Goal: Task Accomplishment & Management: Complete application form

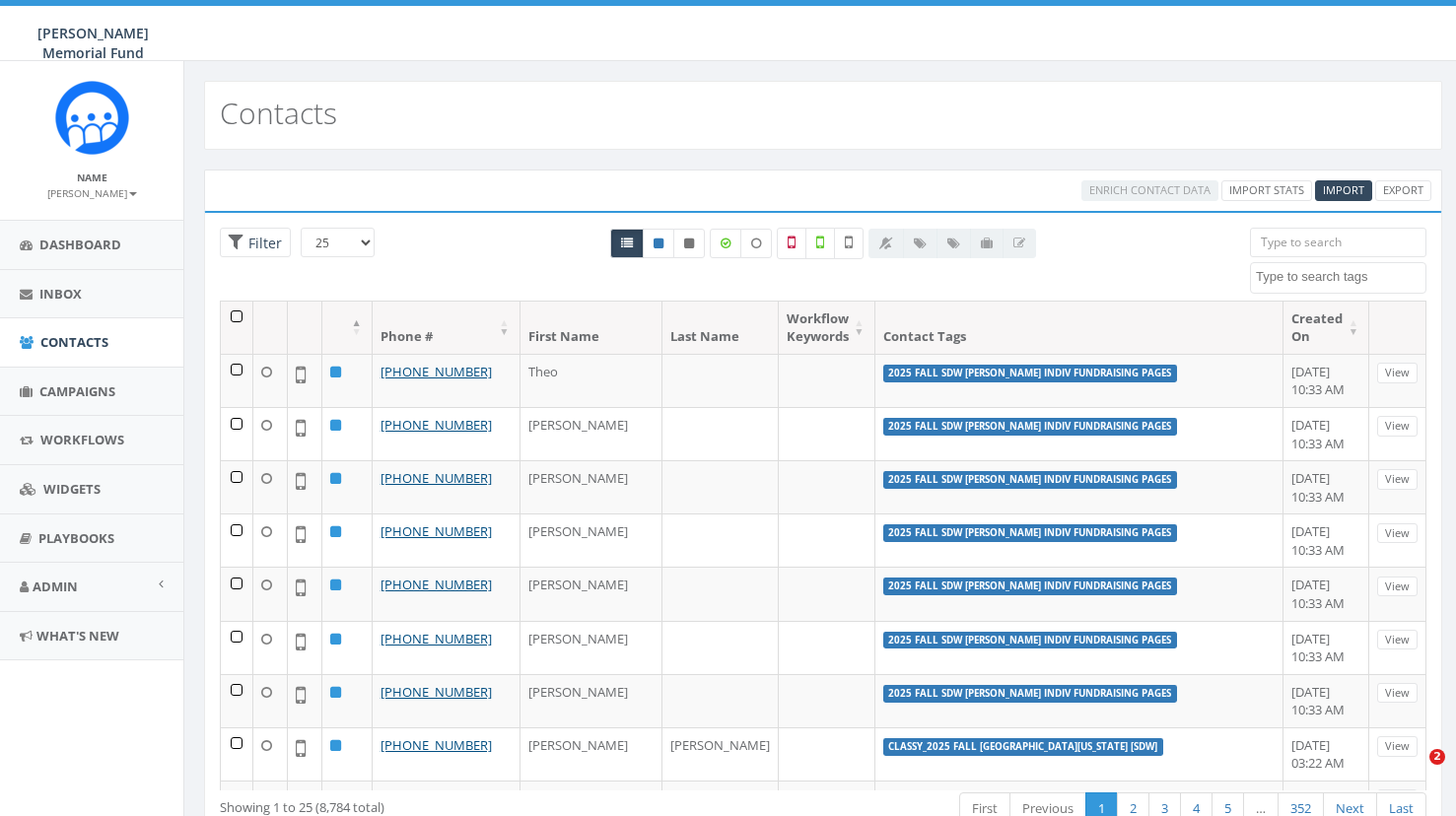
select select
click at [72, 390] on span "Campaigns" at bounding box center [77, 392] width 76 height 18
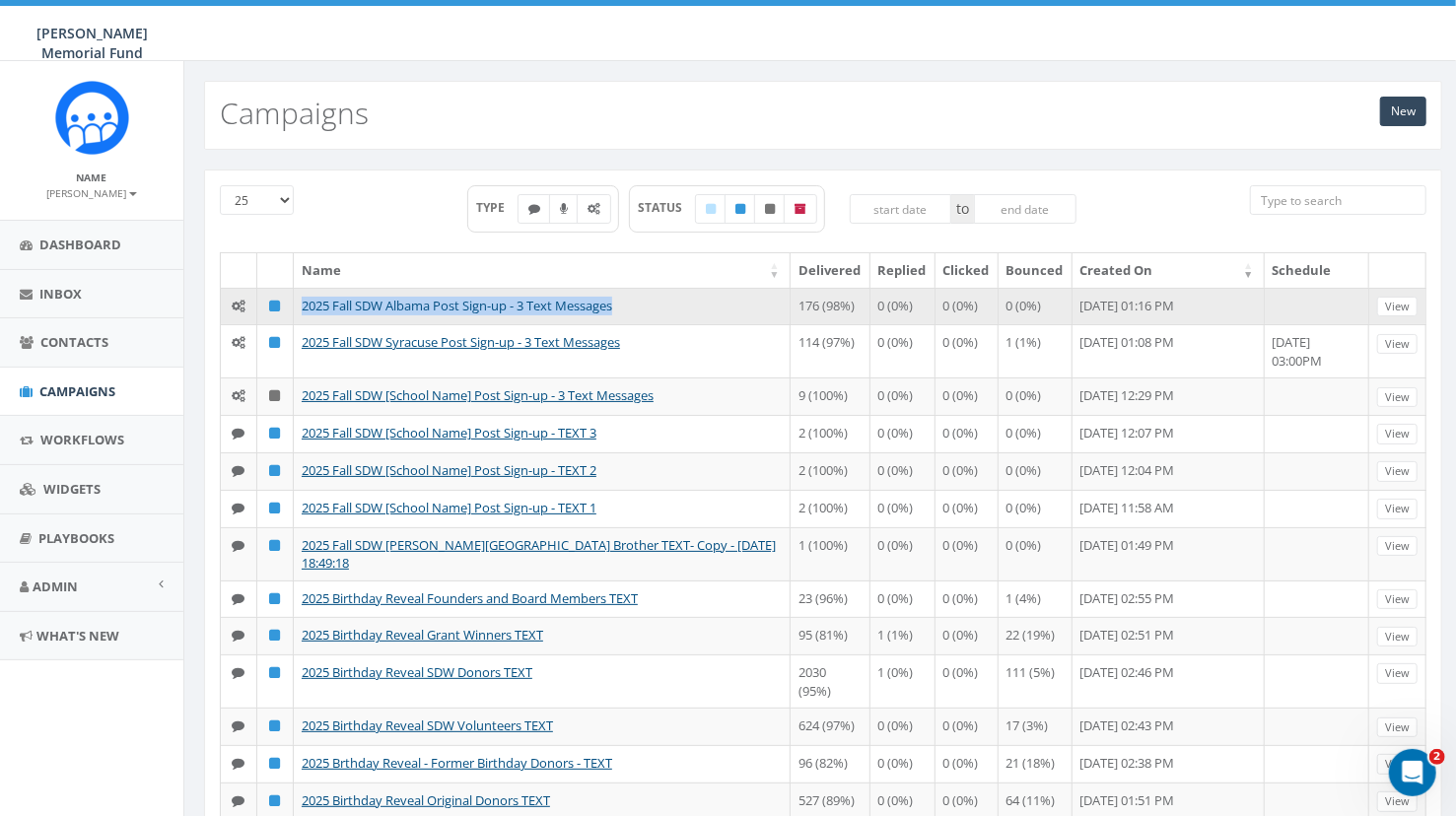
drag, startPoint x: 599, startPoint y: 306, endPoint x: 304, endPoint y: 309, distance: 295.0
click at [304, 309] on td "2025 Fall SDW Albama Post Sign-up - 3 Text Messages" at bounding box center [542, 306] width 497 height 38
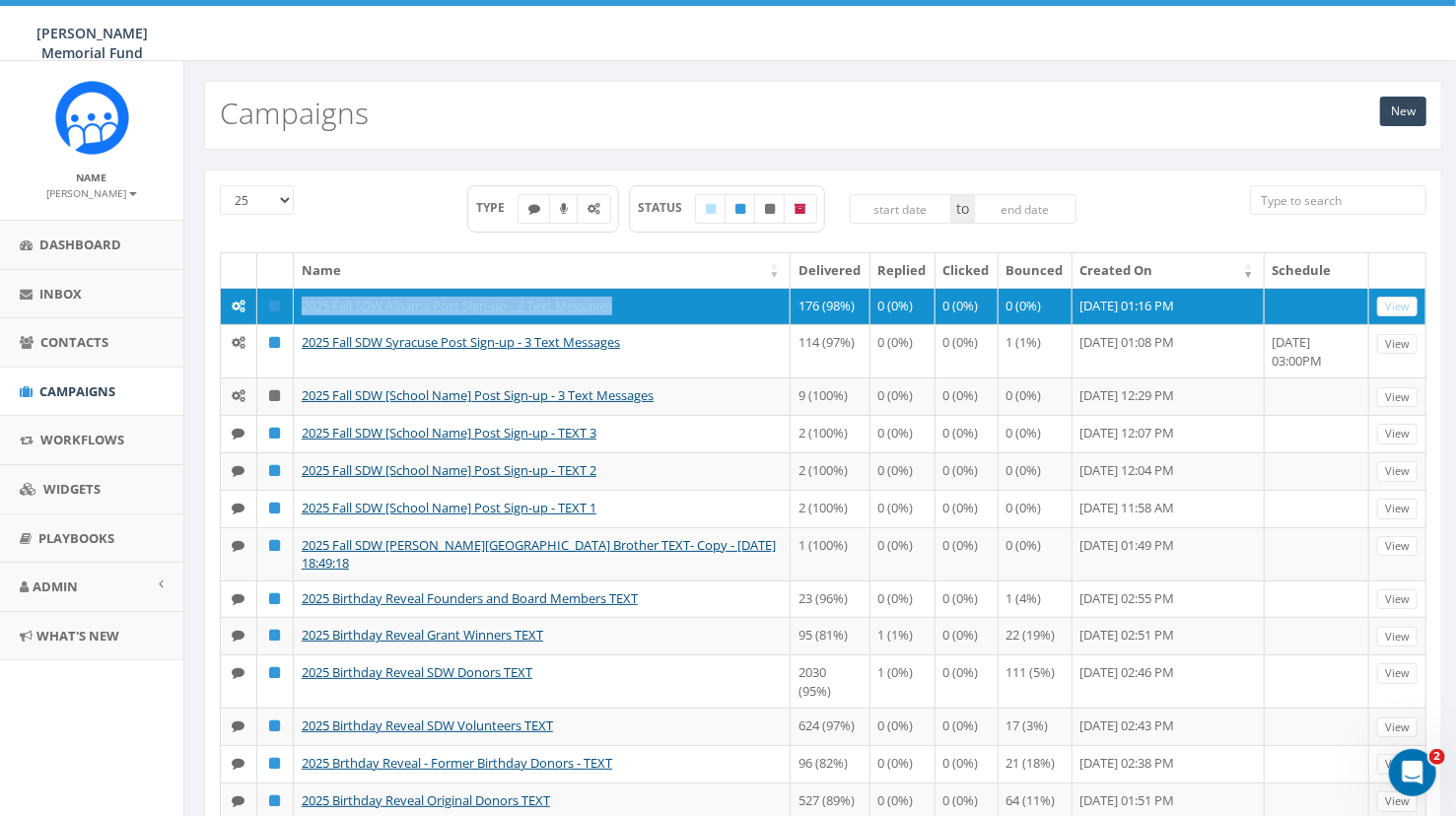
copy link "2025 Fall SDW Albama Post Sign-up - 3 Text Messages"
click at [1395, 111] on link "New" at bounding box center [1402, 111] width 47 height 30
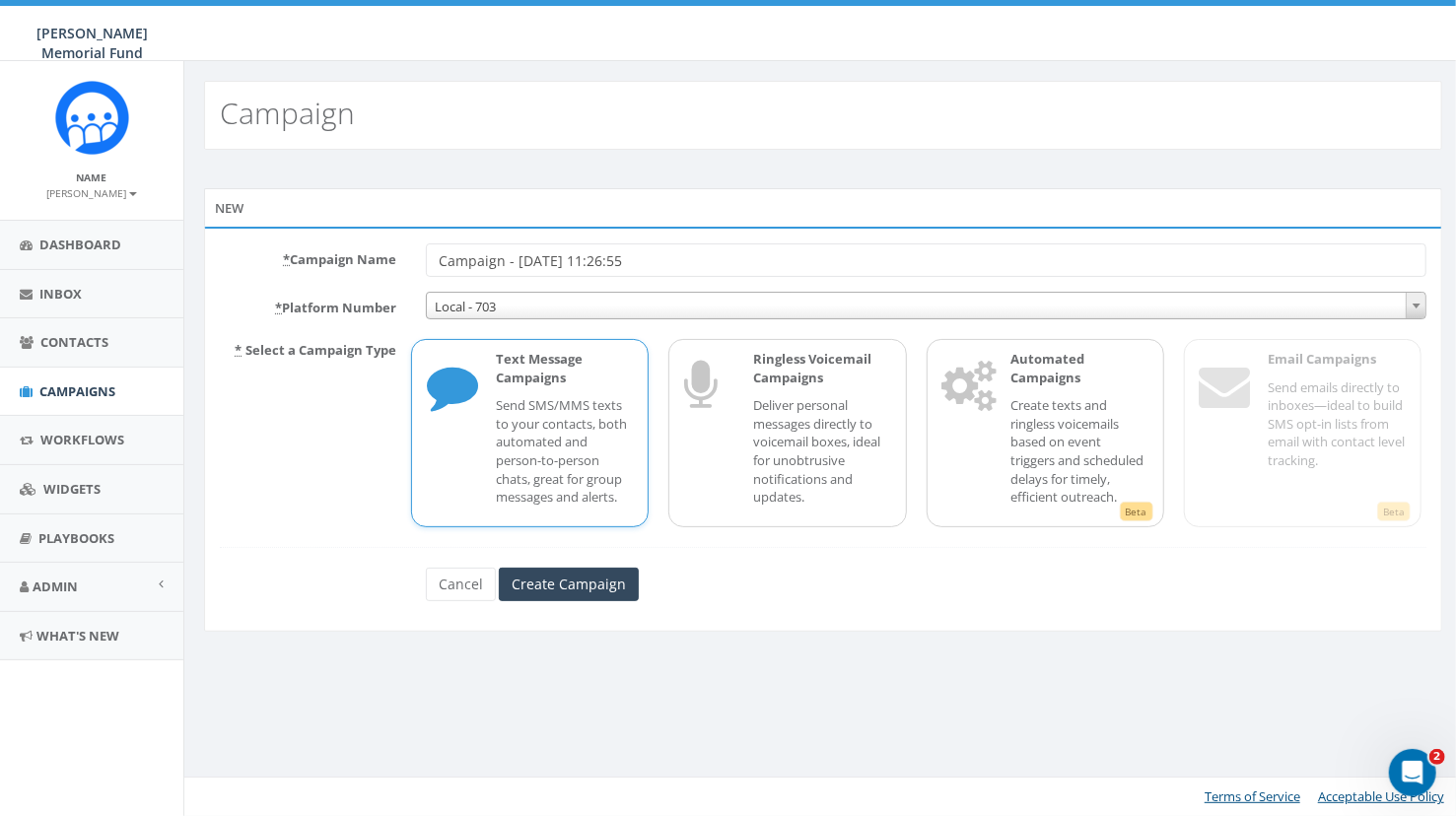
drag, startPoint x: 667, startPoint y: 271, endPoint x: 419, endPoint y: 258, distance: 248.3
click at [425, 259] on input "Campaign - 09/11/2025, 11:26:55" at bounding box center [925, 260] width 1001 height 34
click at [552, 260] on input "2025 Fall SDW Albama Post Sign-up - 3 Text Messages" at bounding box center [925, 260] width 1001 height 34
type input "2025 Fall SDW Wittenberg Post Sign-up - 3 Text Messages"
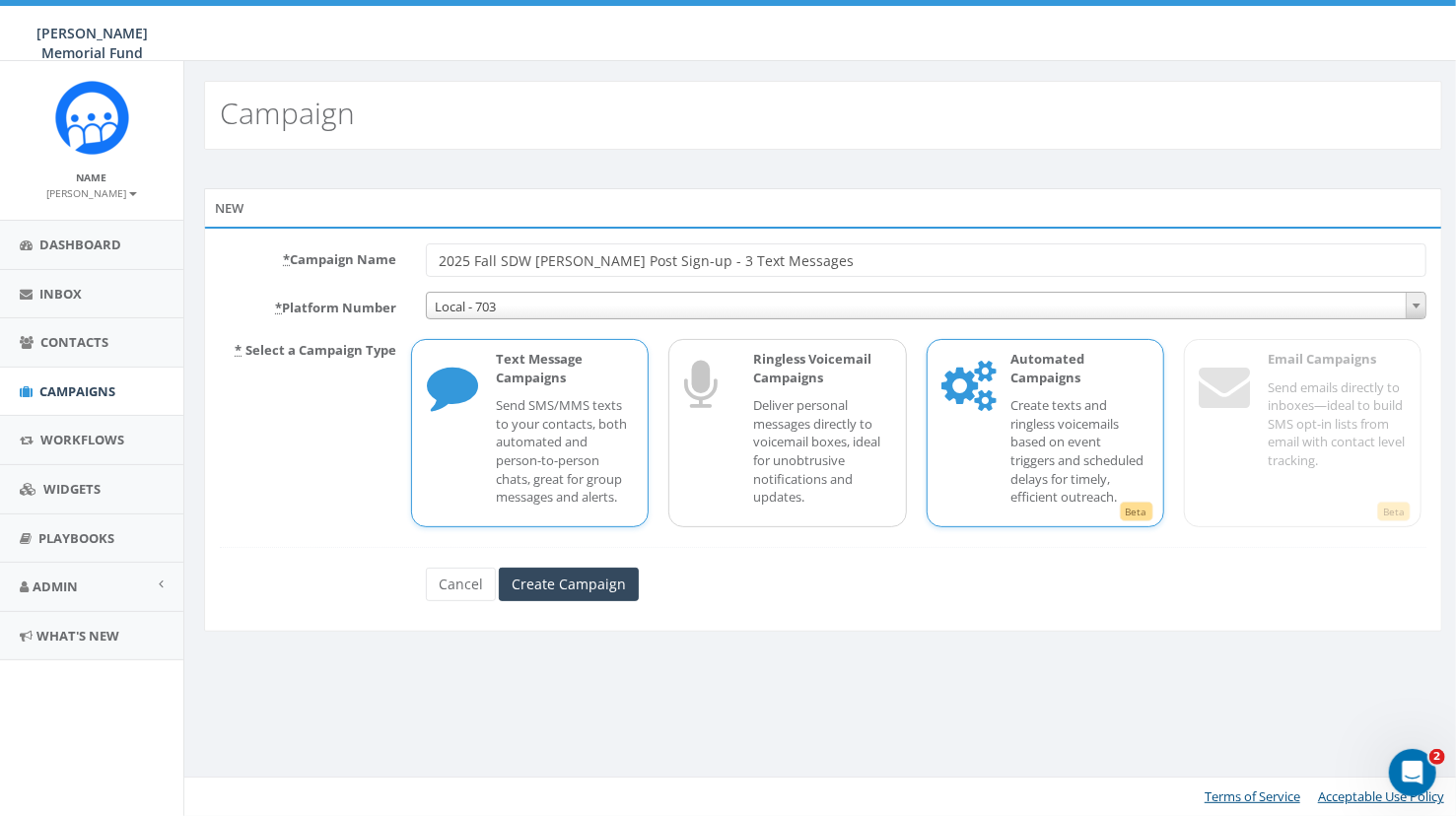
click at [1036, 410] on p "Create texts and ringless voicemails based on event triggers and scheduled dela…" at bounding box center [1080, 451] width 137 height 109
click at [565, 589] on input "Create Campaign" at bounding box center [568, 584] width 140 height 34
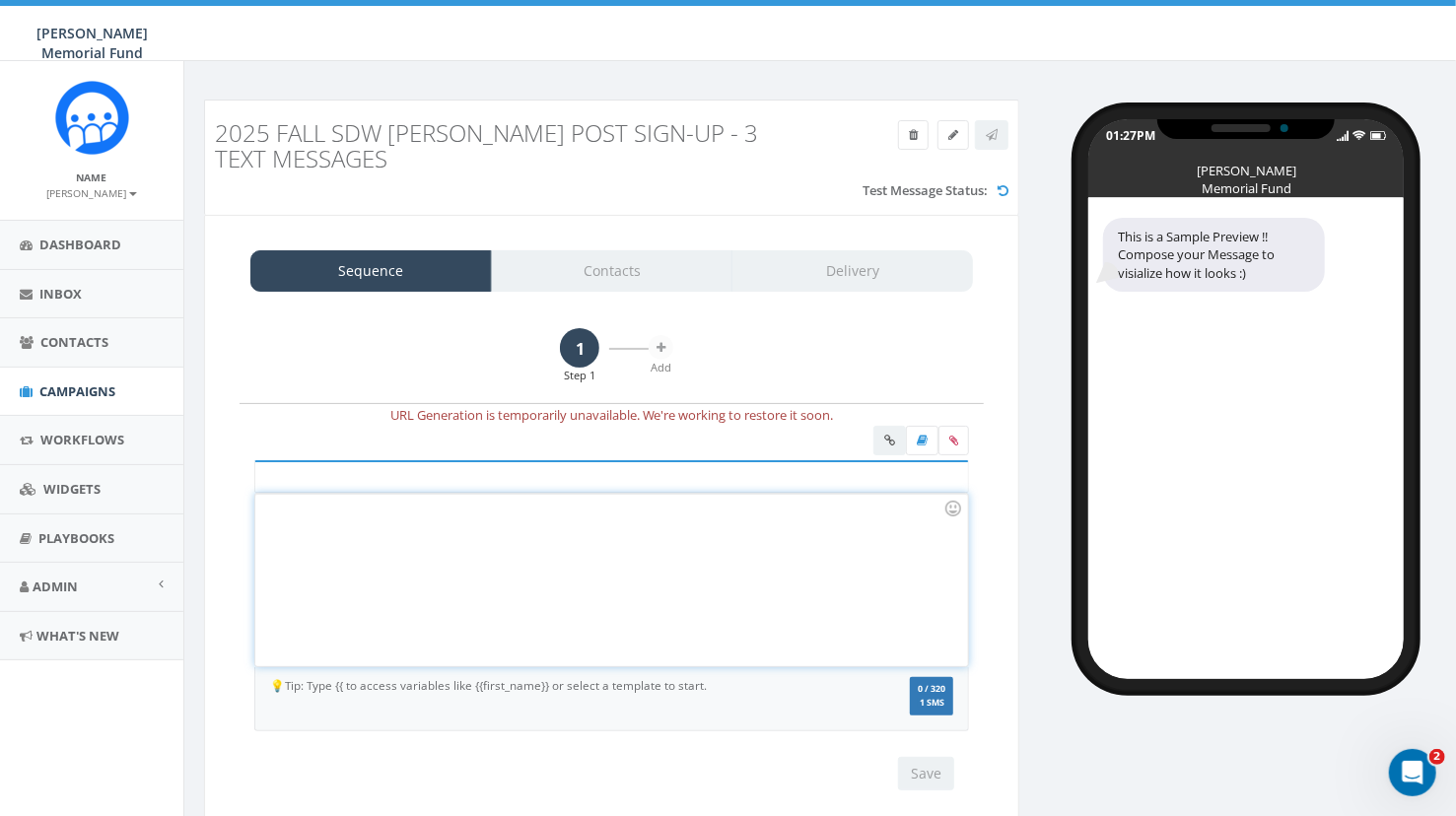
click at [408, 528] on div at bounding box center [611, 580] width 712 height 173
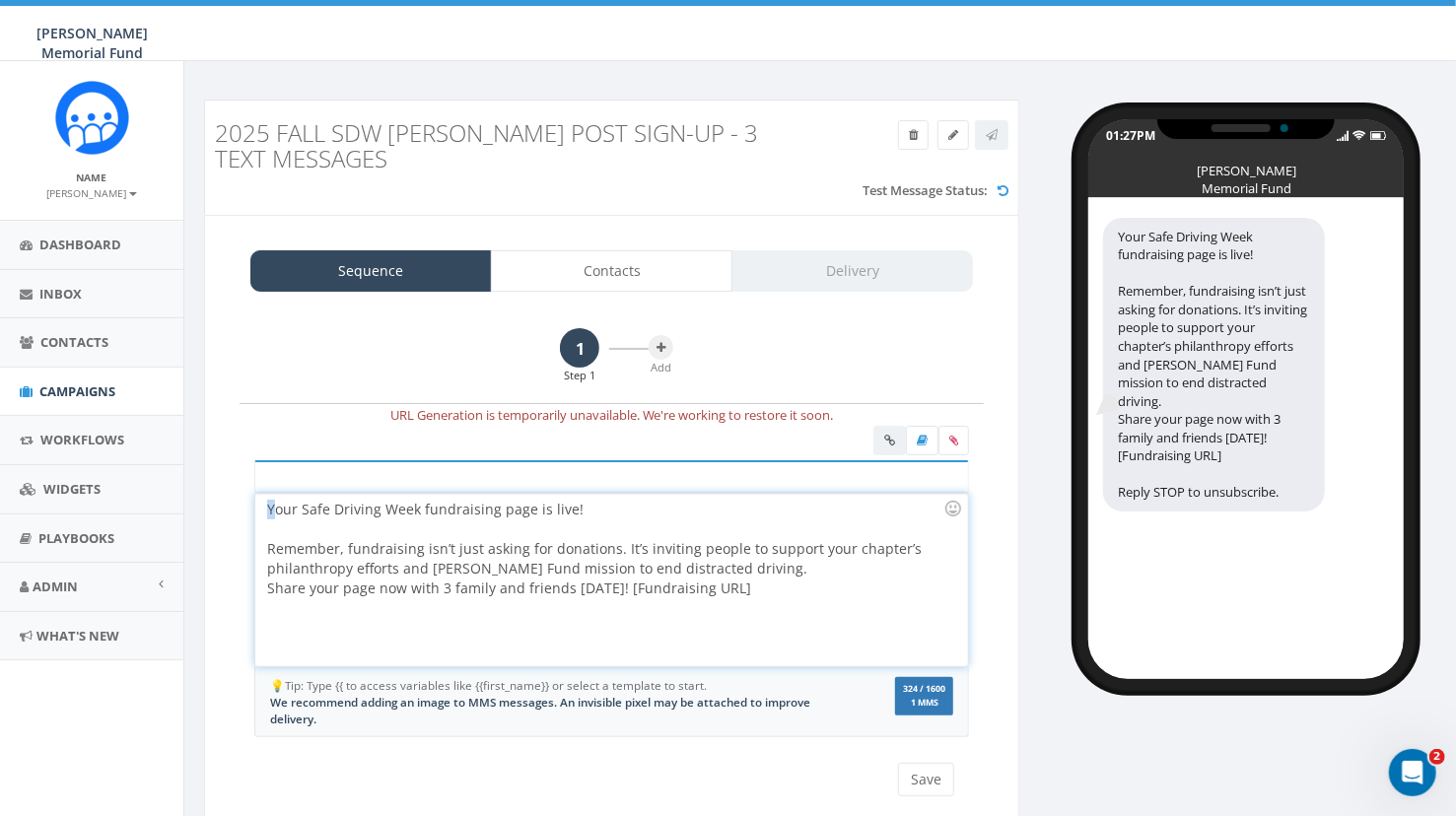
click at [263, 510] on div "Your Safe Driving Week fundraising page is live! Remember, fundraising isn’t ju…" at bounding box center [611, 580] width 712 height 173
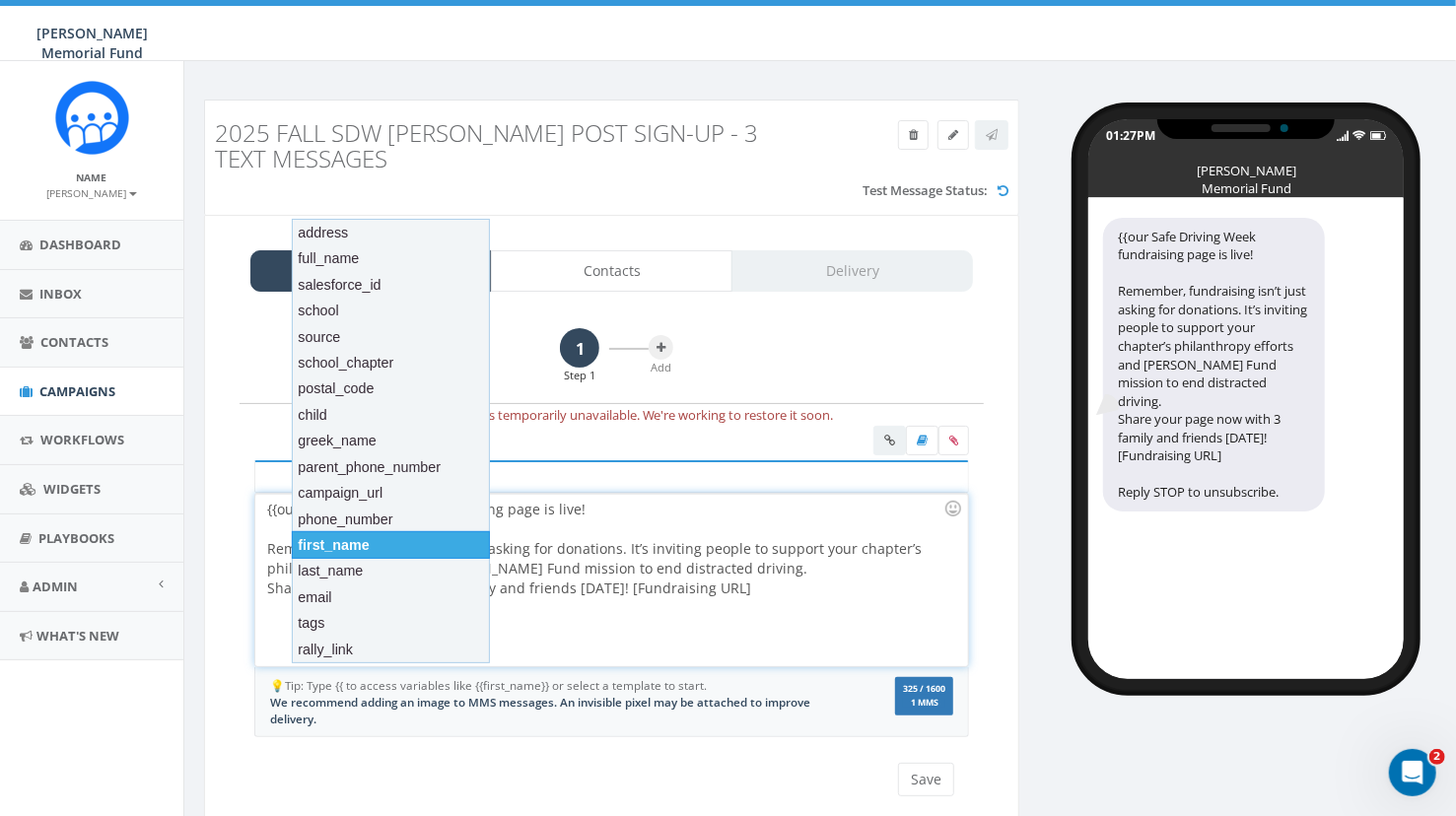
click at [363, 544] on div "first_name" at bounding box center [391, 545] width 199 height 28
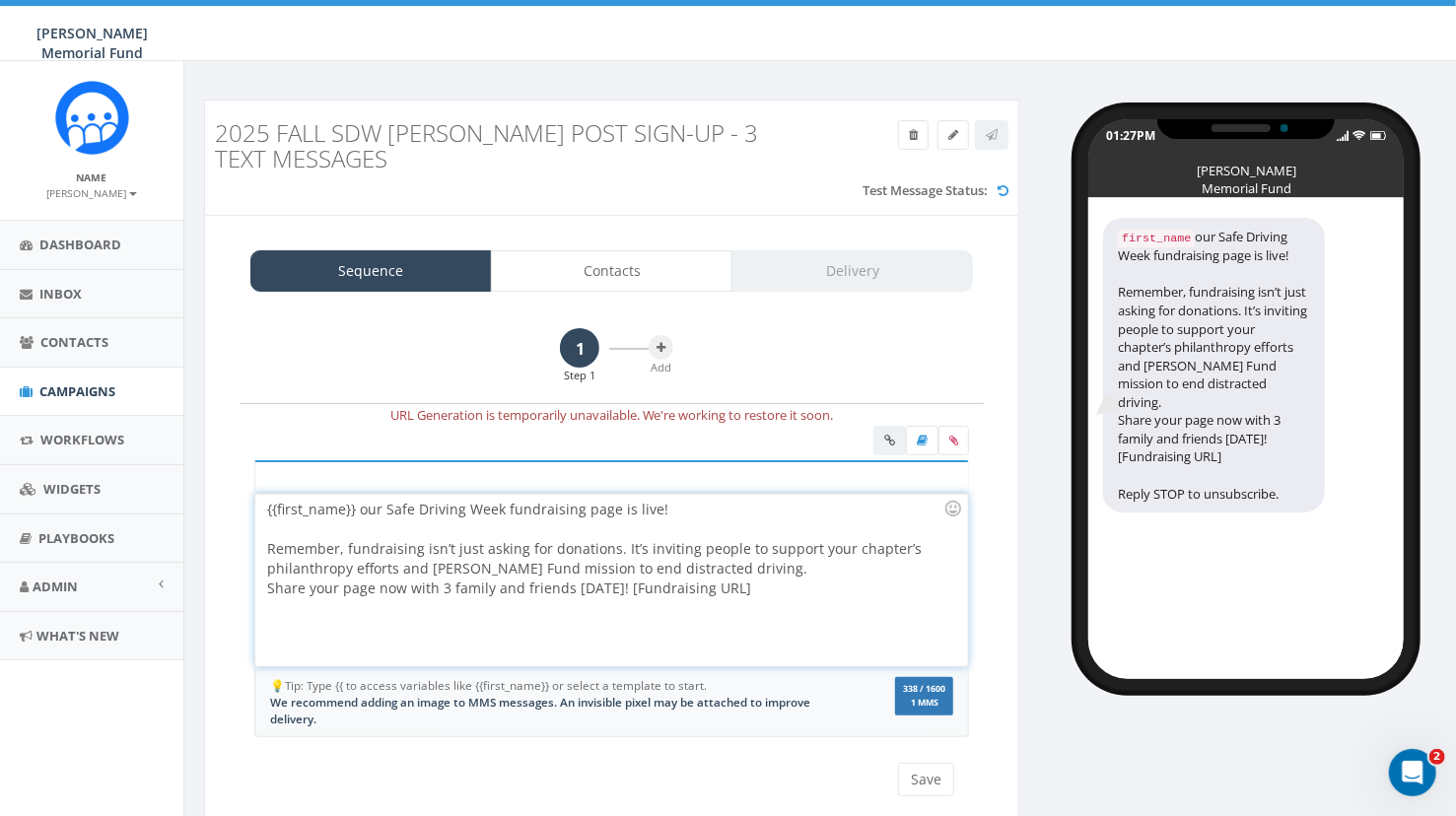
click at [356, 509] on div "{{first_name}} our Safe Driving Week fundraising page is live! Remember, fundra…" at bounding box center [611, 580] width 712 height 173
click at [764, 565] on div "{{first_name}}, your Safe Driving Week fundraising page is live! Remember, fund…" at bounding box center [611, 580] width 712 height 173
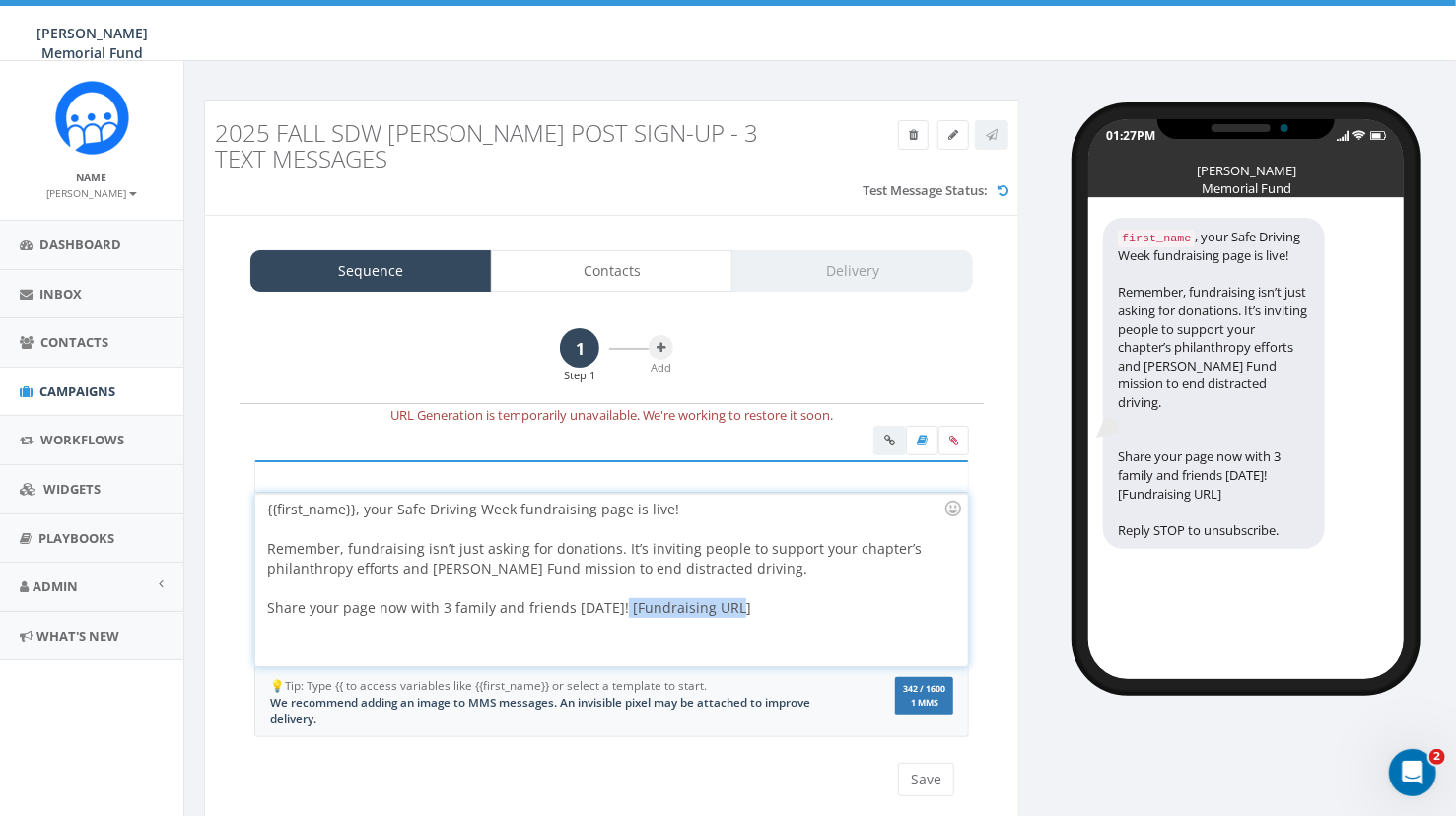
drag, startPoint x: 614, startPoint y: 608, endPoint x: 763, endPoint y: 608, distance: 149.0
click at [763, 608] on div "{{first_name}}, your Safe Driving Week fundraising page is live! Remember, fund…" at bounding box center [611, 580] width 712 height 173
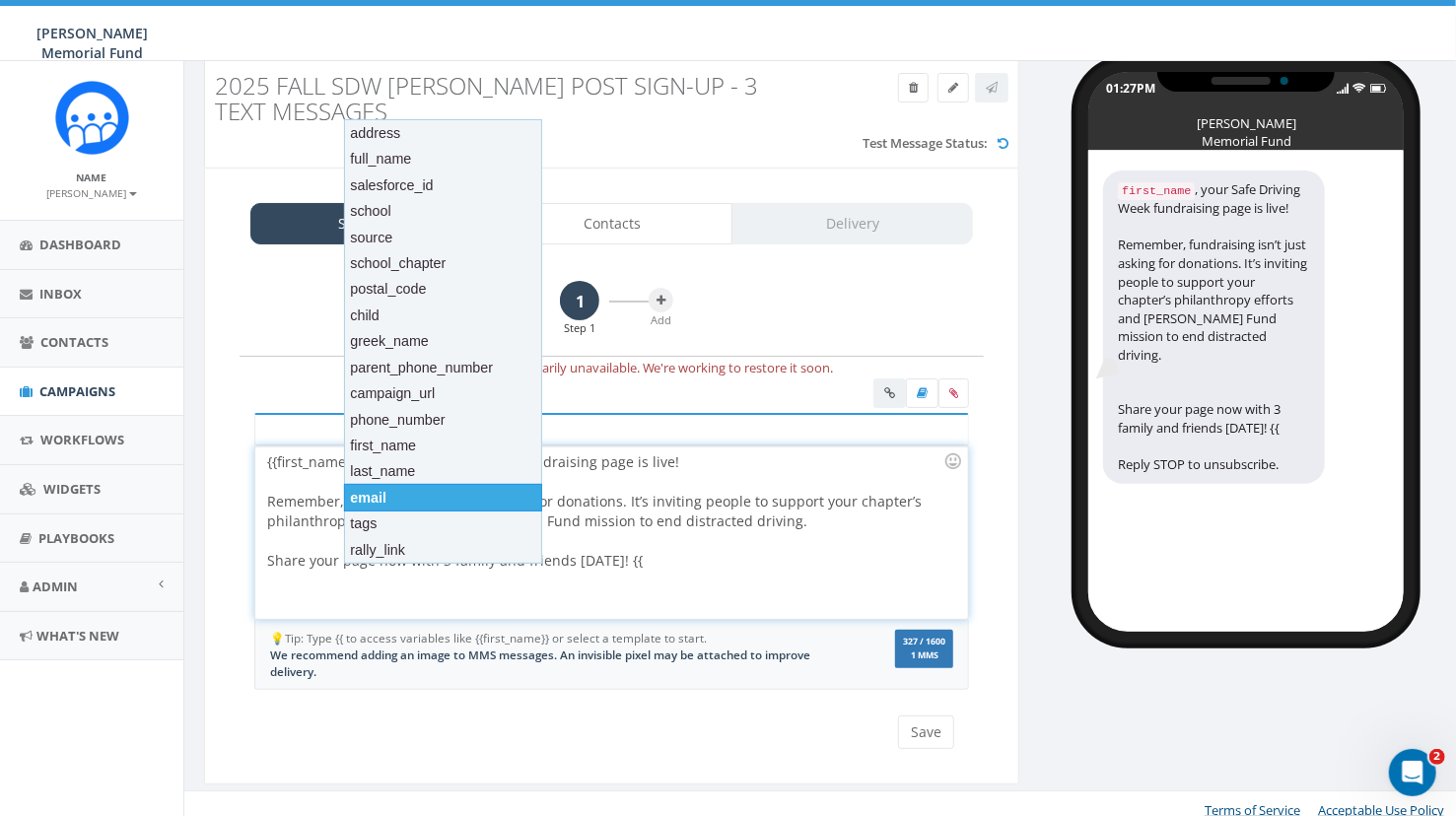
scroll to position [58, 0]
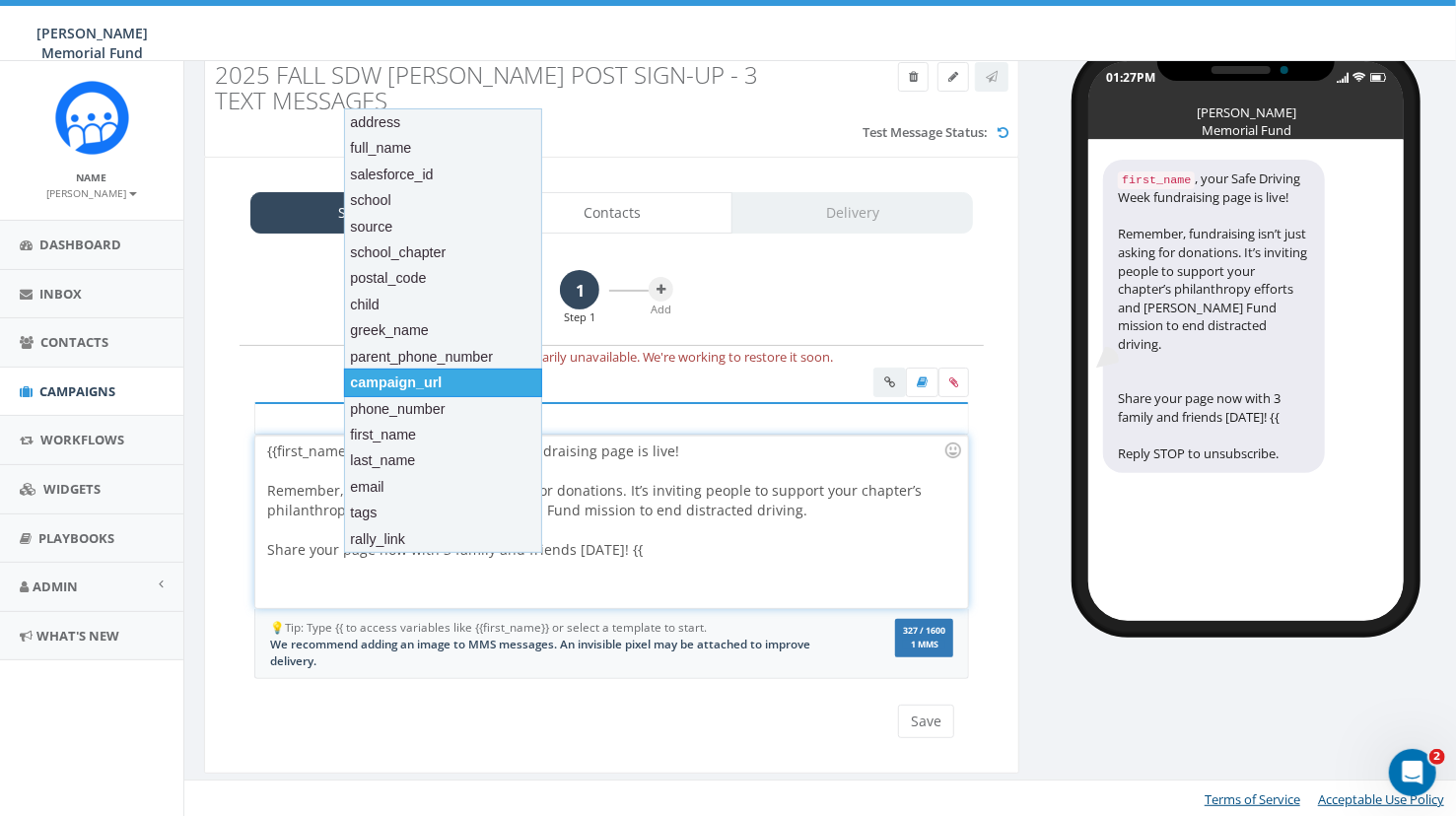
click at [411, 373] on div "campaign_url" at bounding box center [443, 383] width 199 height 28
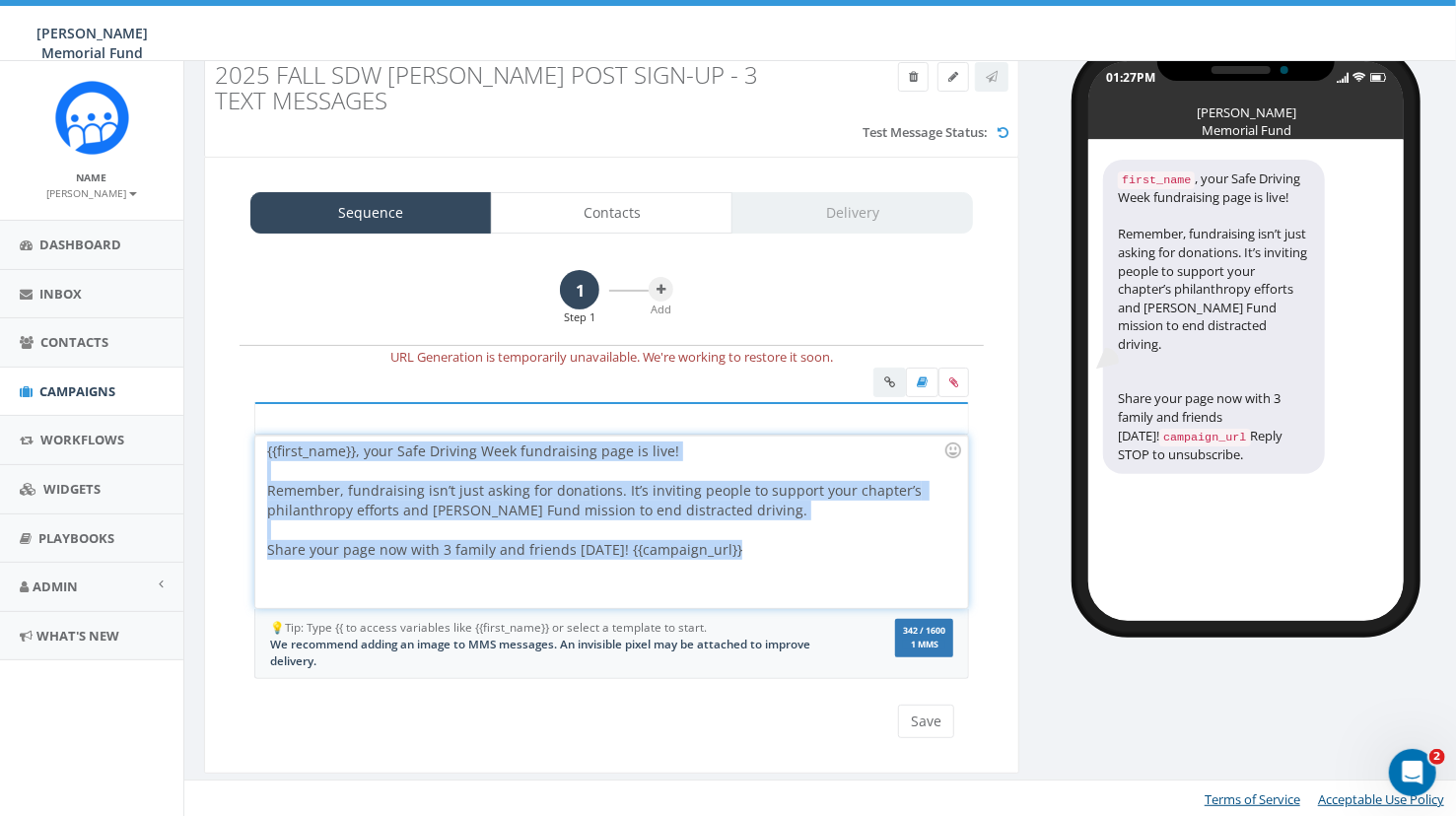
drag, startPoint x: 737, startPoint y: 556, endPoint x: 222, endPoint y: 437, distance: 528.6
click at [255, 437] on div "{{first_name}}, your Safe Driving Week fundraising page is live! Remember, fund…" at bounding box center [611, 522] width 712 height 173
copy div "{{first_name}}, your Safe Driving Week fundraising page is live! Remember, fund…"
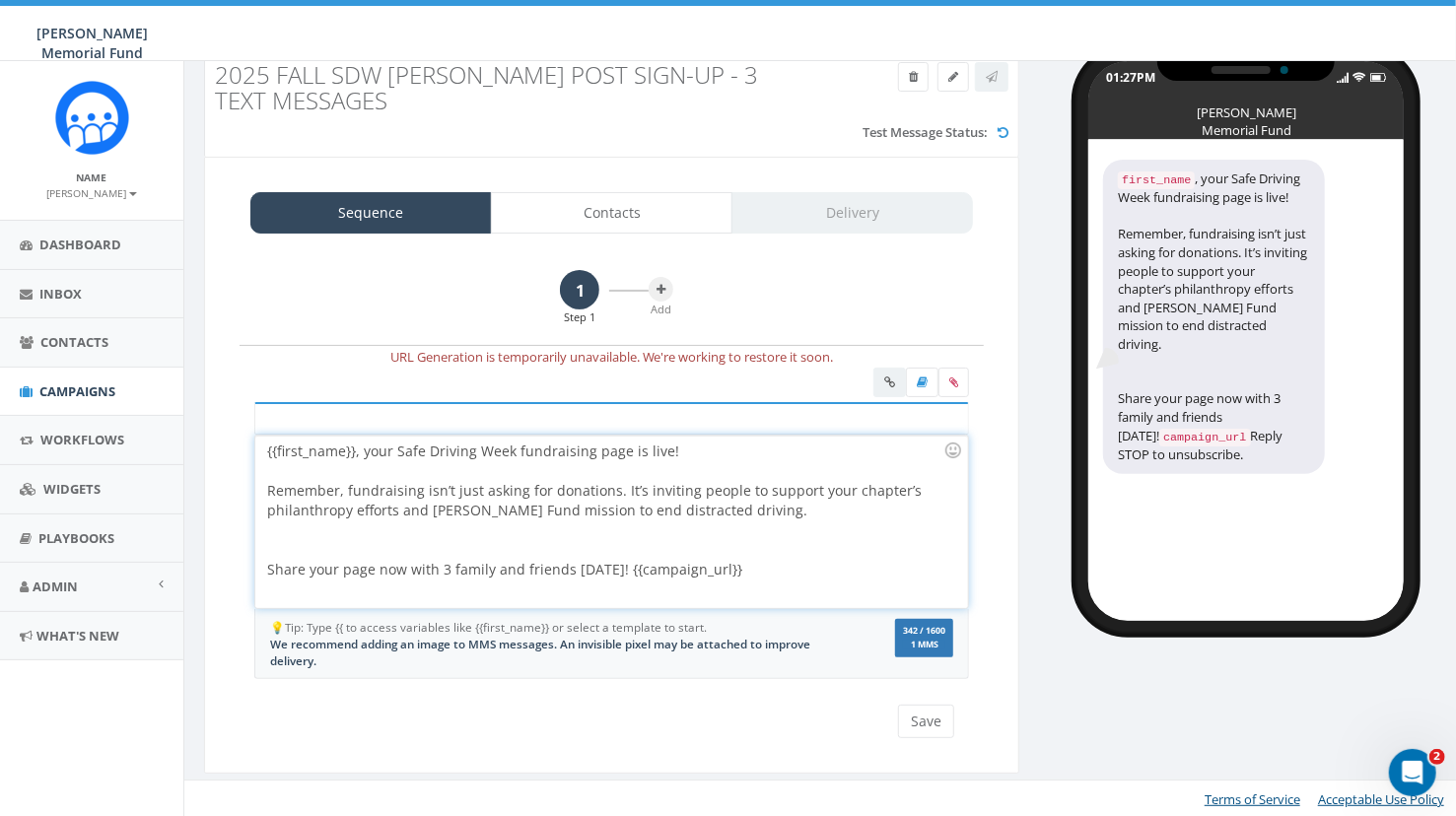
click at [284, 545] on div at bounding box center [605, 540] width 676 height 40
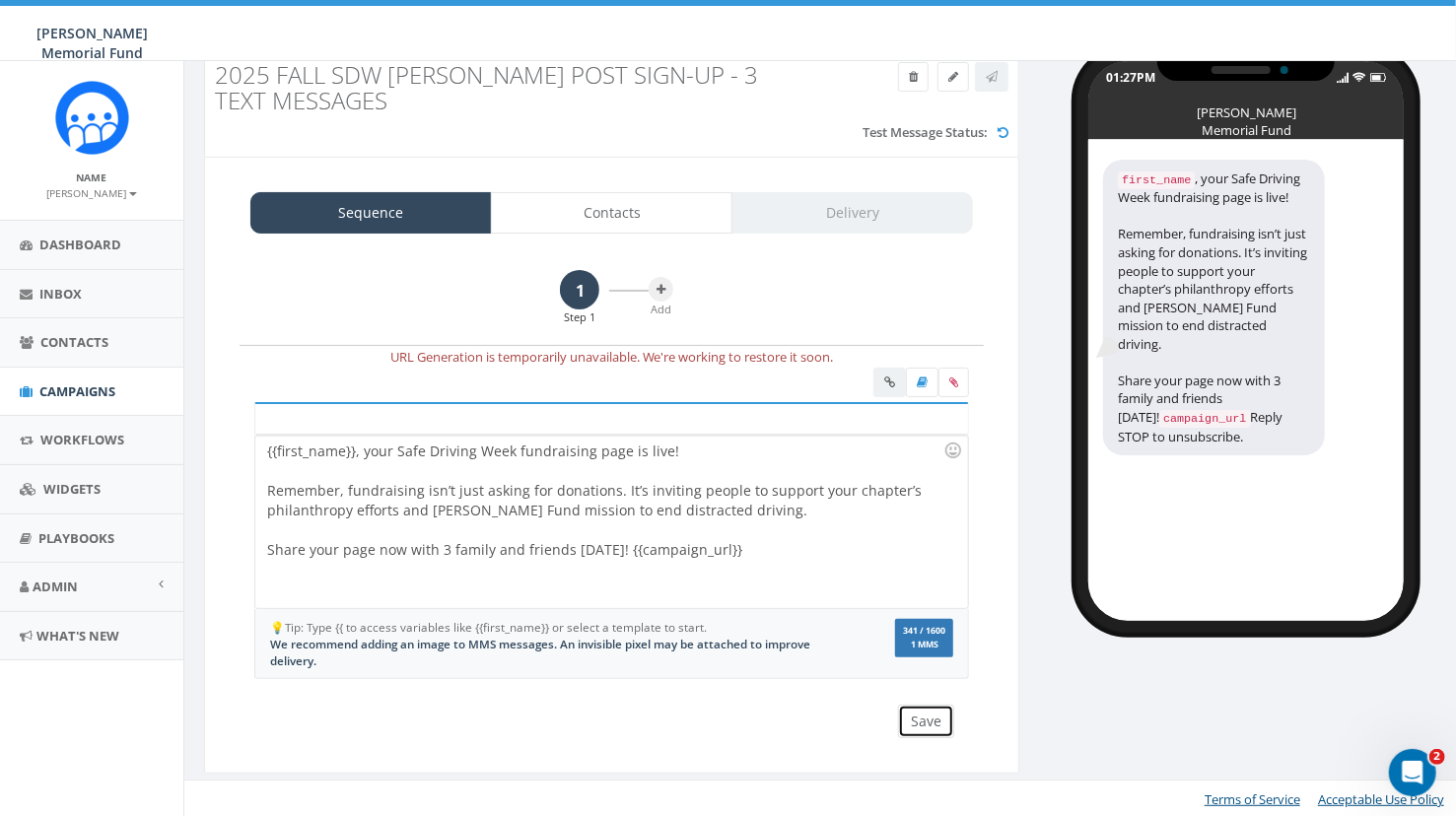
click at [918, 716] on button "Save" at bounding box center [925, 722] width 57 height 34
click at [667, 296] on button at bounding box center [661, 289] width 25 height 25
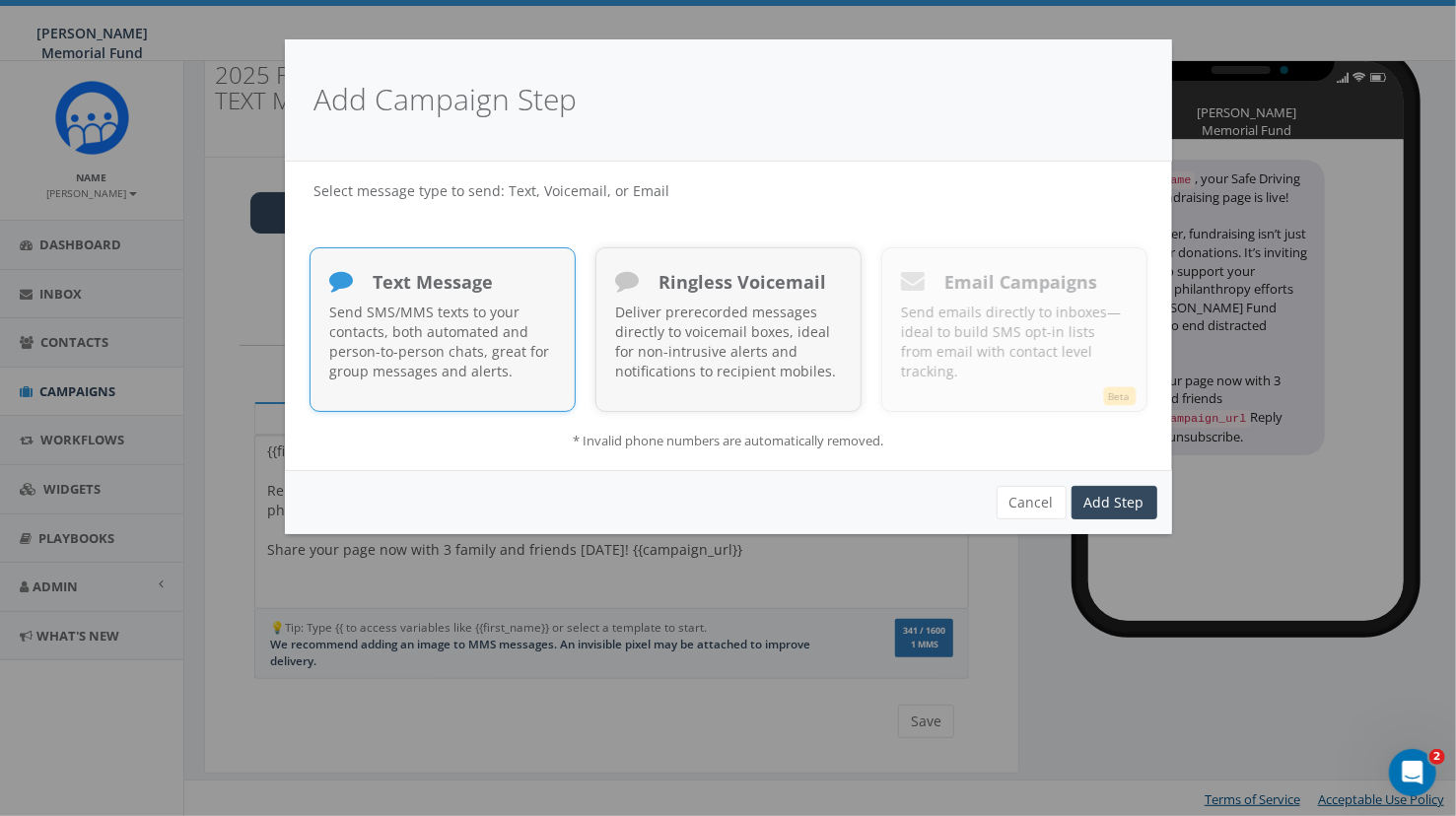
click at [475, 324] on p "Send SMS/MMS texts to your contacts, both automated and person-to-person chats,…" at bounding box center [442, 342] width 225 height 79
click at [1100, 504] on link "Add Step" at bounding box center [1114, 503] width 85 height 34
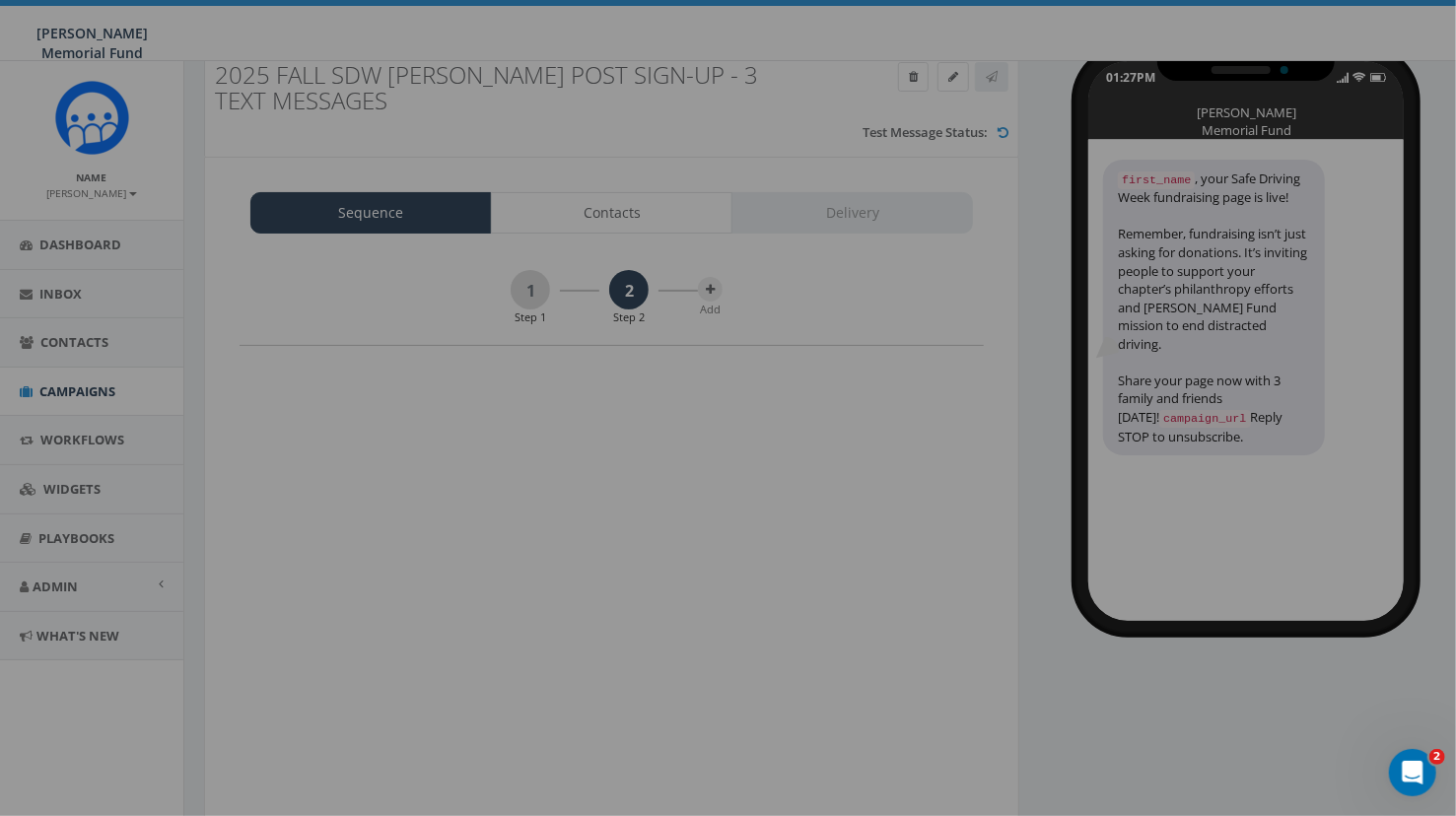
scroll to position [0, 0]
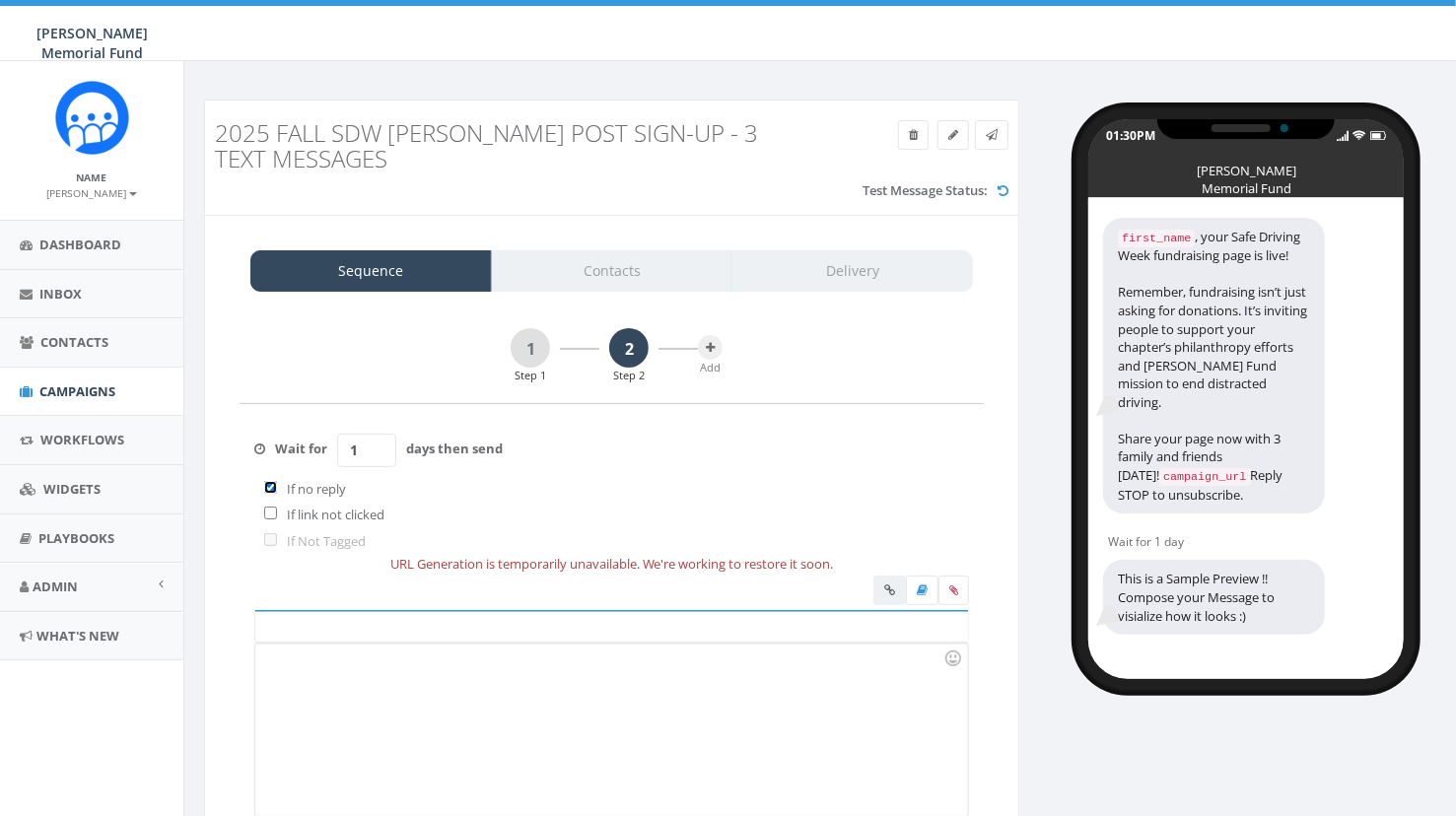
click at [268, 487] on input "checkbox" at bounding box center [270, 487] width 13 height 13
checkbox input "false"
drag, startPoint x: 380, startPoint y: 451, endPoint x: 327, endPoint y: 451, distance: 53.0
click at [337, 451] on input "1" at bounding box center [367, 450] width 60 height 34
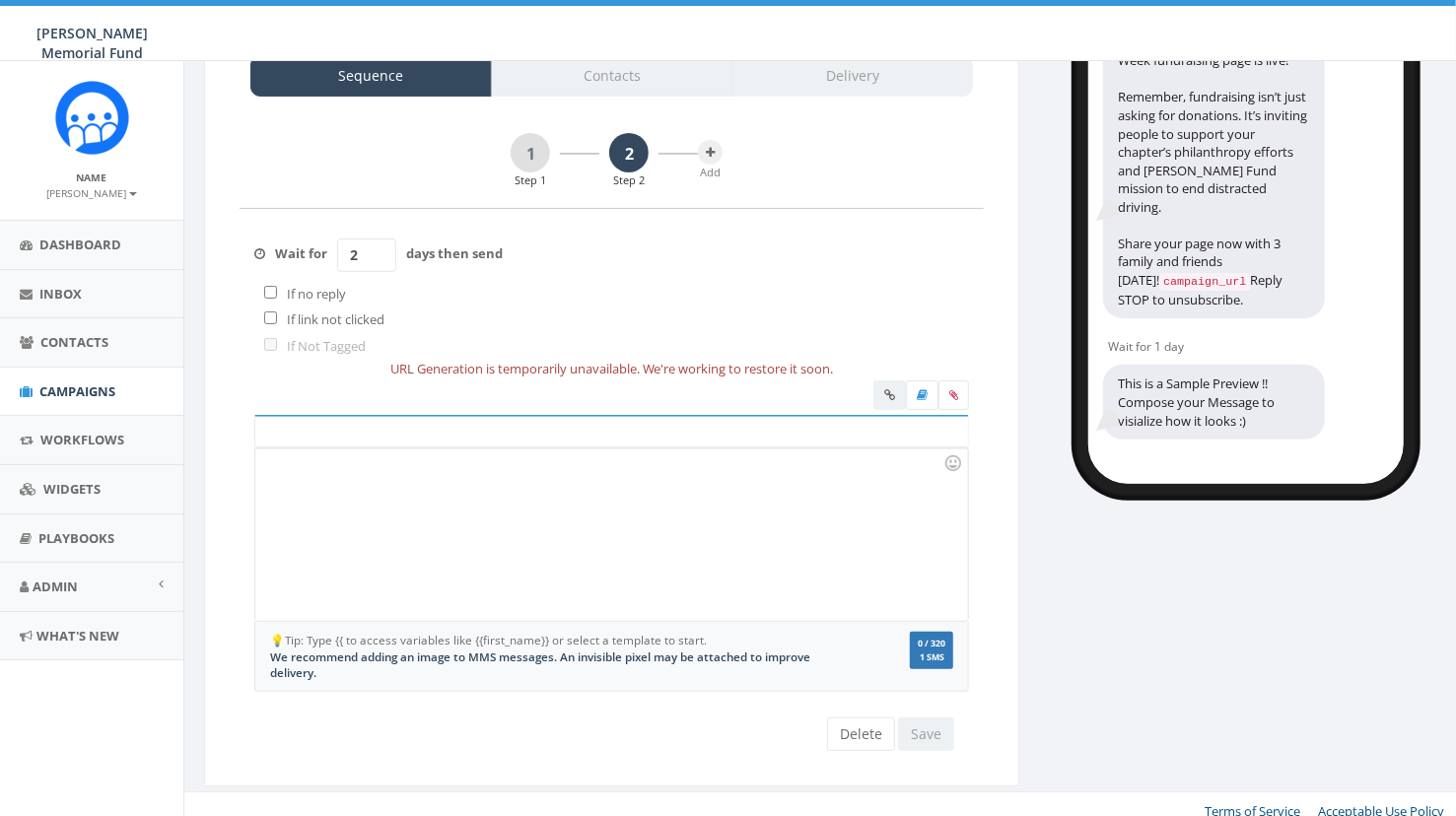
scroll to position [207, 0]
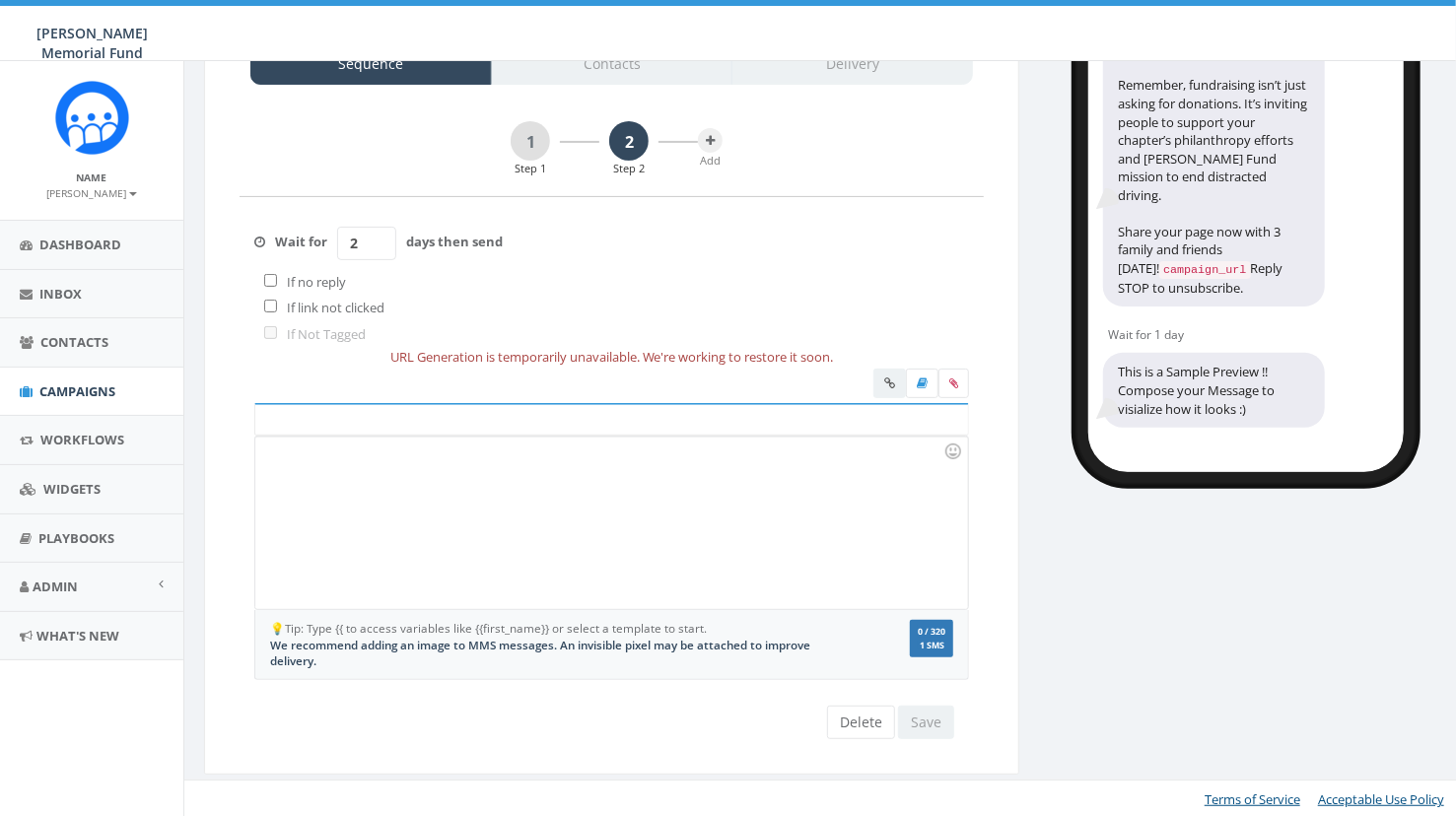
type input "2"
click at [329, 464] on div at bounding box center [611, 523] width 712 height 173
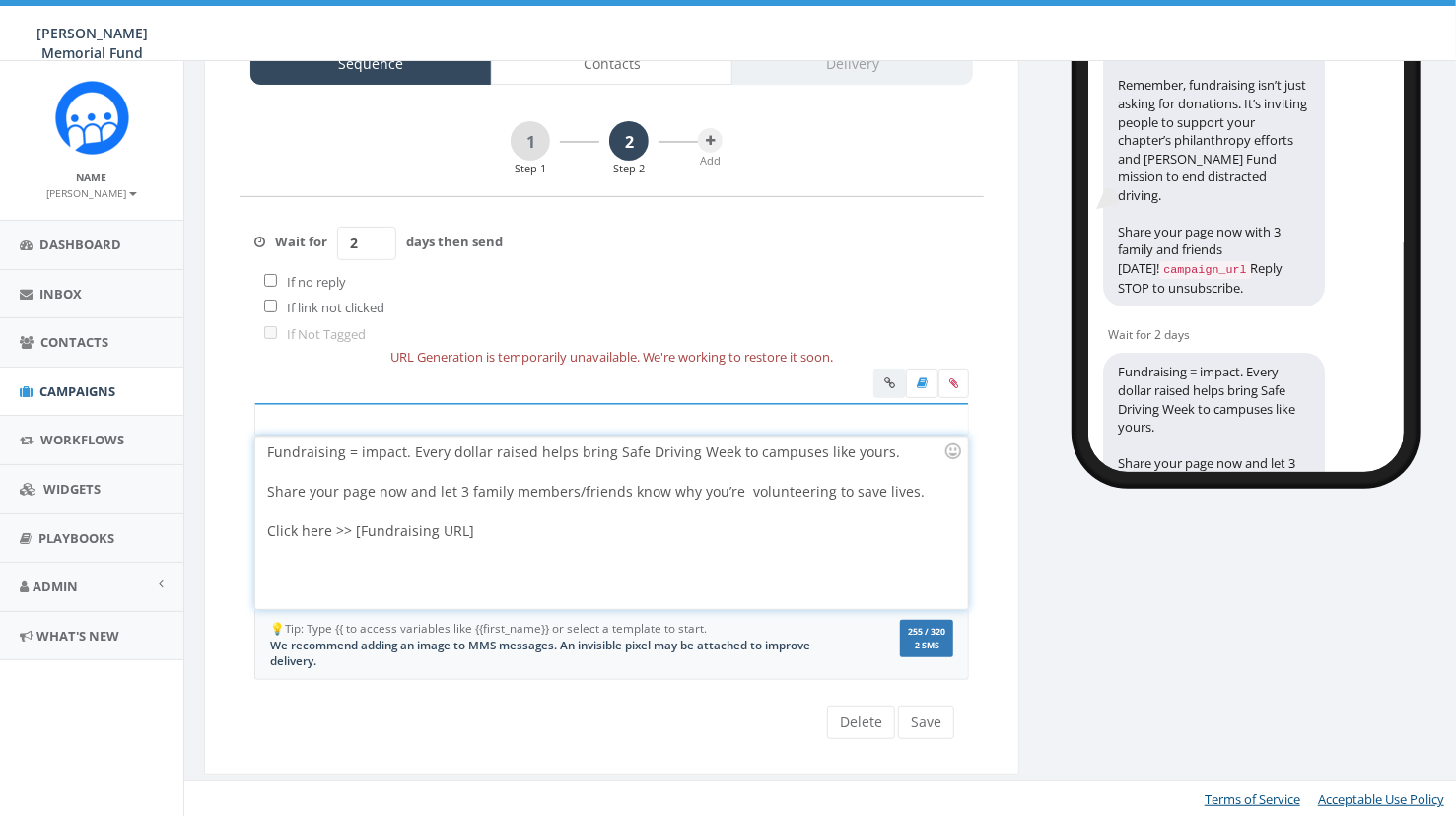
click at [265, 451] on div "Fundraising = impact. Every dollar raised helps bring Safe Driving Week to camp…" at bounding box center [611, 523] width 712 height 173
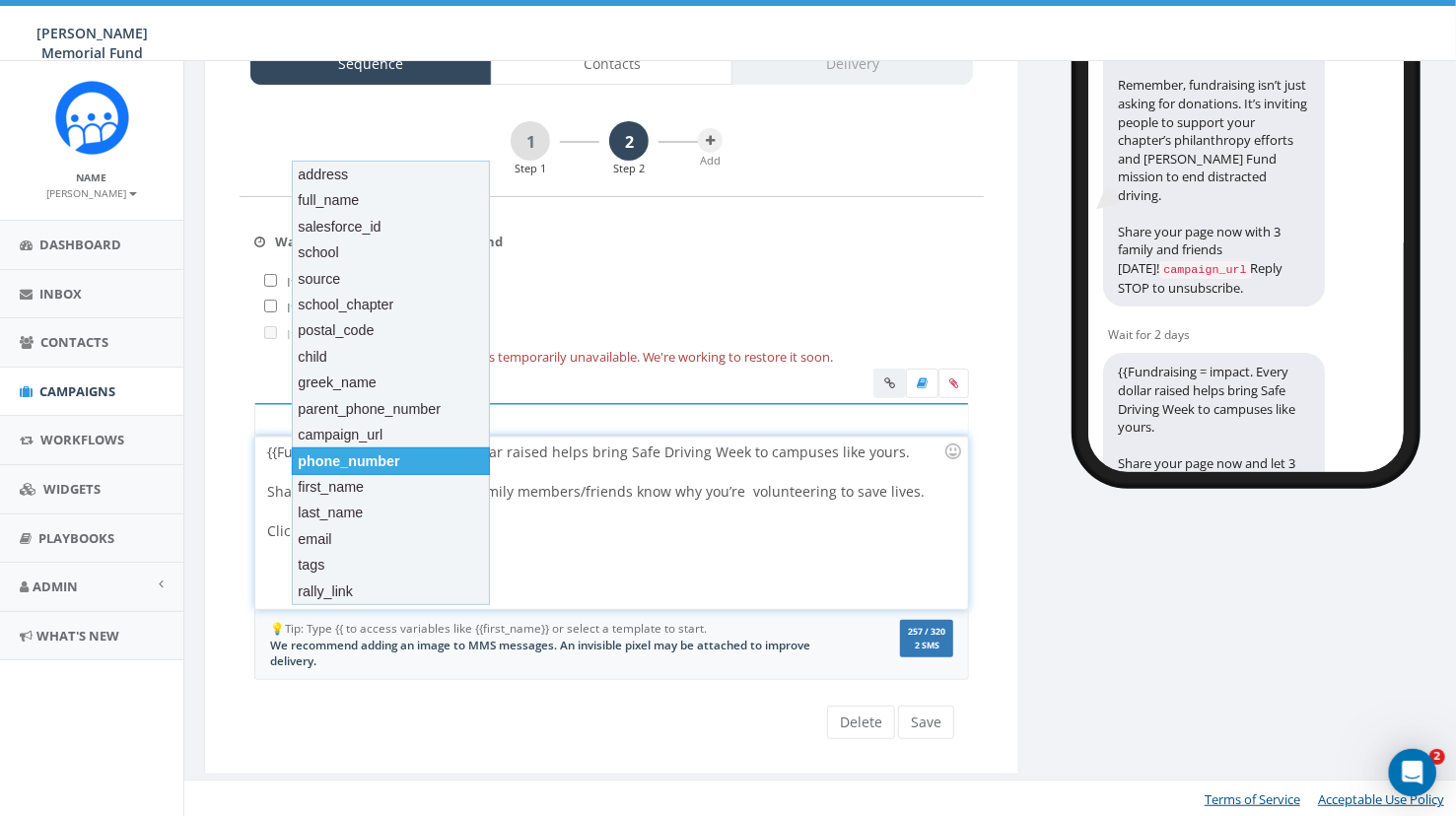
scroll to position [0, 0]
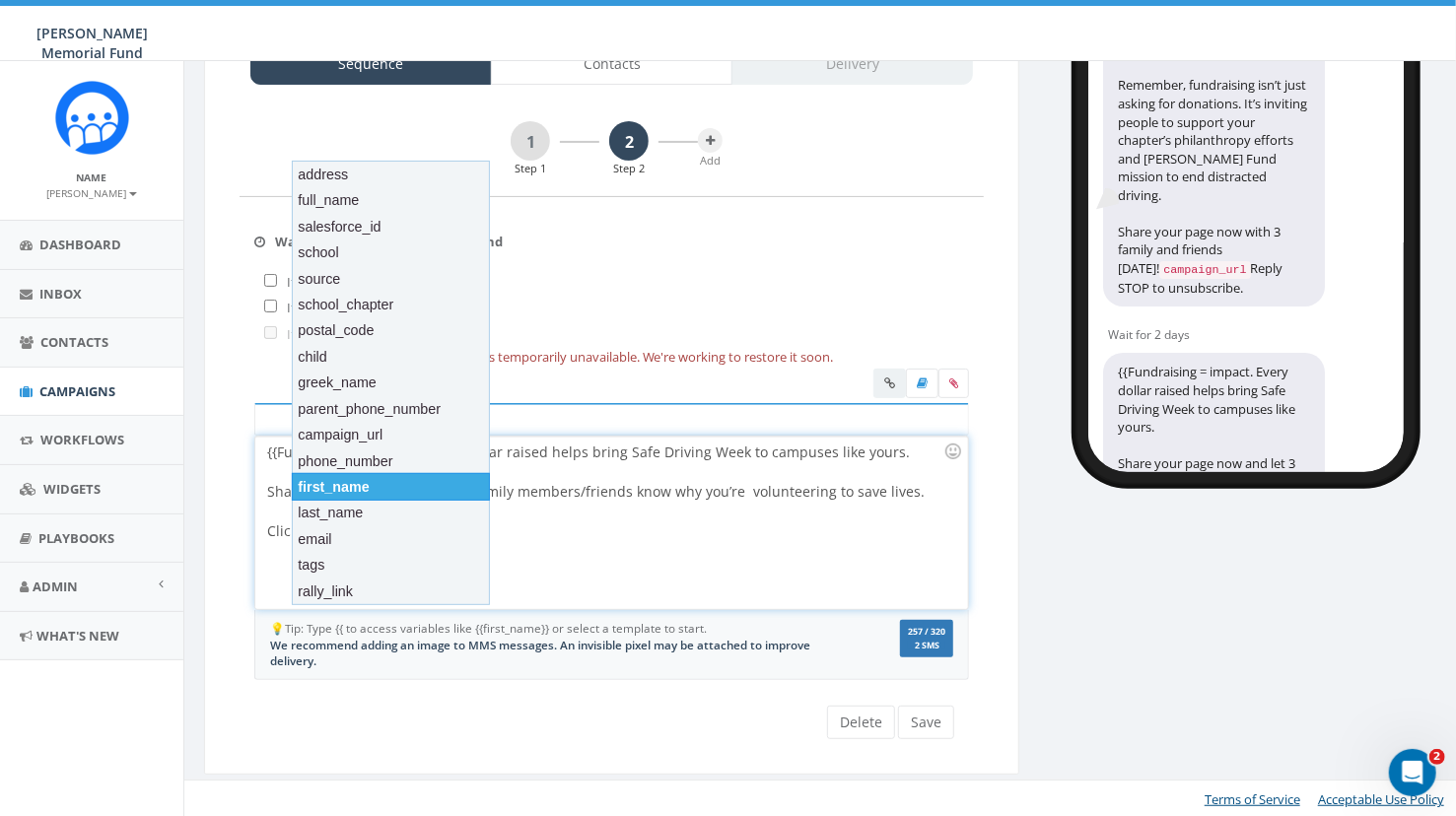
click at [334, 489] on div "first_name" at bounding box center [391, 487] width 199 height 28
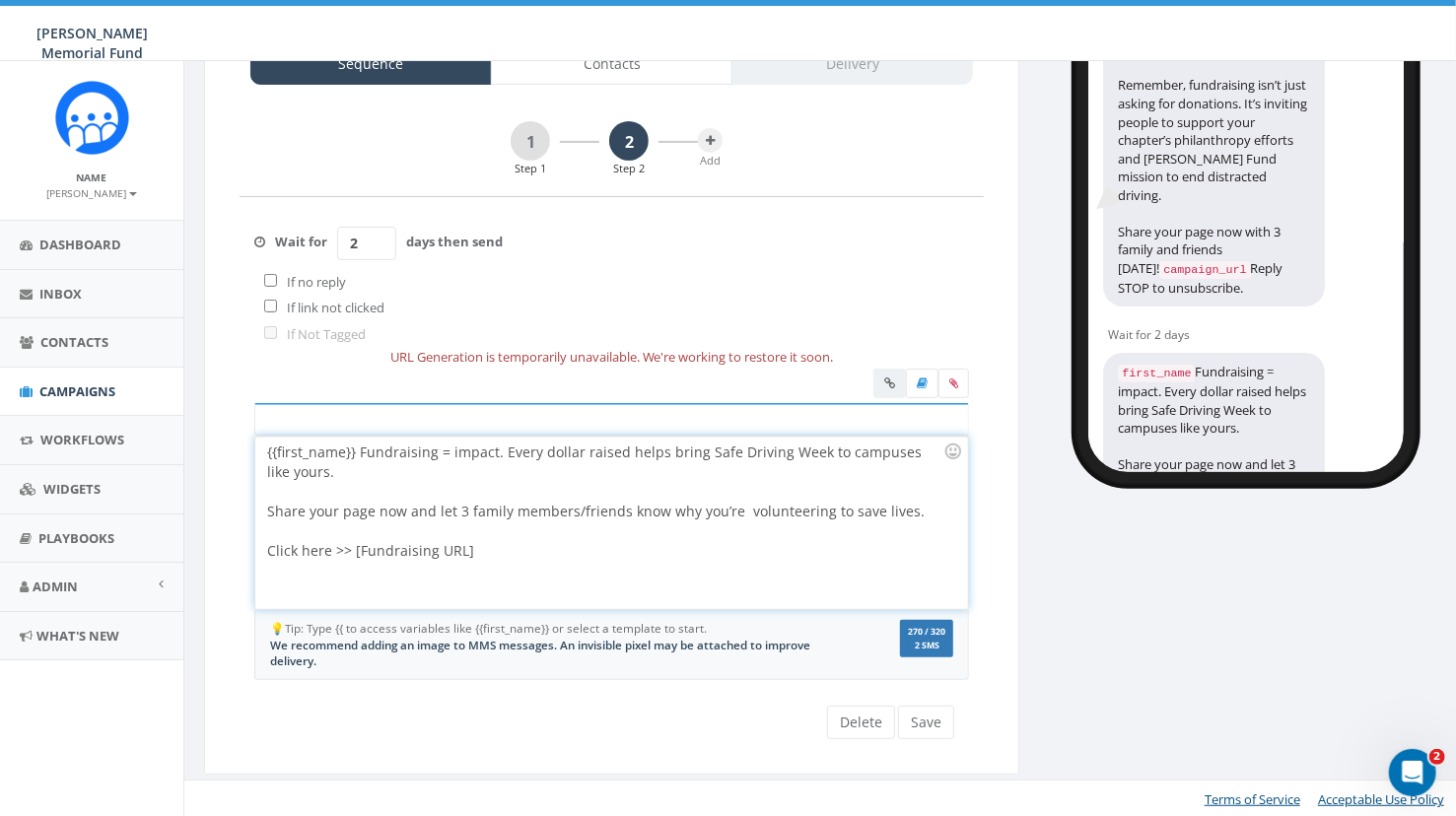
click at [358, 451] on div "{{first_name}} Fundraising = impact. Every dollar raised helps bring Safe Drivi…" at bounding box center [611, 523] width 712 height 173
drag, startPoint x: 352, startPoint y: 549, endPoint x: 532, endPoint y: 562, distance: 180.5
click at [532, 562] on div "{{first_name}}, fundraising = impact. Every dollar raised helps bring Safe Driv…" at bounding box center [611, 523] width 712 height 173
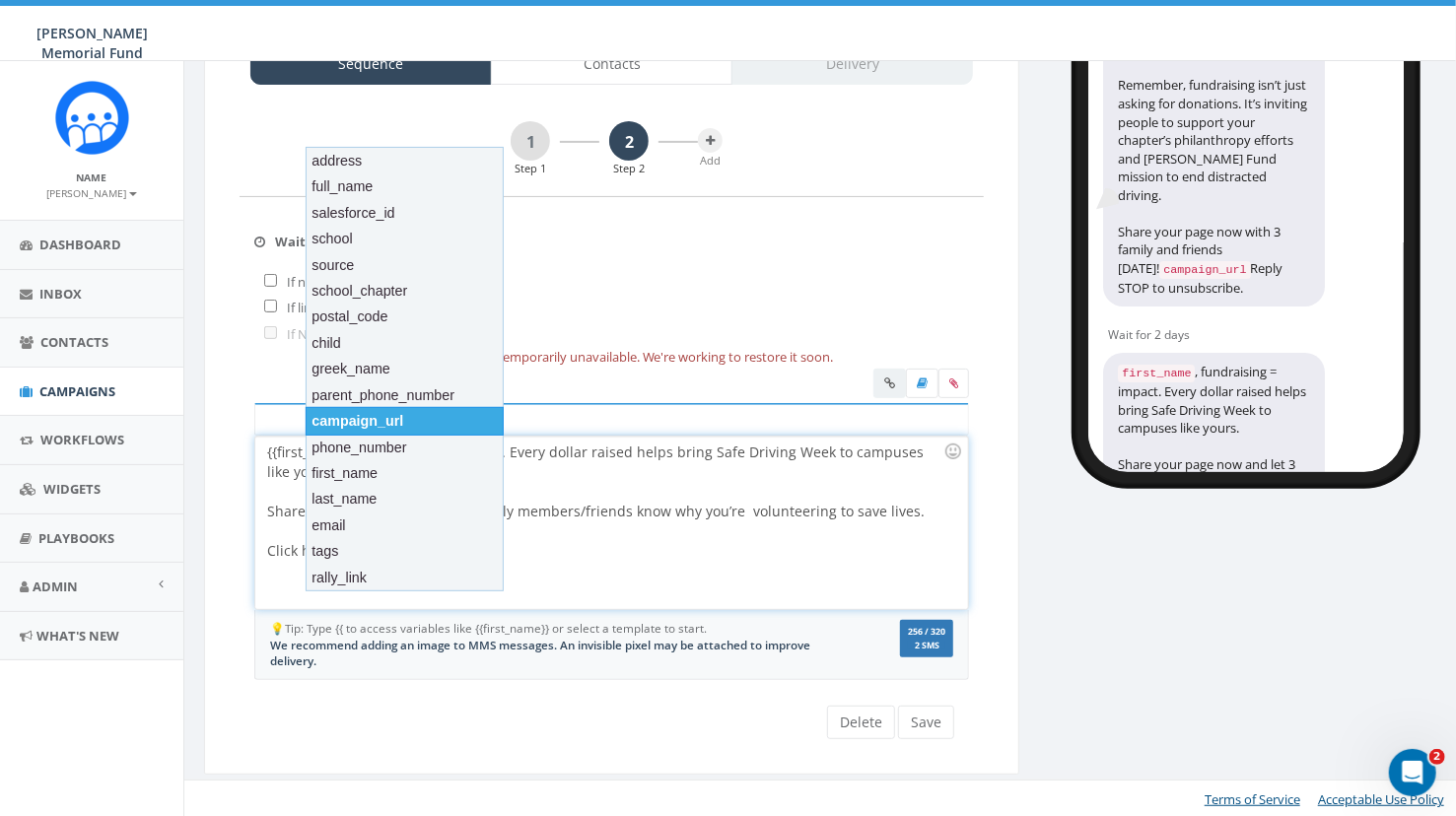
click at [412, 419] on div "campaign_url" at bounding box center [405, 420] width 199 height 28
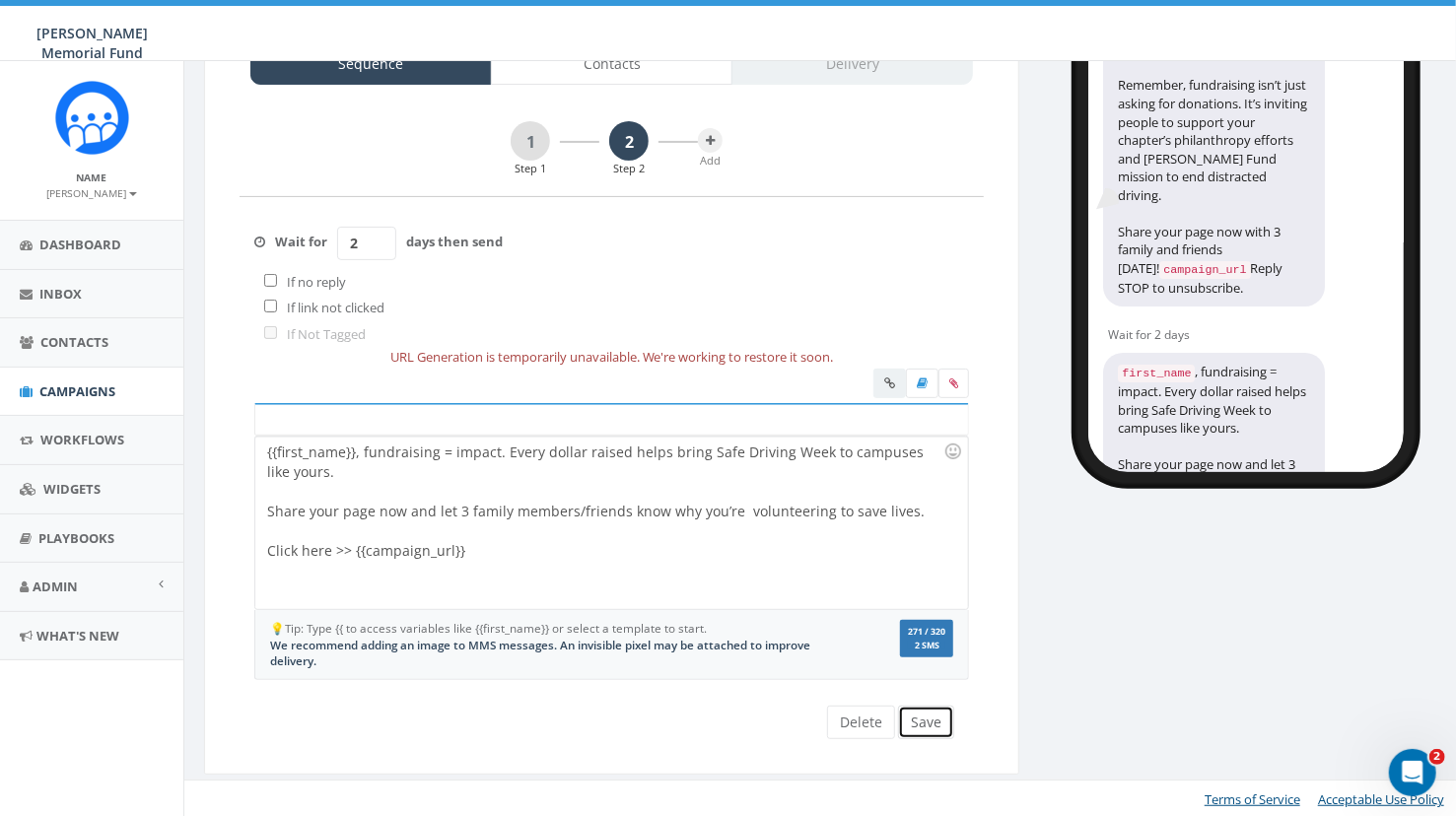
click at [928, 720] on button "Save" at bounding box center [925, 723] width 57 height 34
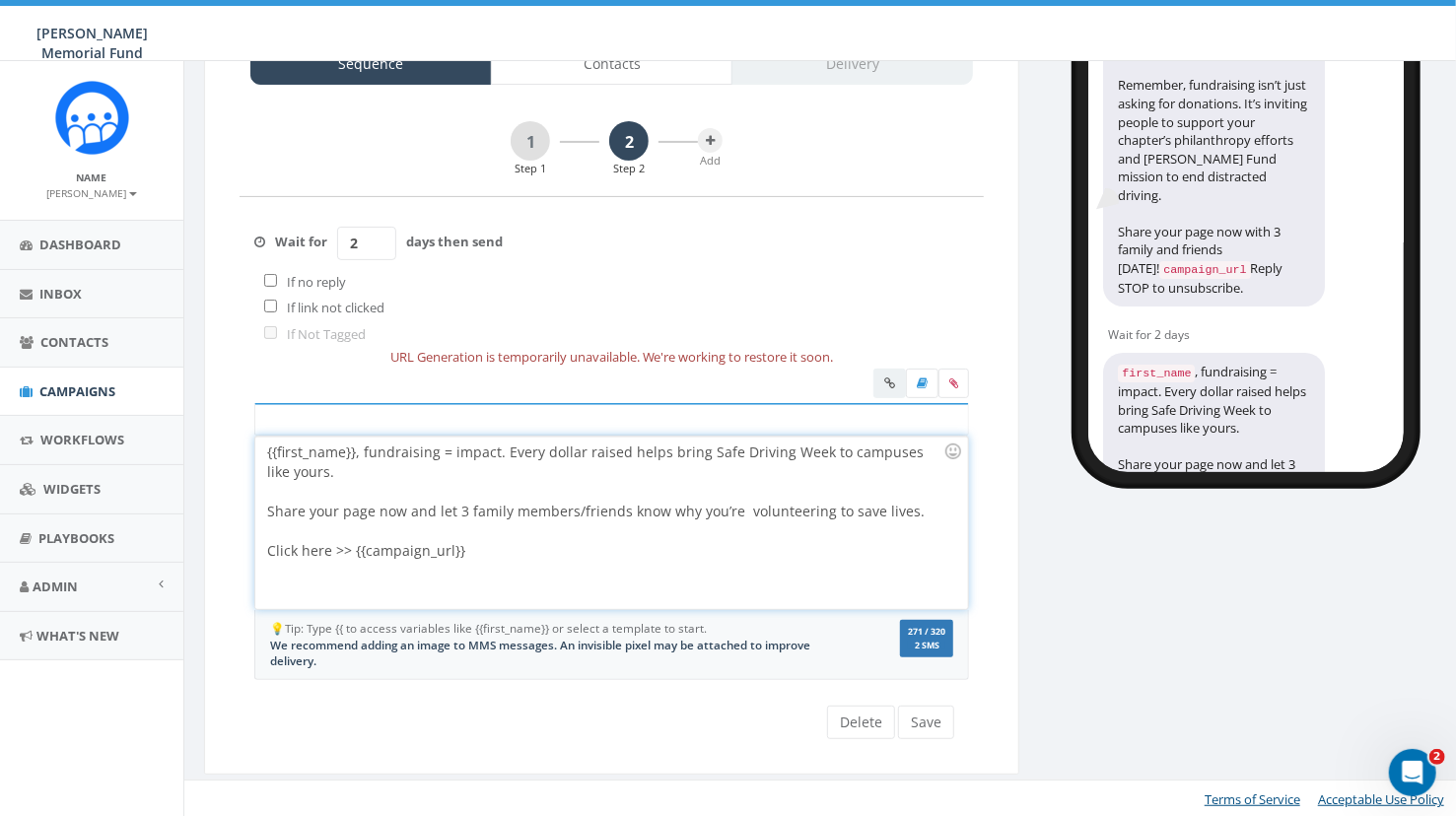
drag, startPoint x: 480, startPoint y: 550, endPoint x: 191, endPoint y: 419, distance: 317.3
click at [255, 436] on div "{{first_name}}, fundraising = impact. Every dollar raised helps bring Safe Driv…" at bounding box center [611, 523] width 712 height 173
copy div "{{first_name}}, fundraising = impact. Every dollar raised helps bring Safe Driv…"
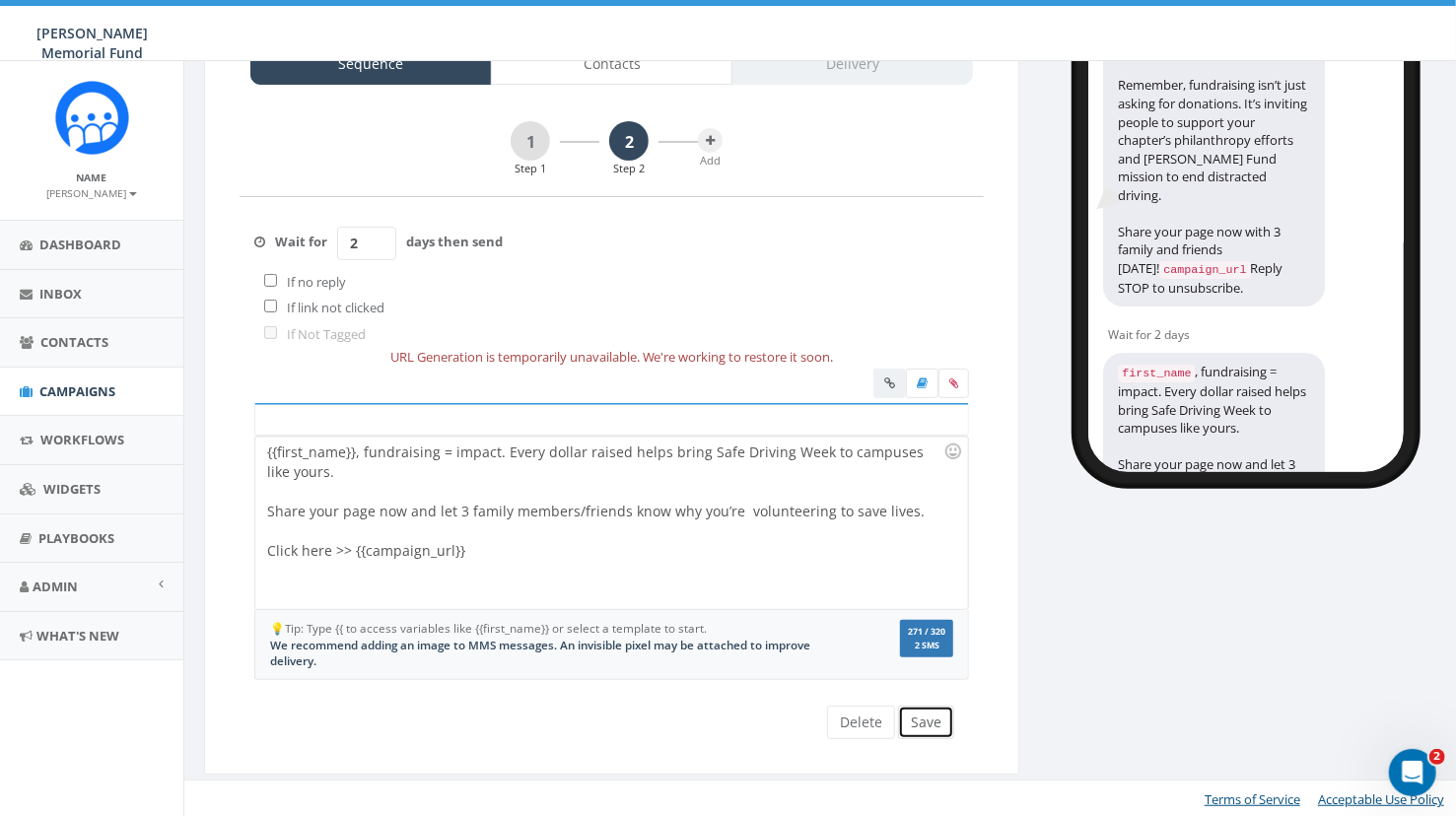
click at [932, 717] on button "Save" at bounding box center [925, 723] width 57 height 34
click at [713, 142] on icon at bounding box center [710, 141] width 9 height 12
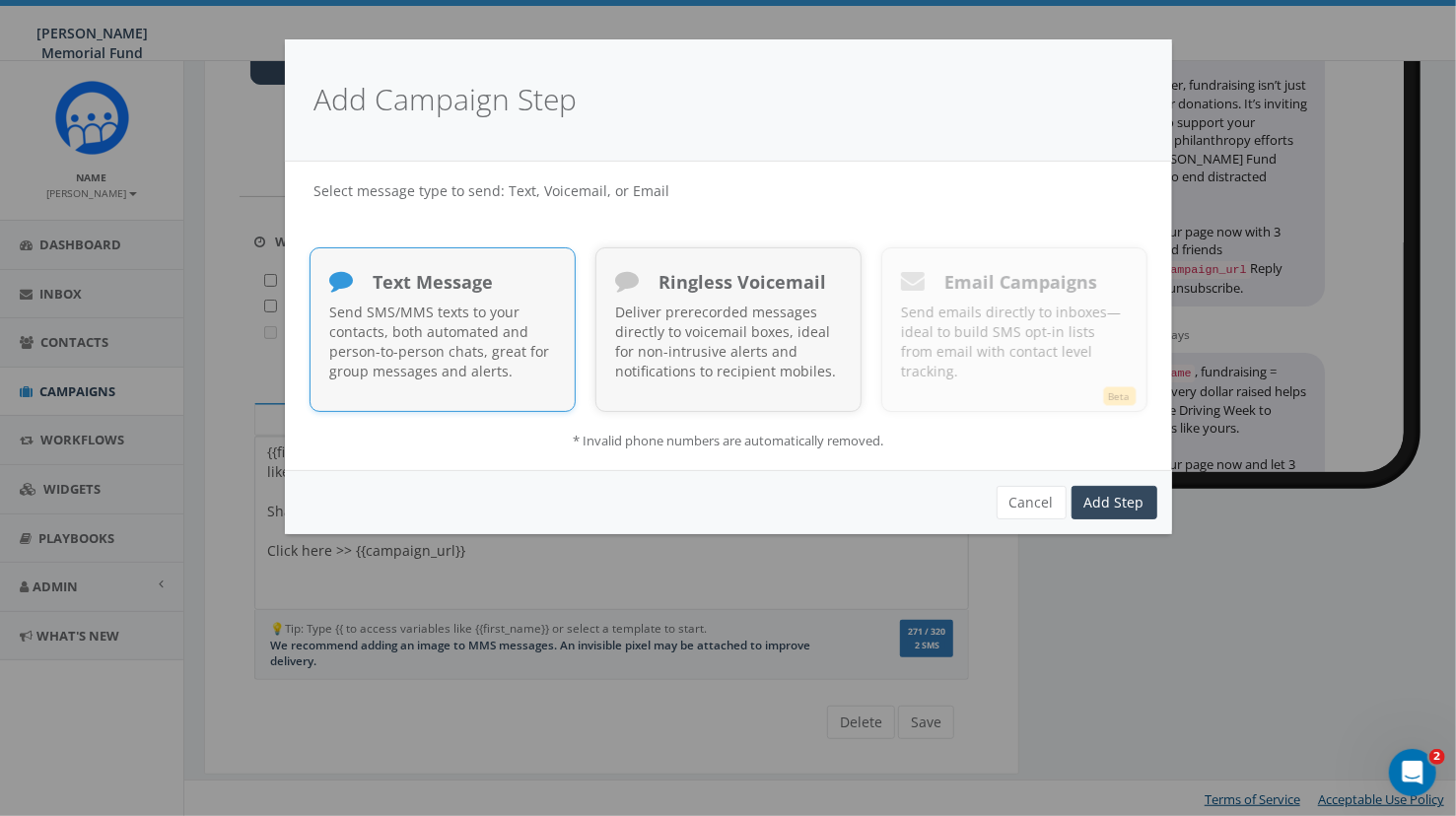
click at [475, 294] on div "Text Message" at bounding box center [442, 285] width 225 height 34
click at [1129, 511] on link "Add Step" at bounding box center [1114, 503] width 85 height 34
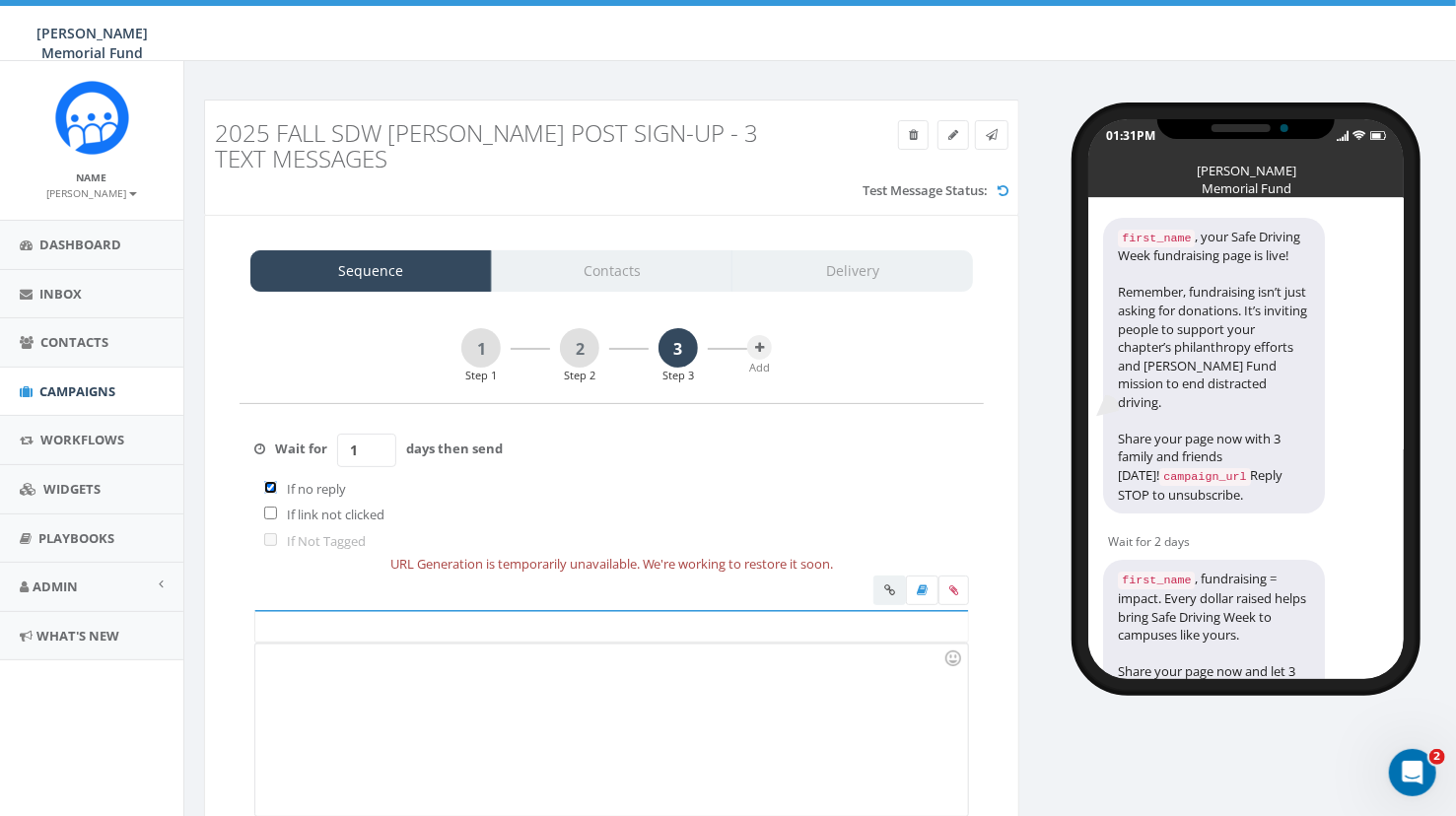
click at [267, 493] on input "checkbox" at bounding box center [270, 487] width 13 height 13
checkbox input "false"
drag, startPoint x: 366, startPoint y: 454, endPoint x: 339, endPoint y: 454, distance: 27.0
click at [340, 454] on input "1" at bounding box center [367, 450] width 60 height 34
type input "2"
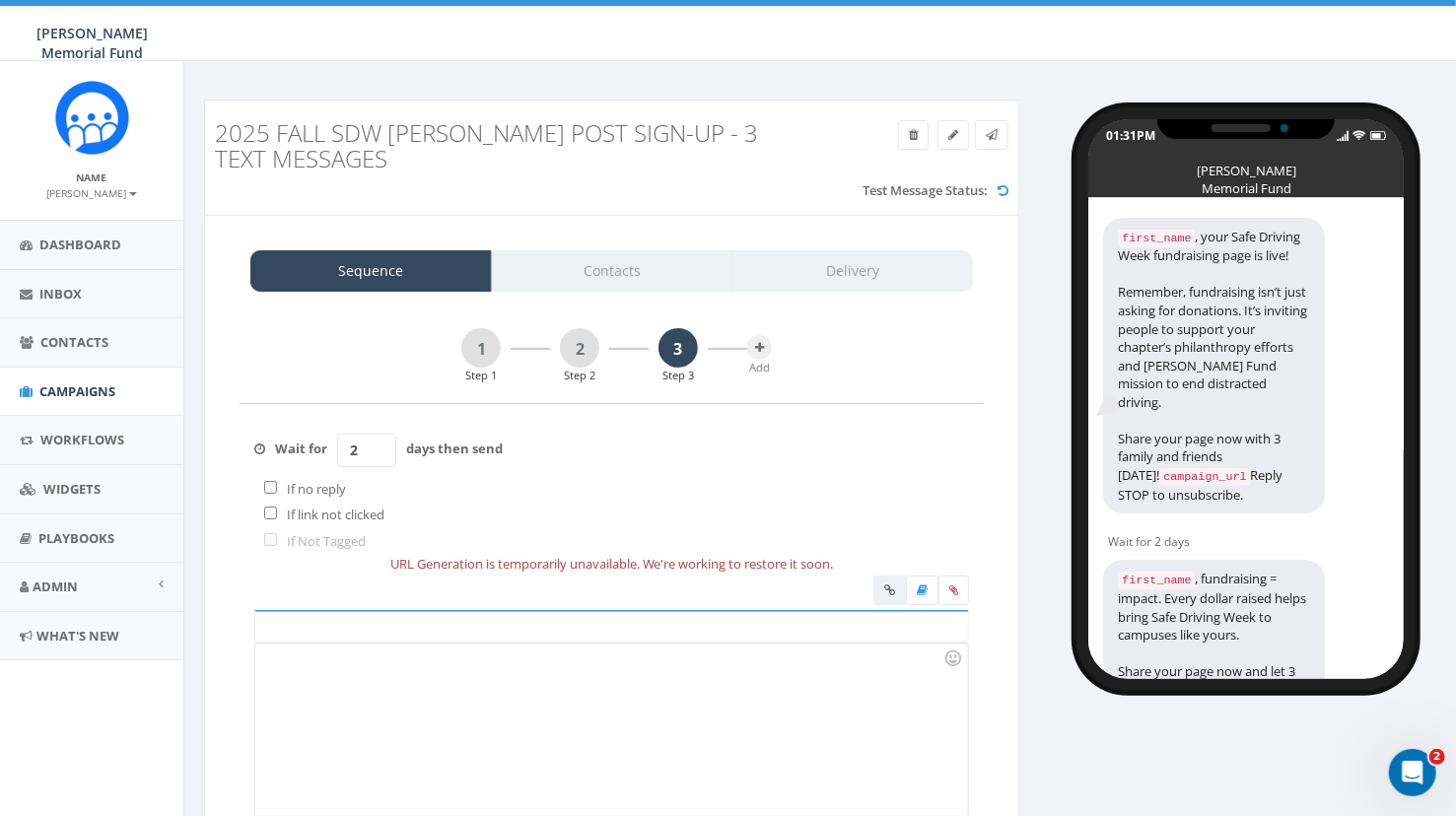
click at [311, 648] on div at bounding box center [611, 730] width 712 height 173
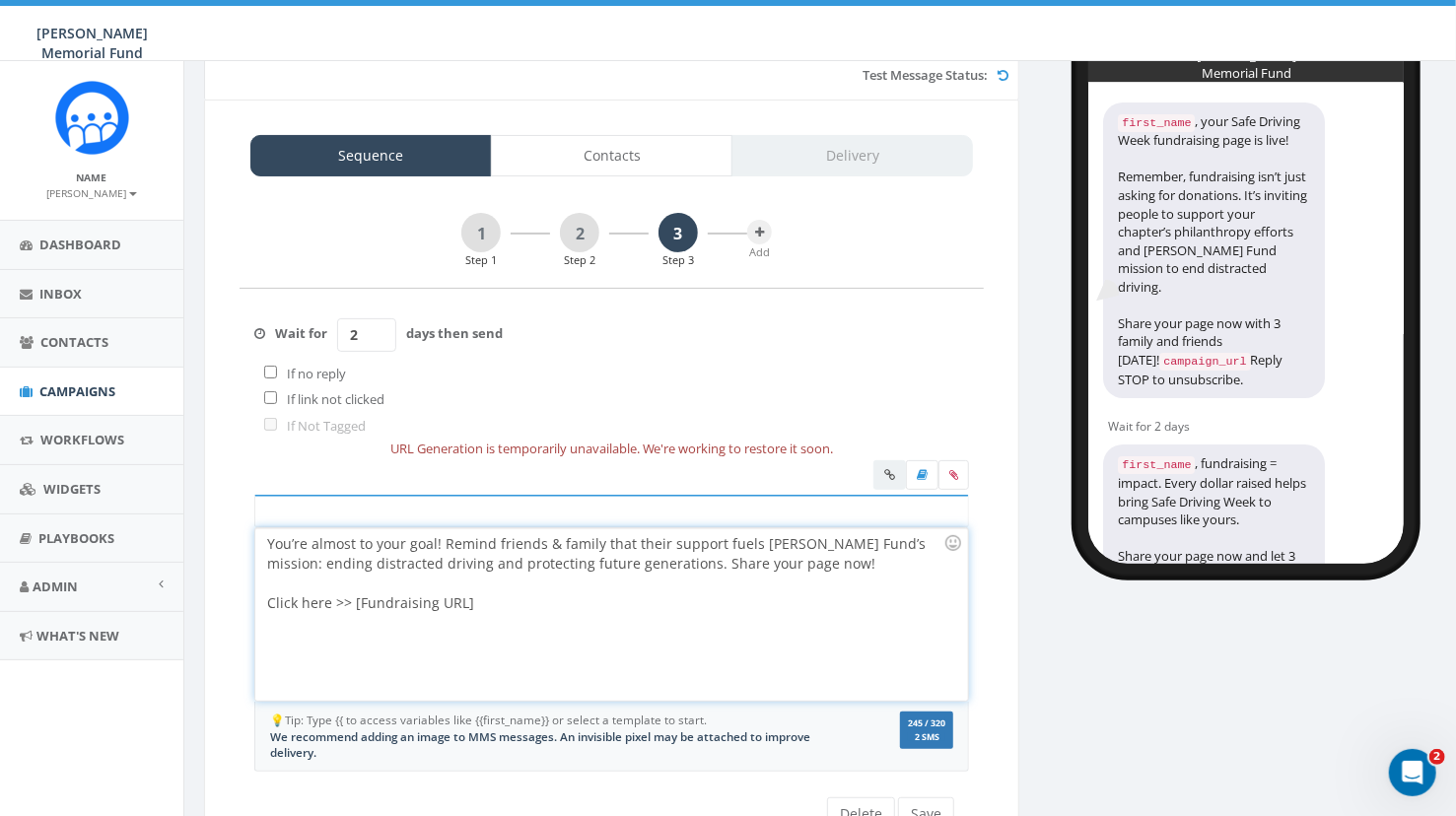
scroll to position [119, 0]
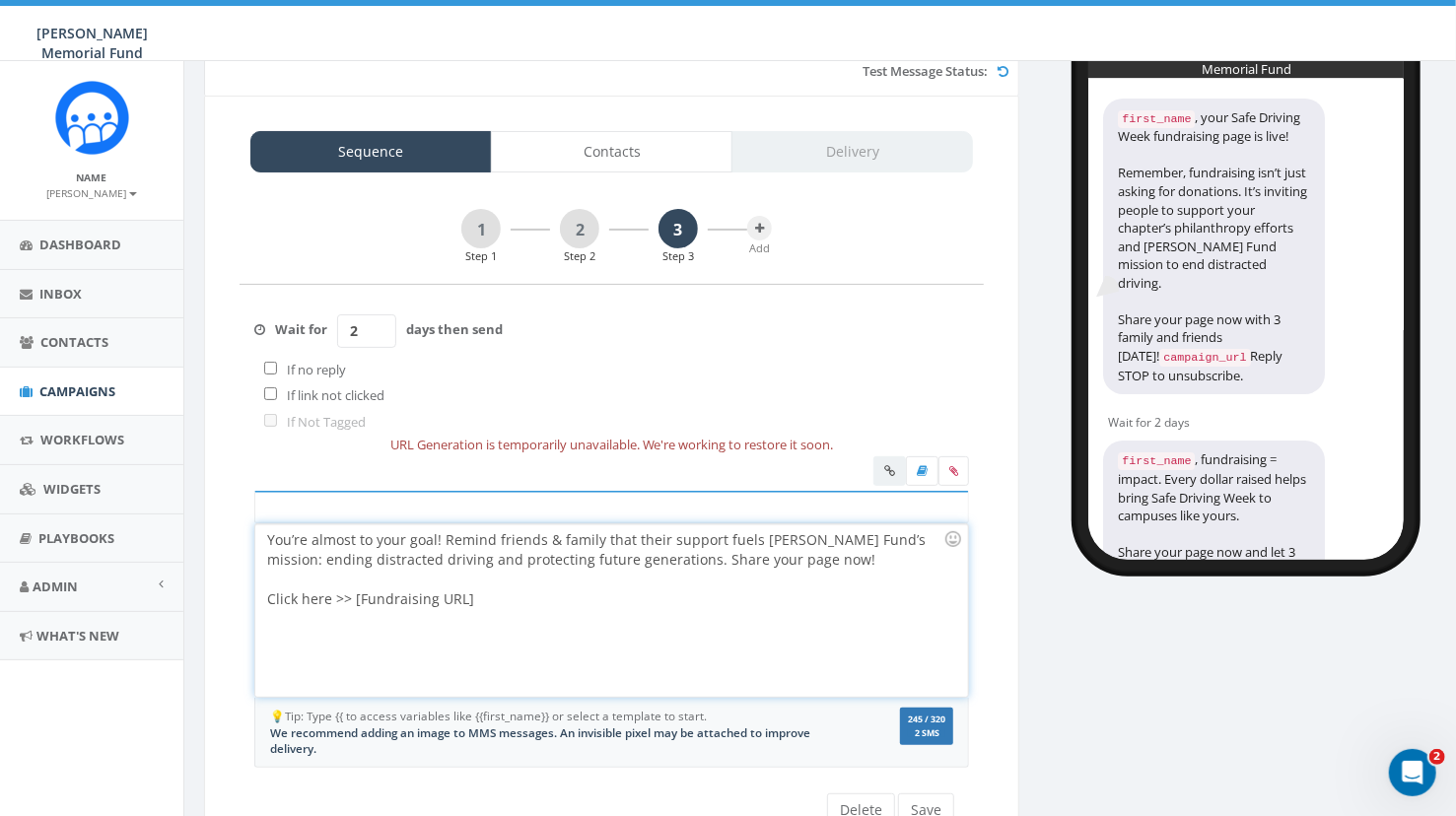
click at [656, 556] on div "You’re almost to your goal! Remind friends & family that their support fuels Hu…" at bounding box center [611, 611] width 712 height 173
drag, startPoint x: 274, startPoint y: 537, endPoint x: 264, endPoint y: 536, distance: 10.0
click at [264, 536] on div "You’re almost to your goal! Remind friends & family that their support fuels Hu…" at bounding box center [611, 611] width 712 height 173
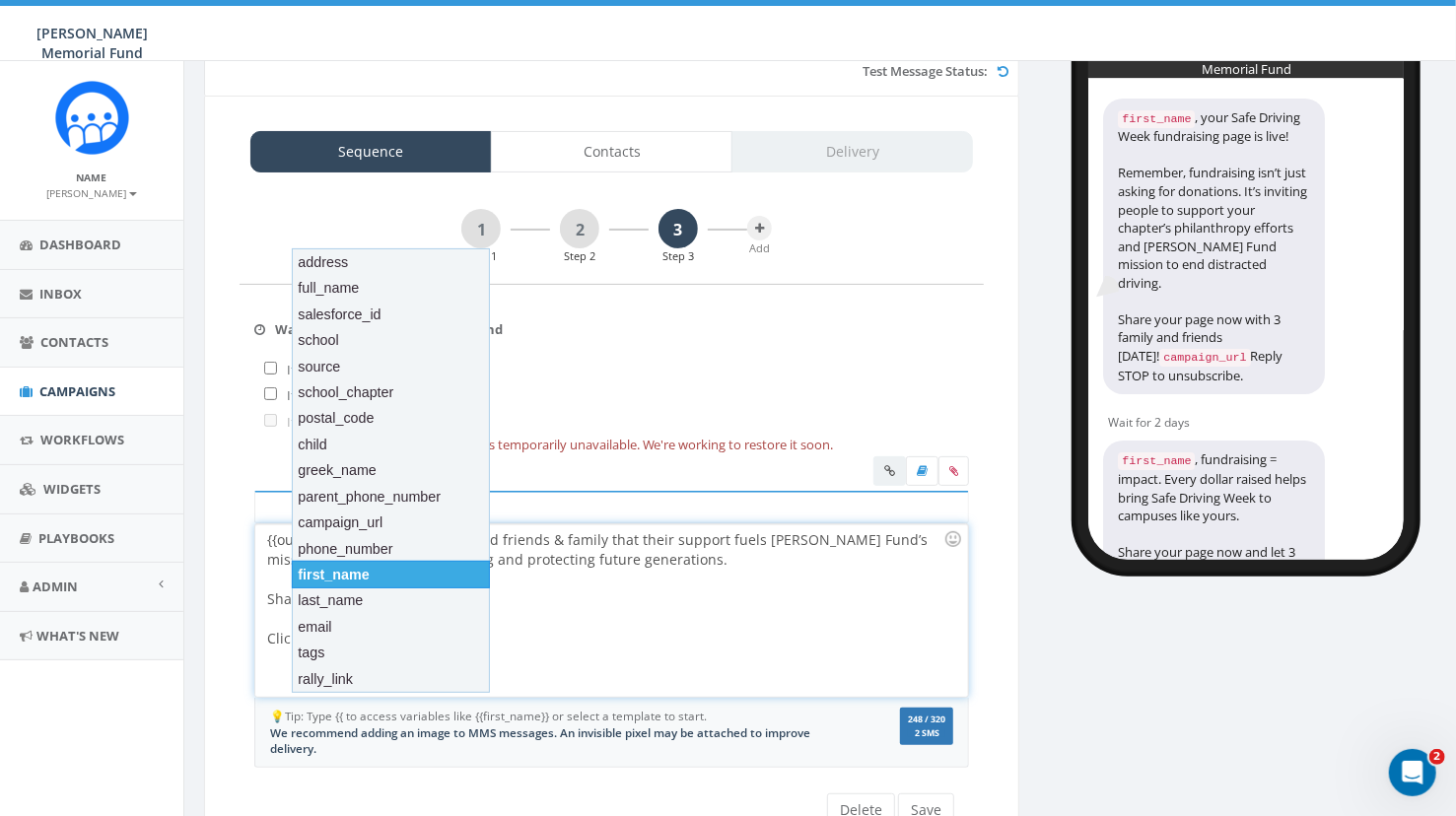
click at [347, 577] on div "first_name" at bounding box center [391, 574] width 199 height 28
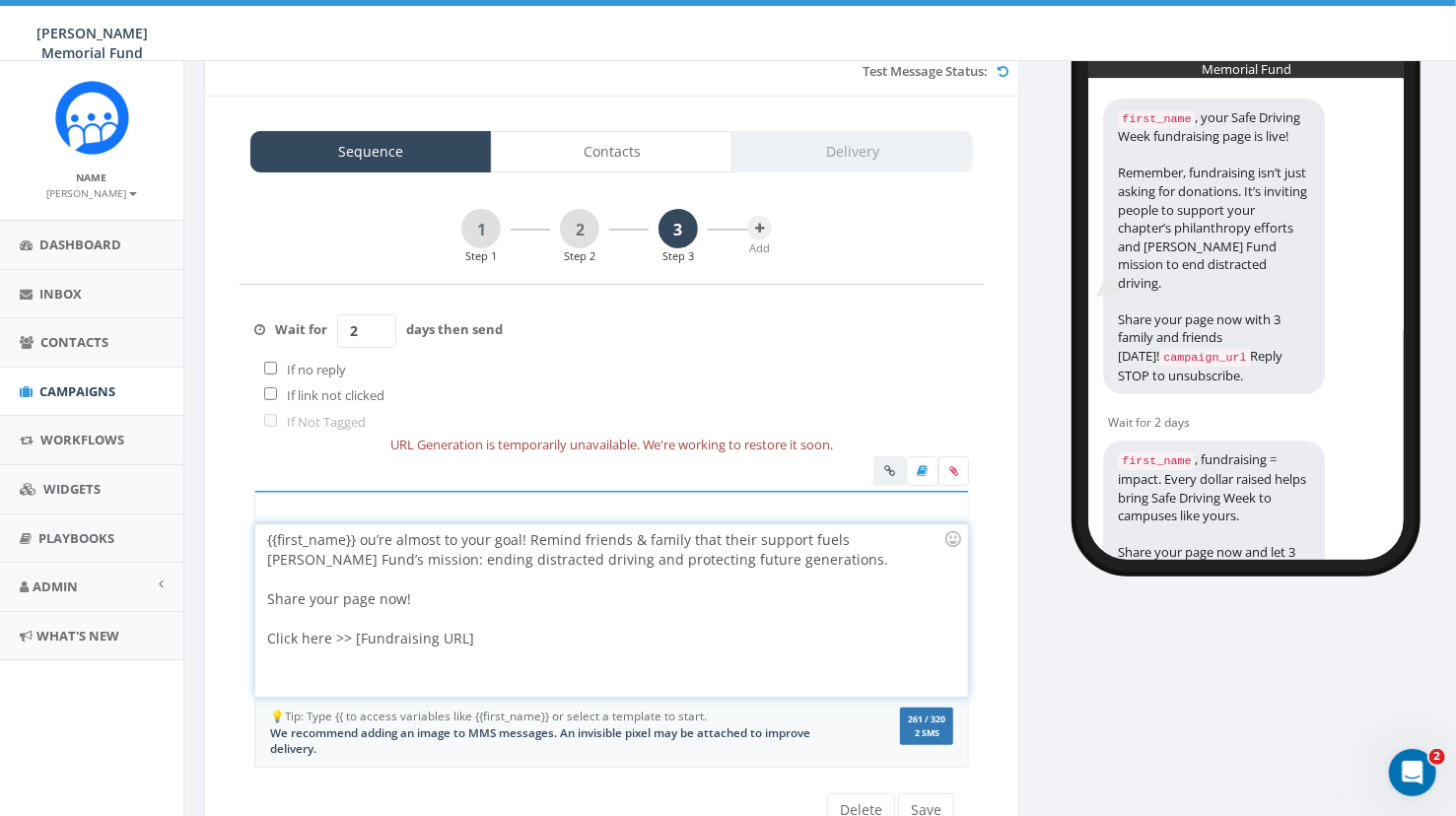
click at [357, 537] on div "{{first_name}} ou’re almost to your goal! Remind friends & family that their su…" at bounding box center [605, 550] width 676 height 40
drag, startPoint x: 469, startPoint y: 637, endPoint x: 352, endPoint y: 634, distance: 117.0
click at [352, 634] on div "{{first_name}}, you’re almost to your goal! Remind friends & family that their …" at bounding box center [611, 611] width 712 height 173
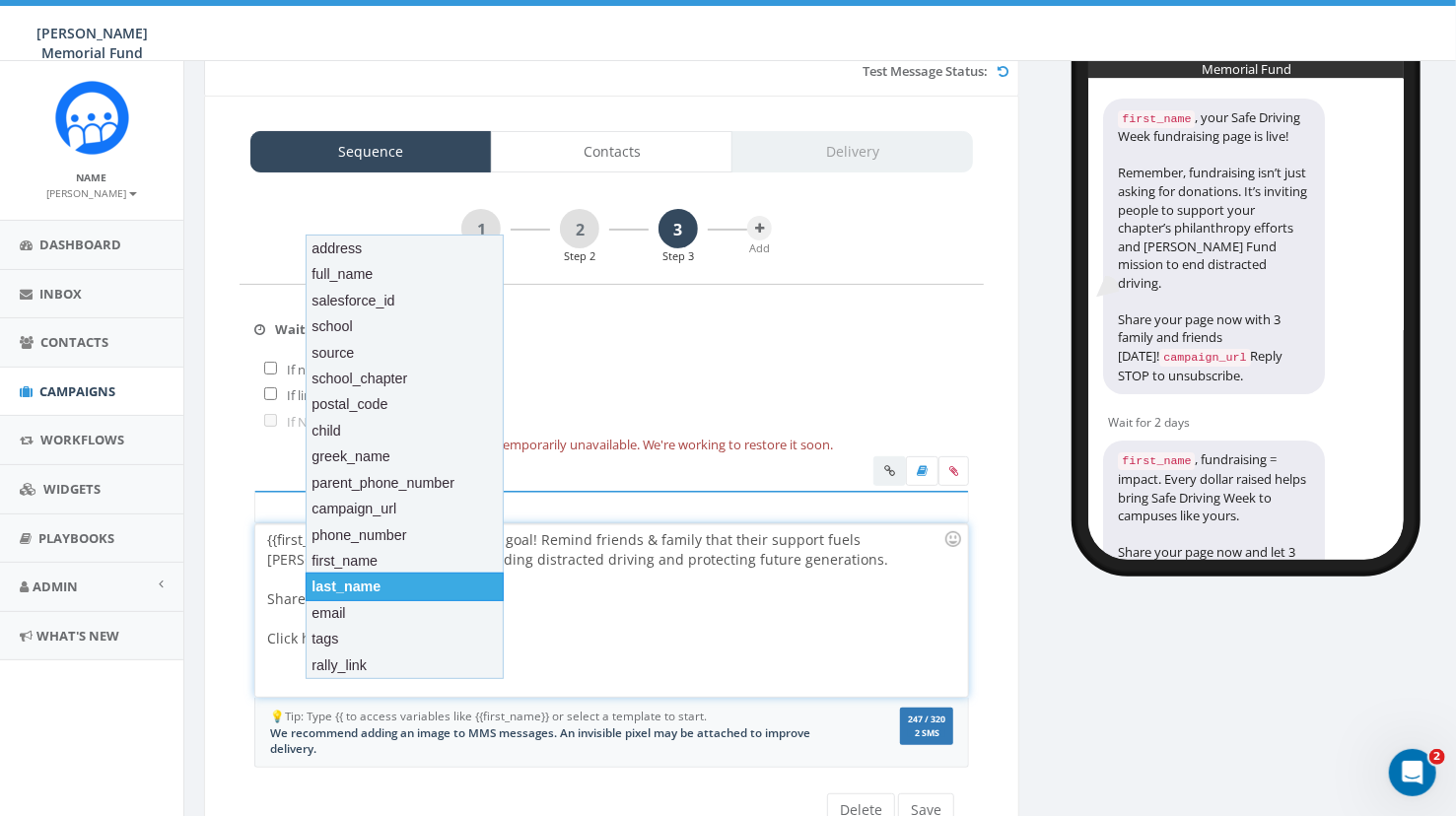
scroll to position [120, 0]
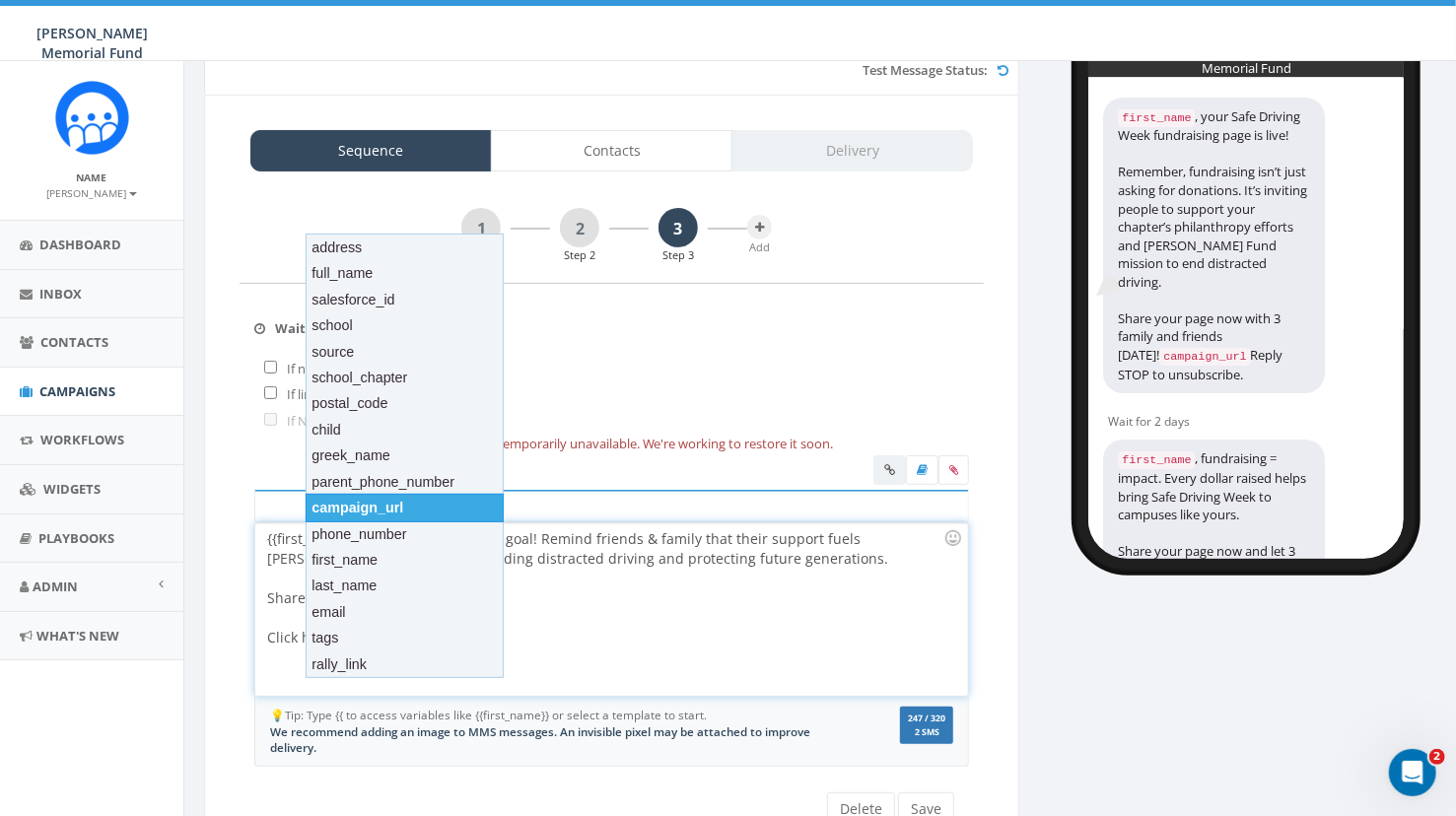
click at [409, 506] on div "campaign_url" at bounding box center [405, 508] width 199 height 28
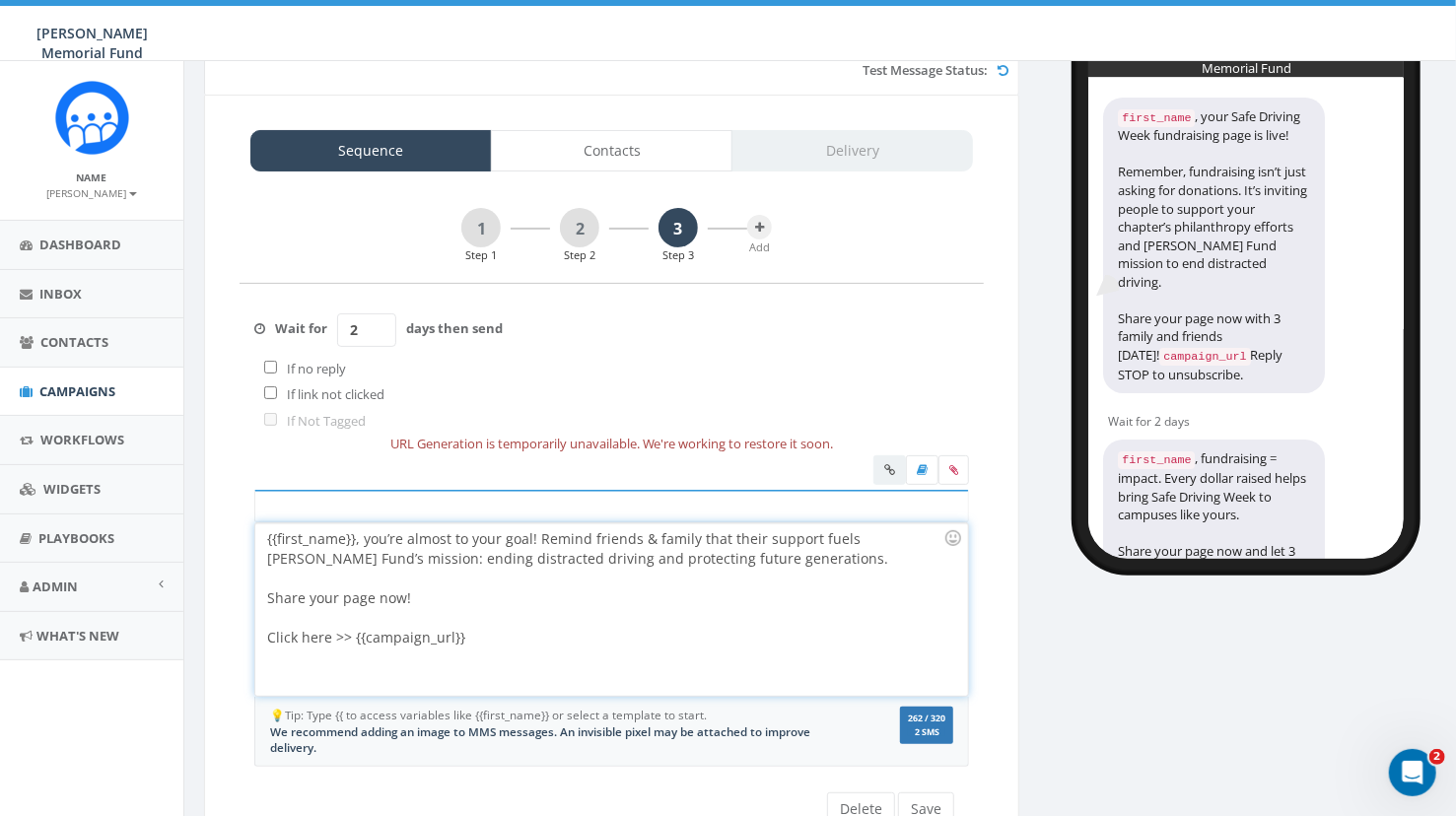
drag, startPoint x: 473, startPoint y: 643, endPoint x: 253, endPoint y: 525, distance: 249.6
click at [255, 525] on div "{{first_name}}, you’re almost to your goal! Remind friends & family that their …" at bounding box center [611, 610] width 712 height 173
copy div "{{first_name}}, you’re almost to your goal! Remind friends & family that their …"
click at [931, 809] on button "Save" at bounding box center [925, 809] width 57 height 34
click at [478, 236] on link "1" at bounding box center [481, 228] width 40 height 40
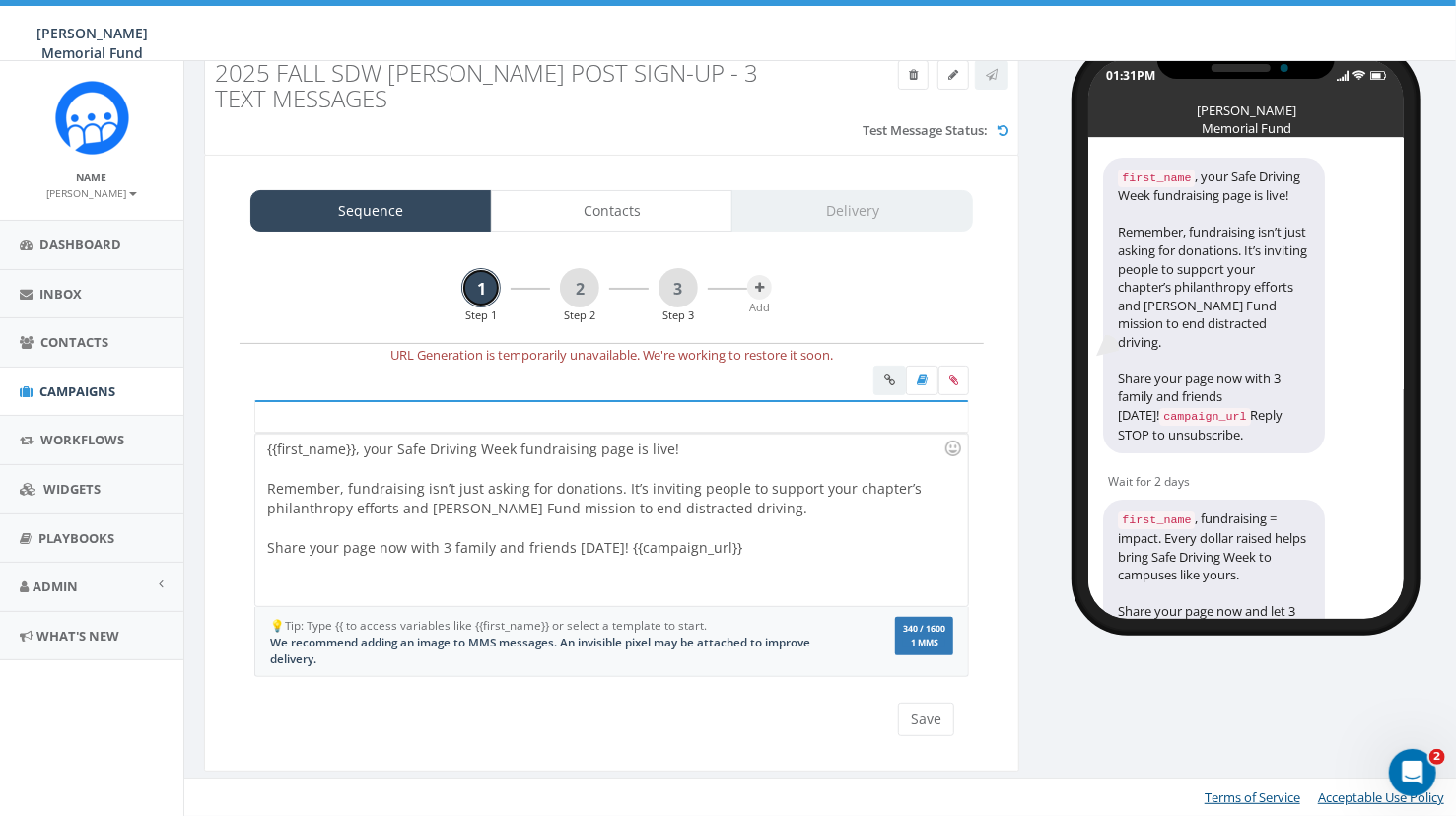
scroll to position [58, 0]
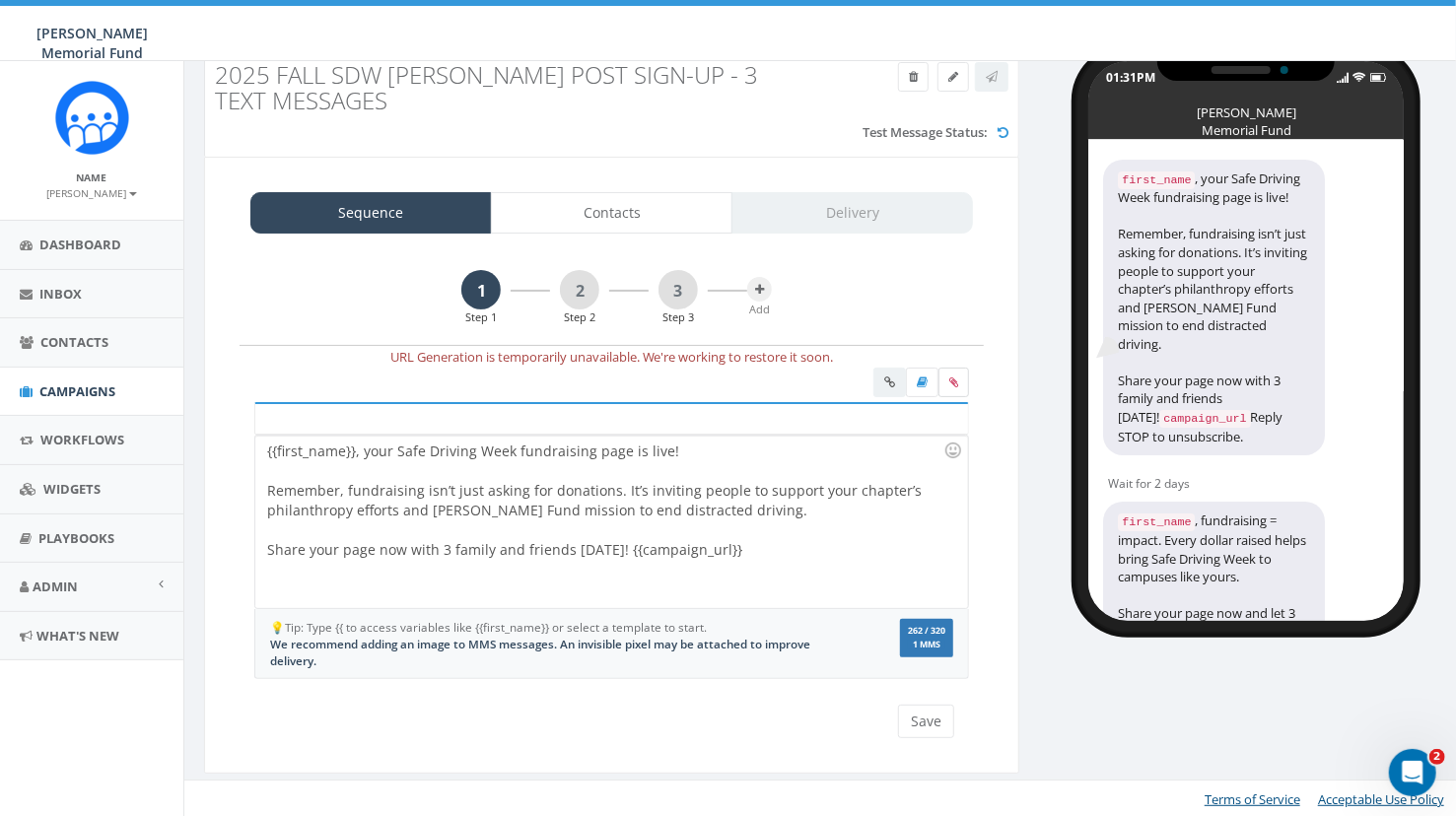
click at [957, 383] on icon at bounding box center [953, 383] width 9 height 12
click at [0, 0] on input "file" at bounding box center [0, 0] width 0 height 0
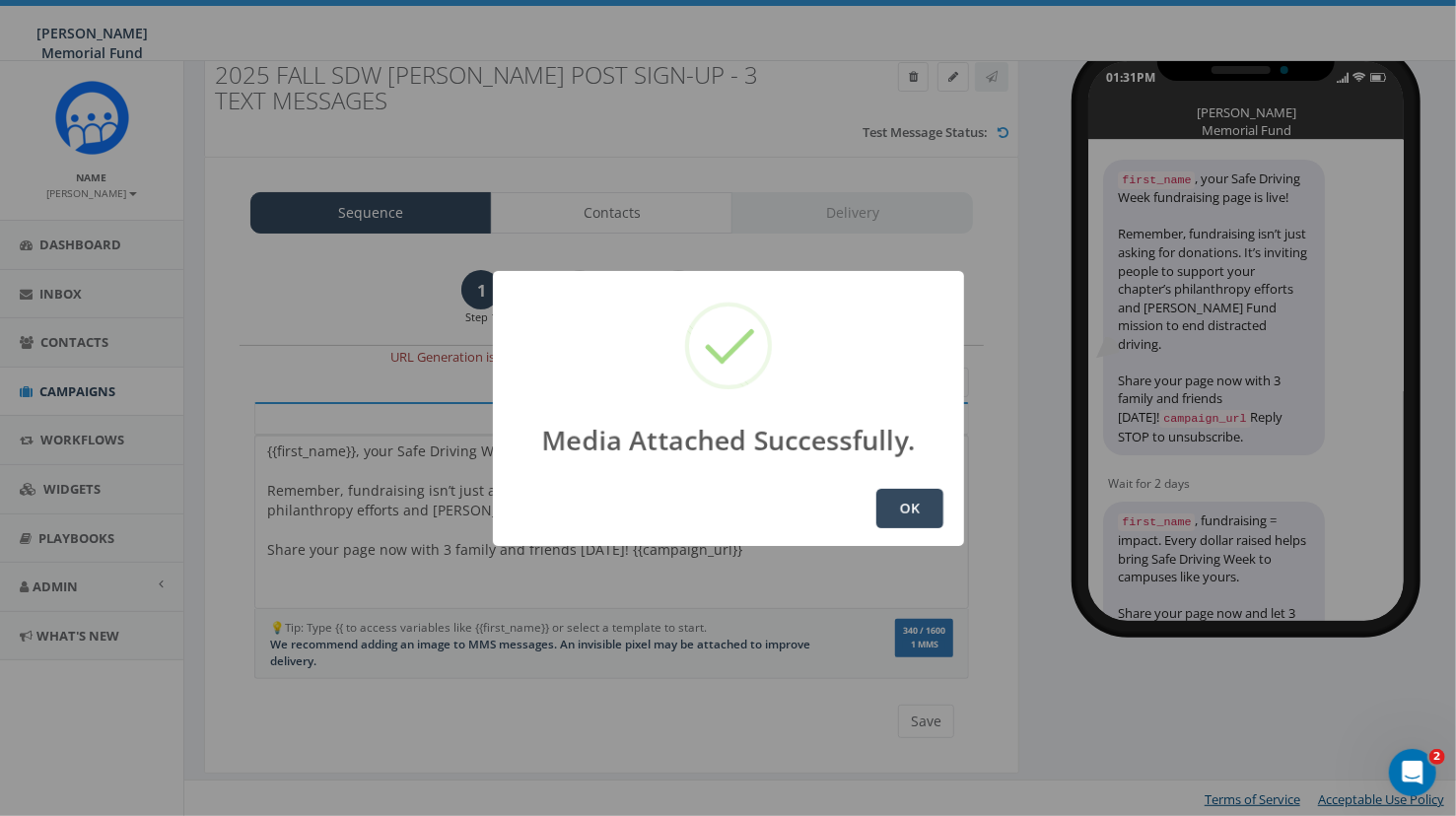
click at [891, 507] on button "OK" at bounding box center [910, 509] width 67 height 40
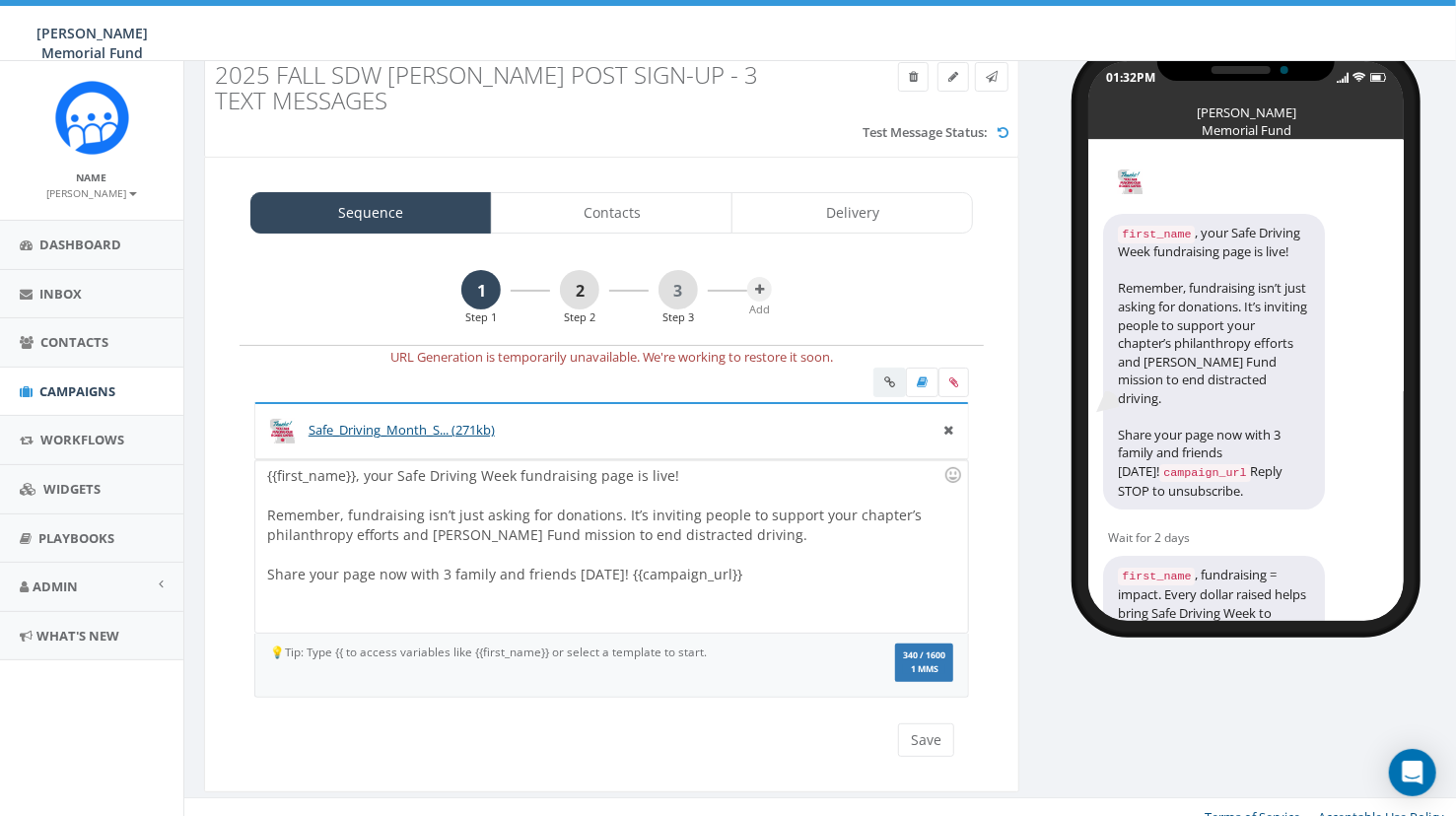
scroll to position [58, 0]
click at [580, 290] on link "2" at bounding box center [580, 290] width 40 height 40
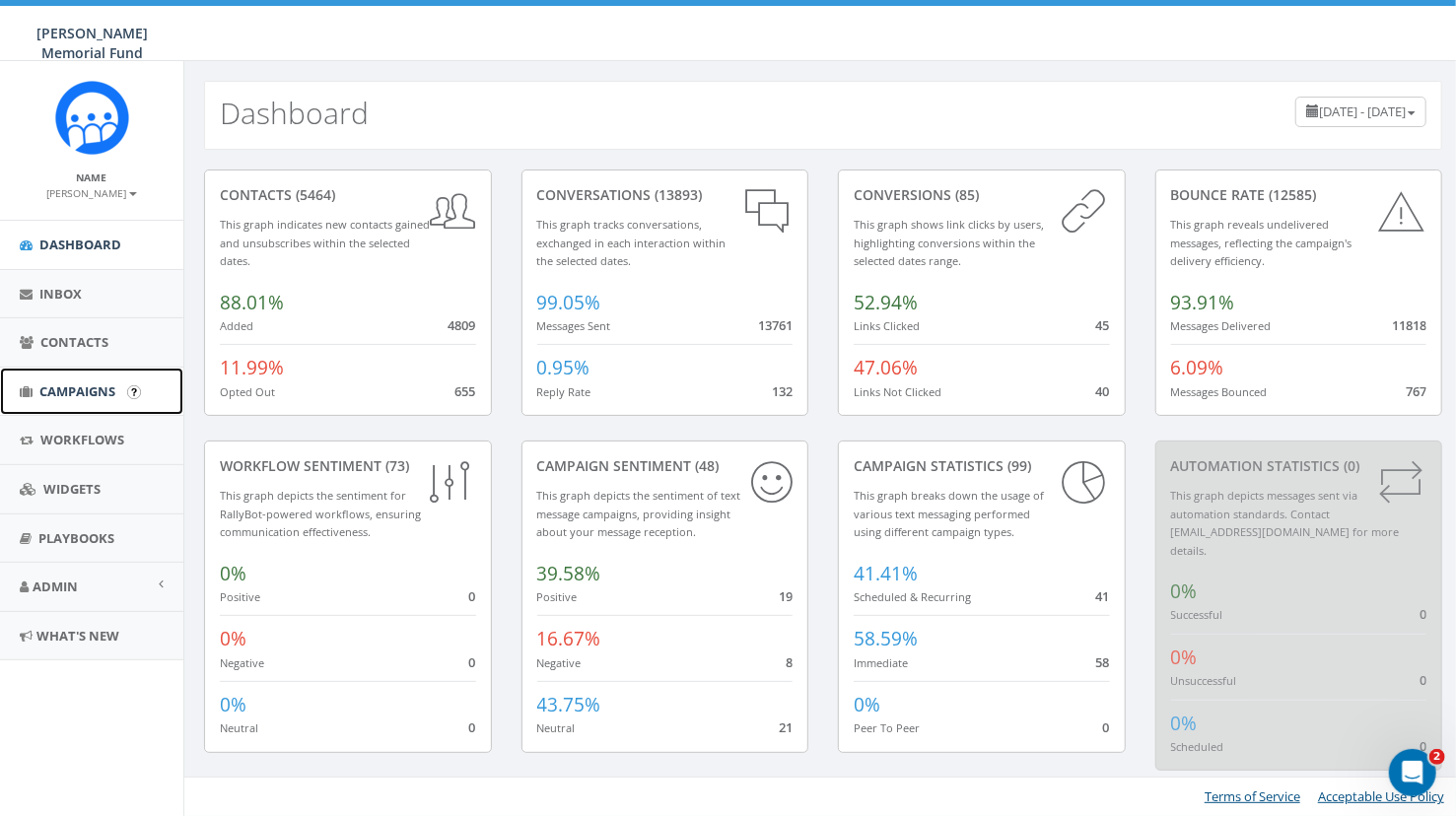
click at [97, 385] on span "Campaigns" at bounding box center [77, 392] width 76 height 18
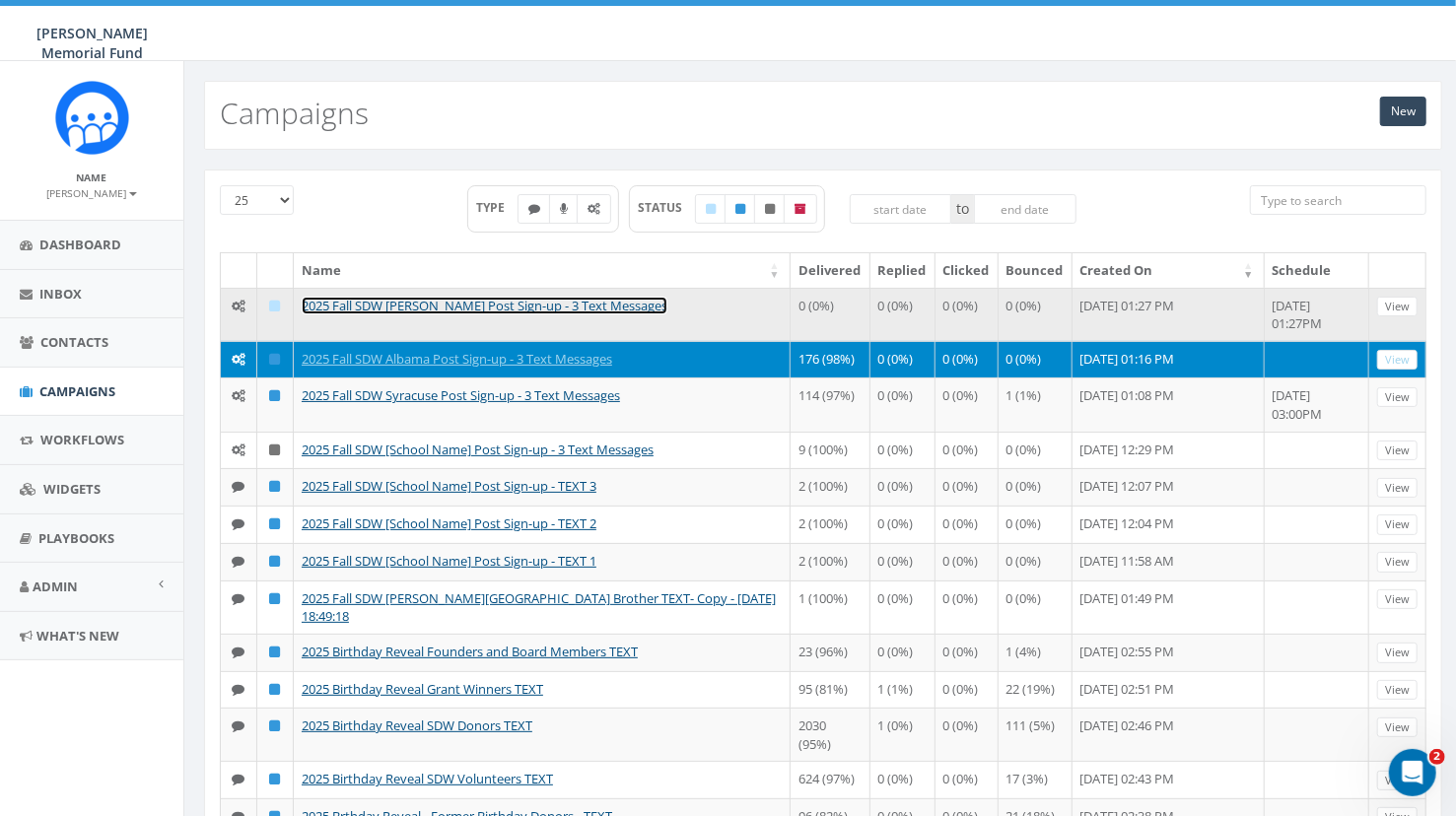
click at [490, 302] on link "2025 Fall SDW [PERSON_NAME] Post Sign-up - 3 Text Messages" at bounding box center [484, 305] width 366 height 18
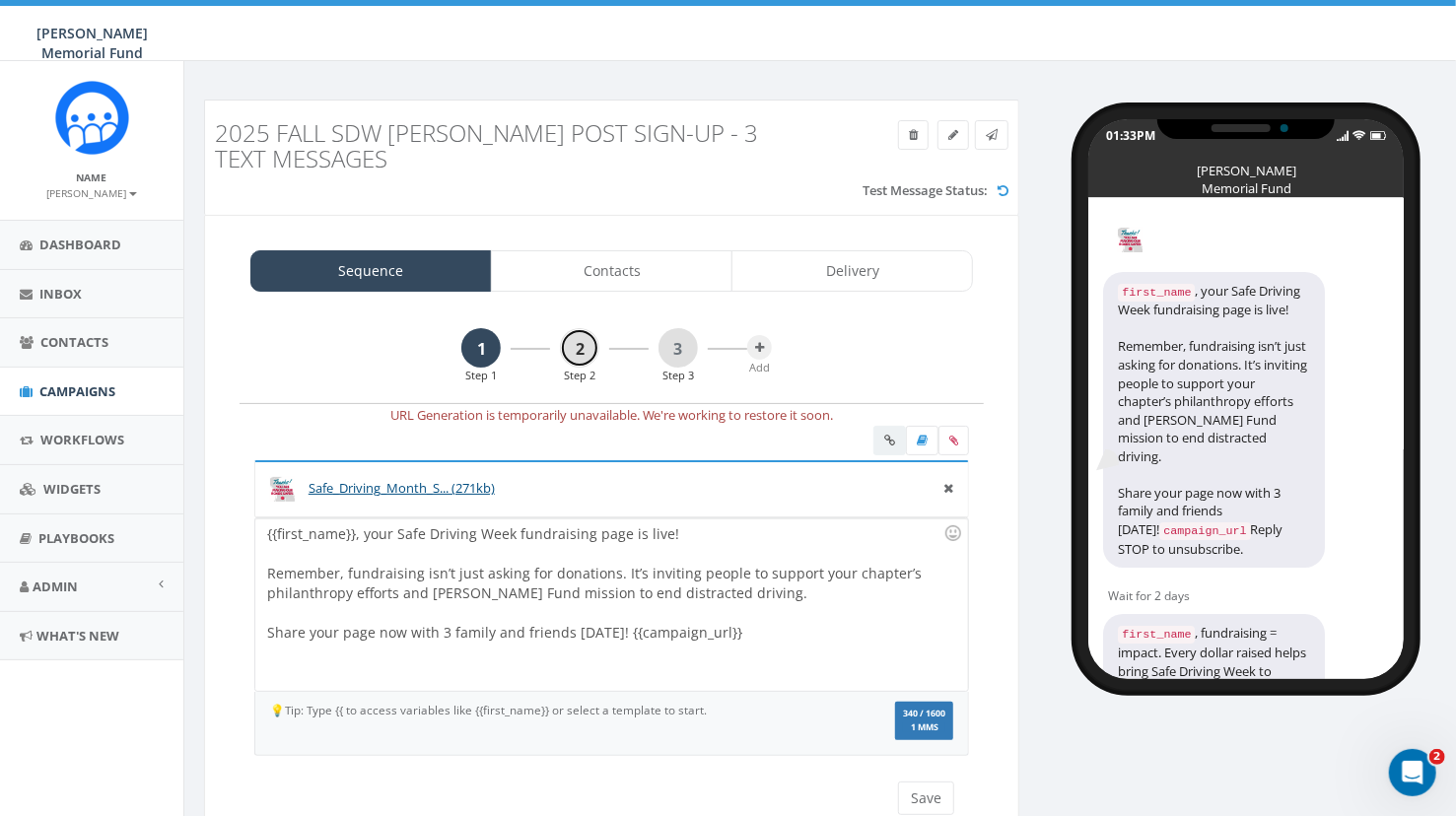
click at [576, 354] on link "2" at bounding box center [580, 348] width 40 height 40
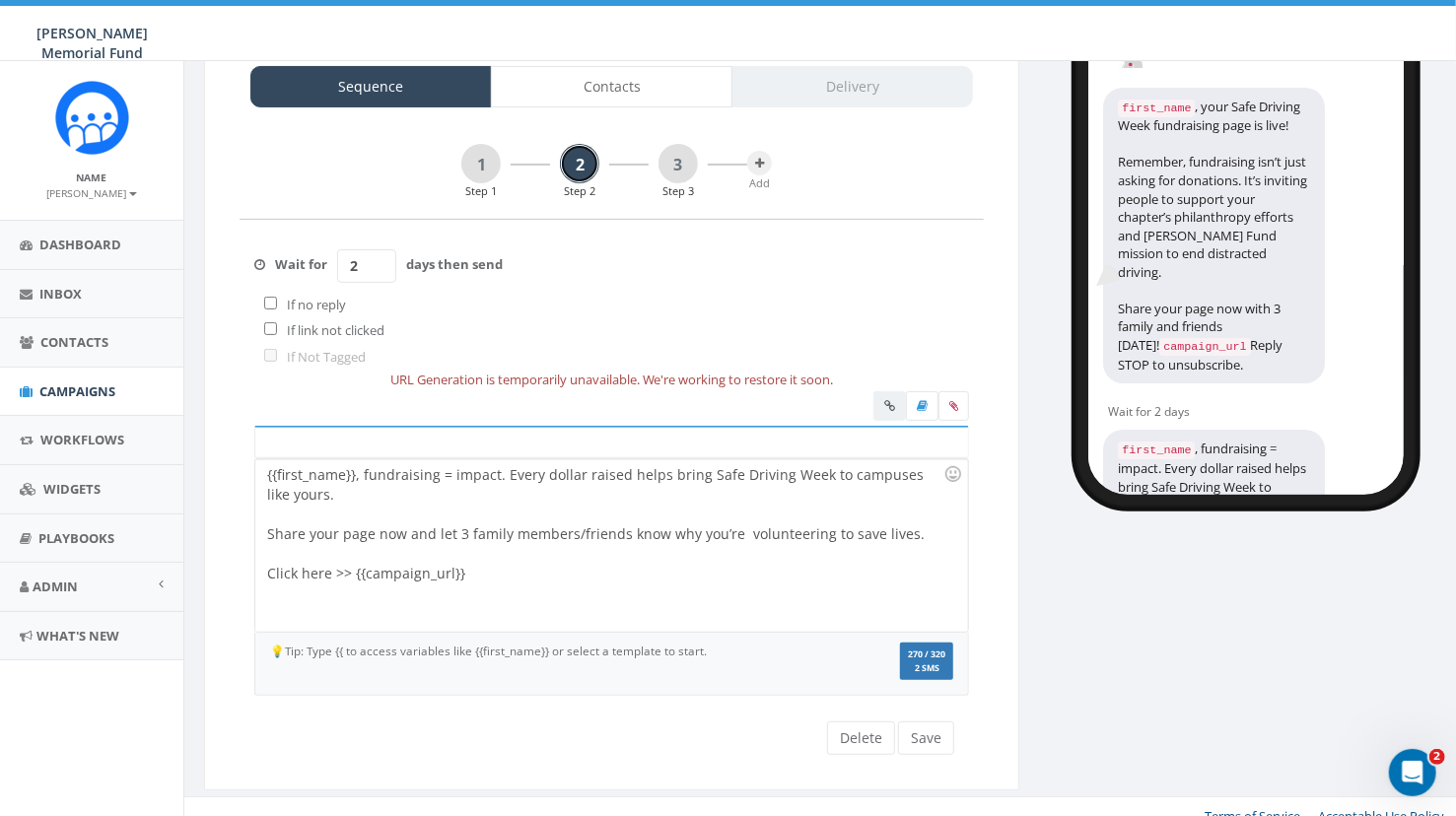
scroll to position [189, 0]
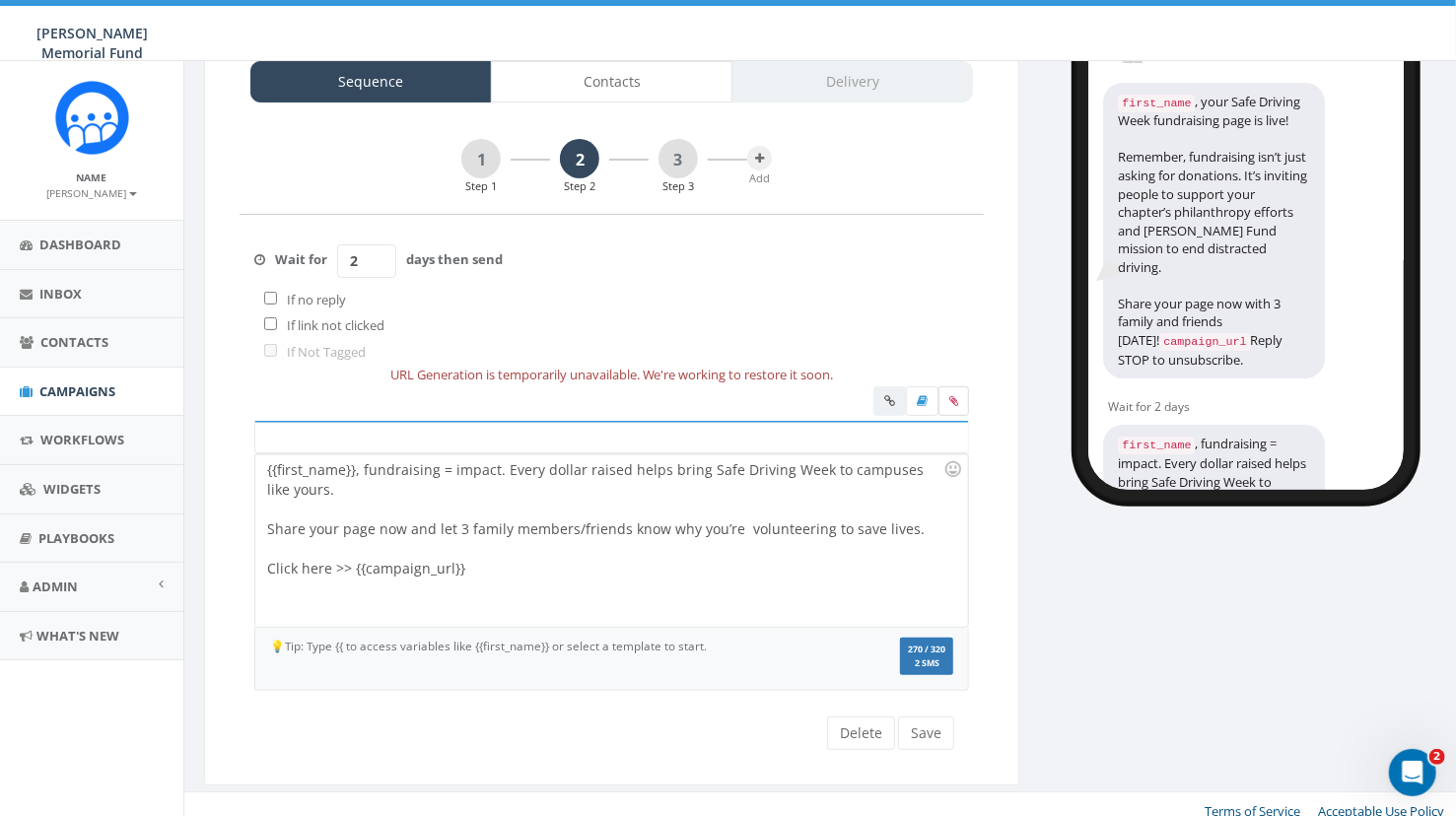
click at [956, 402] on icon at bounding box center [953, 402] width 9 height 12
click at [0, 0] on input "file" at bounding box center [0, 0] width 0 height 0
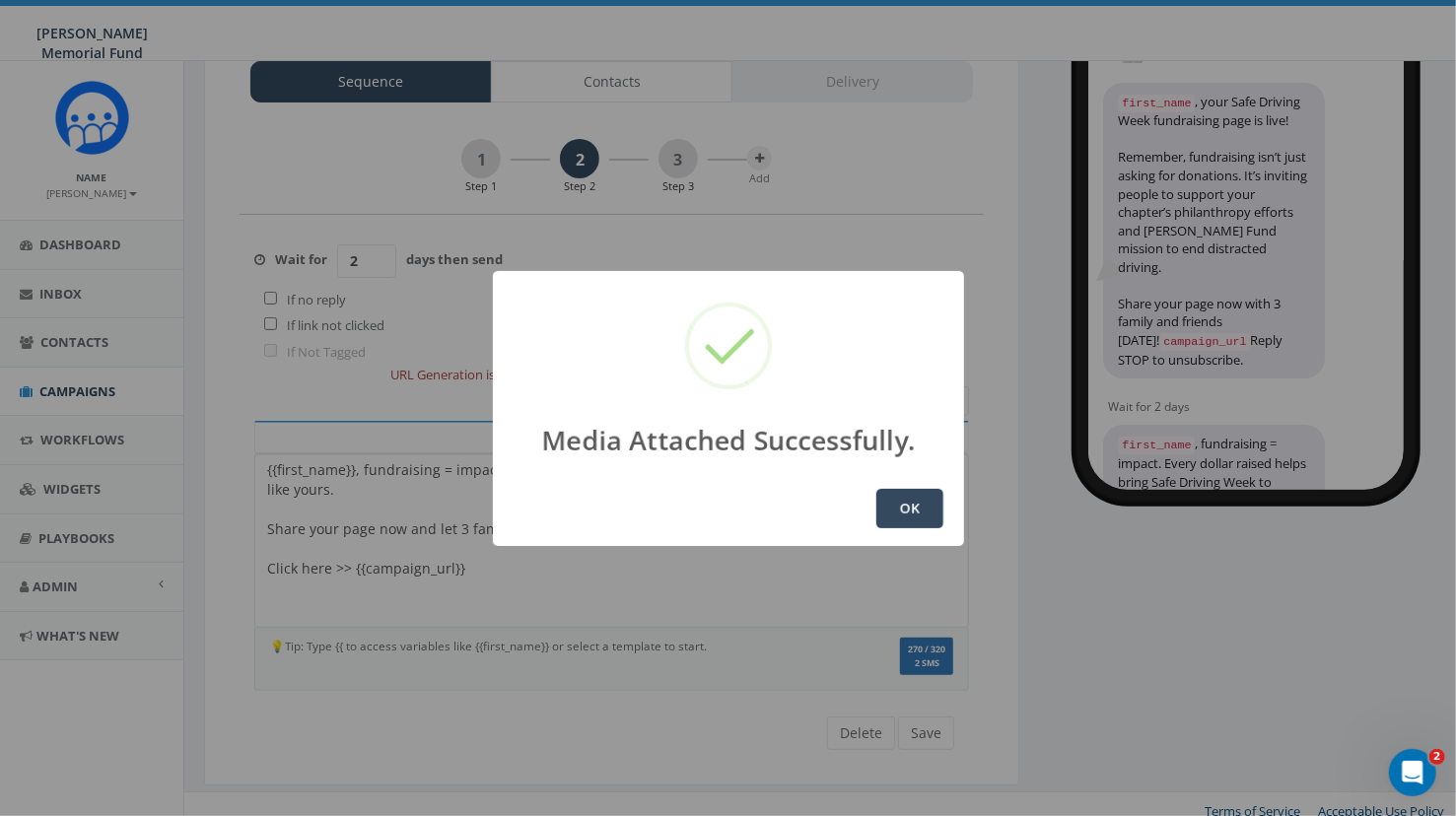
click at [902, 505] on button "OK" at bounding box center [910, 509] width 67 height 40
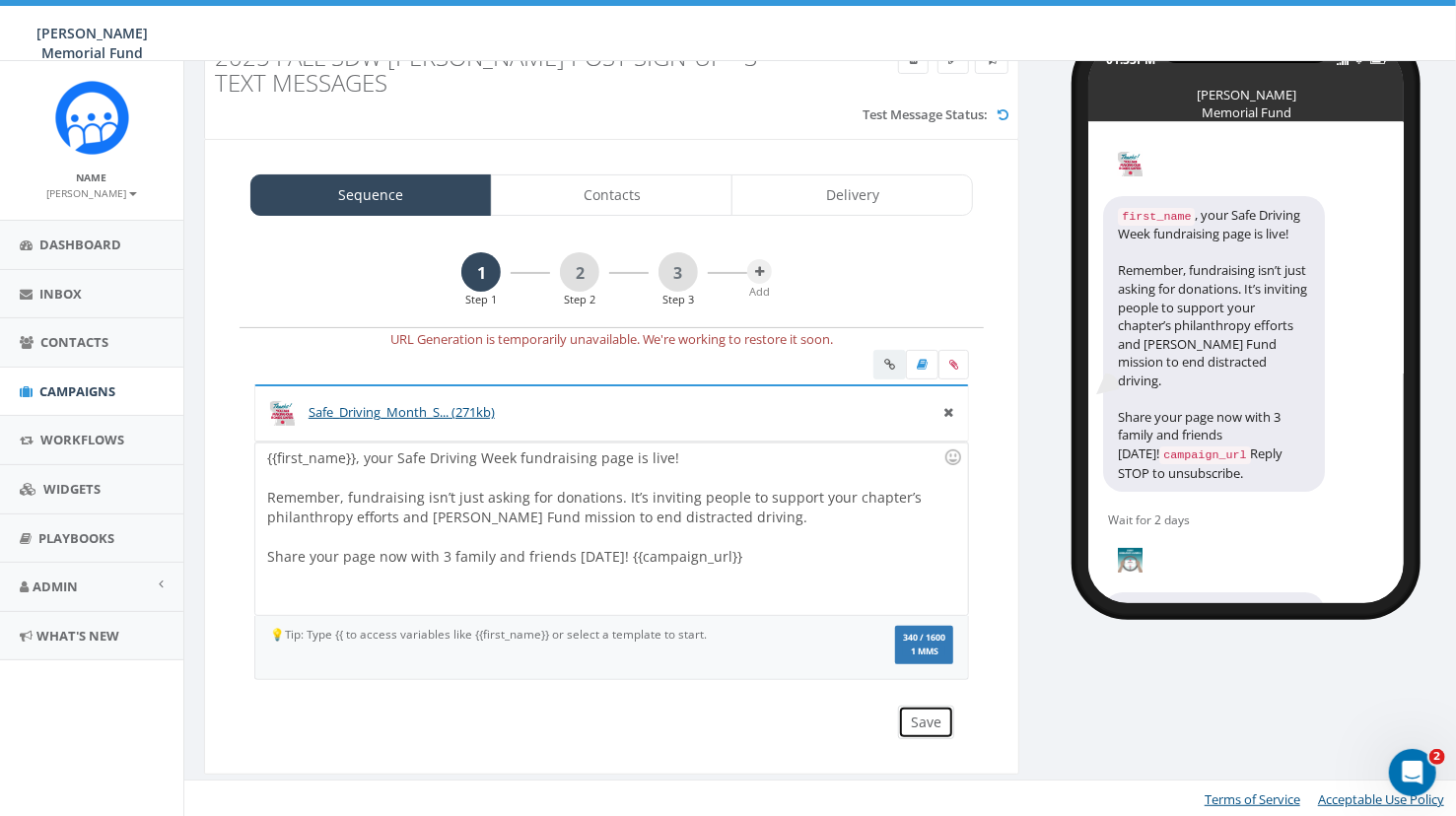
click at [932, 722] on button "Save" at bounding box center [925, 723] width 57 height 34
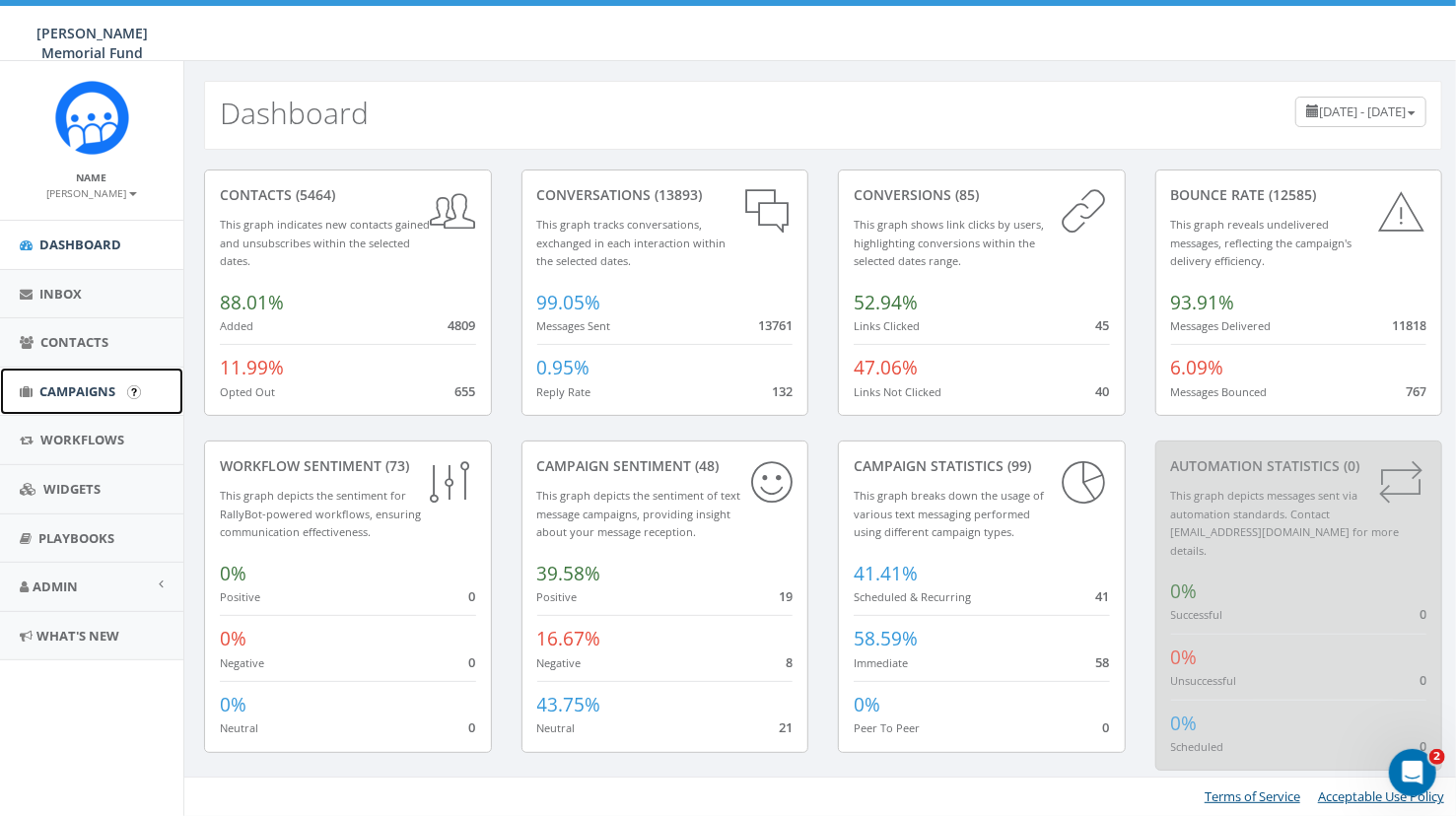
click at [55, 378] on link "Campaigns" at bounding box center [91, 392] width 183 height 49
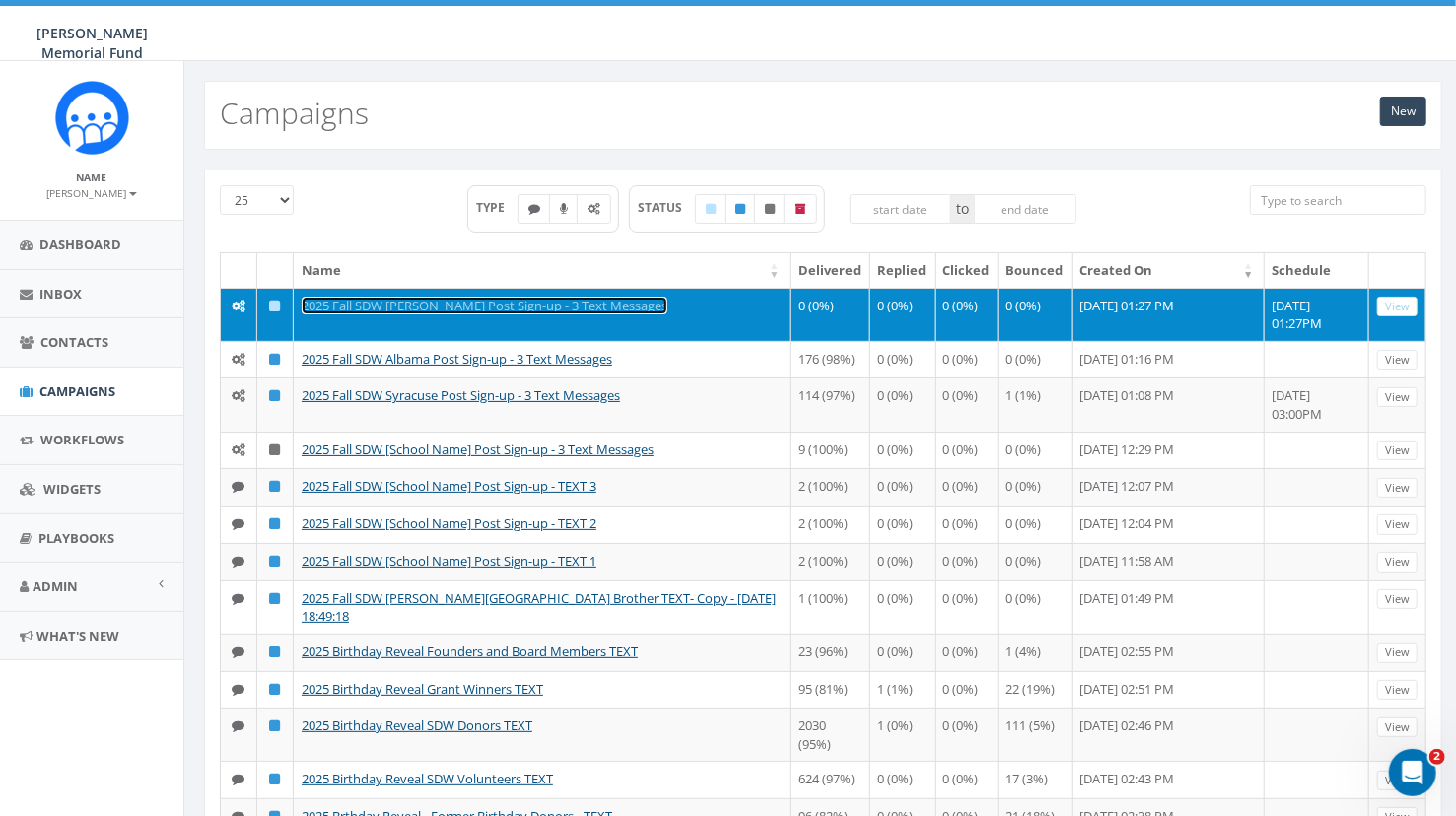
click at [546, 306] on link "2025 Fall SDW [PERSON_NAME] Post Sign-up - 3 Text Messages" at bounding box center [484, 305] width 366 height 18
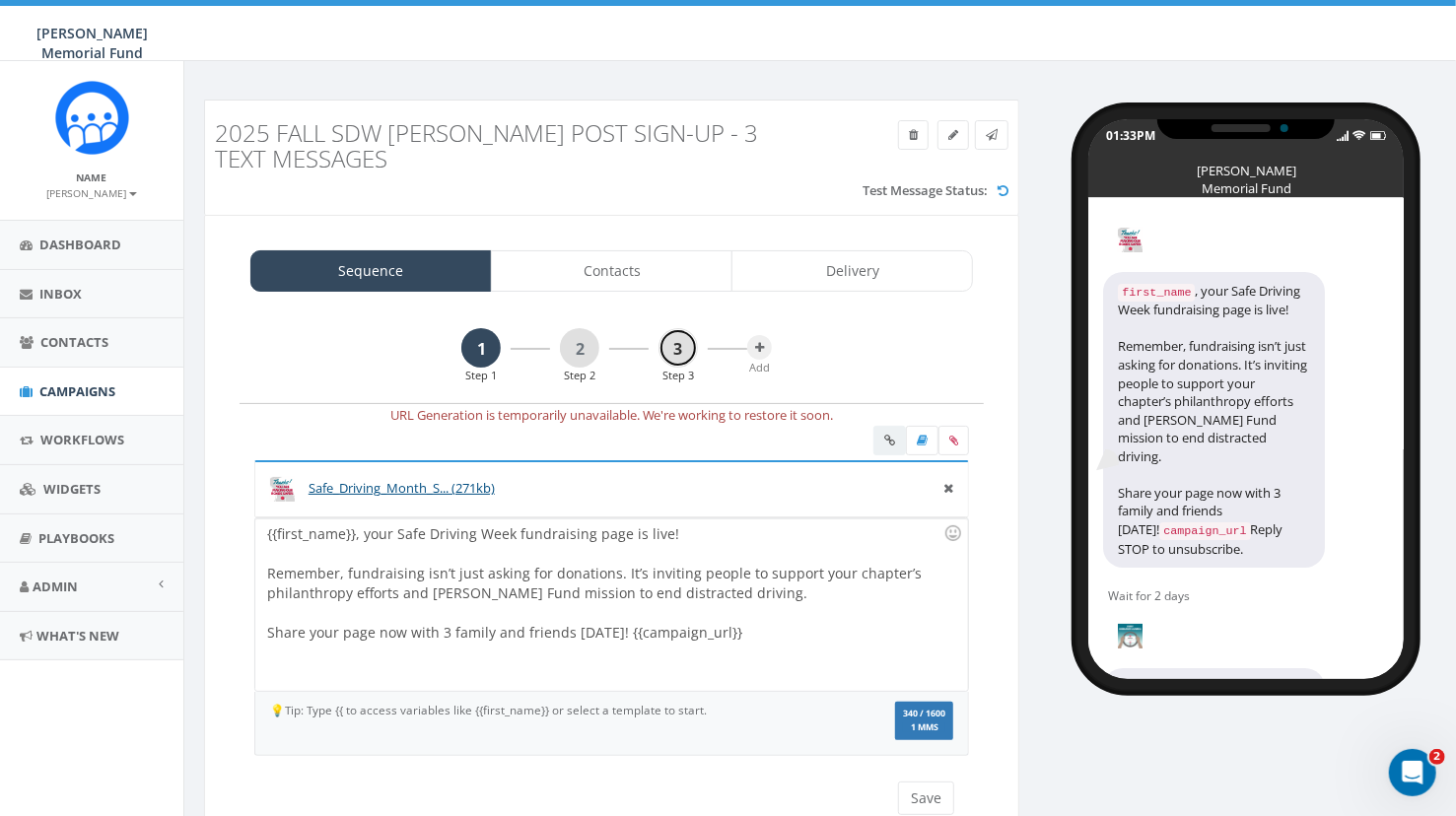
click at [674, 344] on link "3" at bounding box center [678, 348] width 40 height 40
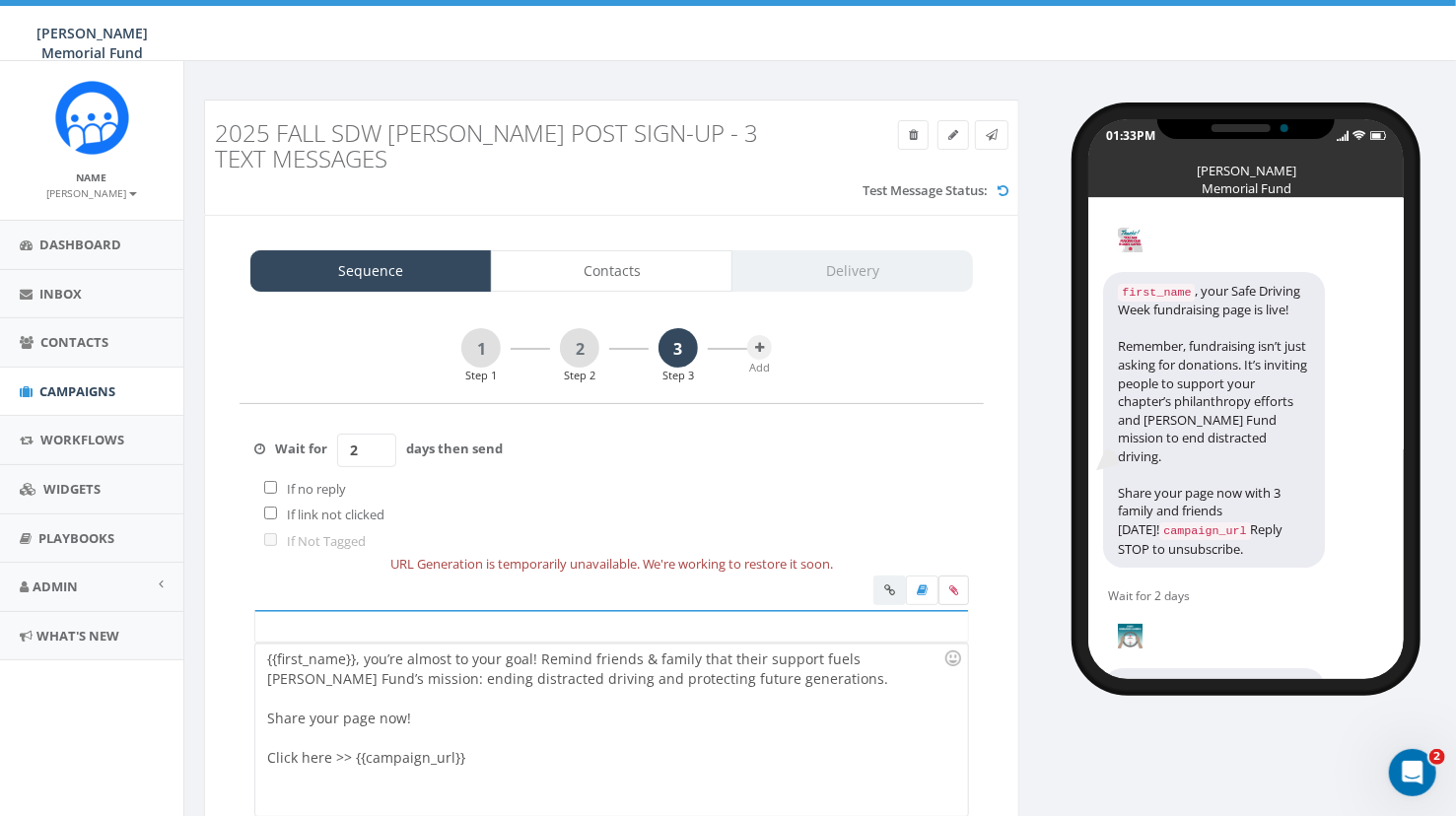
click at [954, 577] on label at bounding box center [953, 590] width 31 height 30
click at [0, 0] on input "file" at bounding box center [0, 0] width 0 height 0
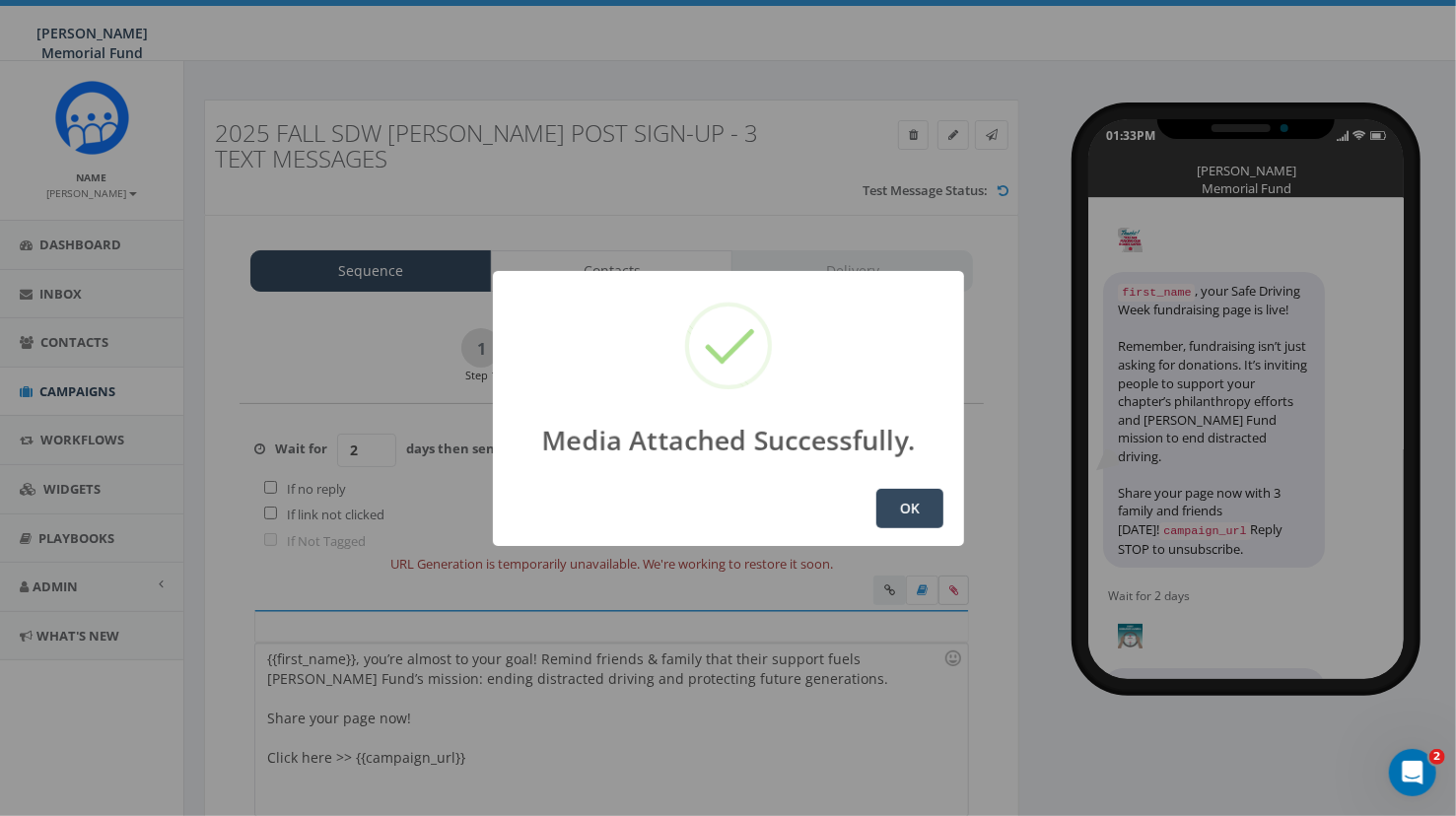
click at [877, 489] on button "OK" at bounding box center [910, 509] width 67 height 40
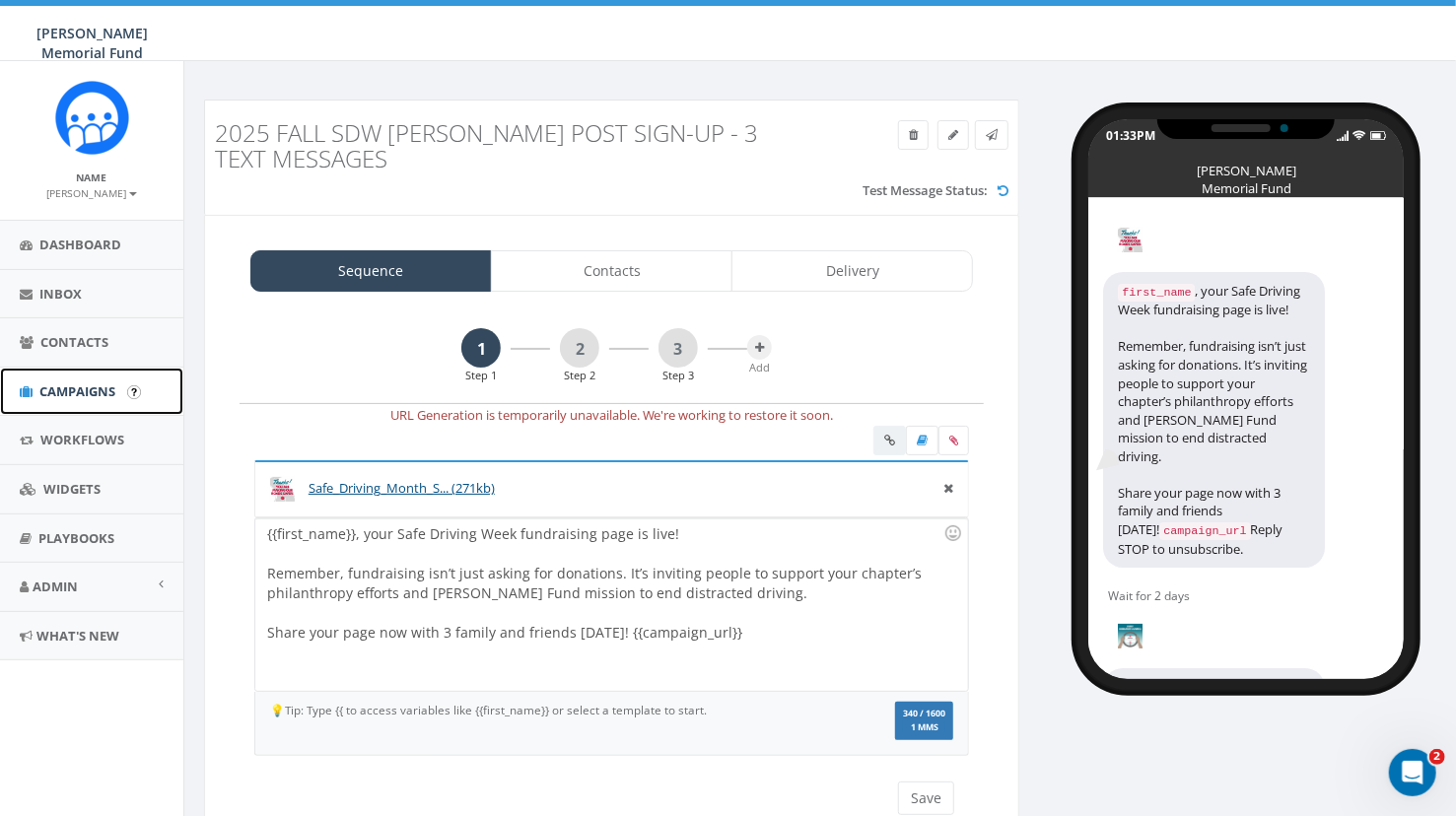
click at [69, 401] on link "Campaigns" at bounding box center [91, 392] width 183 height 49
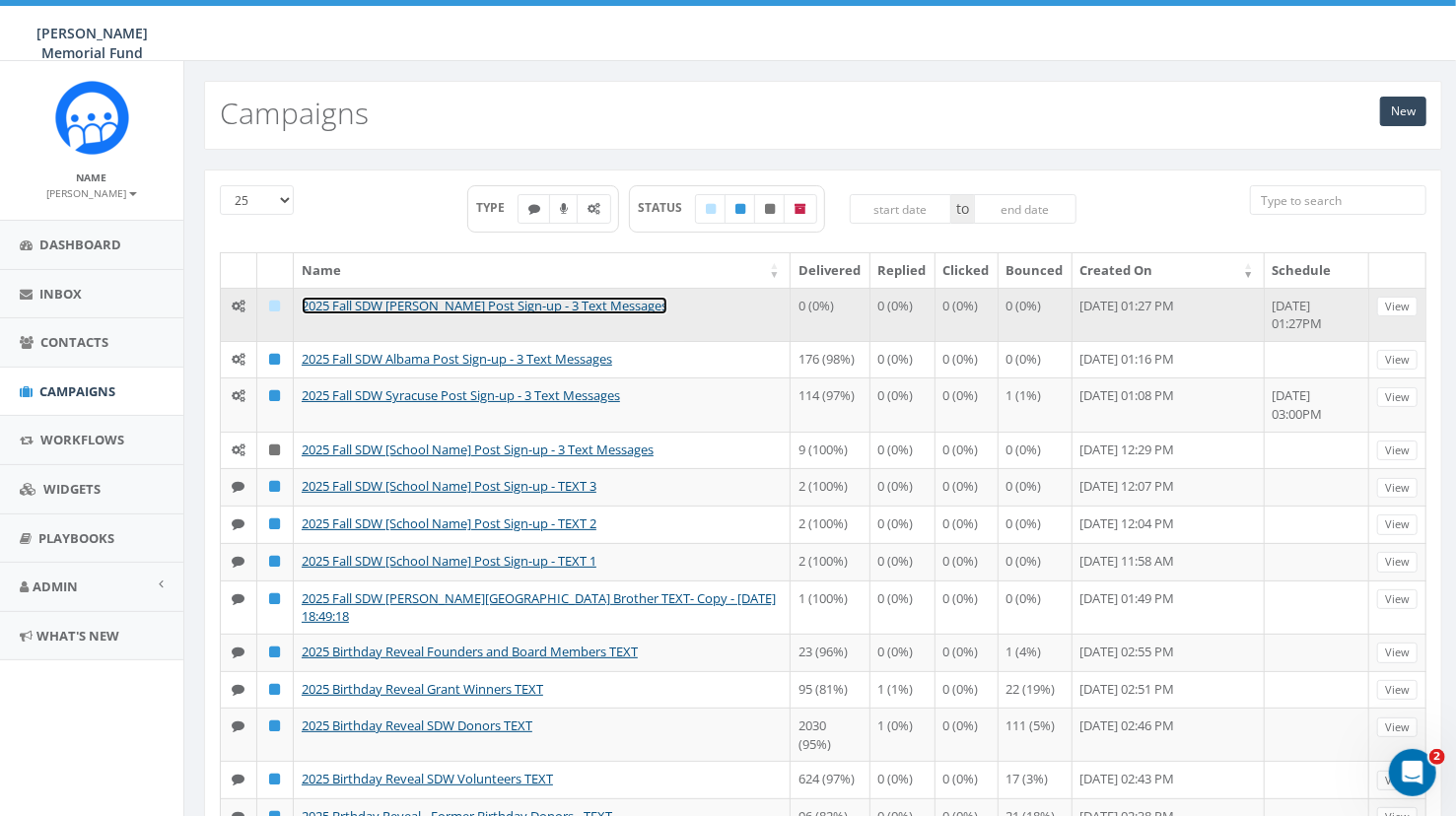
click at [495, 310] on link "2025 Fall SDW [PERSON_NAME] Post Sign-up - 3 Text Messages" at bounding box center [484, 305] width 366 height 18
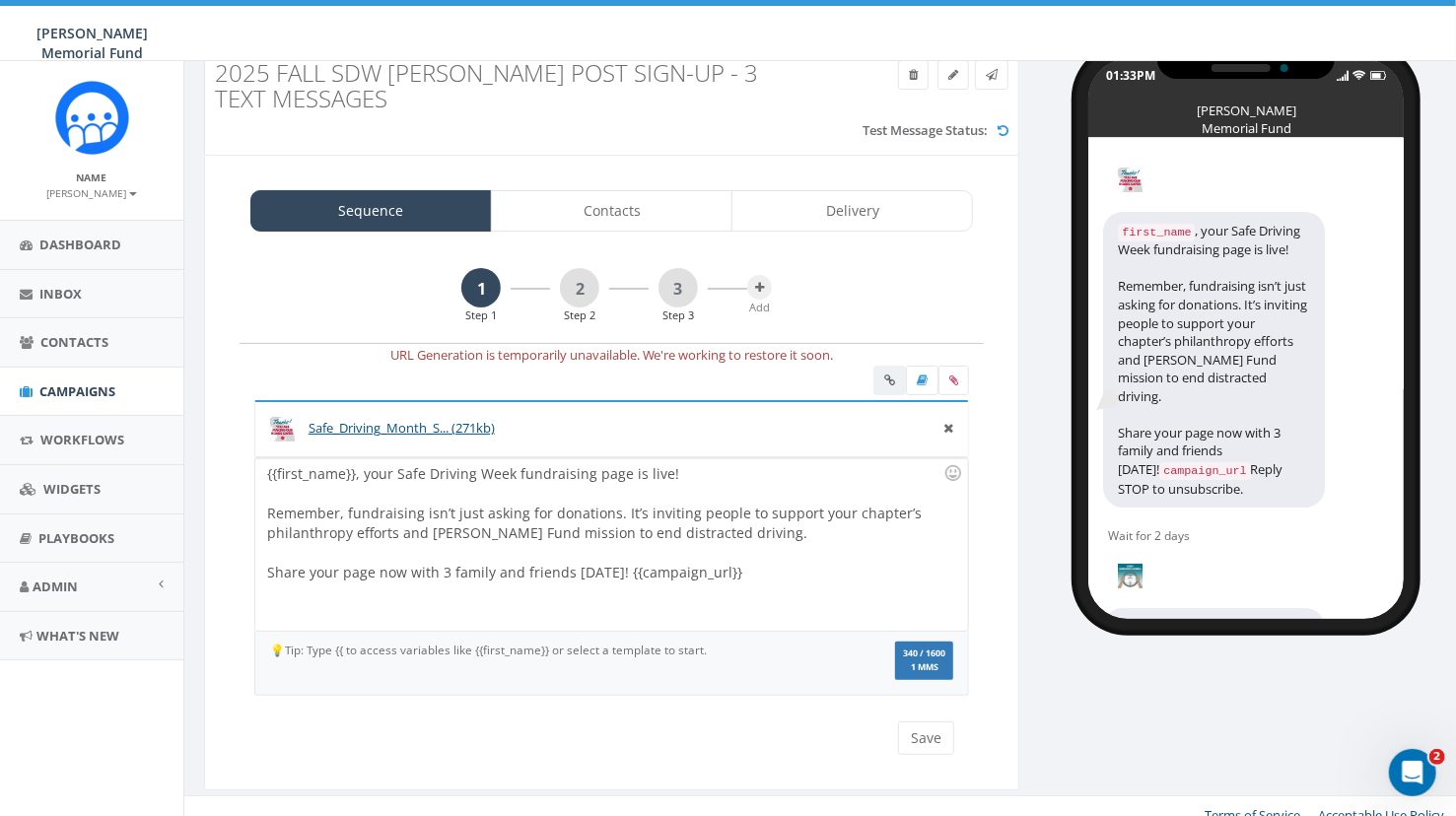
scroll to position [76, 0]
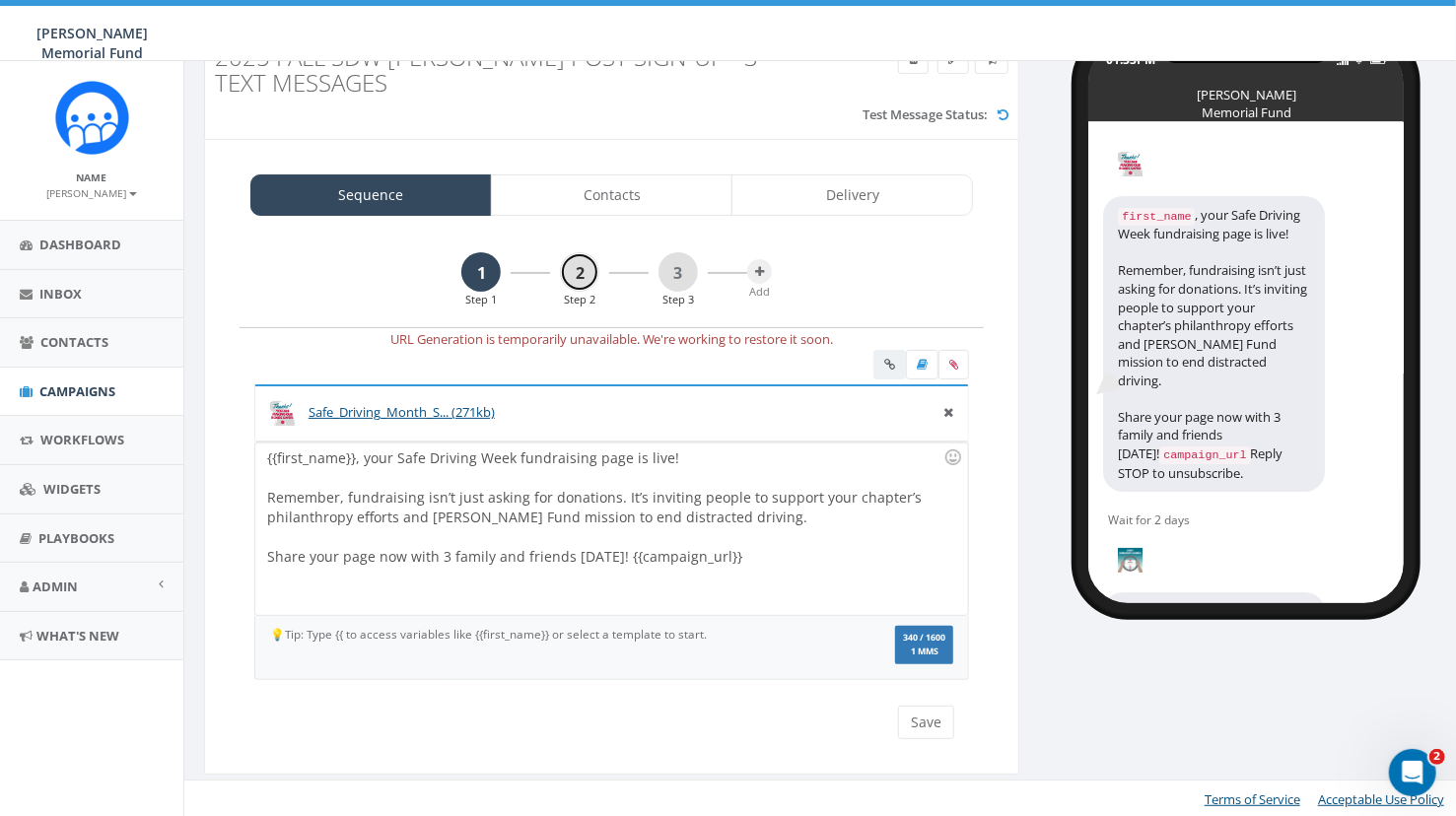
click at [579, 269] on link "2" at bounding box center [580, 272] width 40 height 40
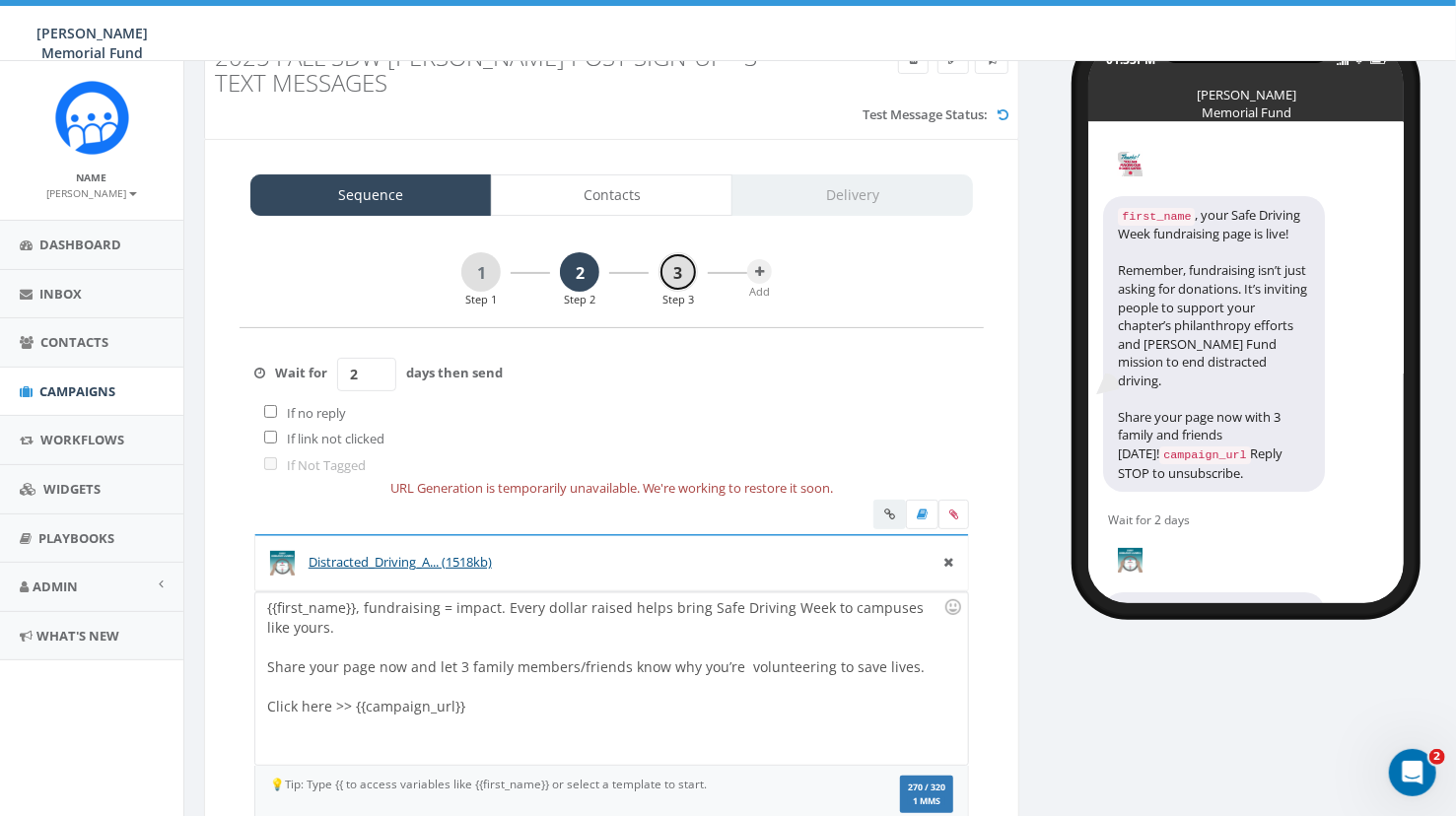
click at [667, 276] on link "3" at bounding box center [678, 272] width 40 height 40
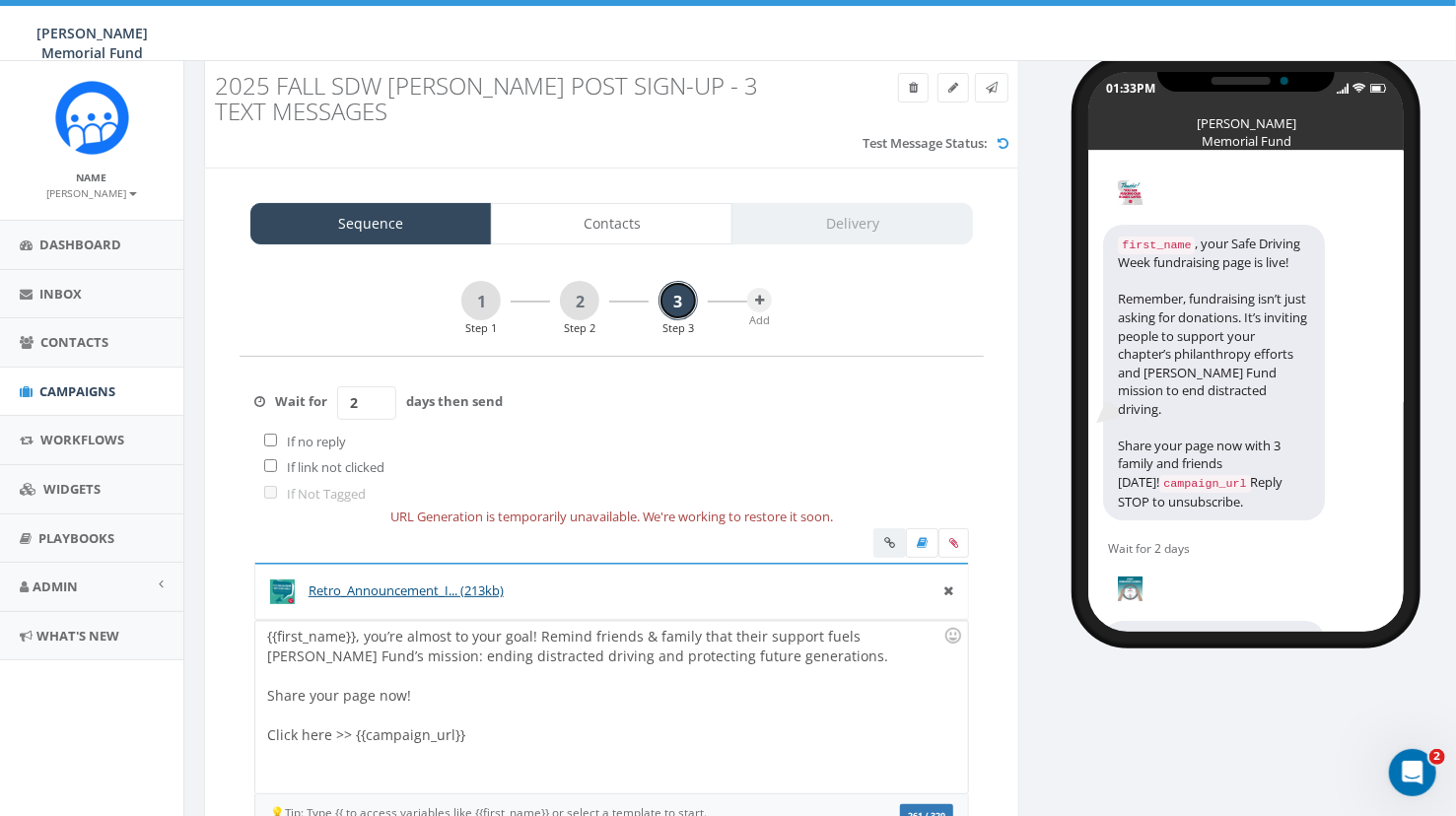
scroll to position [0, 0]
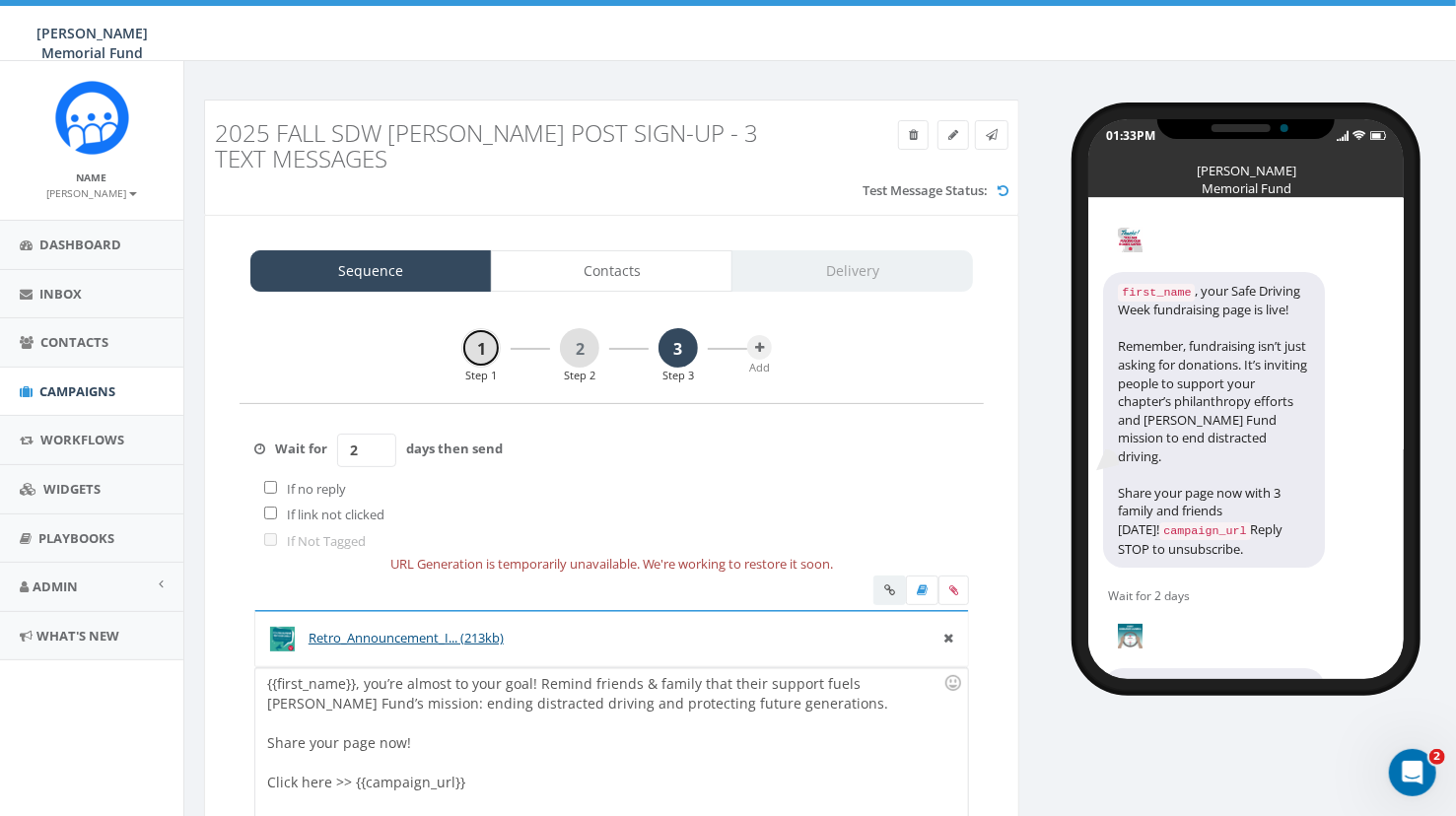
click at [478, 339] on link "1" at bounding box center [481, 348] width 40 height 40
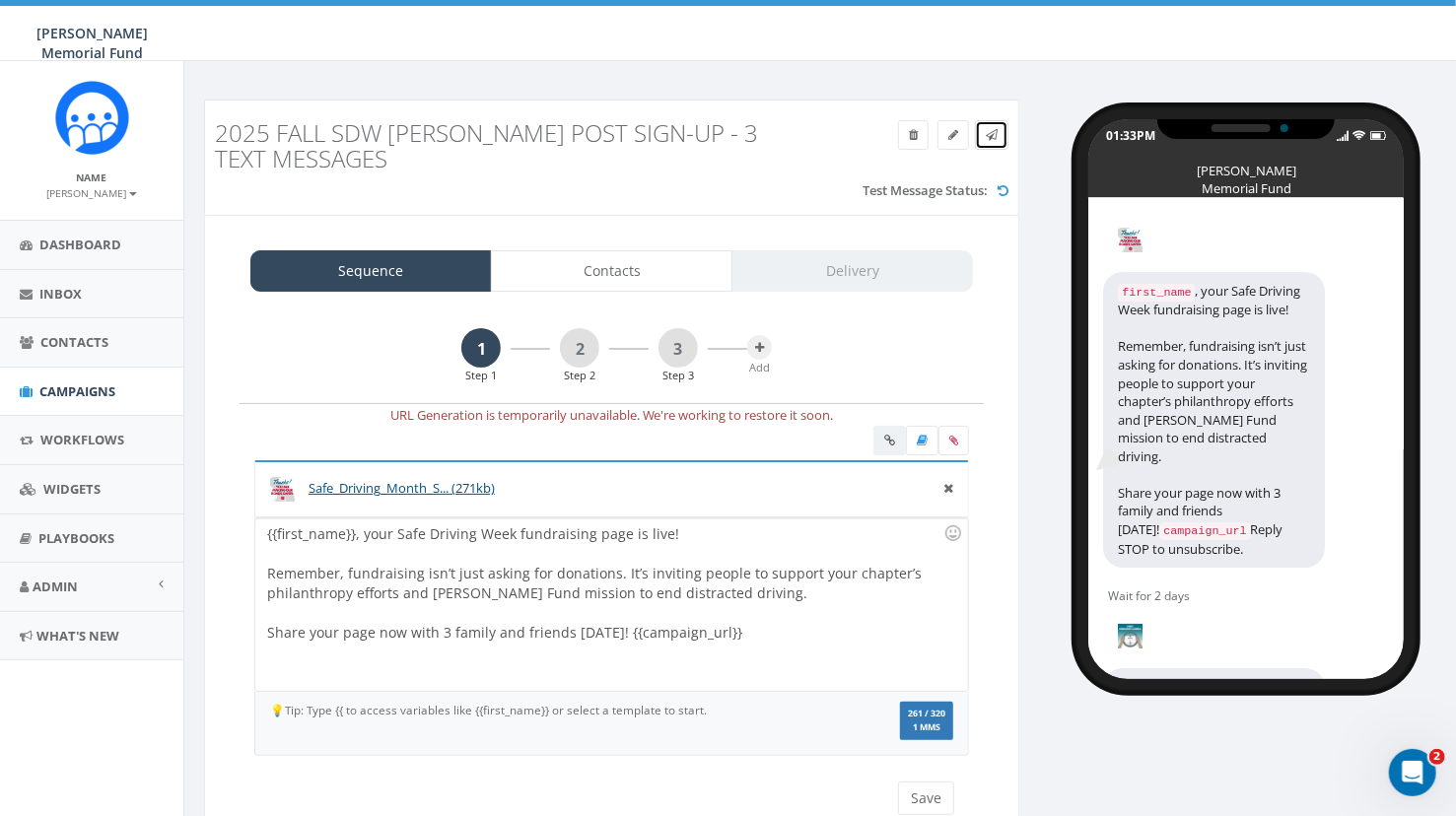
click at [989, 132] on icon at bounding box center [992, 135] width 12 height 12
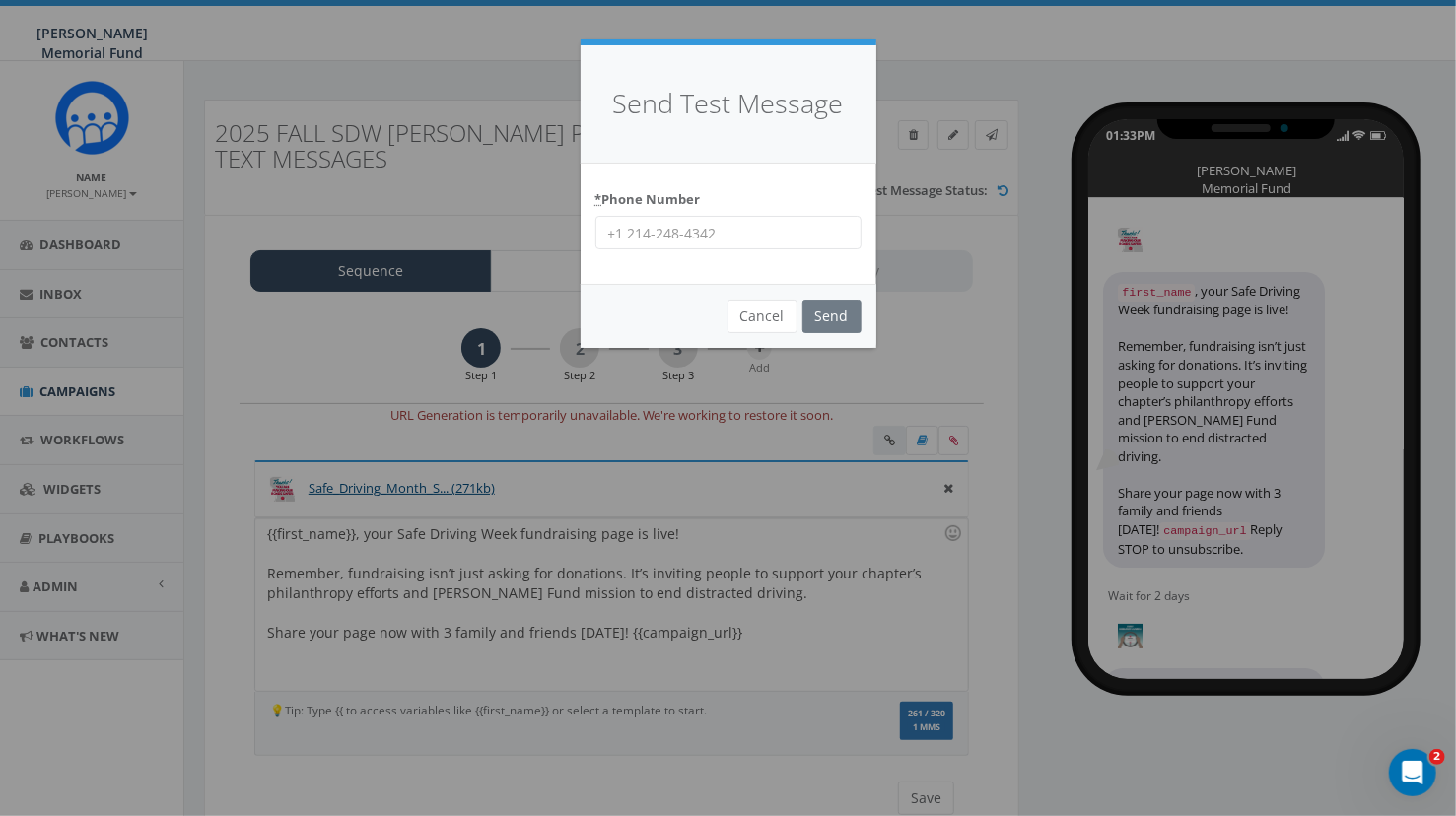
click at [668, 239] on input "* Phone Number" at bounding box center [728, 233] width 266 height 34
paste input "7035872777"
type input "7035872777"
click at [835, 327] on input "Send" at bounding box center [832, 316] width 60 height 34
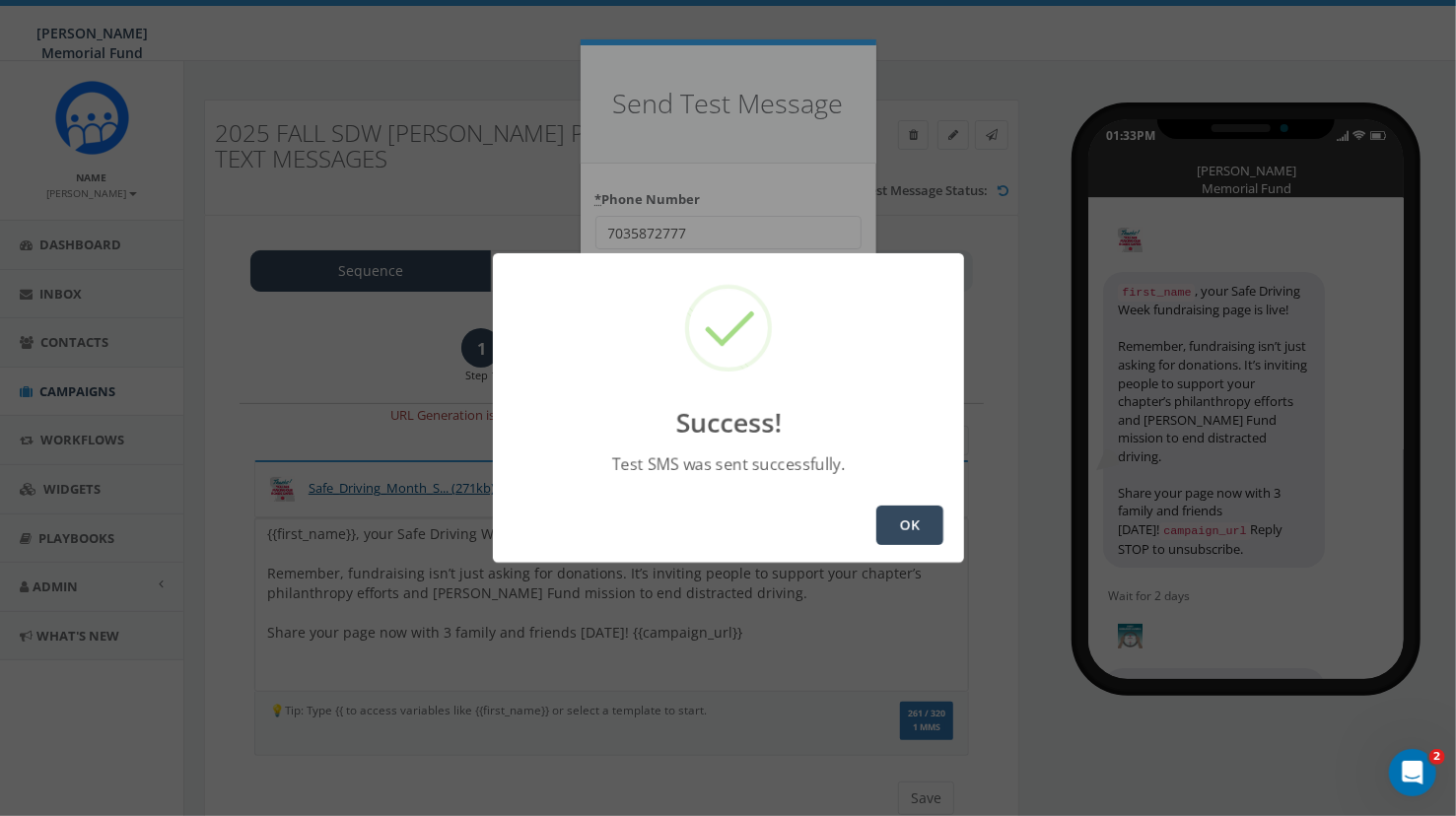
click at [904, 524] on button "OK" at bounding box center [910, 525] width 67 height 40
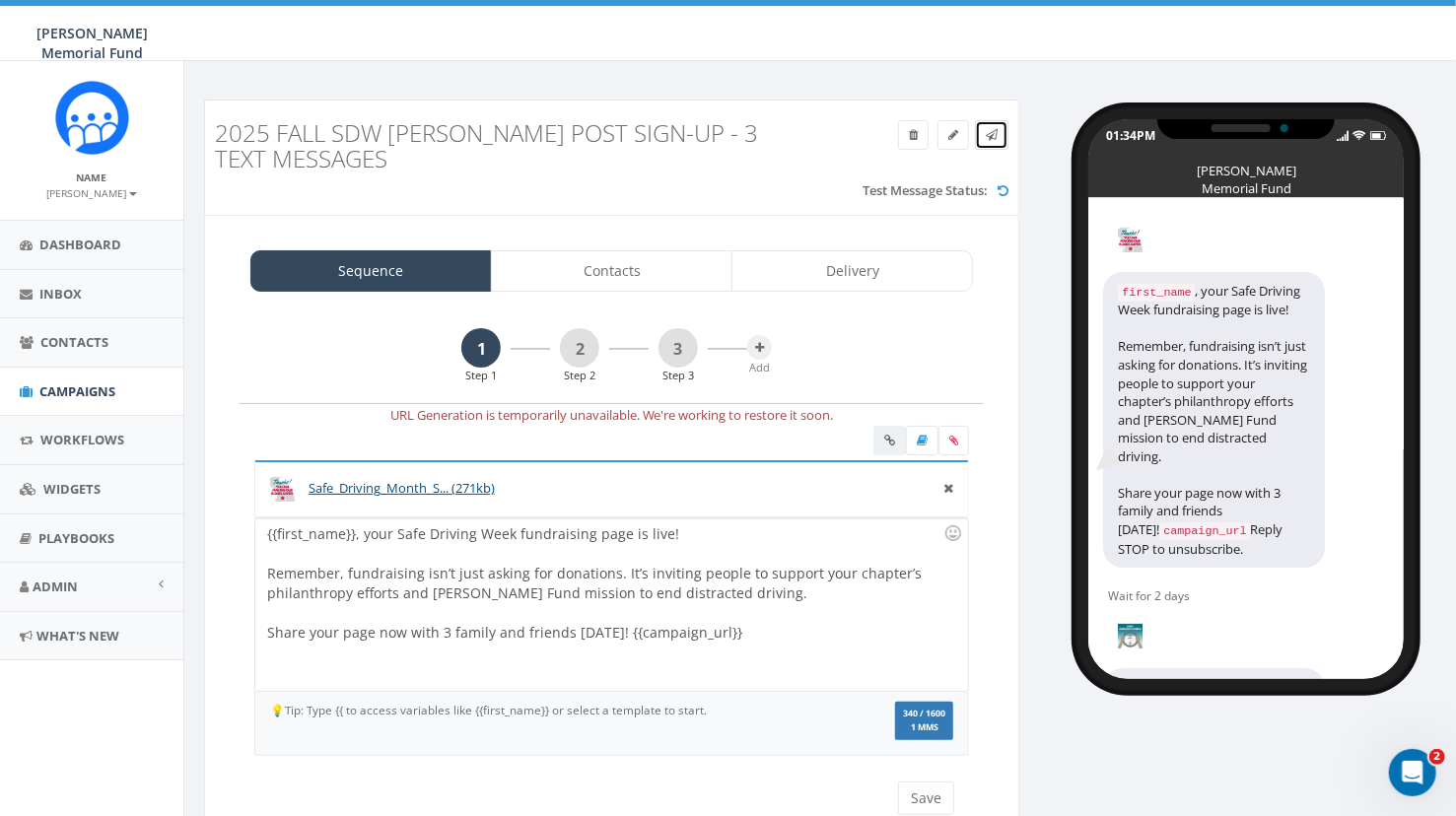
click at [992, 132] on icon at bounding box center [992, 135] width 12 height 12
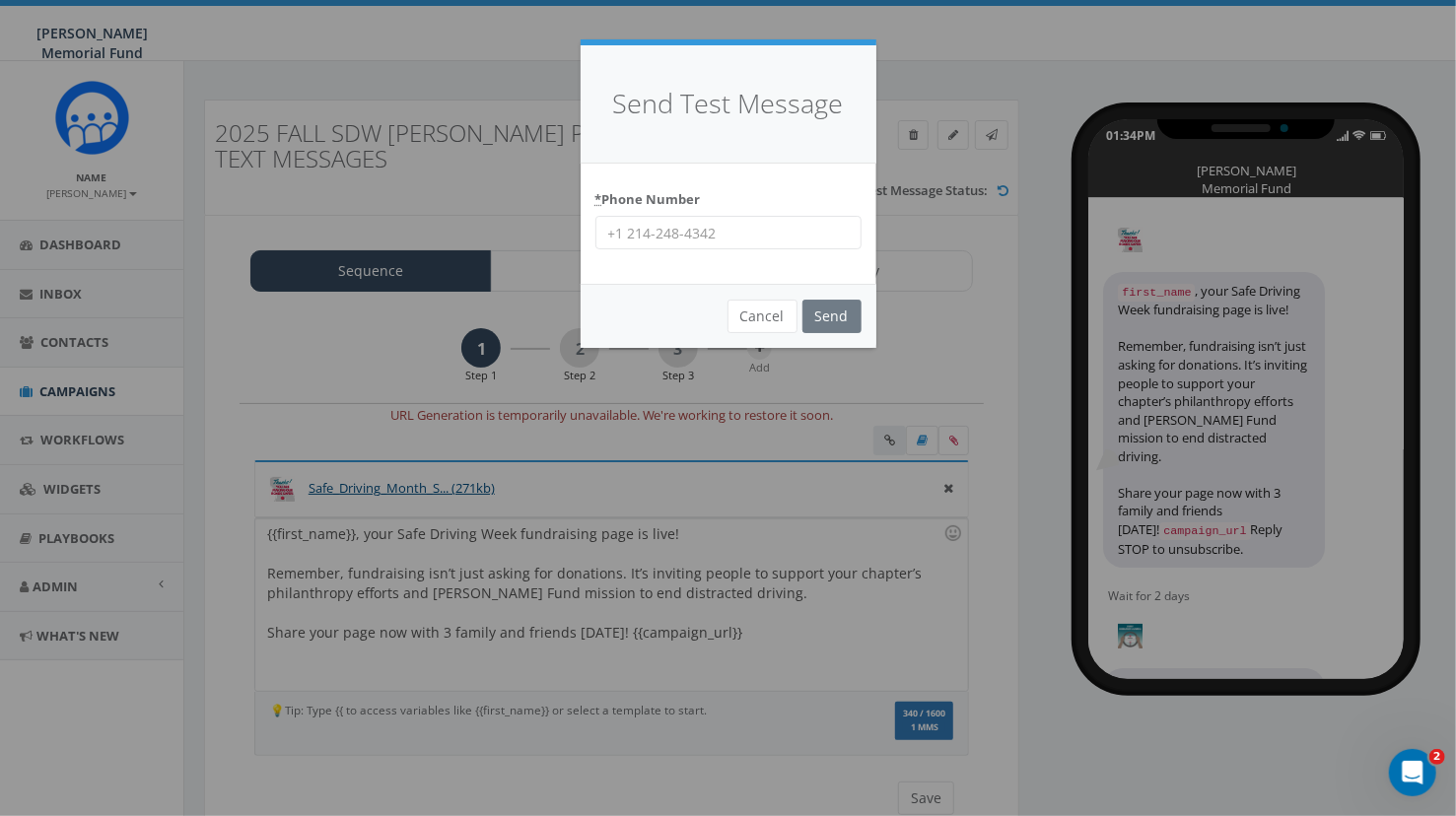
click at [715, 237] on input "* Phone Number" at bounding box center [728, 233] width 266 height 34
paste input "478-230-4836"
type input "478-230-4836"
click at [837, 313] on input "Send" at bounding box center [832, 316] width 60 height 34
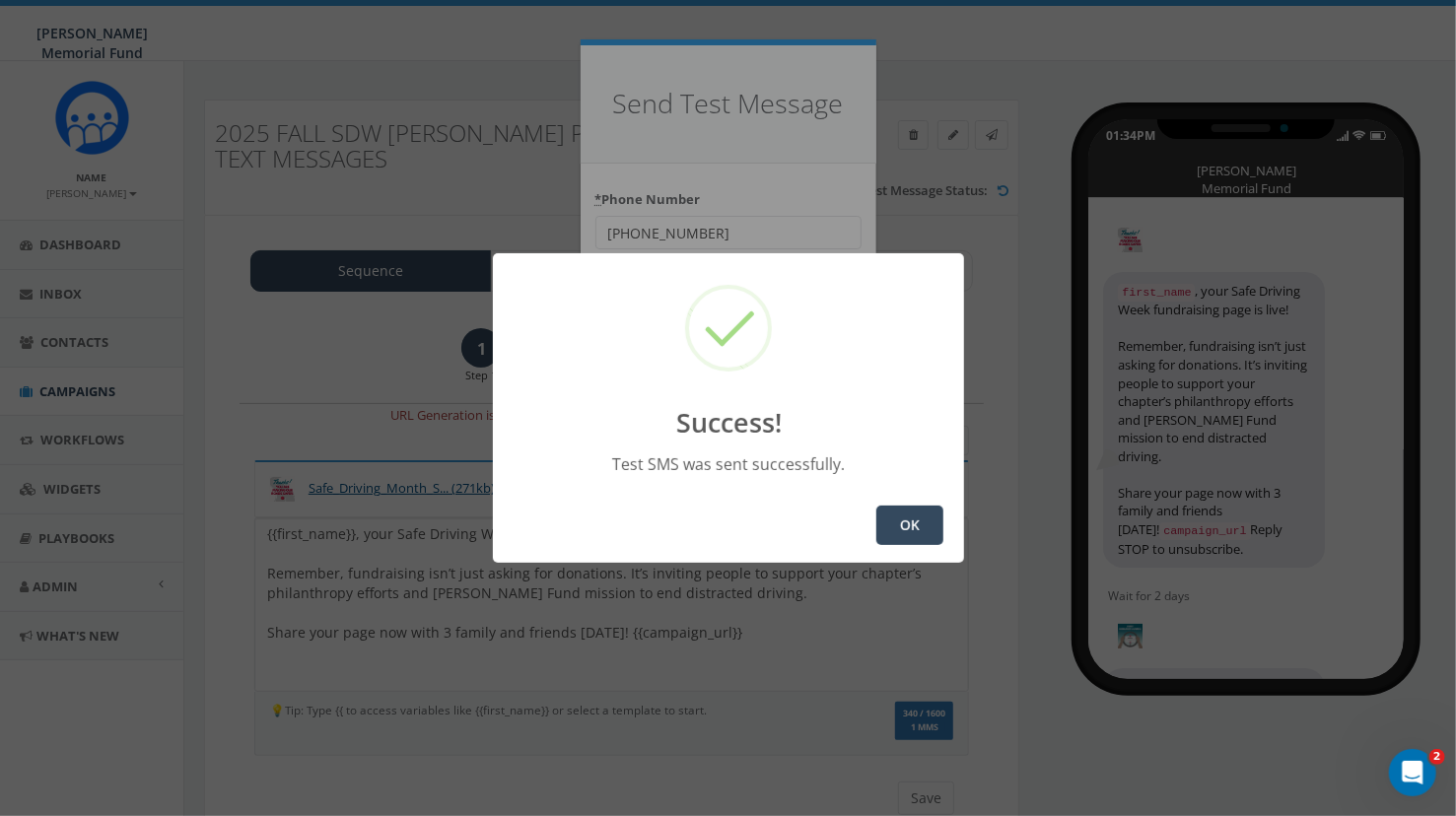
click at [913, 534] on button "OK" at bounding box center [910, 525] width 67 height 40
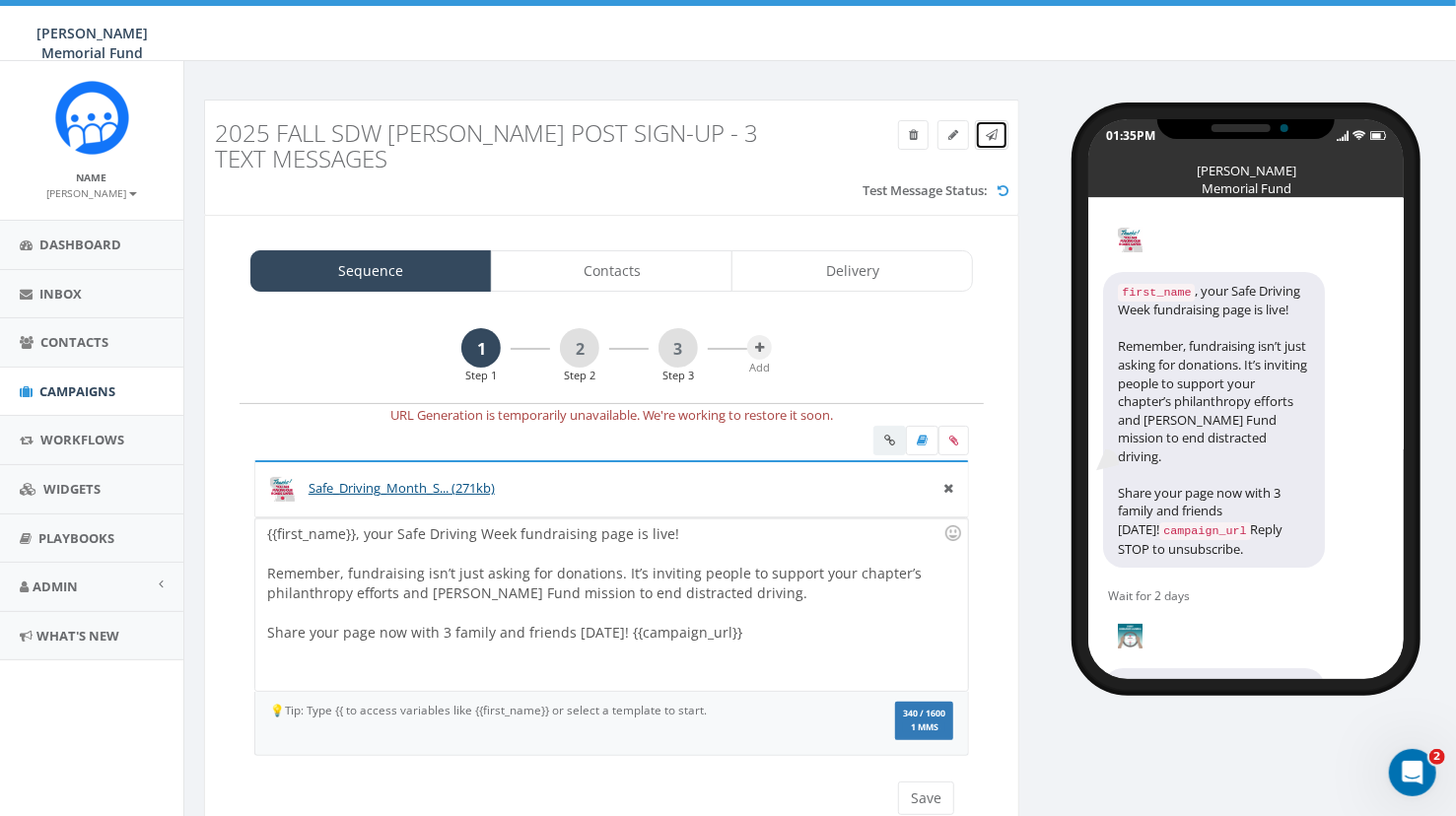
click at [992, 136] on icon at bounding box center [992, 135] width 12 height 12
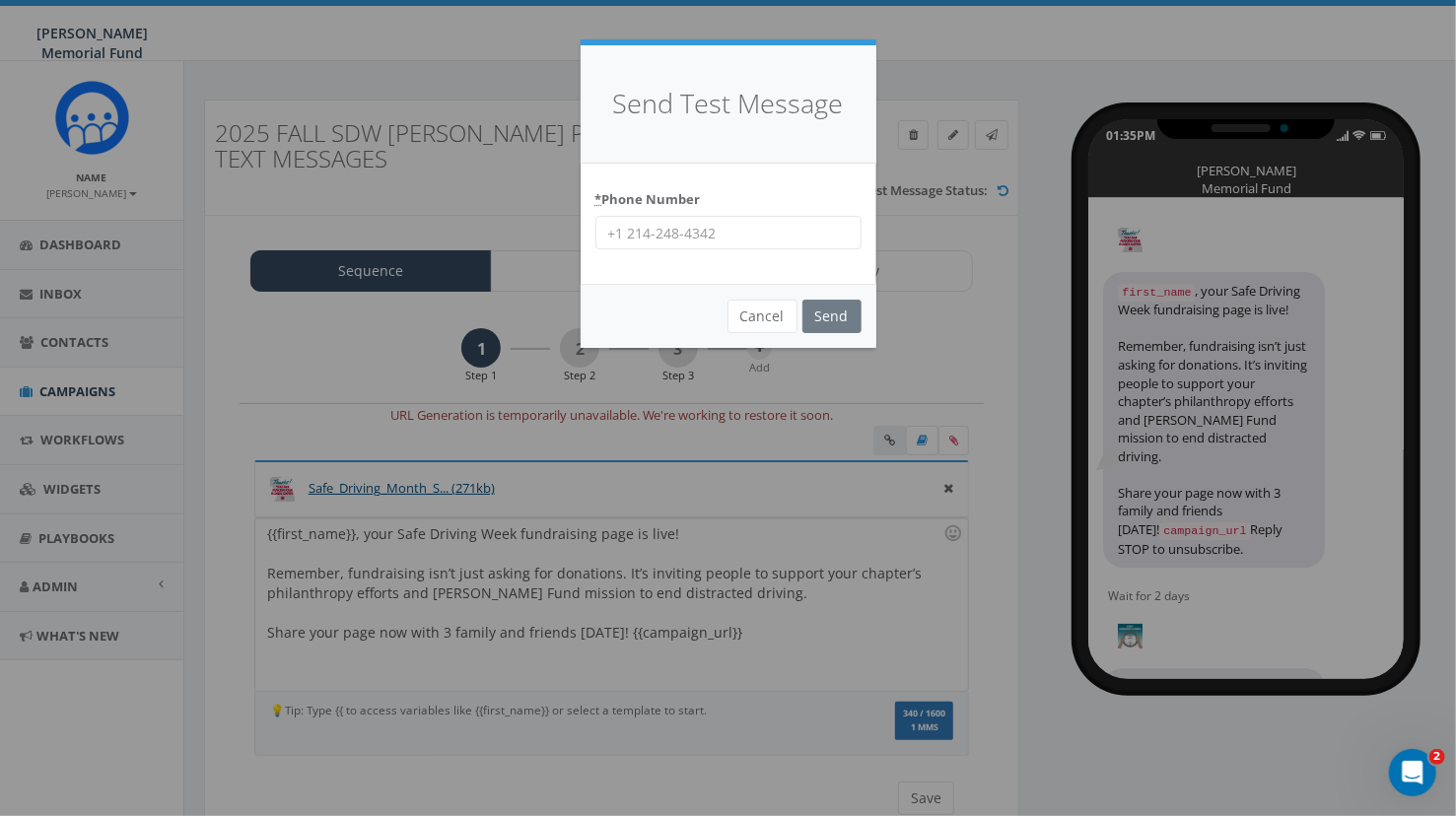
drag, startPoint x: 722, startPoint y: 232, endPoint x: 566, endPoint y: 235, distance: 156.0
click at [595, 236] on input "* Phone Number" at bounding box center [728, 233] width 266 height 34
type input "8644201836"
click at [820, 325] on input "Send" at bounding box center [832, 316] width 60 height 34
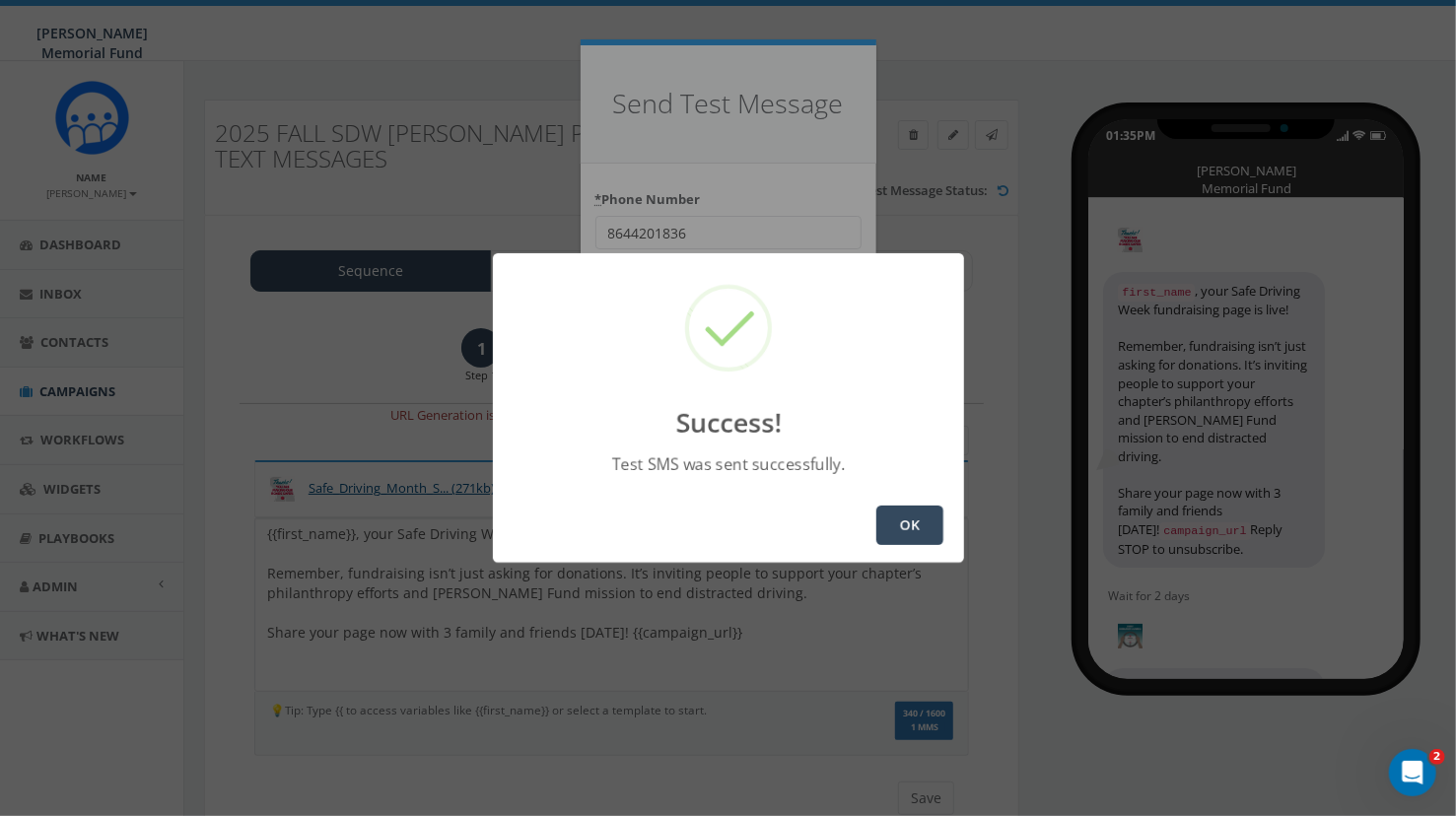
click at [906, 535] on button "OK" at bounding box center [910, 525] width 67 height 40
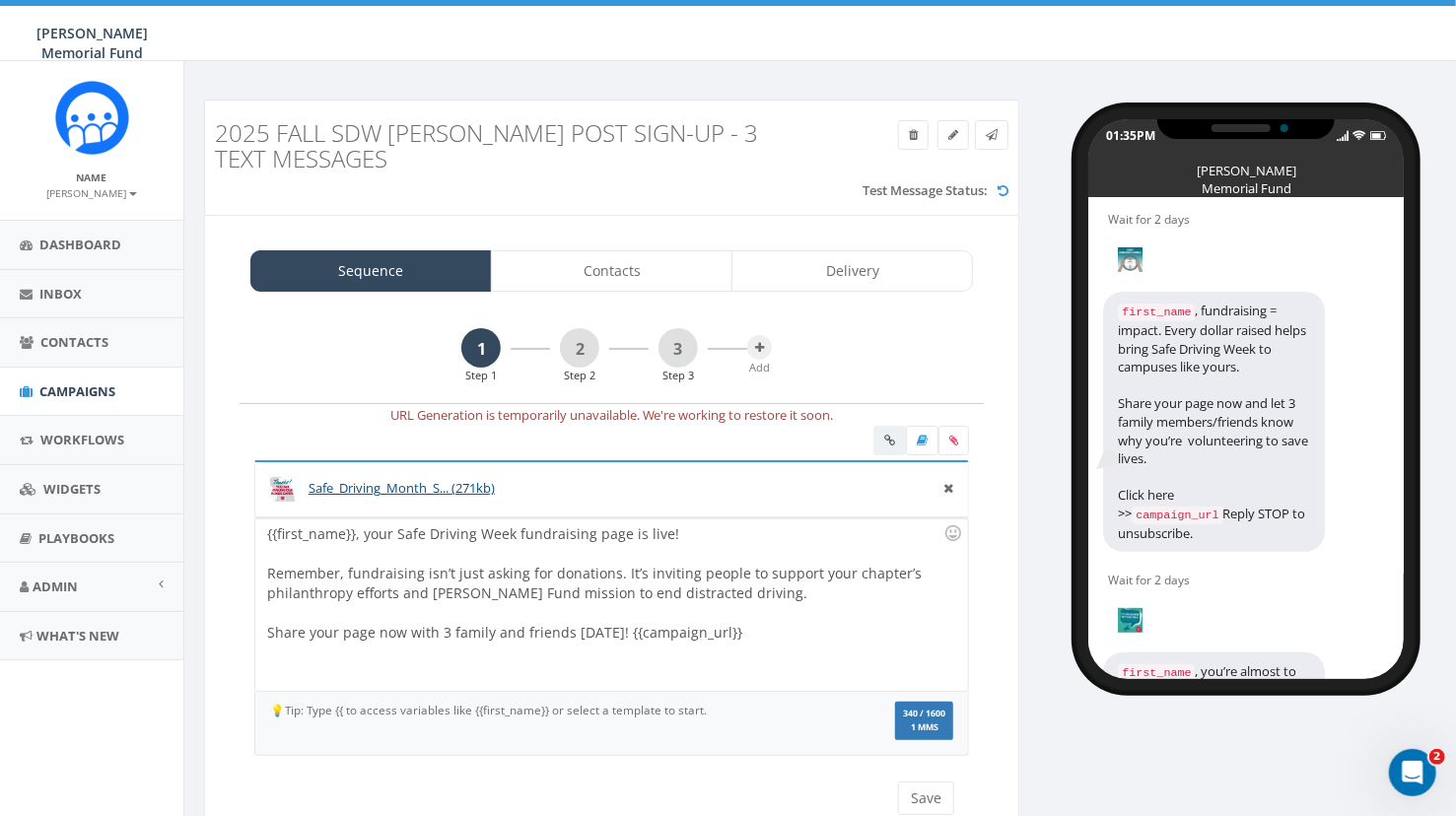
scroll to position [374, 0]
click at [582, 355] on link "2" at bounding box center [580, 348] width 40 height 40
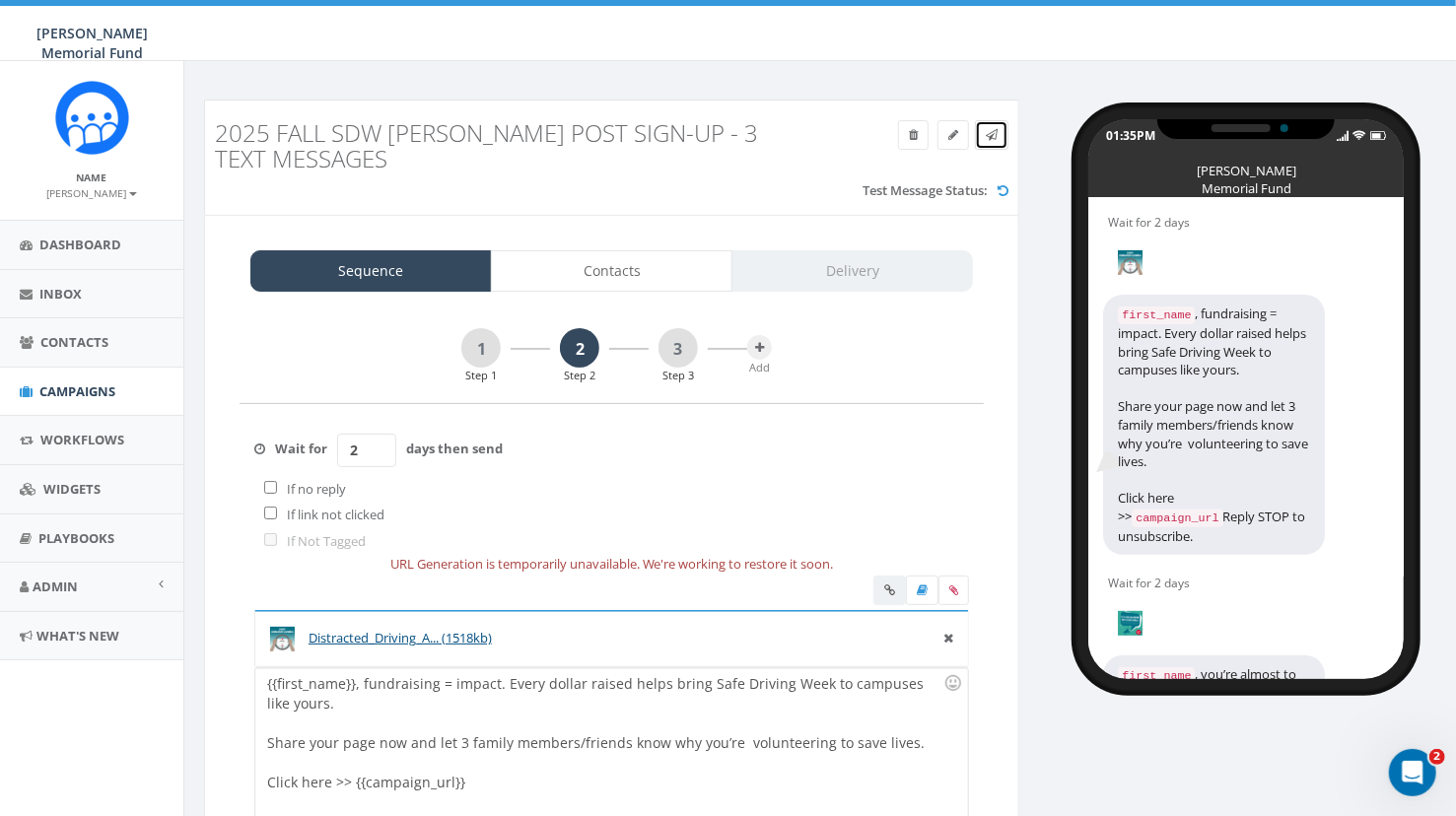
click at [995, 138] on icon at bounding box center [992, 135] width 12 height 12
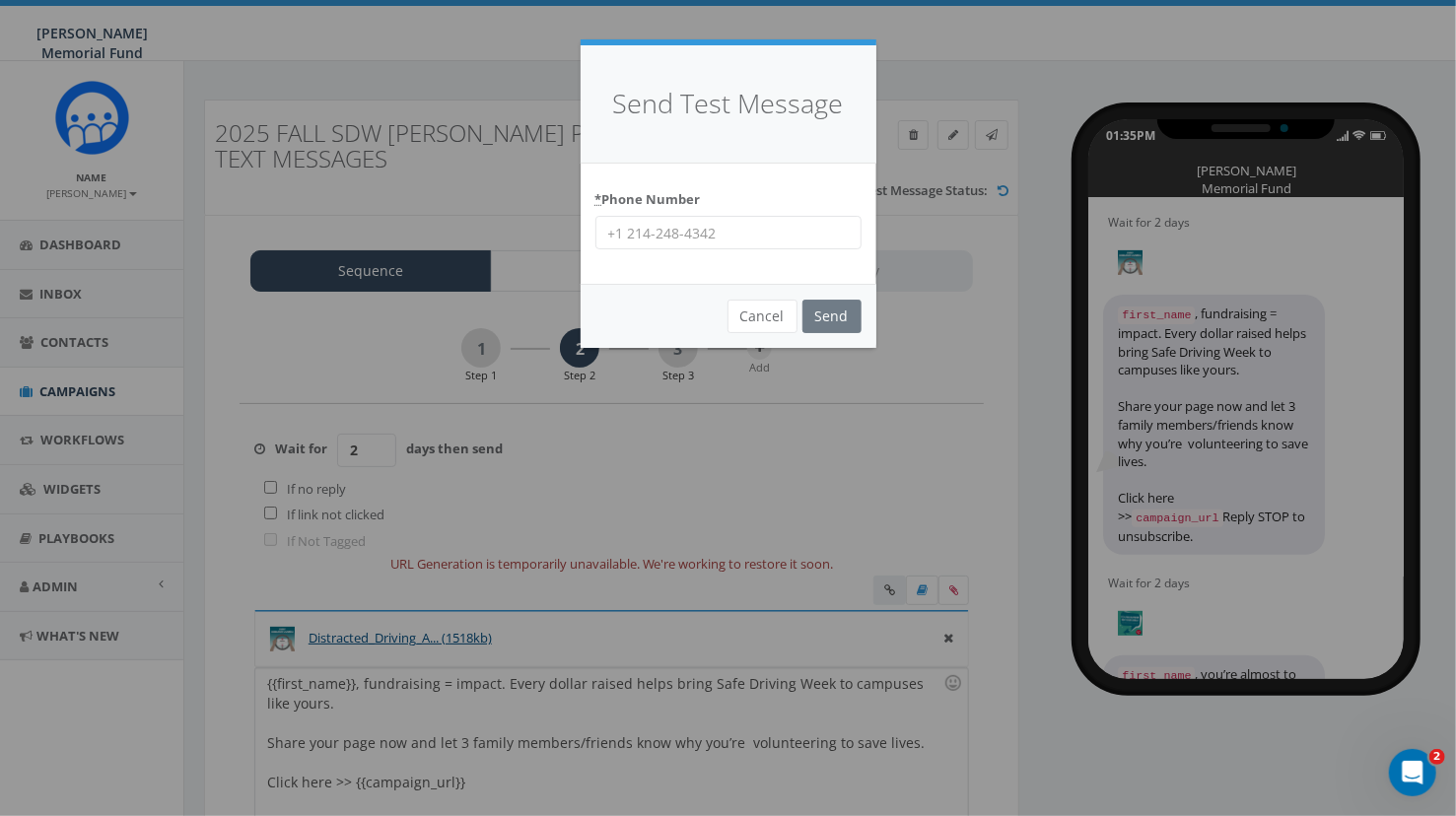
click at [705, 236] on input "* Phone Number" at bounding box center [728, 233] width 266 height 34
paste input "[PHONE_NUMBER]"
type input "[PHONE_NUMBER]"
click at [834, 321] on input "Send" at bounding box center [832, 316] width 60 height 34
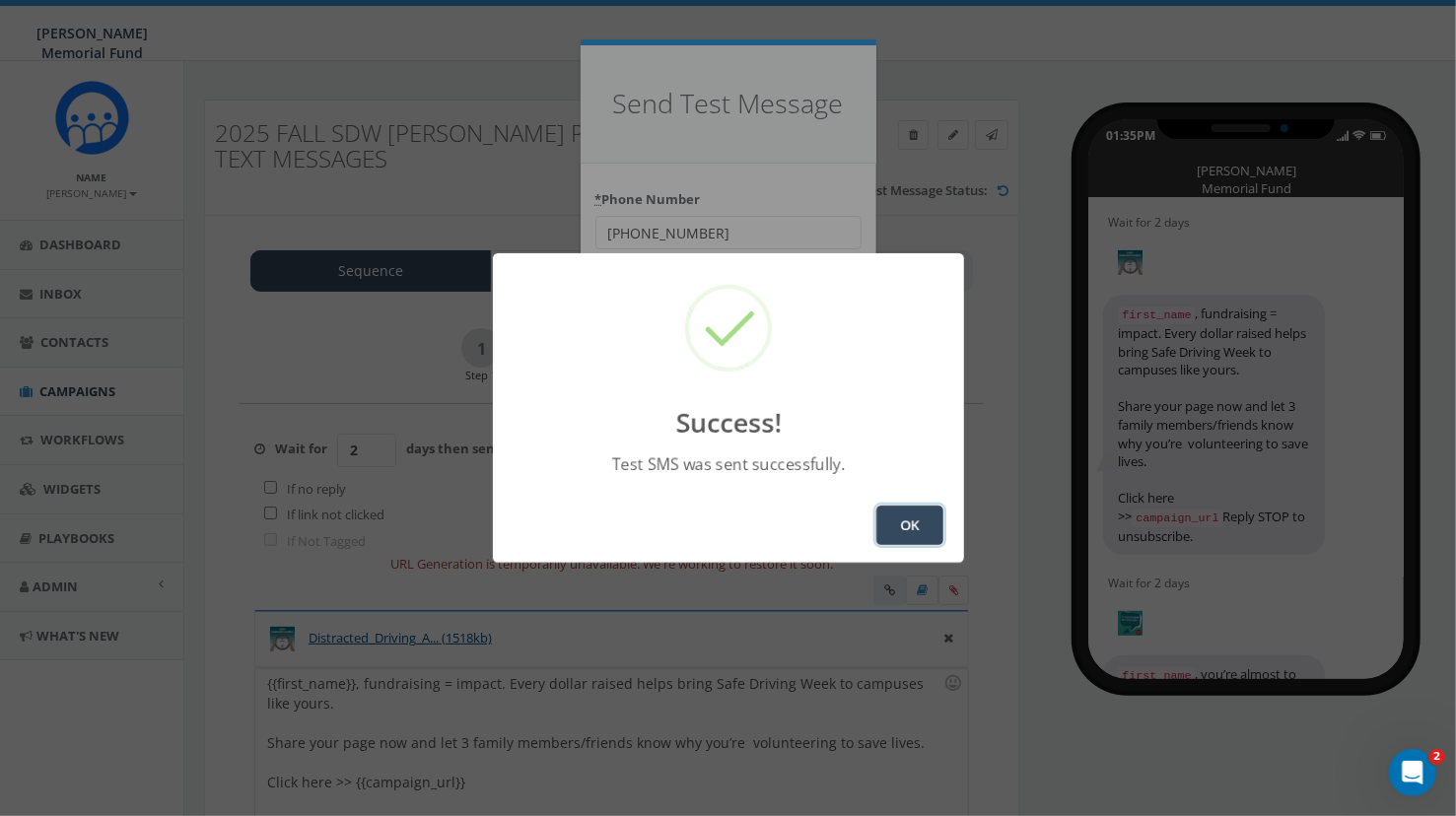
click at [906, 528] on button "OK" at bounding box center [910, 525] width 67 height 40
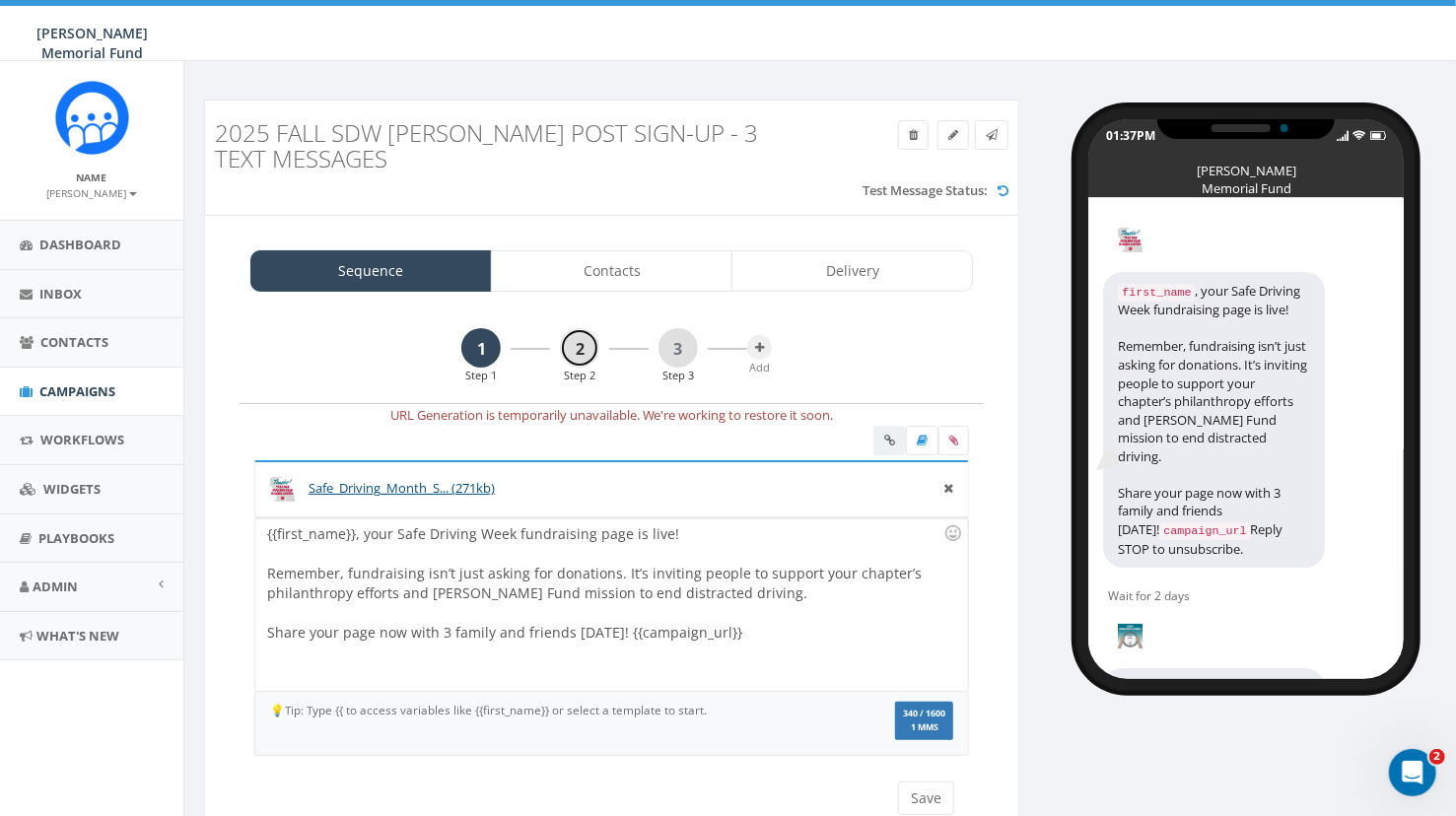
click at [573, 351] on link "2" at bounding box center [580, 348] width 40 height 40
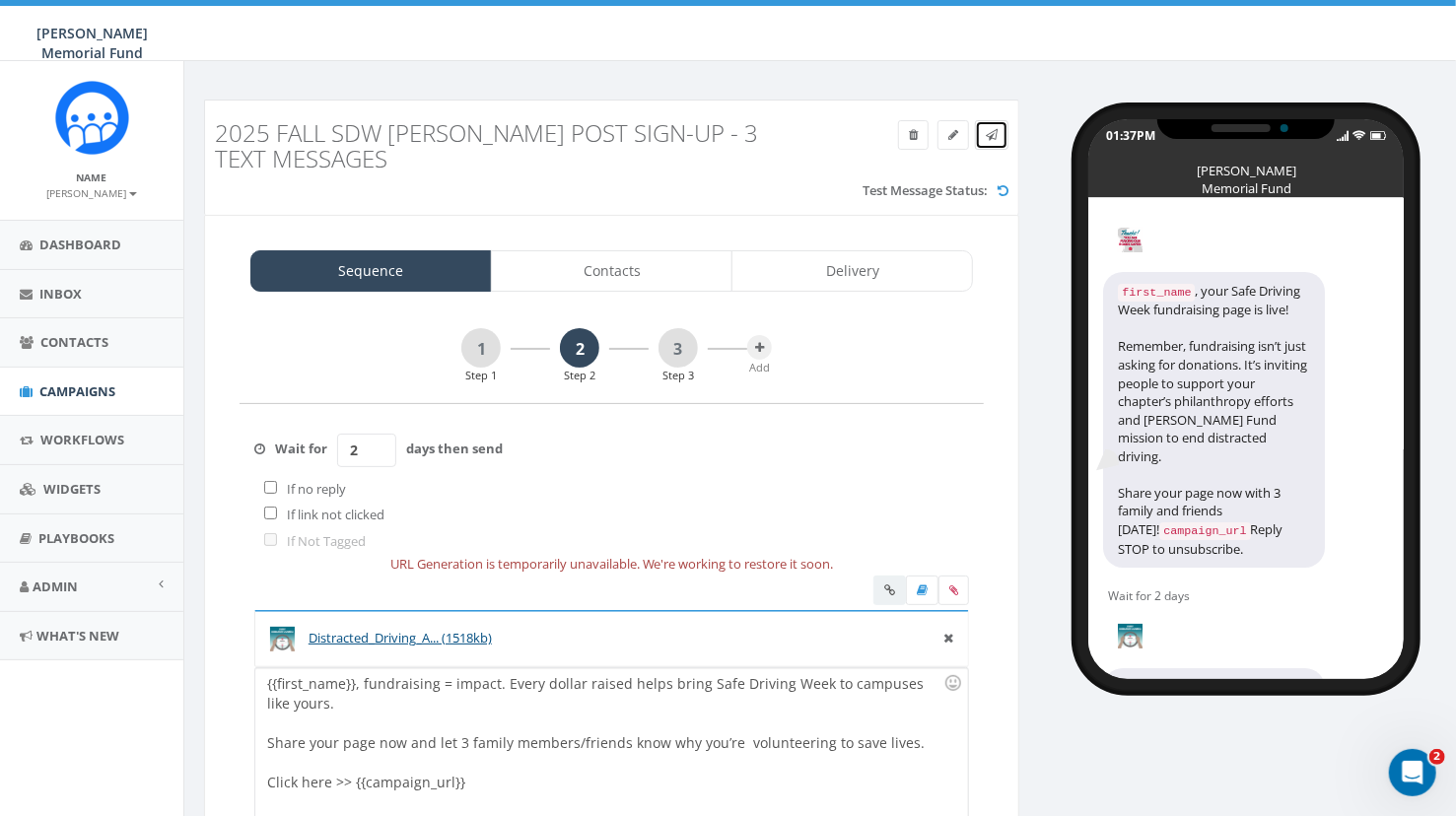
click at [1003, 133] on link at bounding box center [992, 135] width 34 height 30
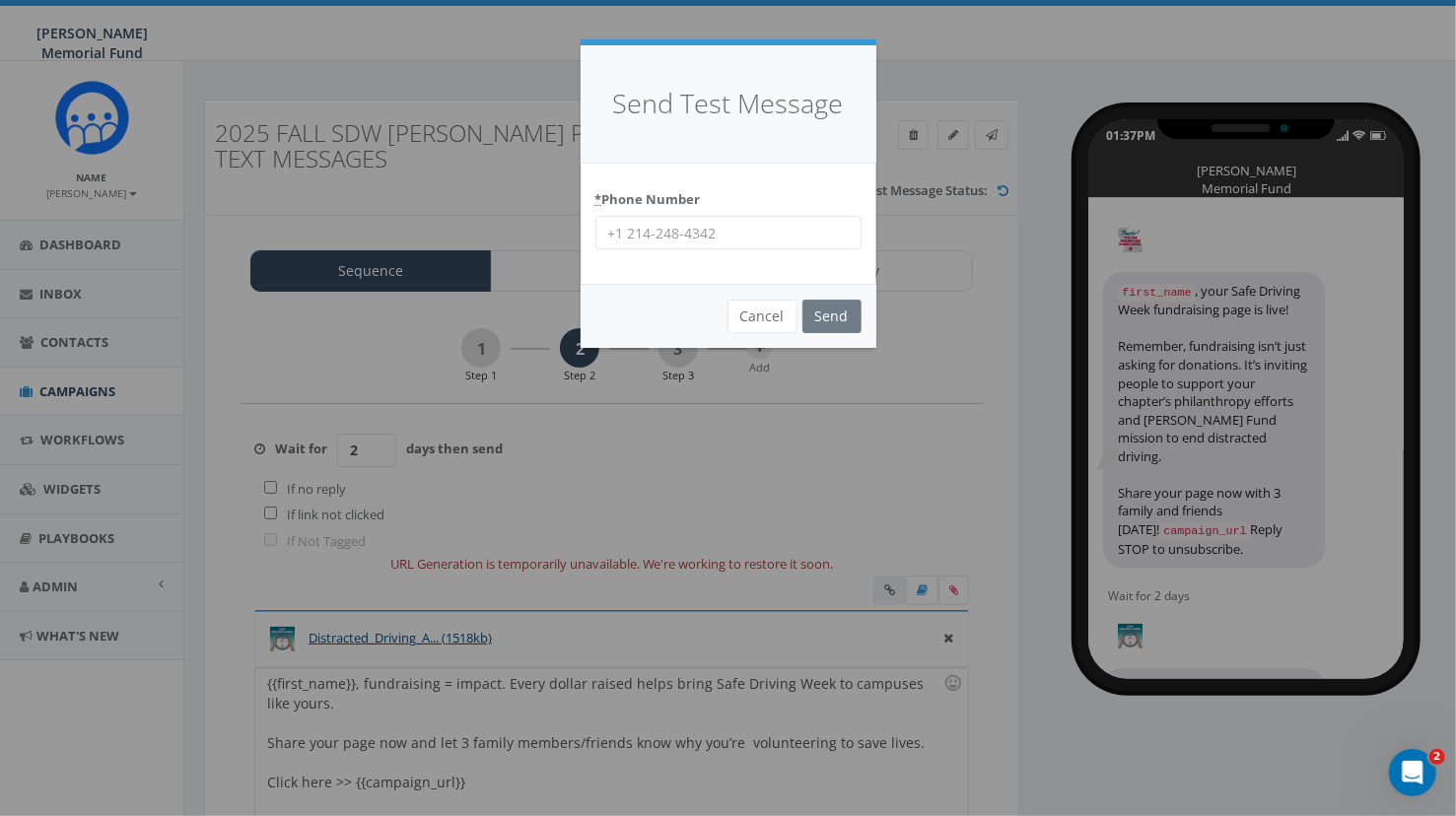
click at [661, 233] on input "* Phone Number" at bounding box center [728, 233] width 266 height 34
paste input "7035872777"
type input "7035872777"
click at [835, 314] on input "Send" at bounding box center [832, 316] width 60 height 34
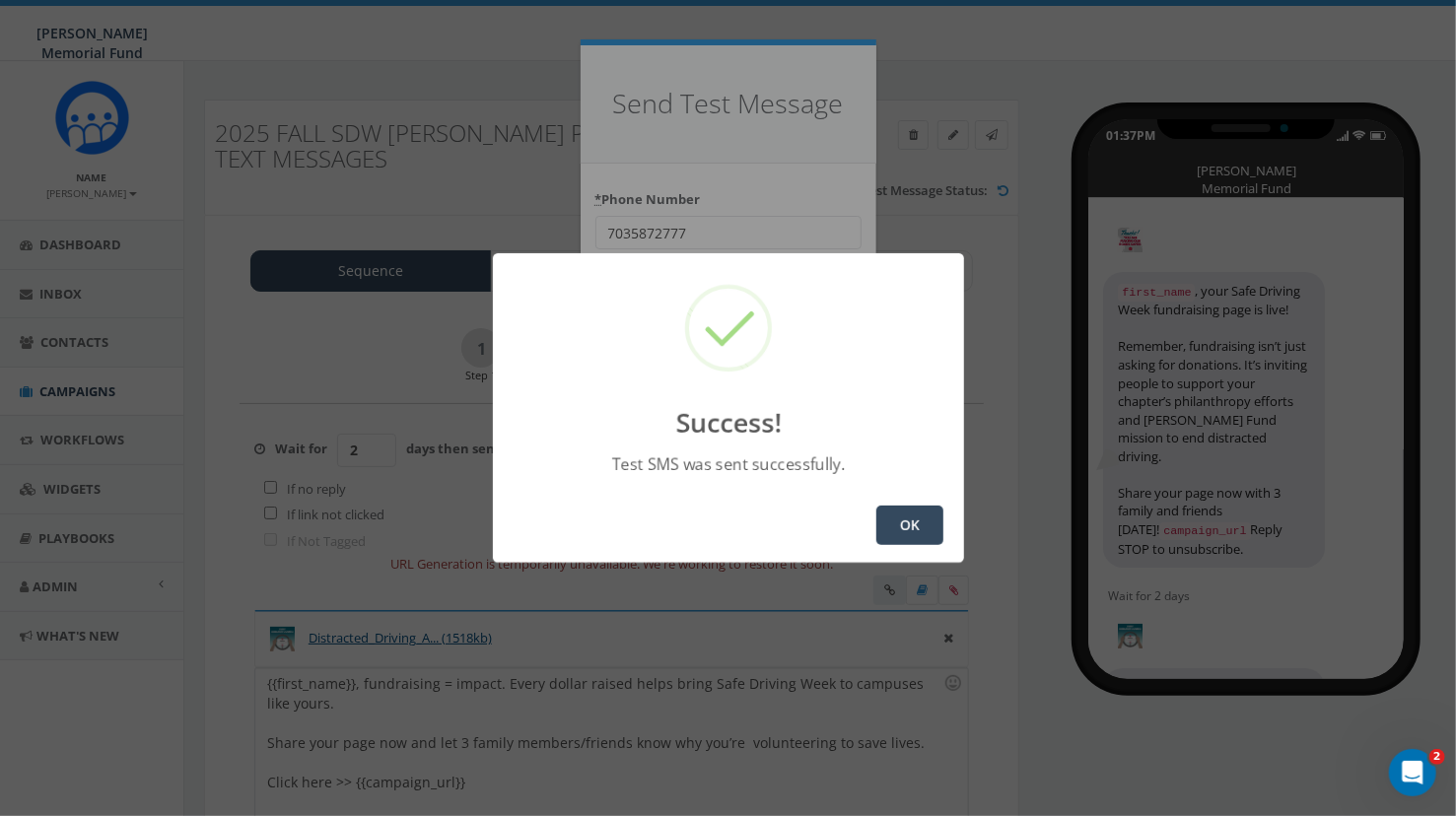
click at [917, 530] on button "OK" at bounding box center [910, 525] width 67 height 40
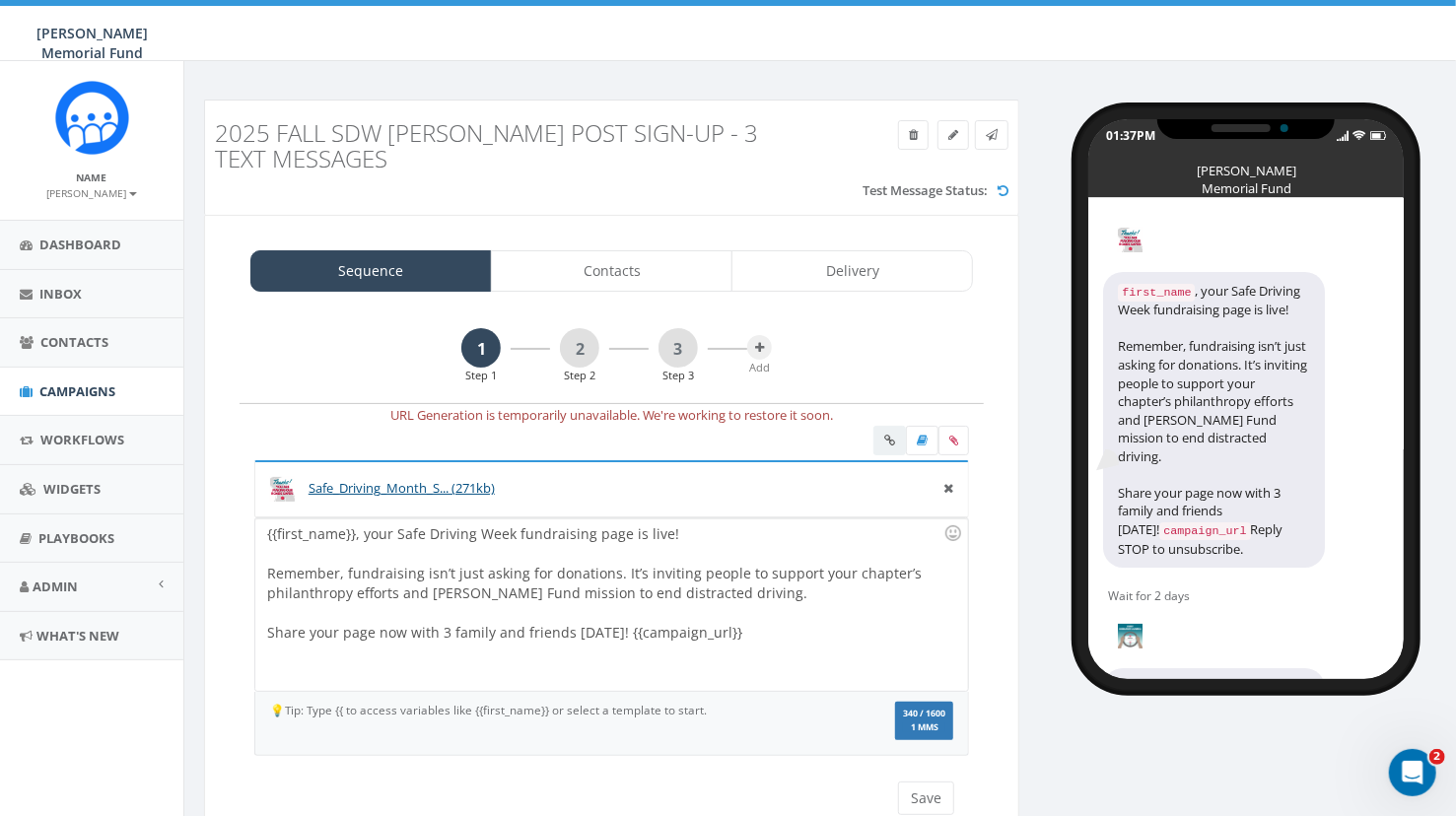
scroll to position [76, 0]
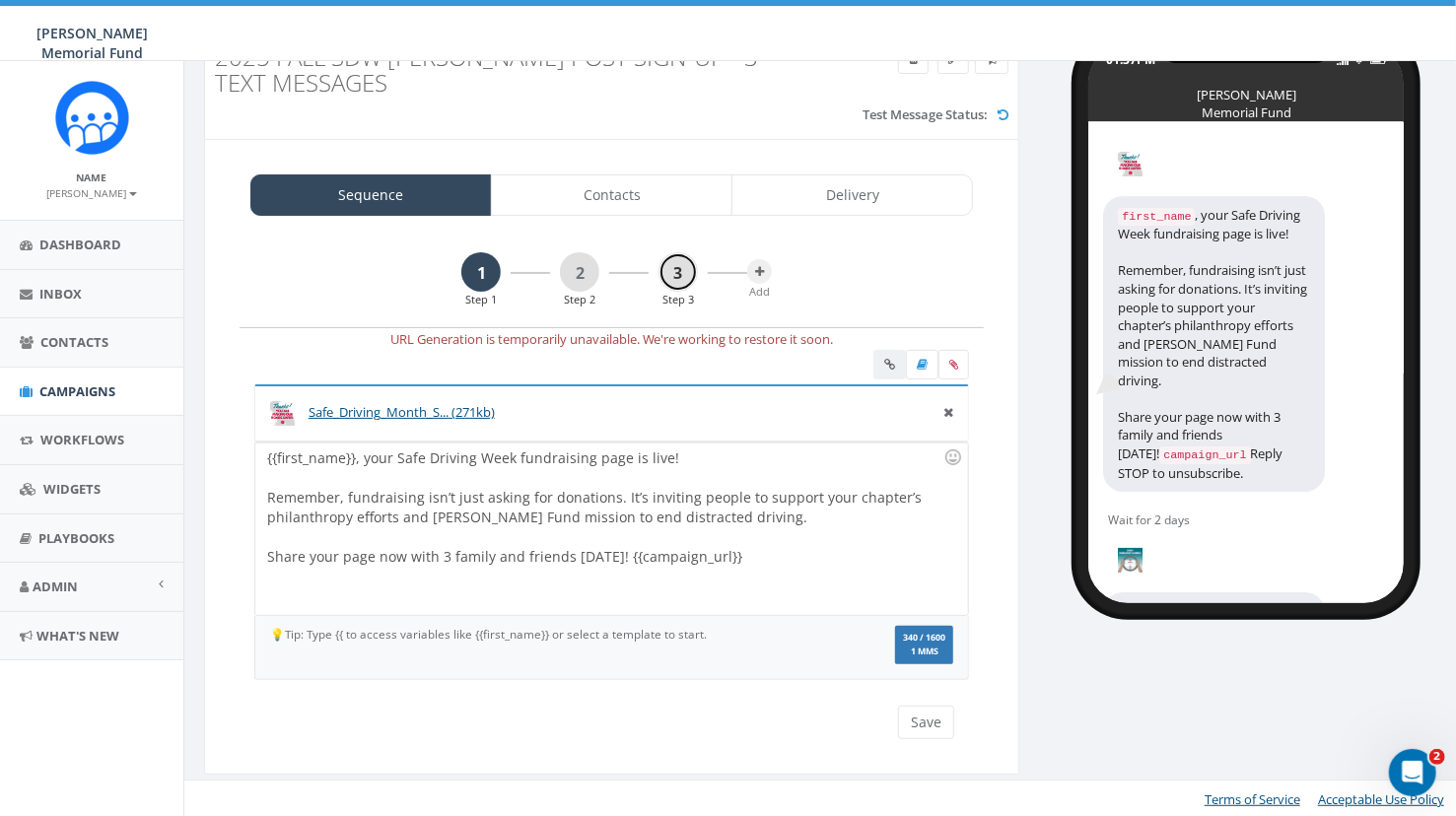
click at [681, 264] on link "3" at bounding box center [678, 272] width 40 height 40
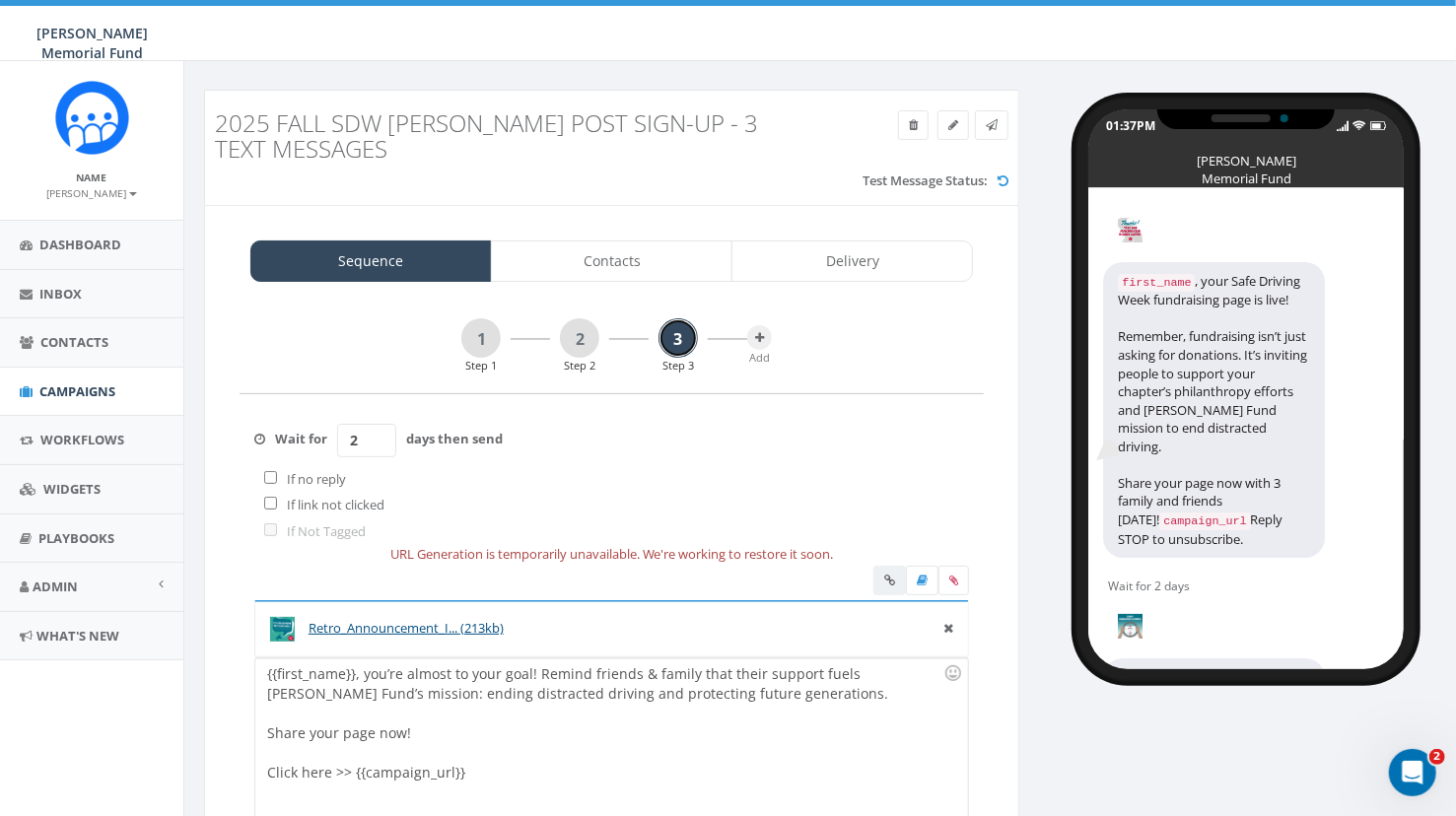
scroll to position [0, 0]
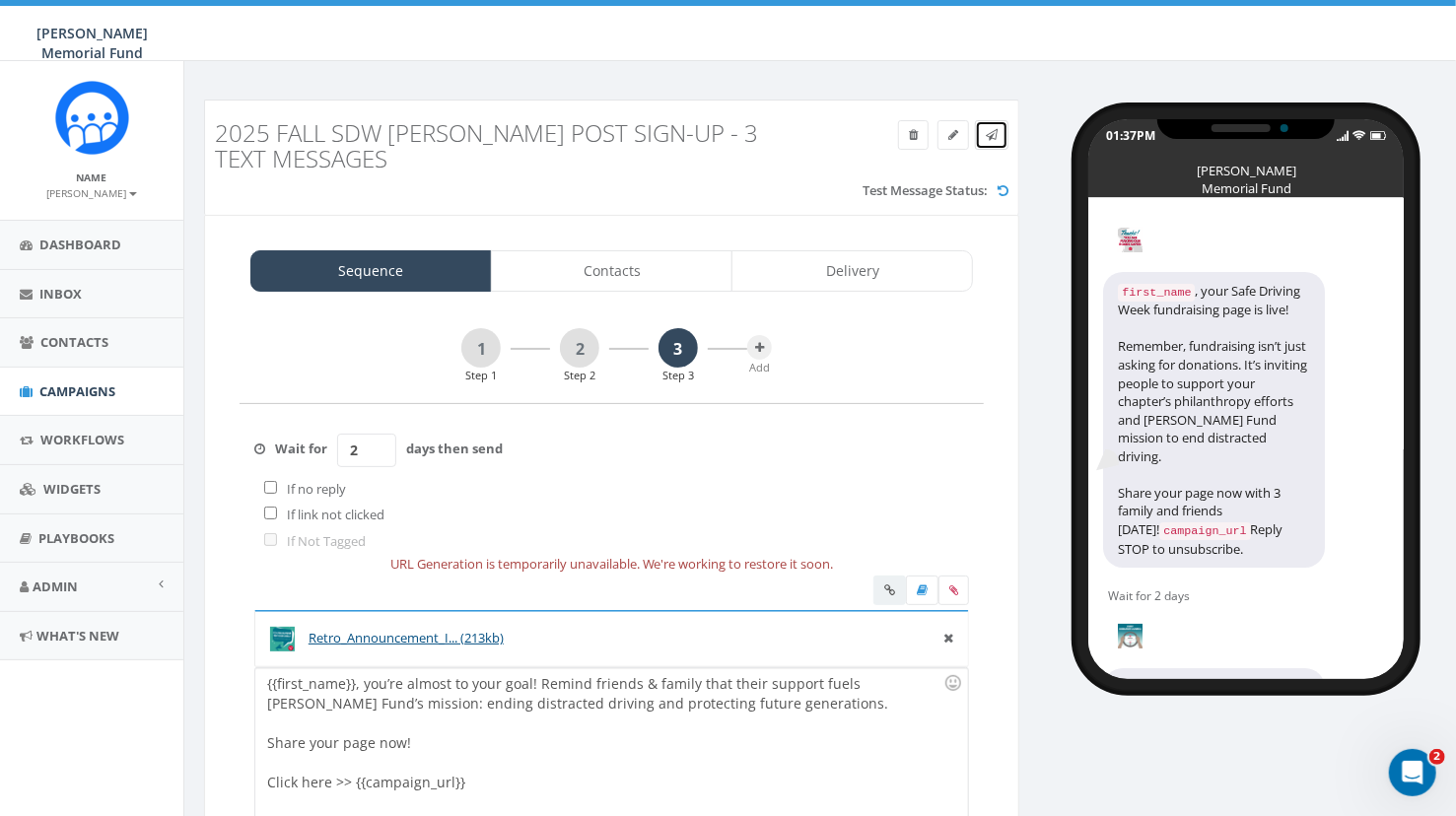
click at [995, 139] on icon at bounding box center [992, 135] width 12 height 12
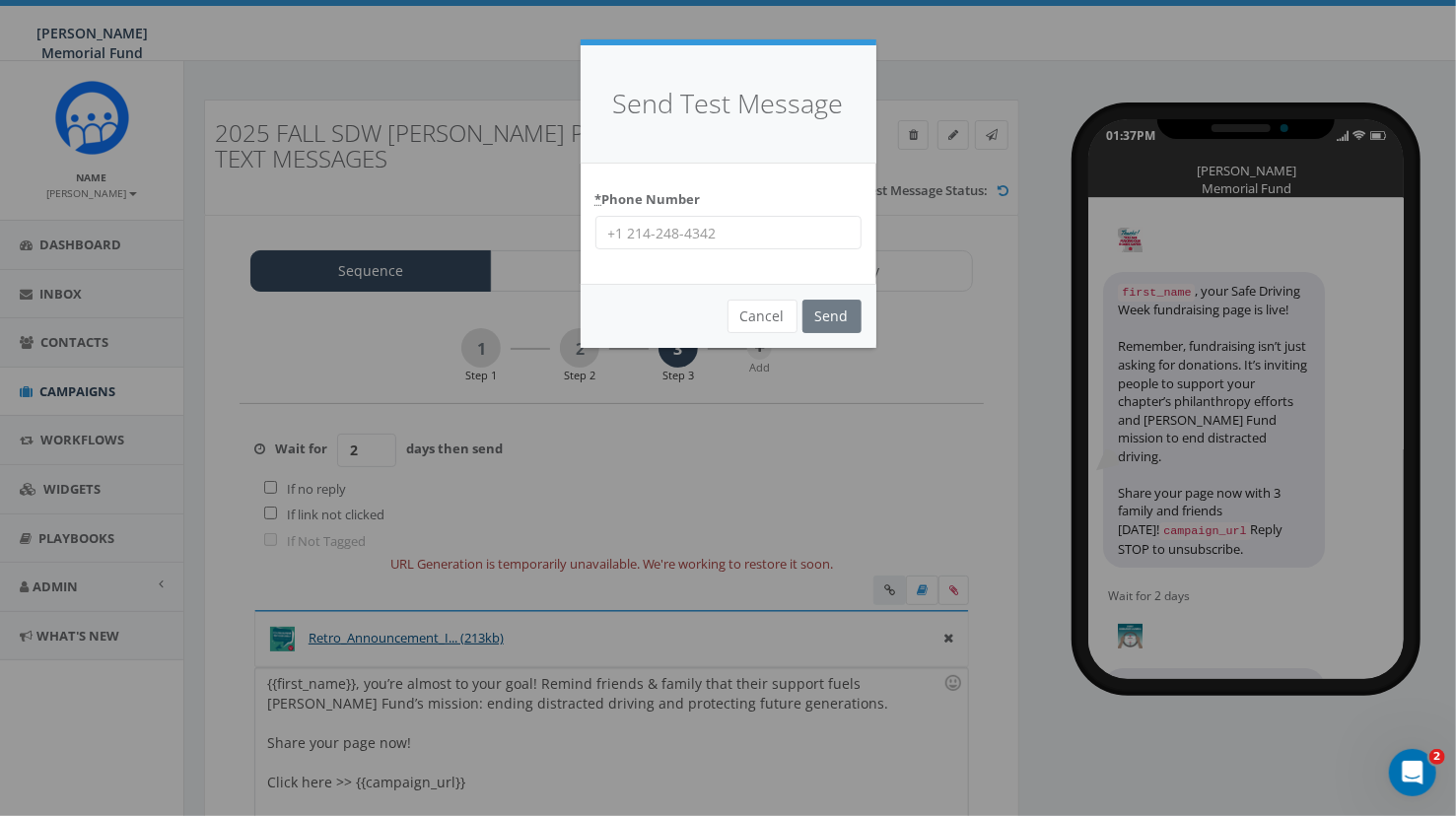
click at [706, 228] on input "* Phone Number" at bounding box center [728, 233] width 266 height 34
paste input "7035872777"
type input "7035872777"
click at [834, 319] on input "Send" at bounding box center [832, 316] width 60 height 34
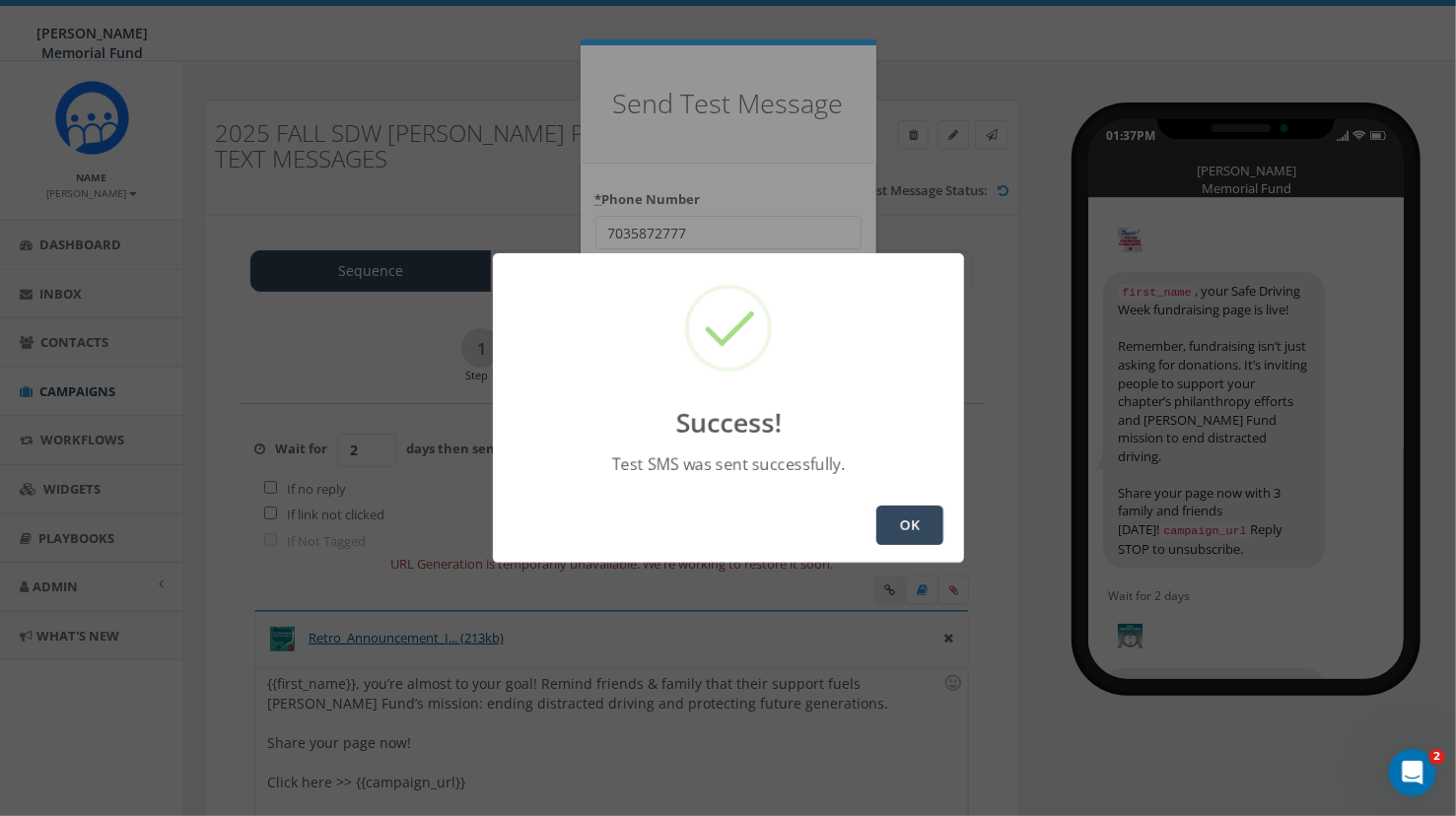
click at [925, 528] on button "OK" at bounding box center [910, 525] width 67 height 40
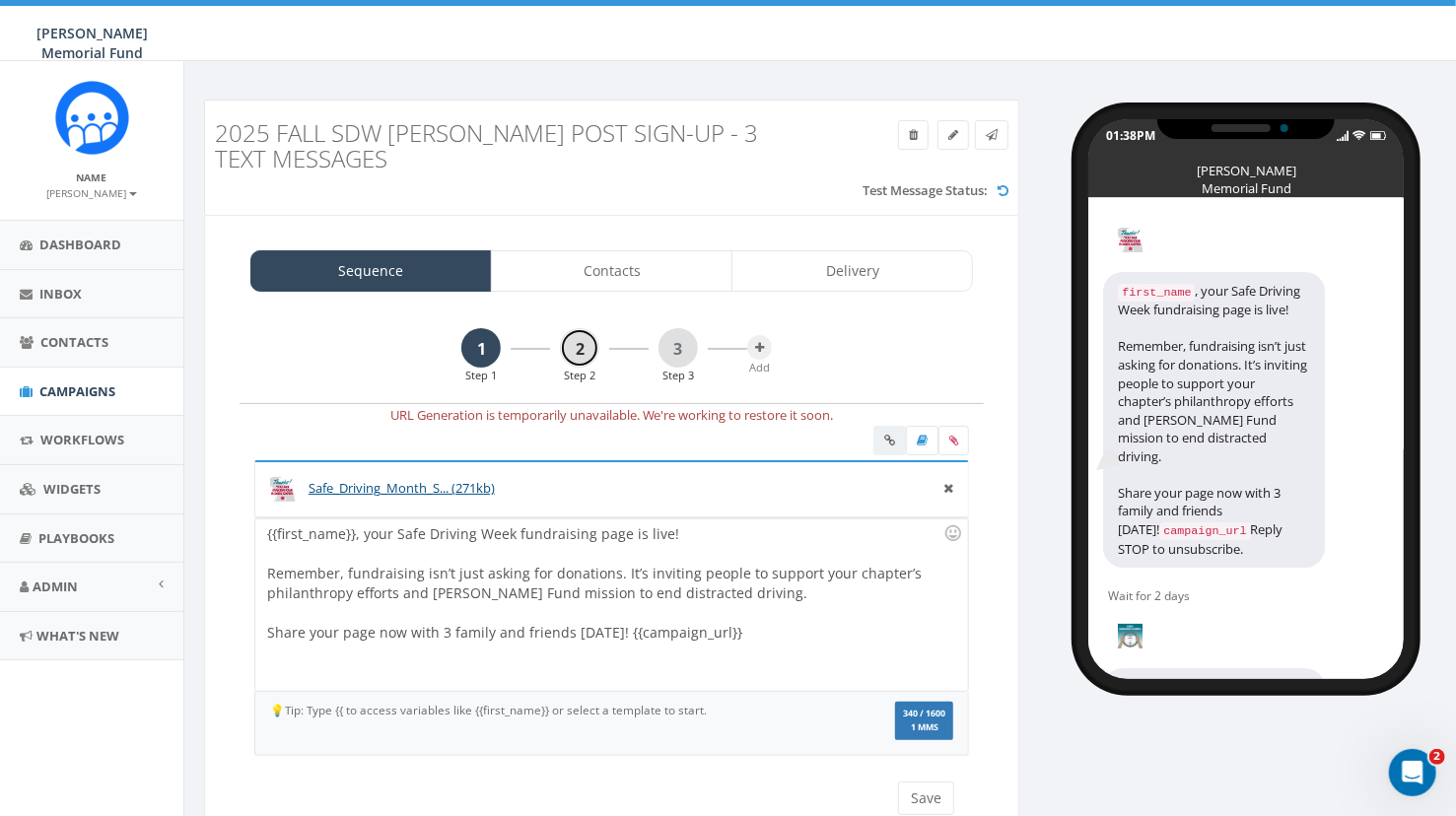
click at [581, 342] on link "2" at bounding box center [580, 348] width 40 height 40
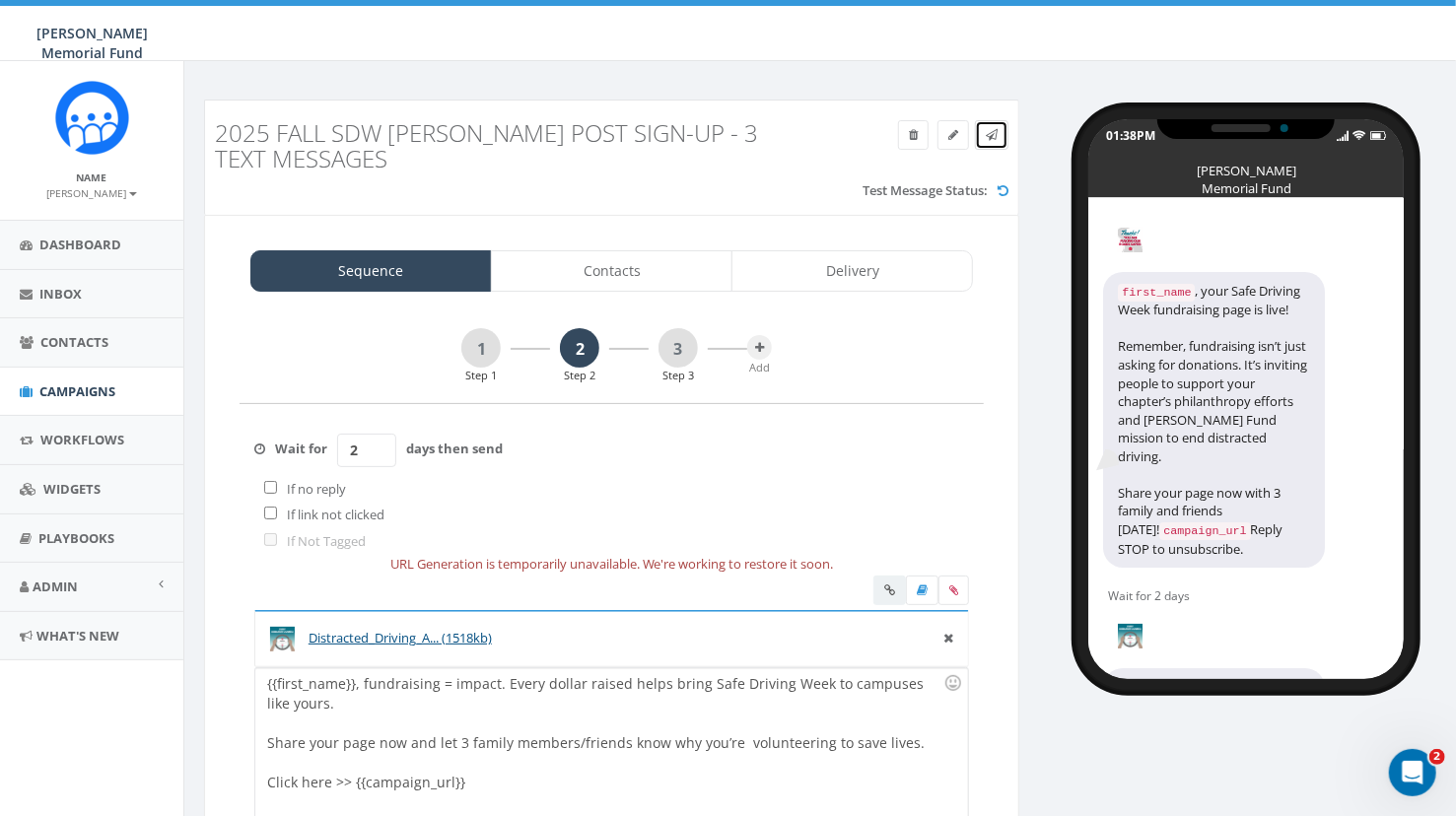
click at [991, 132] on icon at bounding box center [992, 135] width 12 height 12
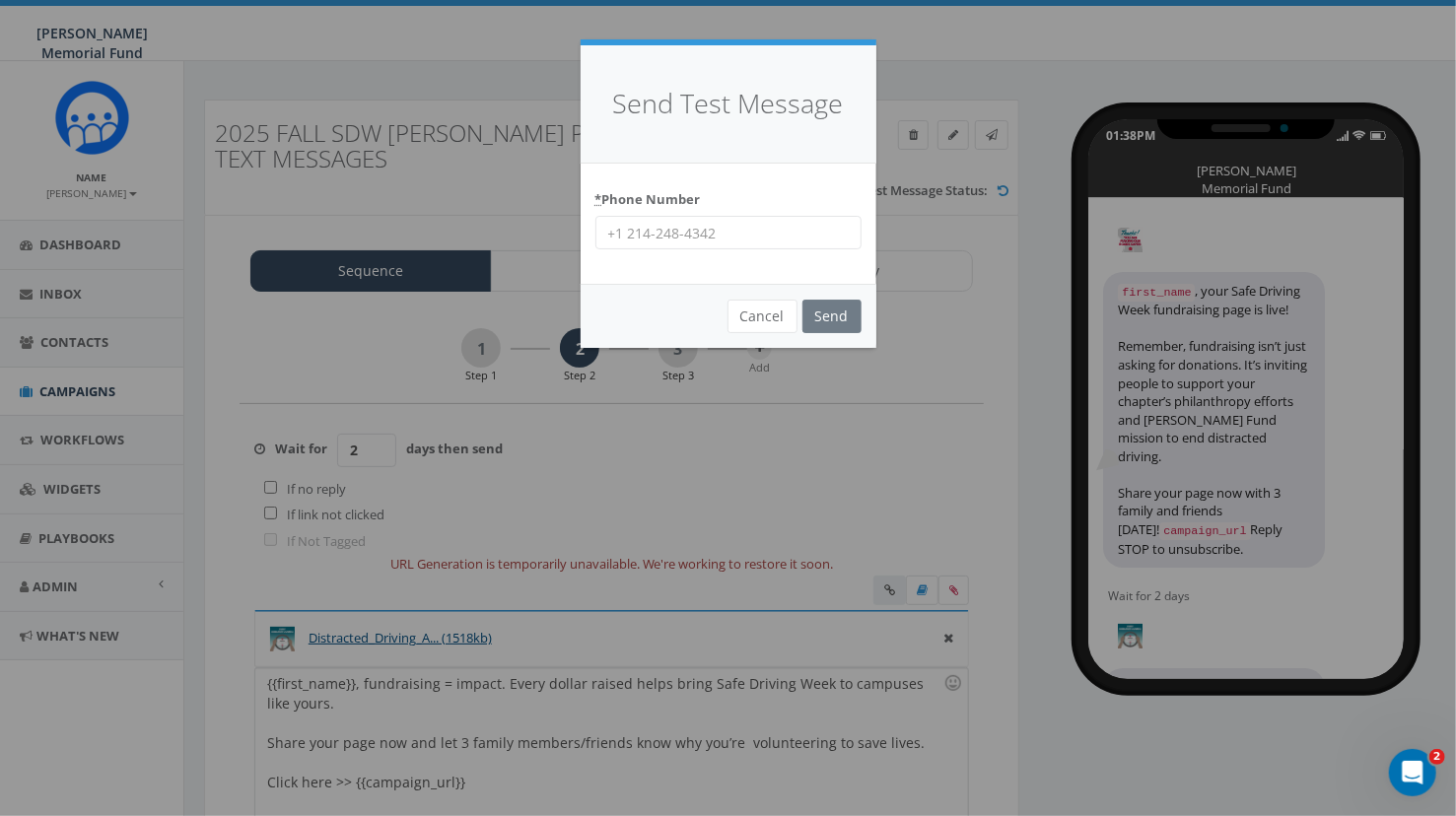
click at [731, 233] on input "* Phone Number" at bounding box center [728, 233] width 266 height 34
type input "8644201836"
click at [816, 316] on input "Send" at bounding box center [832, 316] width 60 height 34
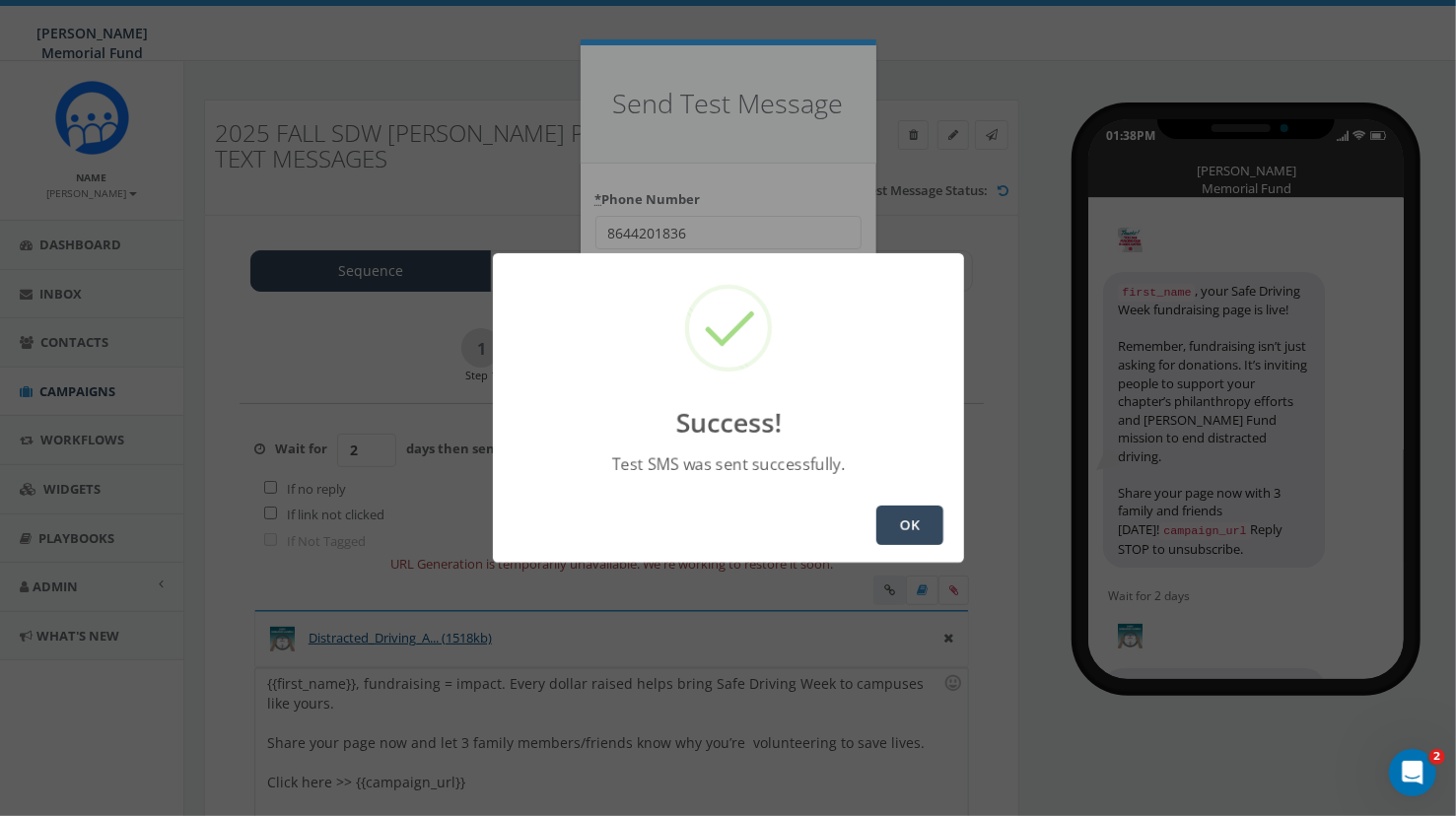
click at [896, 535] on button "OK" at bounding box center [910, 525] width 67 height 40
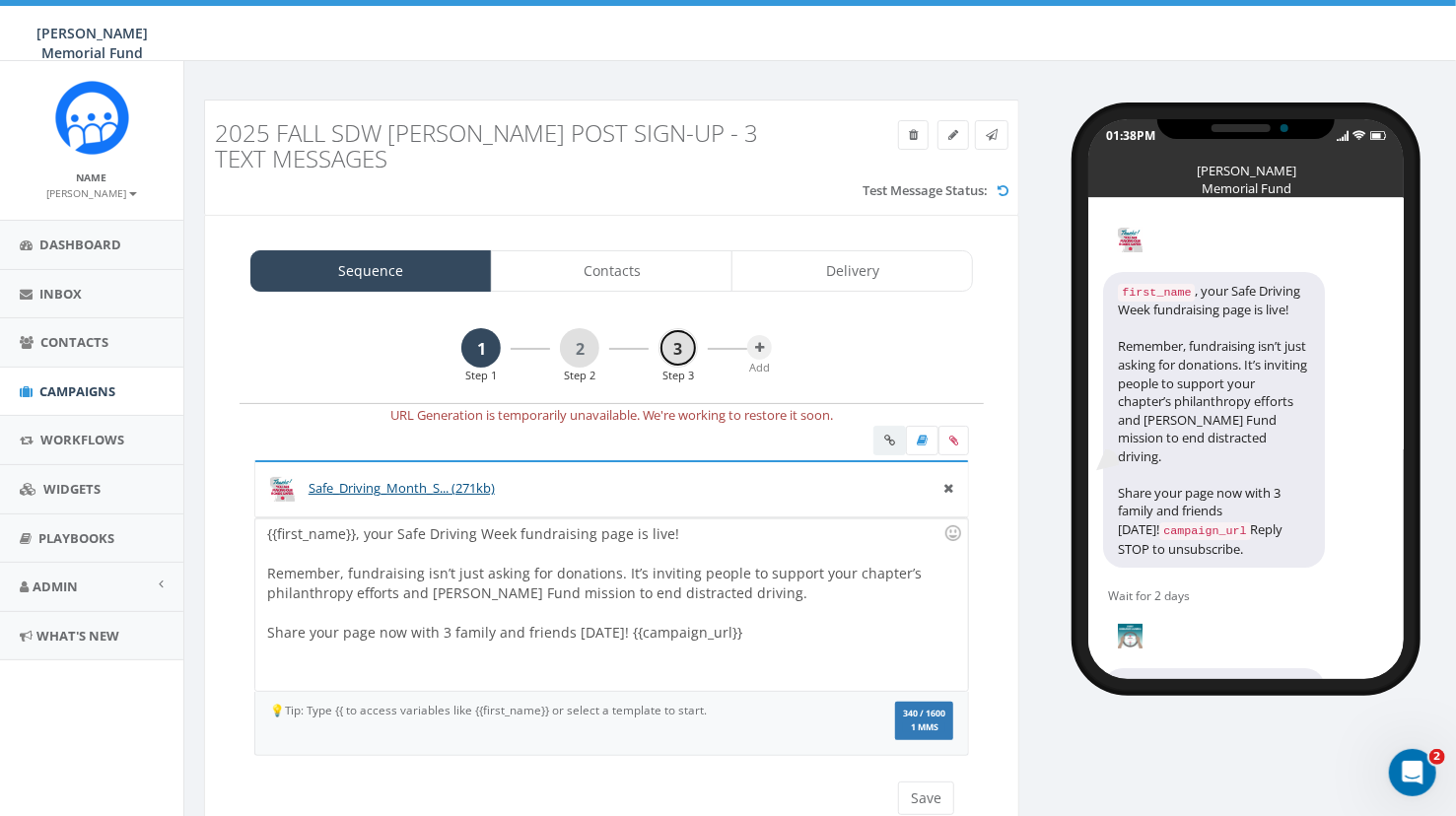
click at [671, 351] on link "3" at bounding box center [678, 348] width 40 height 40
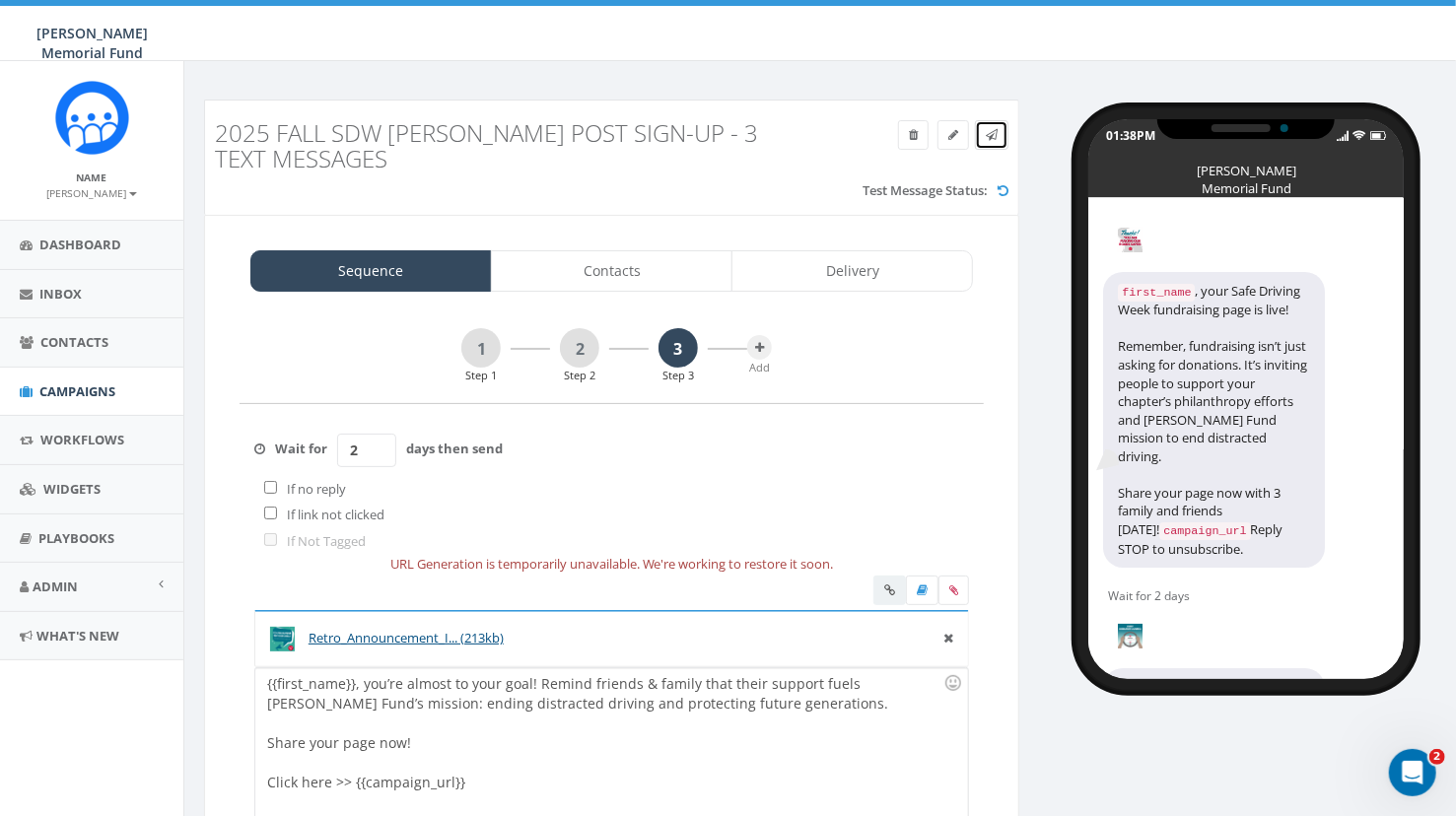
click at [996, 131] on icon at bounding box center [992, 135] width 12 height 12
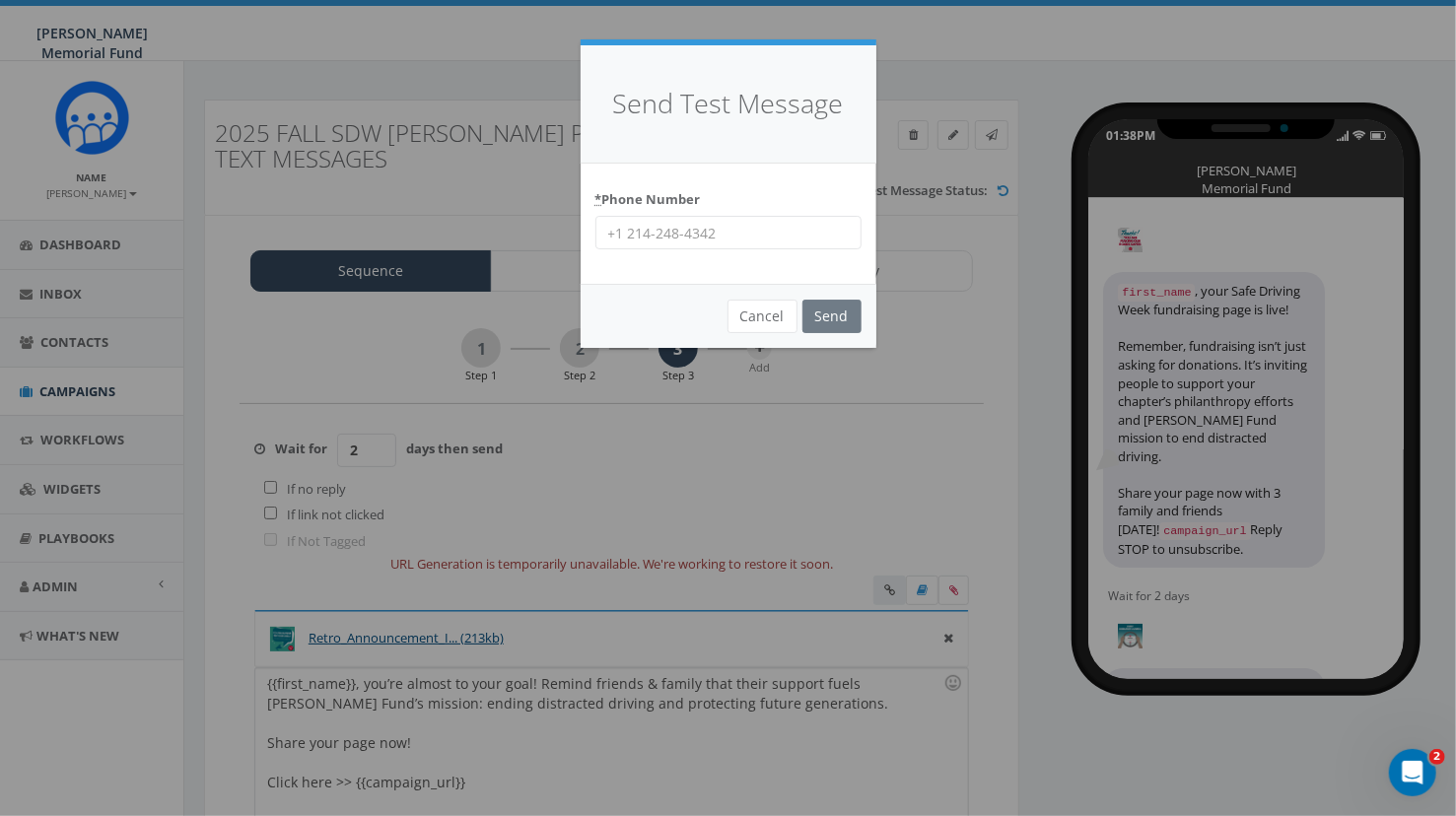
click at [720, 232] on input "* Phone Number" at bounding box center [728, 233] width 266 height 34
type input "8644201836"
click at [824, 319] on input "Send" at bounding box center [832, 316] width 60 height 34
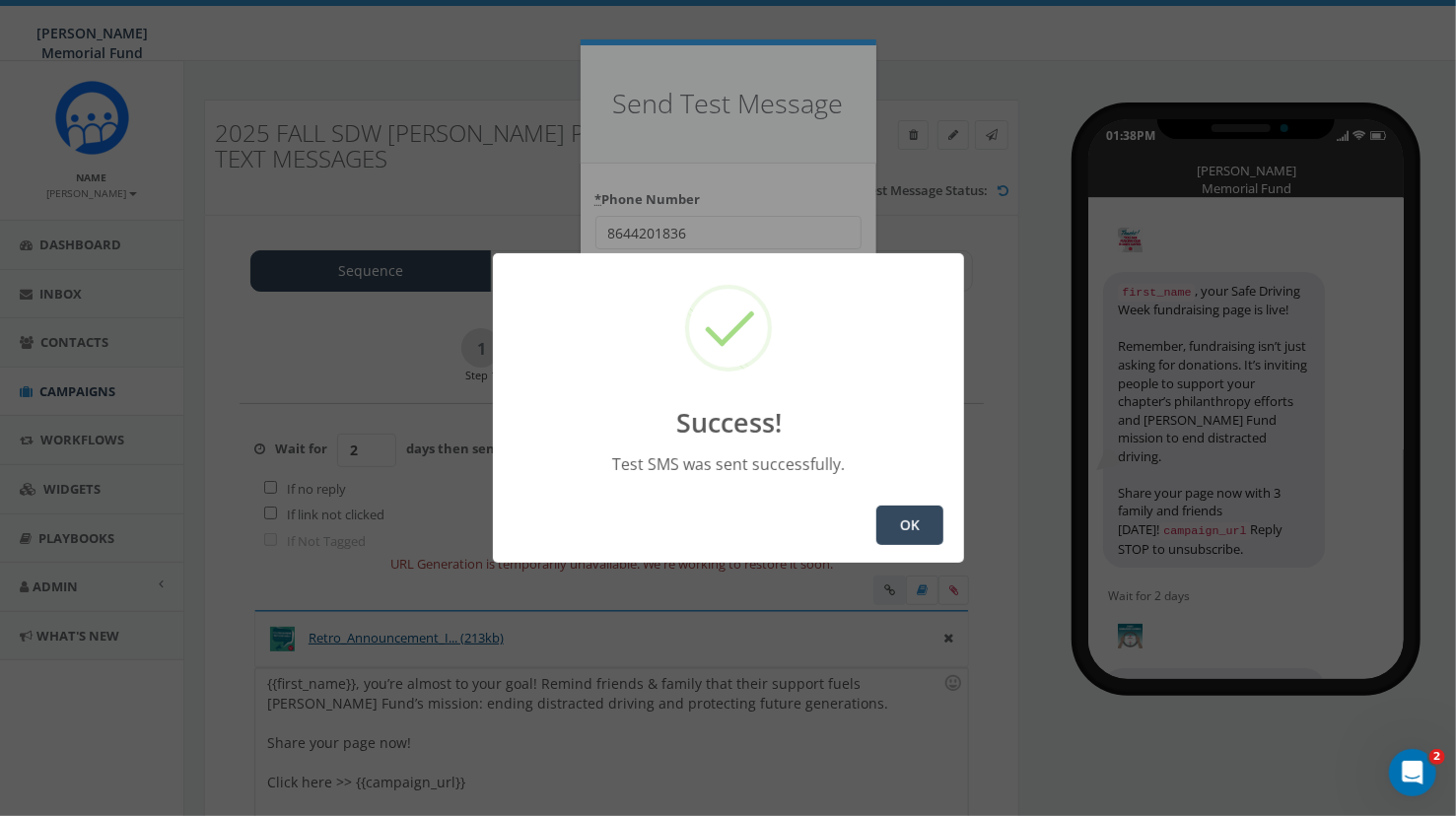
click at [923, 533] on button "OK" at bounding box center [910, 525] width 67 height 40
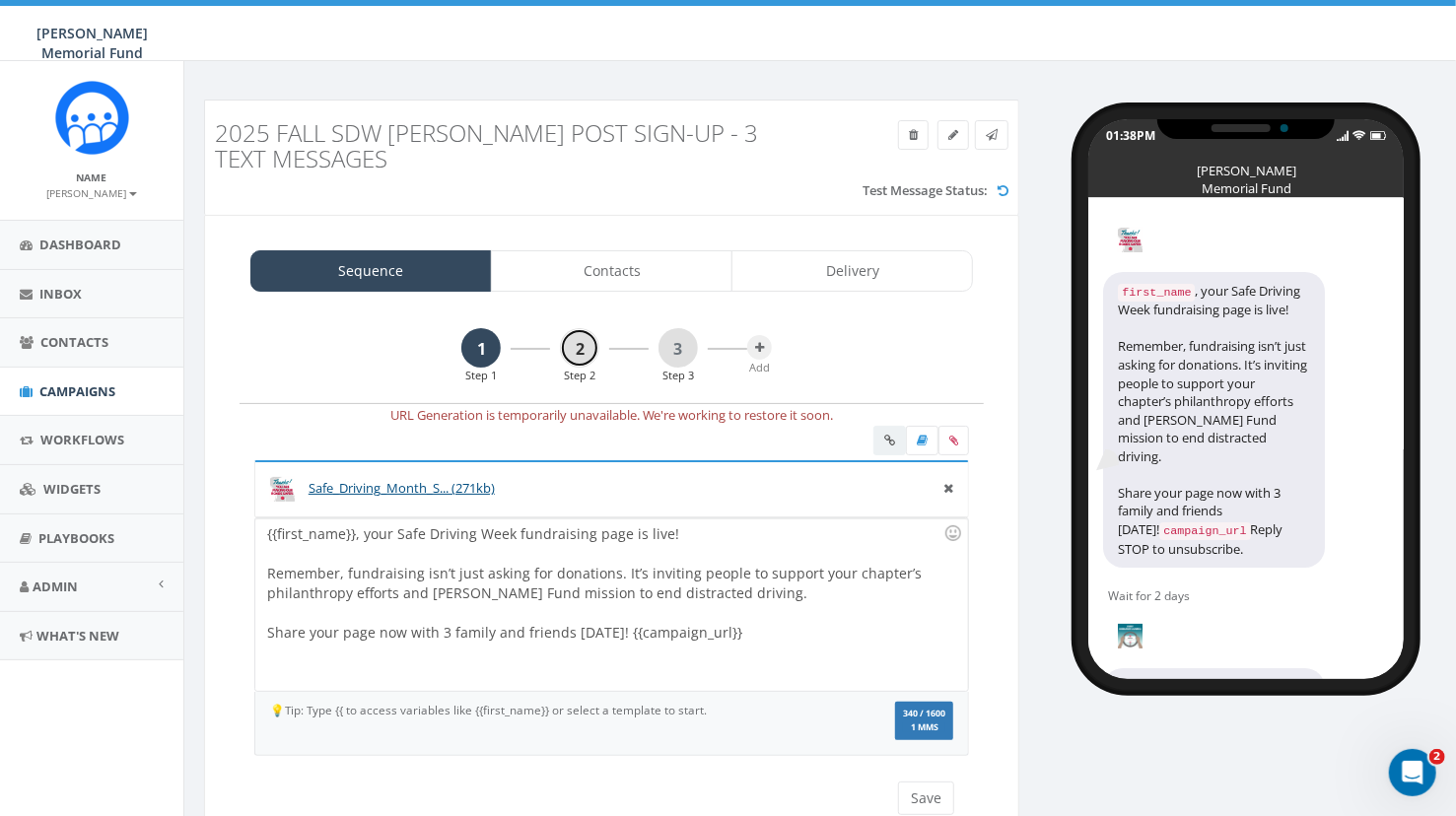
click at [583, 355] on link "2" at bounding box center [580, 348] width 40 height 40
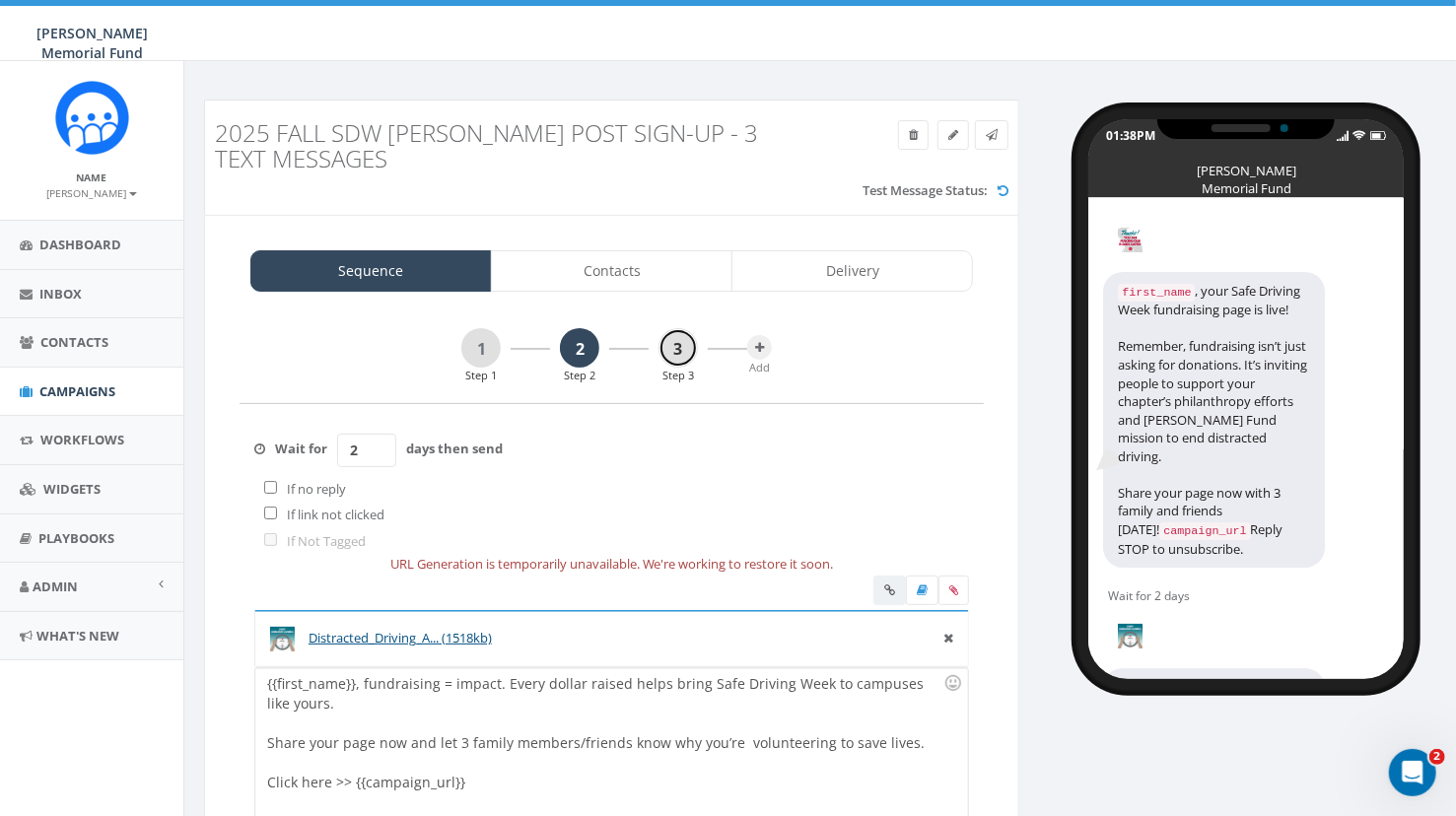
click at [682, 346] on link "3" at bounding box center [678, 348] width 40 height 40
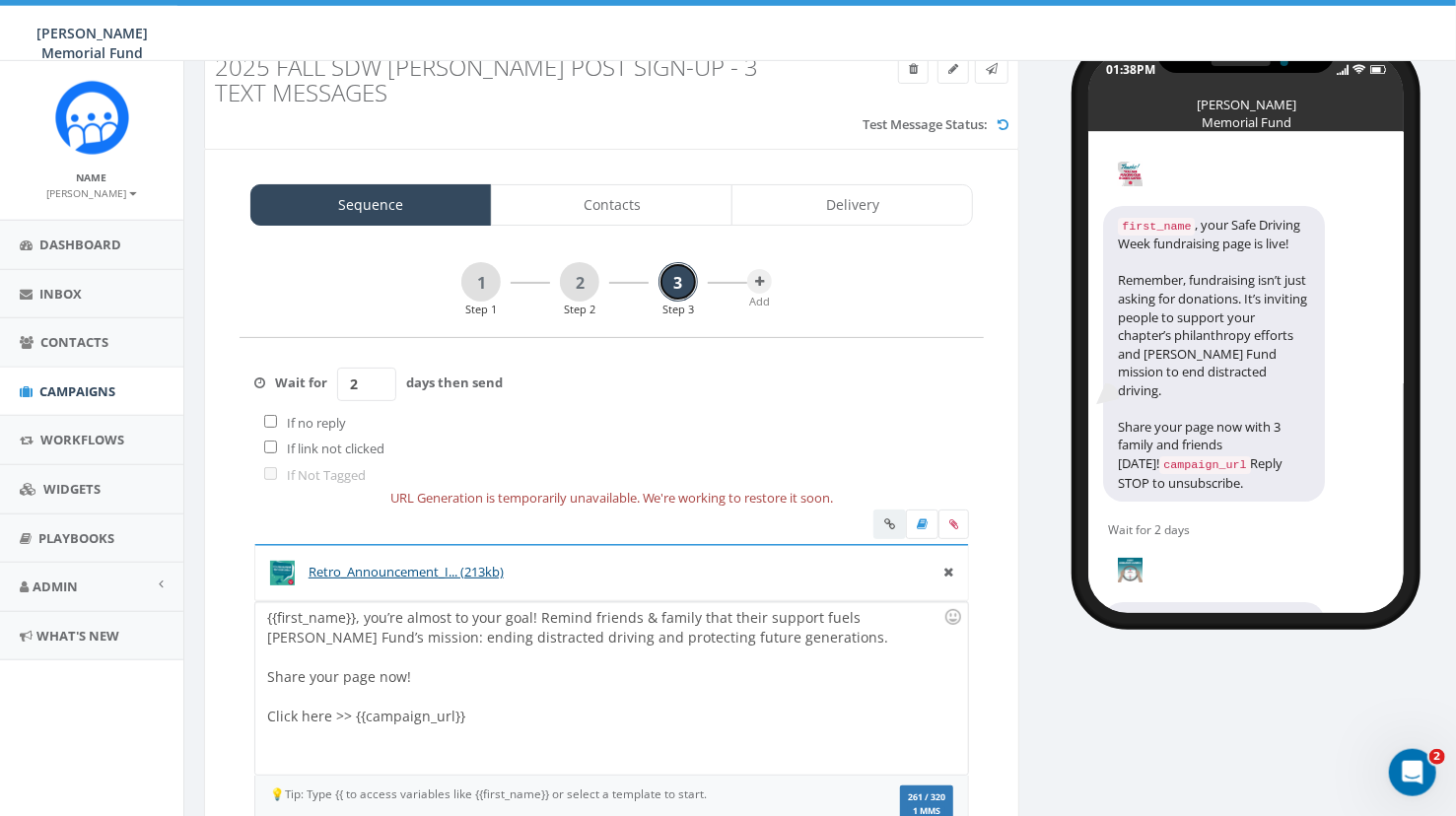
scroll to position [51, 0]
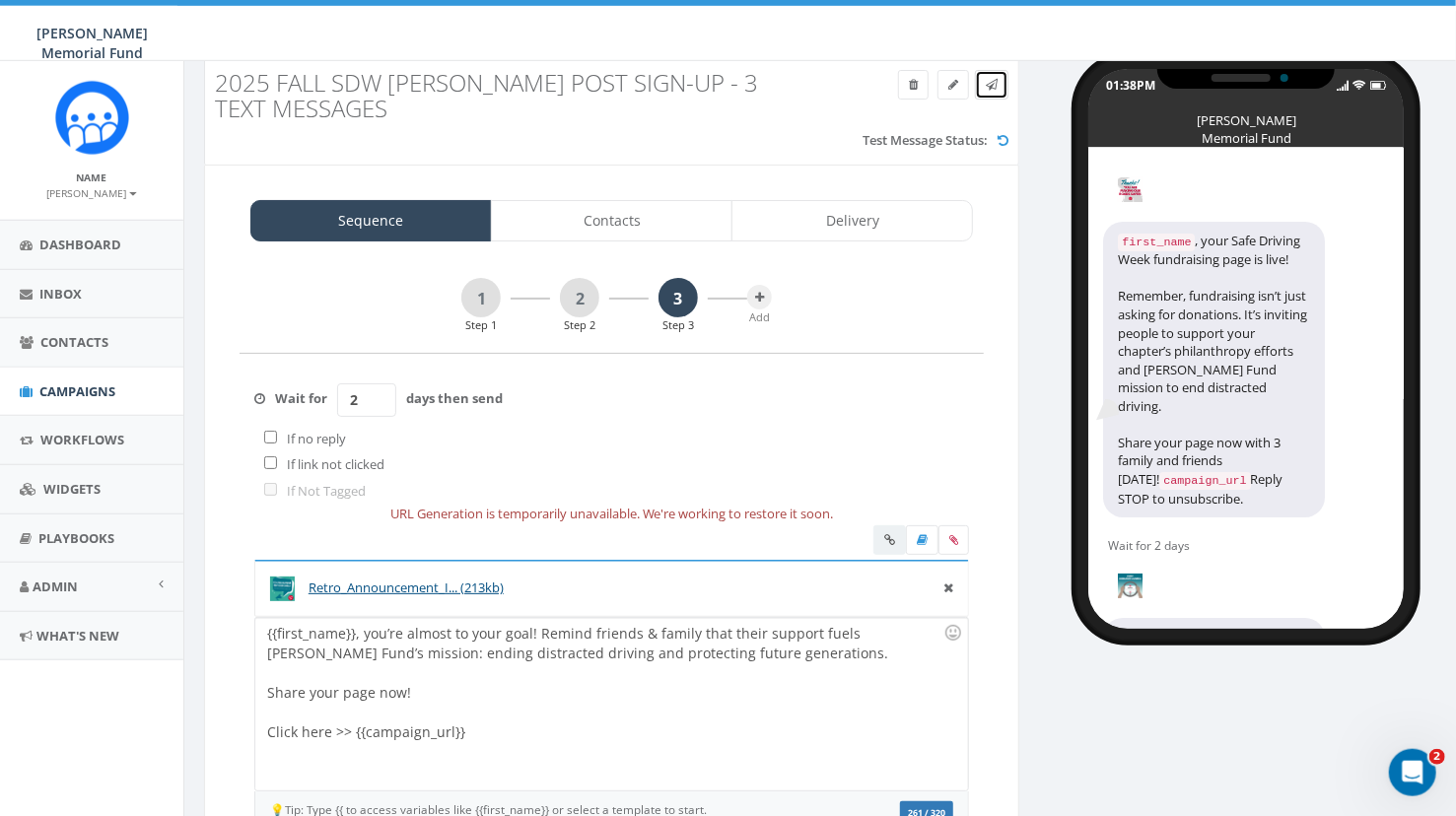
click at [995, 82] on icon at bounding box center [992, 85] width 12 height 12
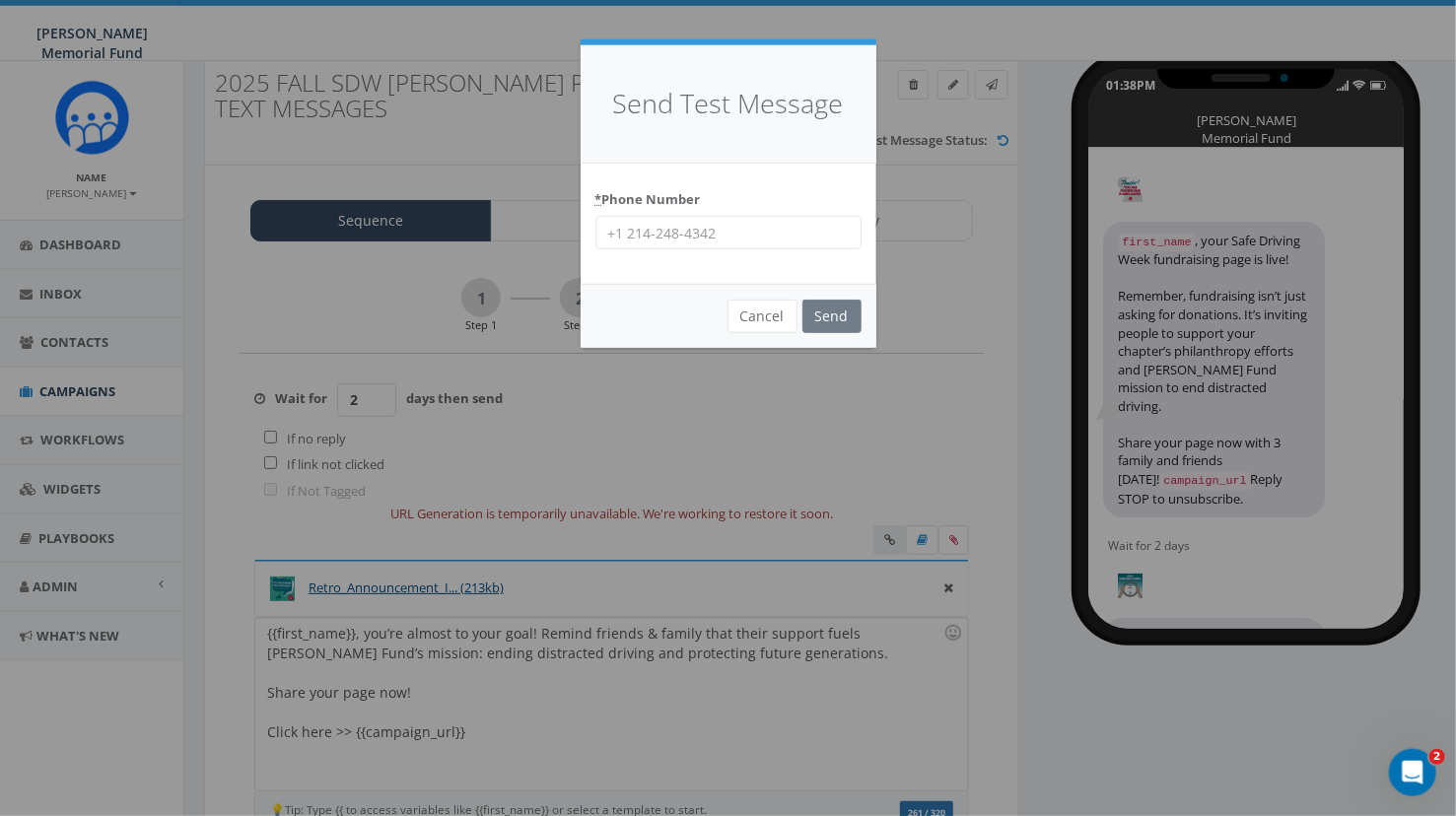
click at [688, 237] on input "* Phone Number" at bounding box center [728, 233] width 266 height 34
type input "8644201836"
click at [826, 323] on input "Send" at bounding box center [832, 316] width 60 height 34
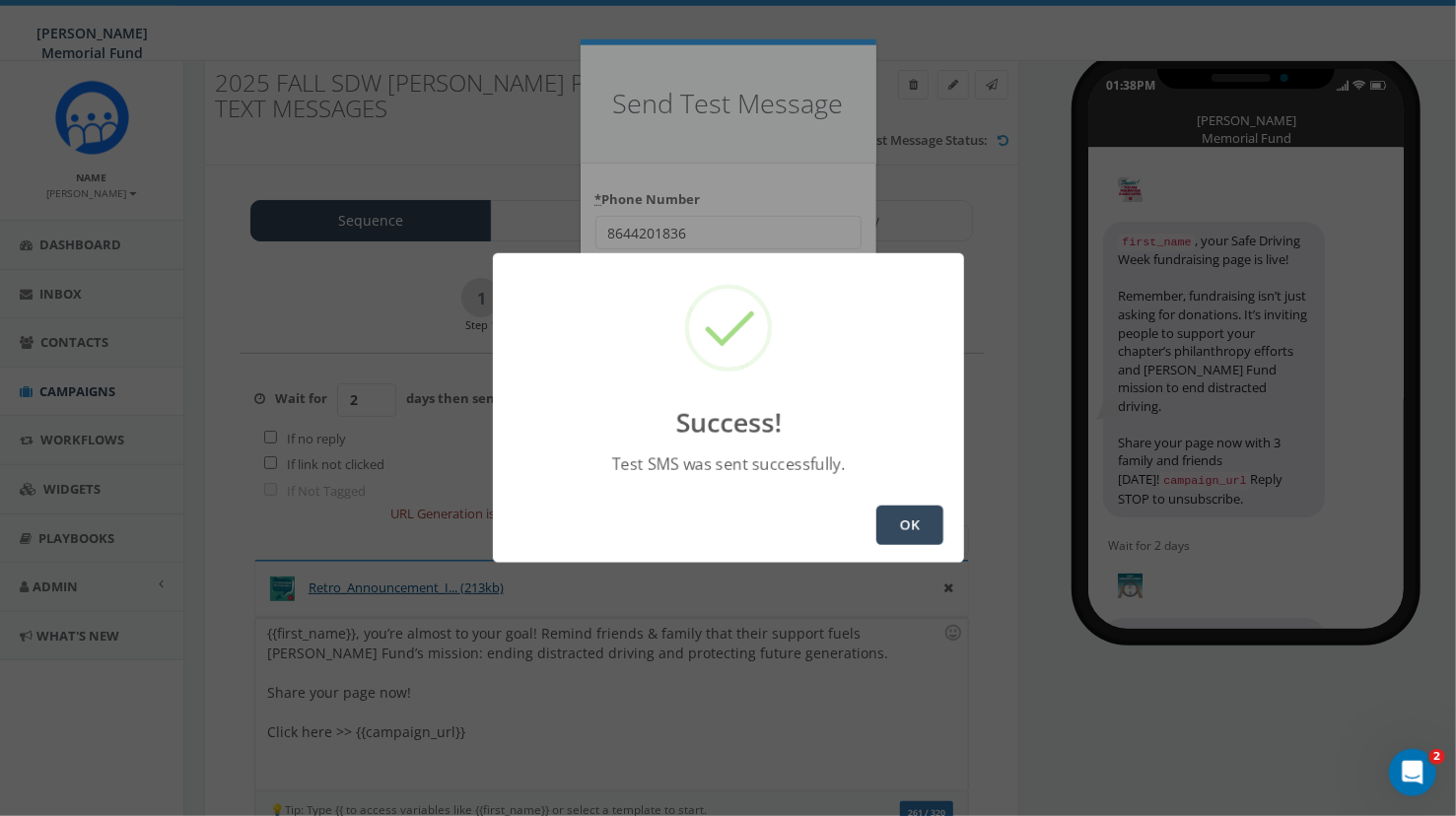
click at [909, 534] on button "OK" at bounding box center [910, 525] width 67 height 40
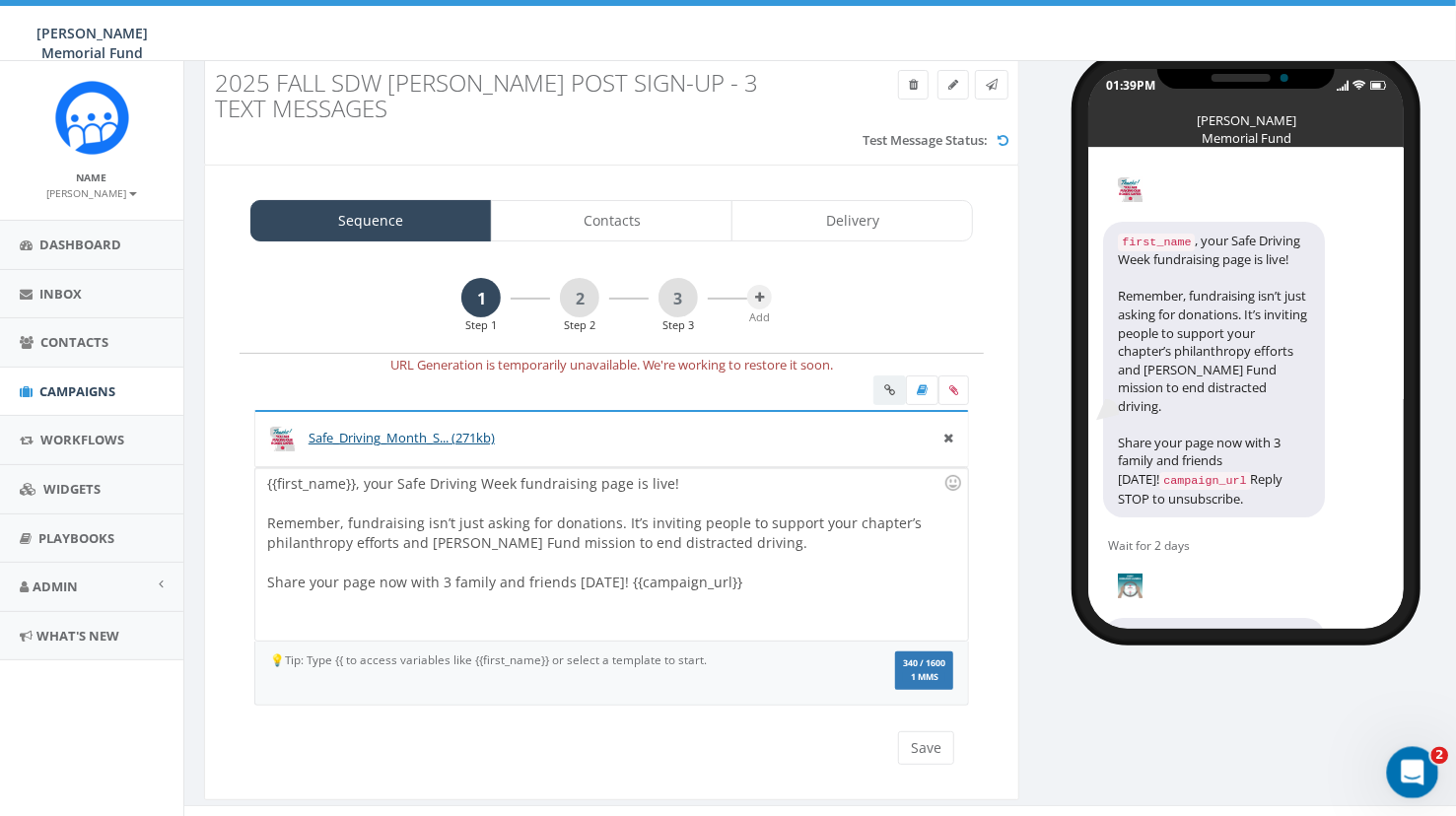
click at [1401, 764] on icon "Open Intercom Messenger" at bounding box center [1409, 769] width 33 height 33
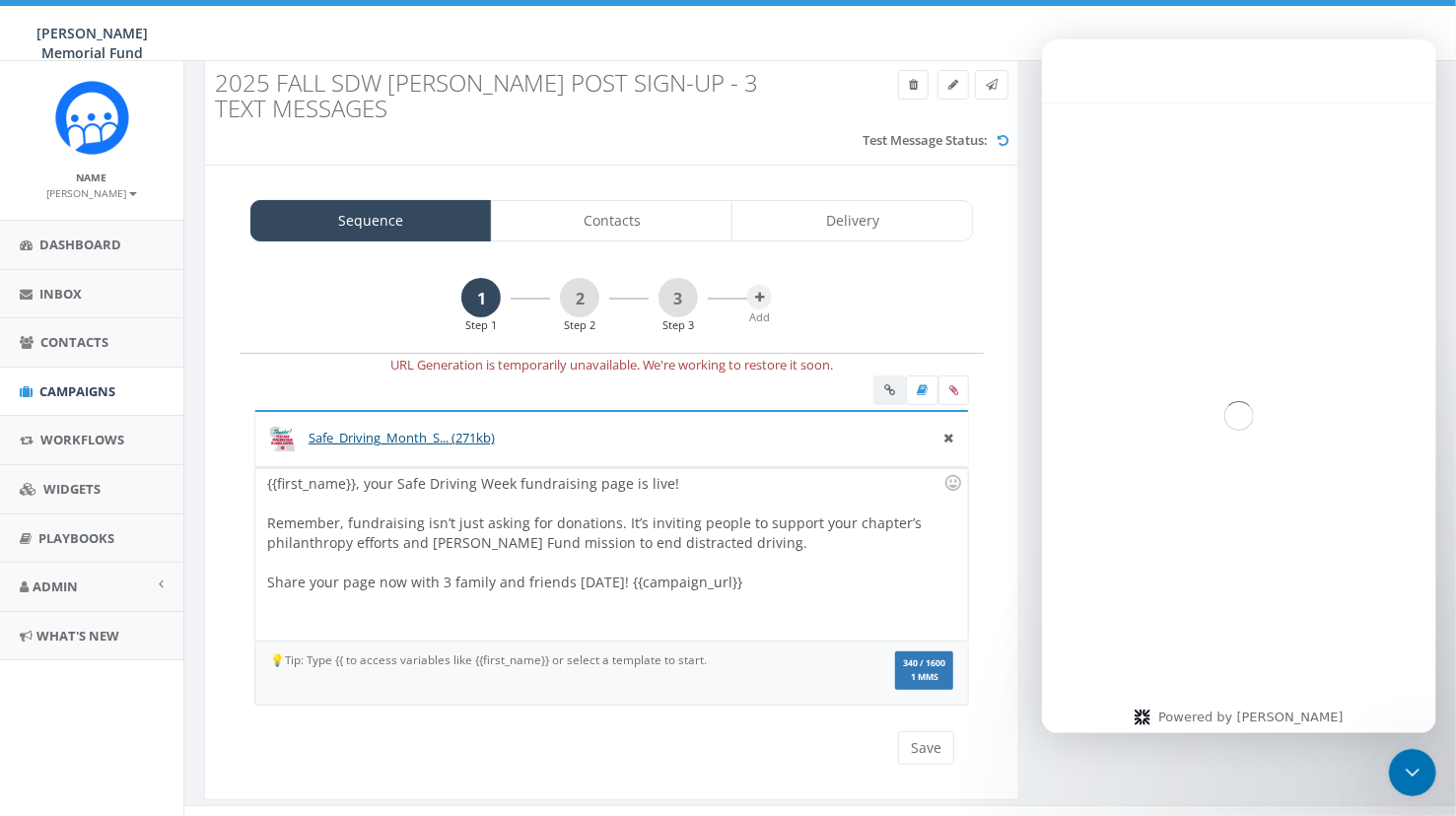
scroll to position [2421, 0]
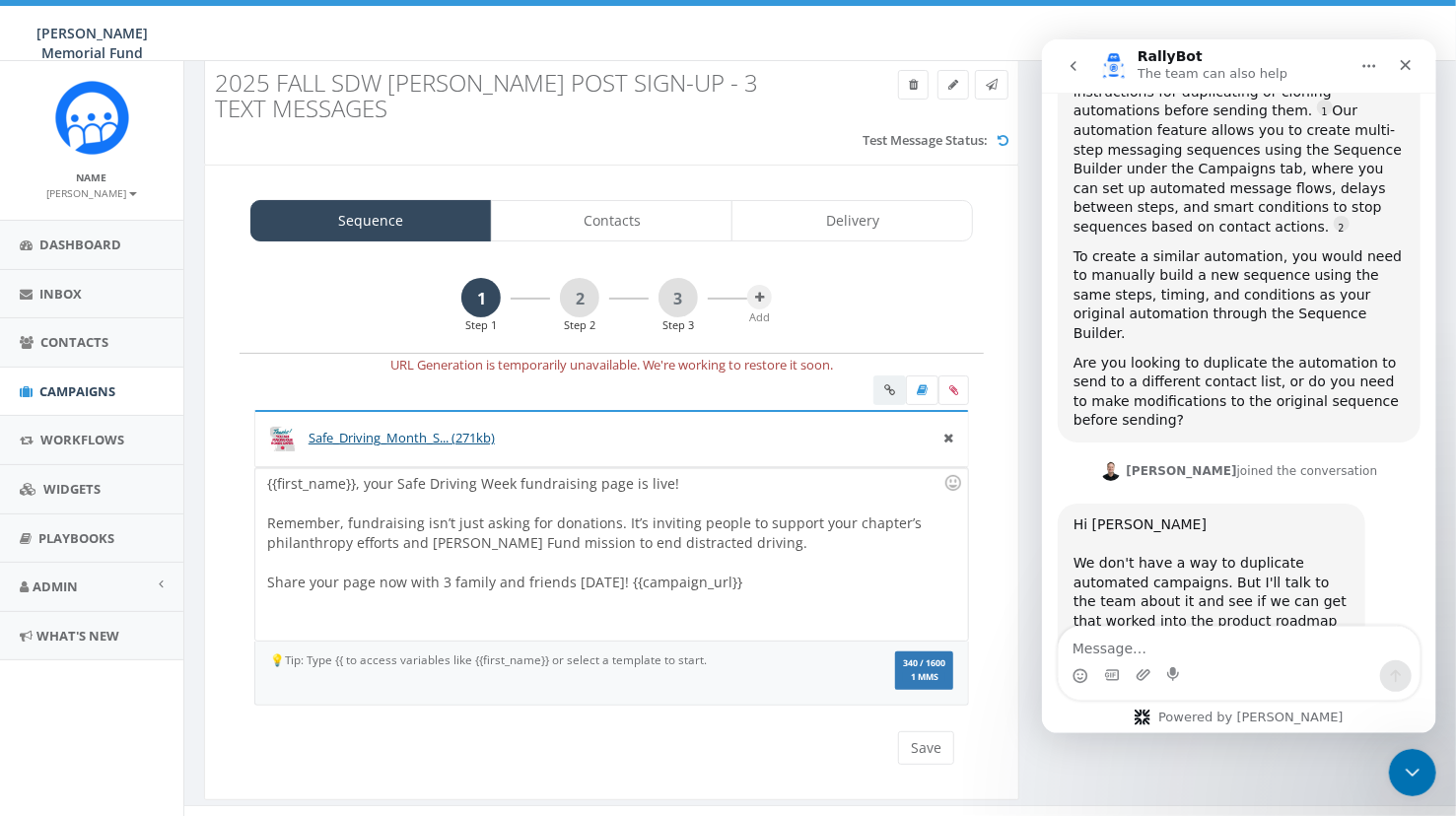
click at [1309, 534] on div "We don't have a way to duplicate automated campaigns. But I'll talk to the team…" at bounding box center [1210, 602] width 276 height 135
click at [1166, 642] on textarea "Message…" at bounding box center [1238, 642] width 361 height 34
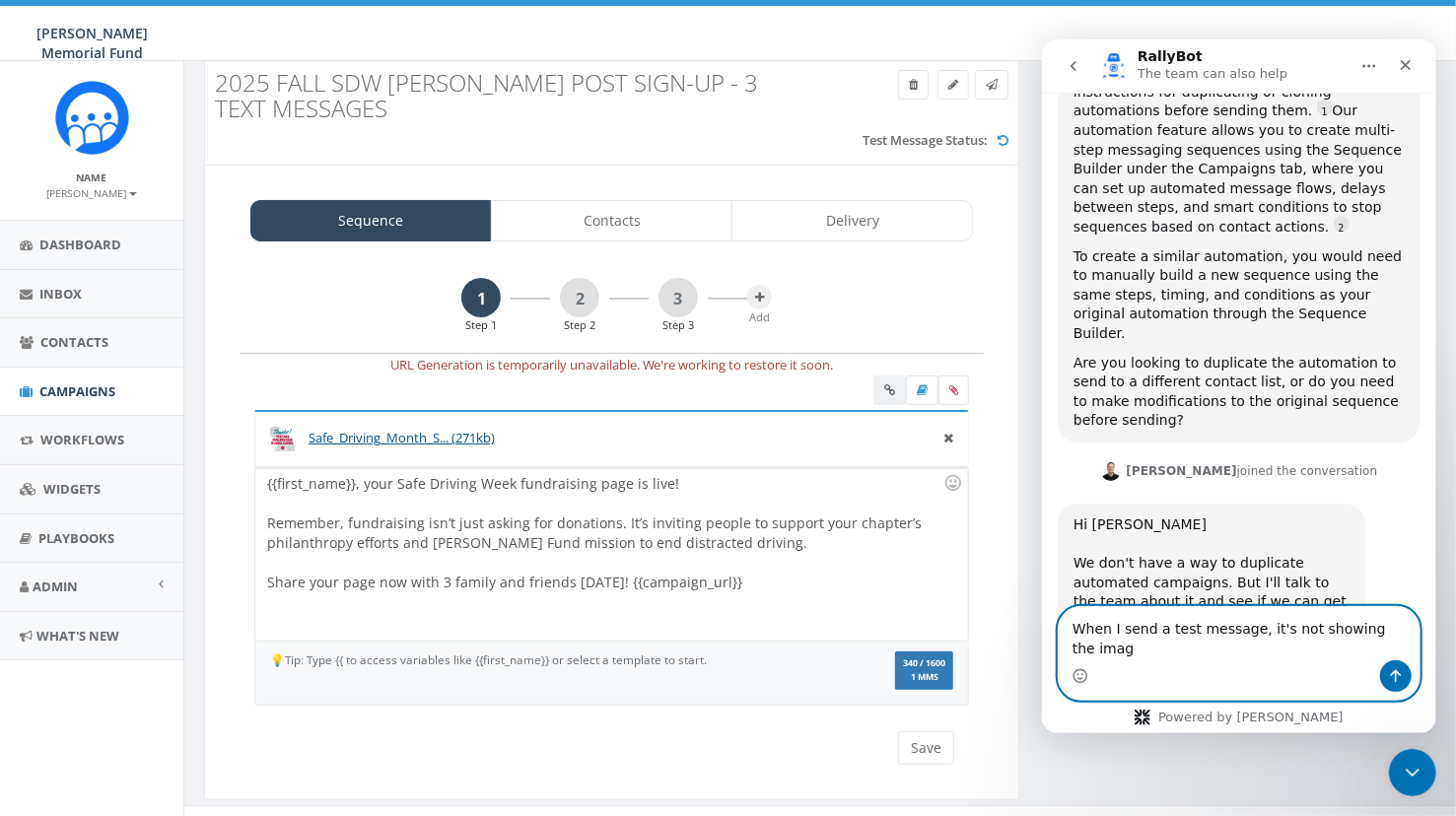
type textarea "When I send a test message, it's not showing the image"
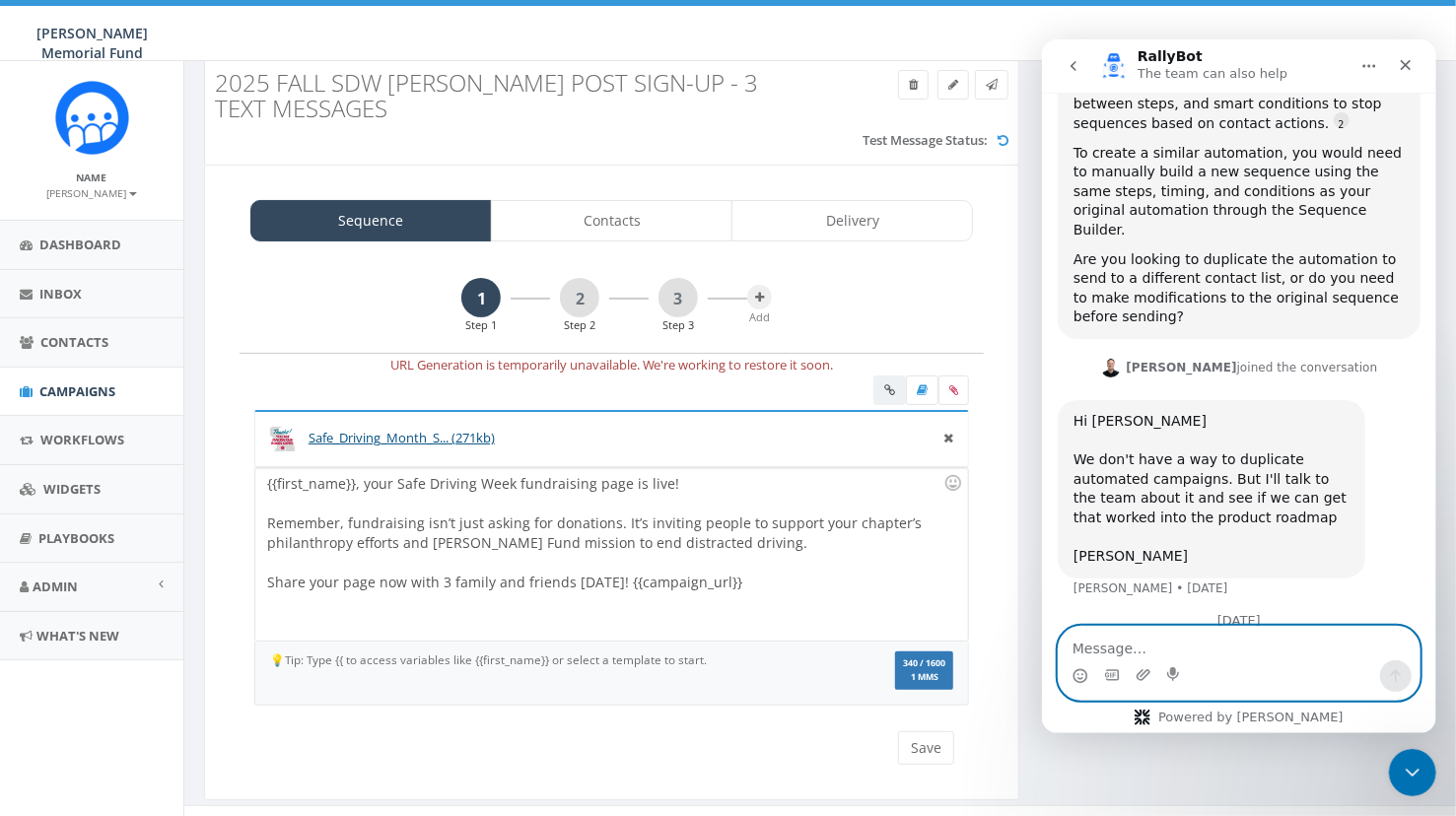
scroll to position [2525, 0]
click at [986, 321] on div "1 Step 1 2 Step 2 3 Step 3 Add URL Generation is temporarily unavailable. We're…" at bounding box center [612, 521] width 774 height 487
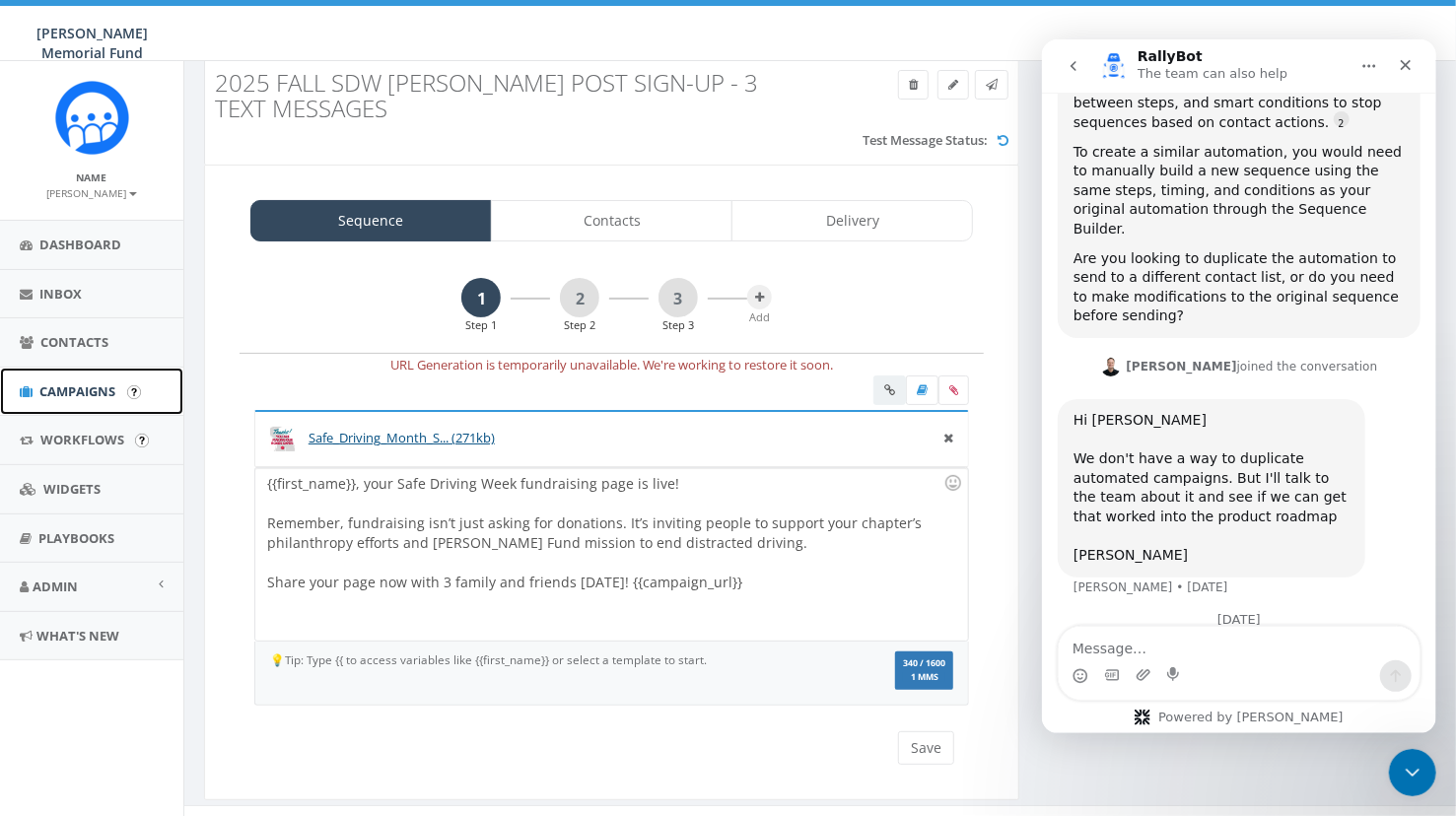
click at [52, 380] on link "Campaigns" at bounding box center [91, 392] width 183 height 49
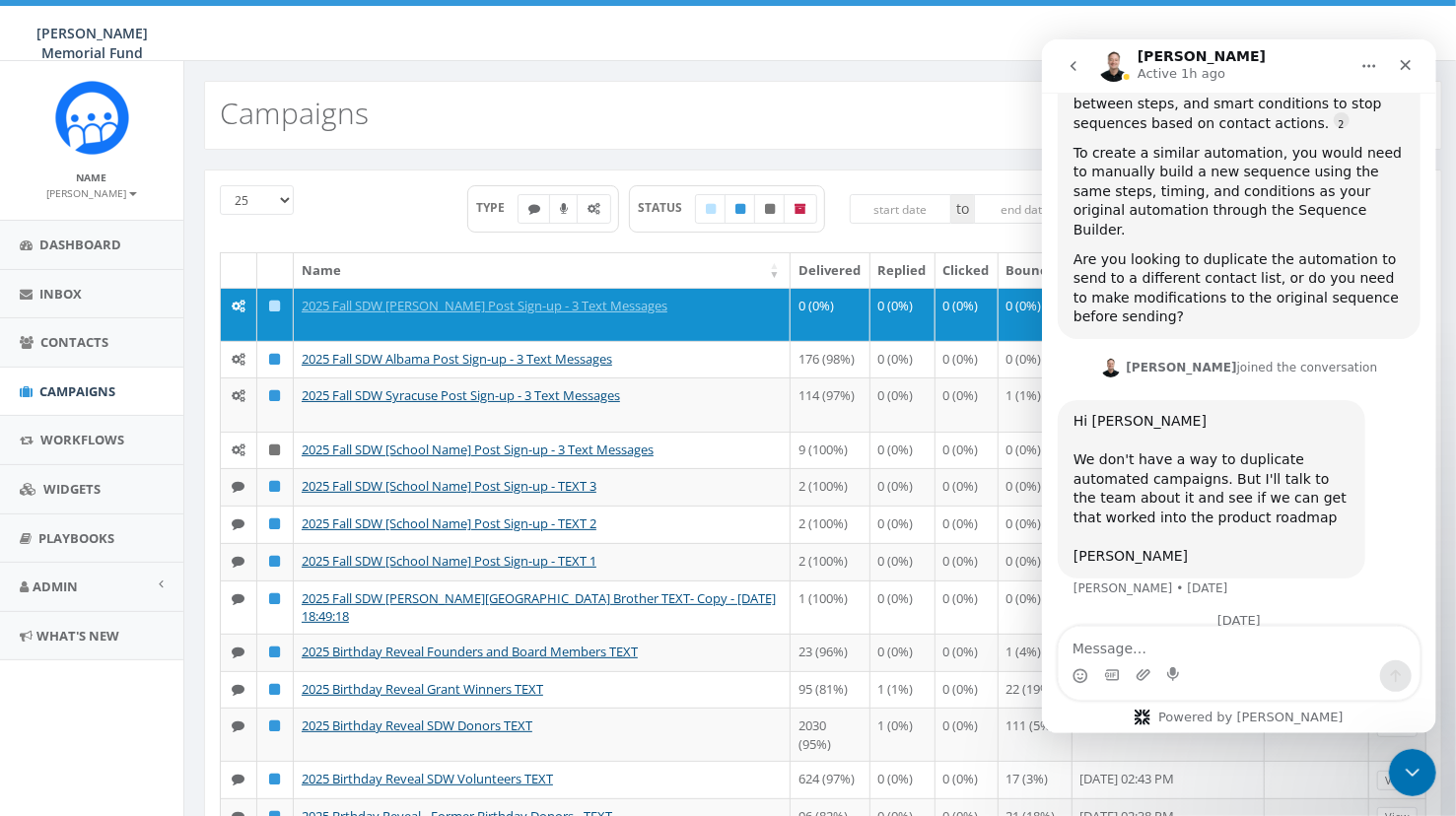
scroll to position [2525, 0]
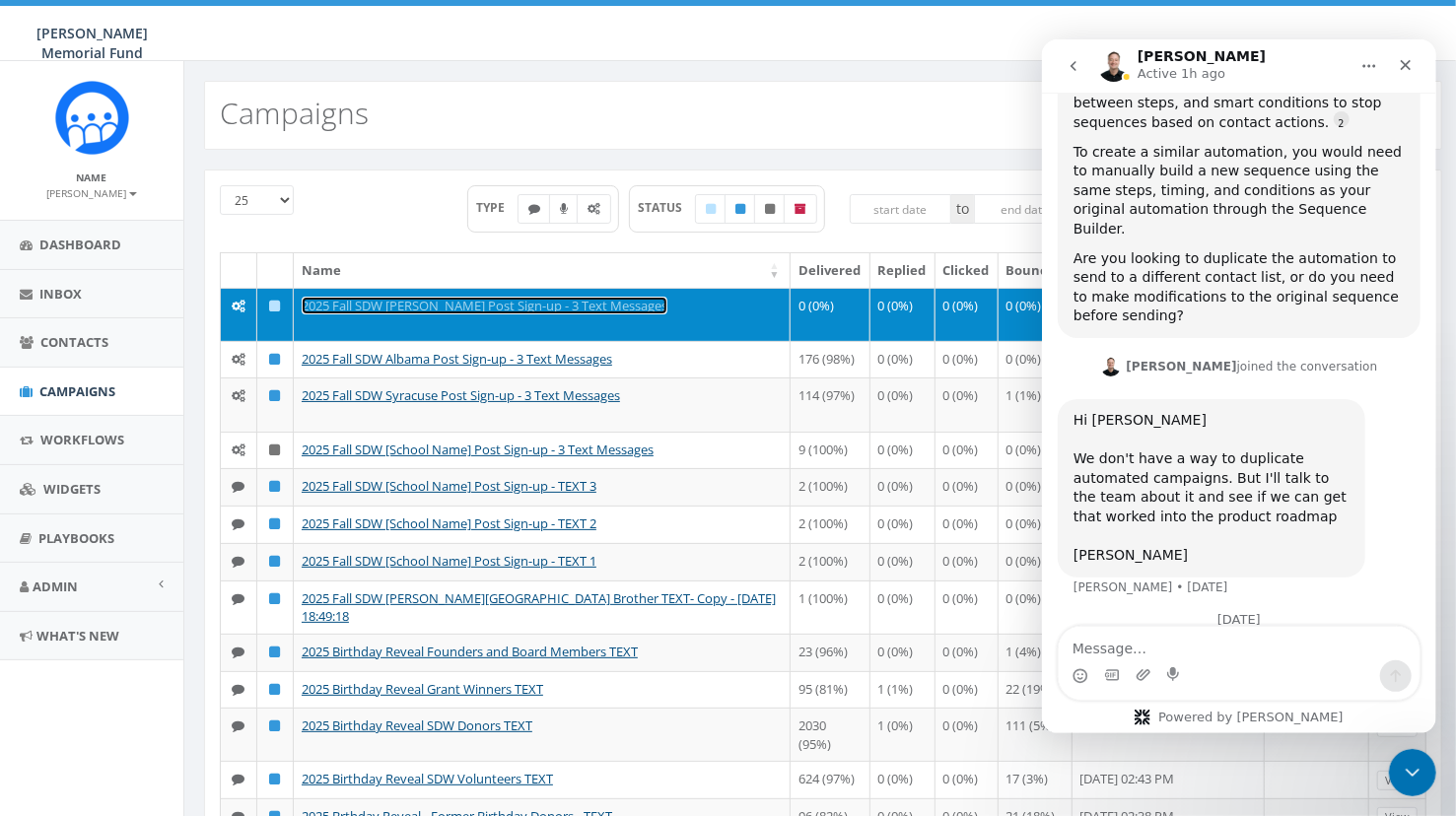
click at [409, 301] on link "2025 Fall SDW [PERSON_NAME] Post Sign-up - 3 Text Messages" at bounding box center [484, 305] width 366 height 18
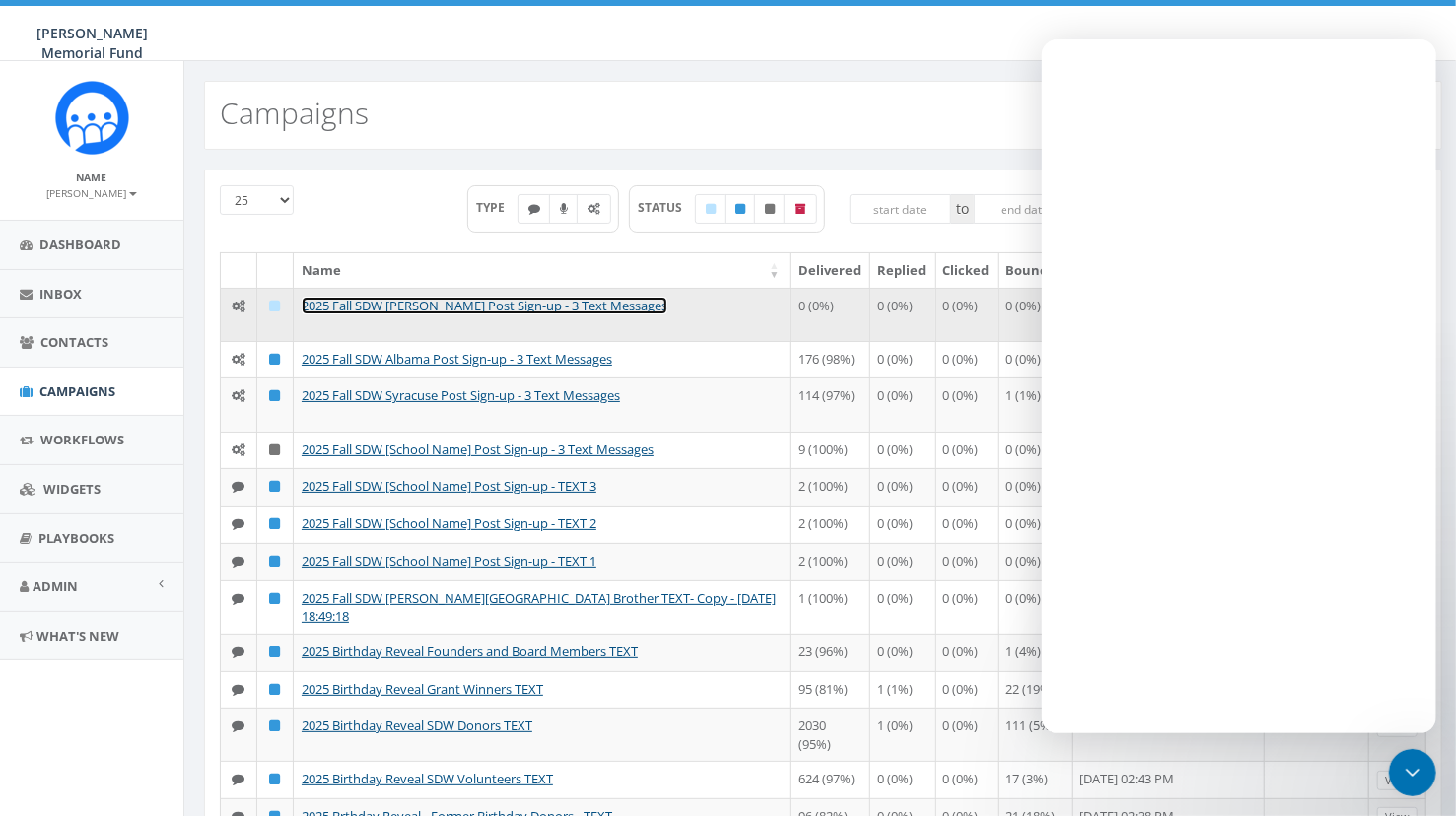
scroll to position [0, 0]
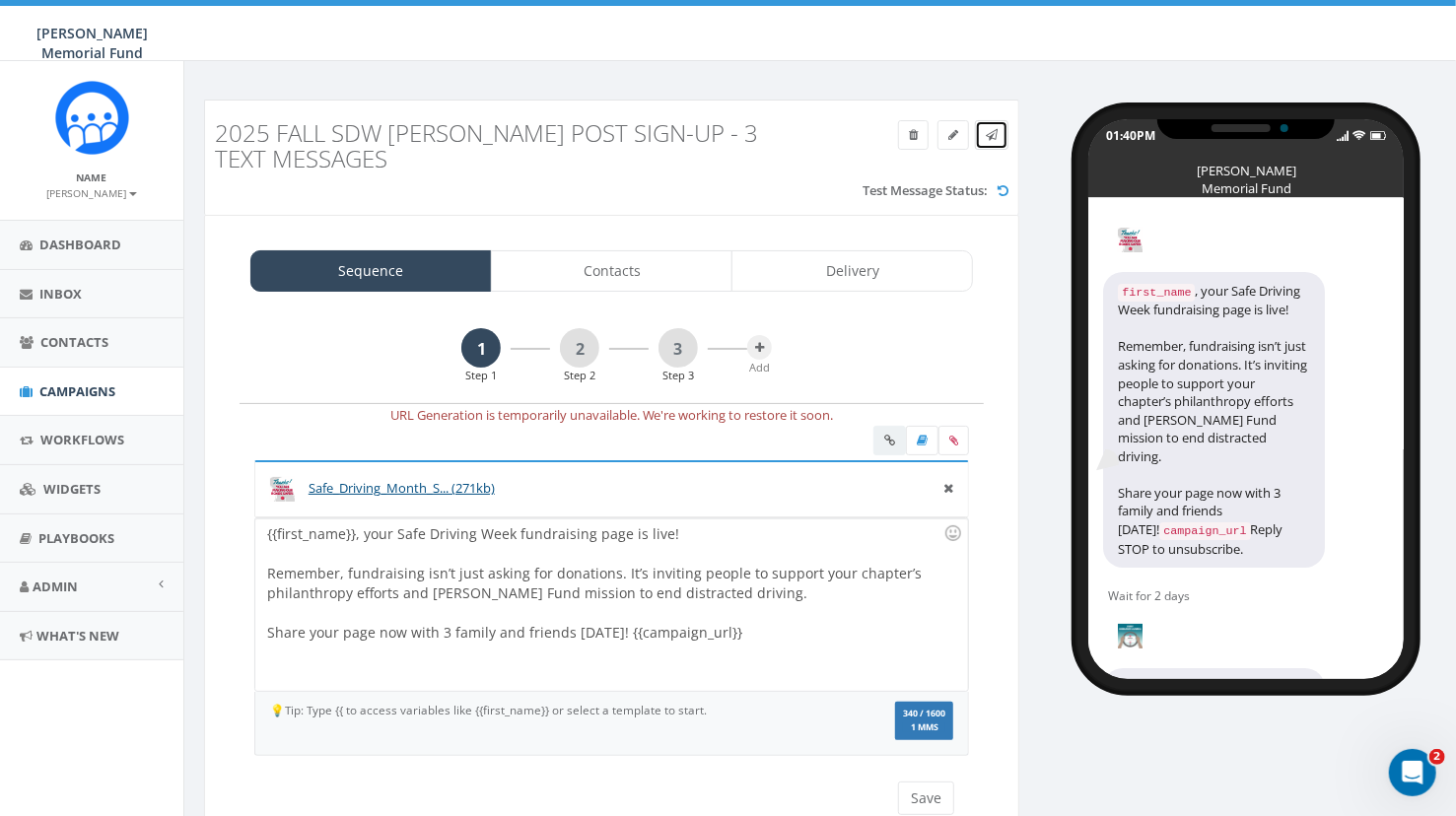
click at [996, 136] on icon at bounding box center [992, 135] width 12 height 12
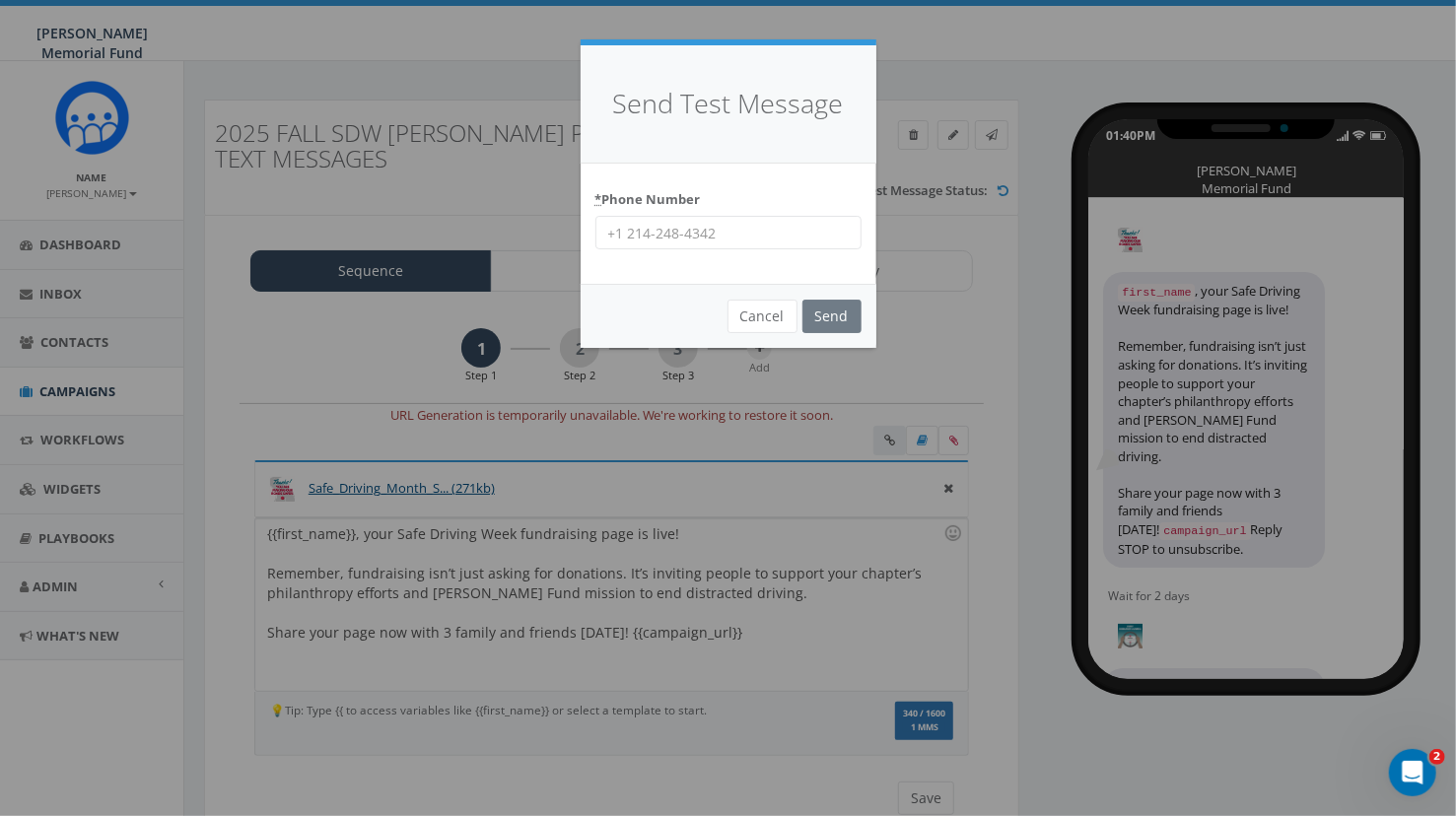
click at [729, 229] on input "* Phone Number" at bounding box center [728, 233] width 266 height 34
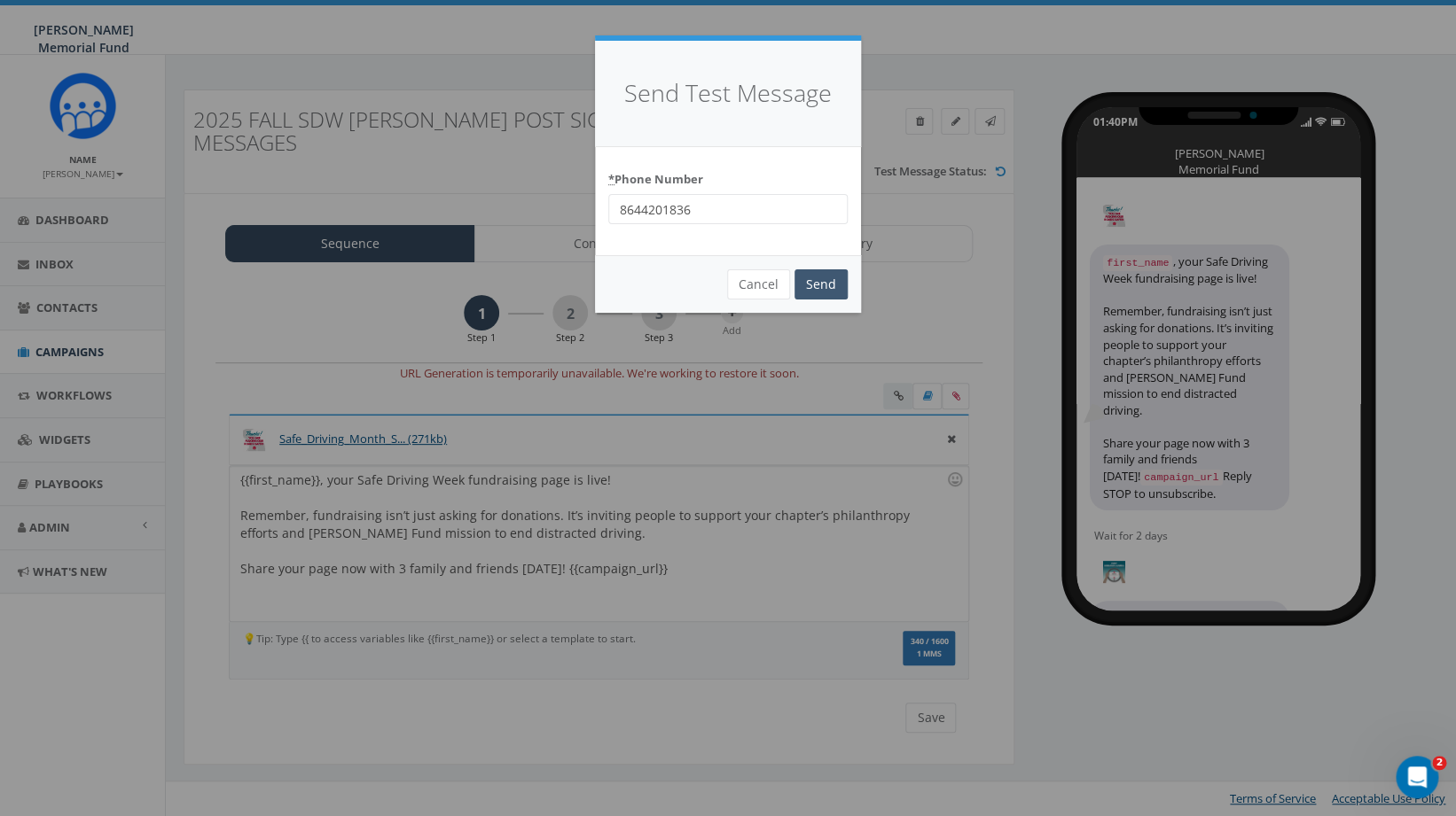
type input "8644201836"
click at [822, 290] on input "Send" at bounding box center [821, 284] width 54 height 30
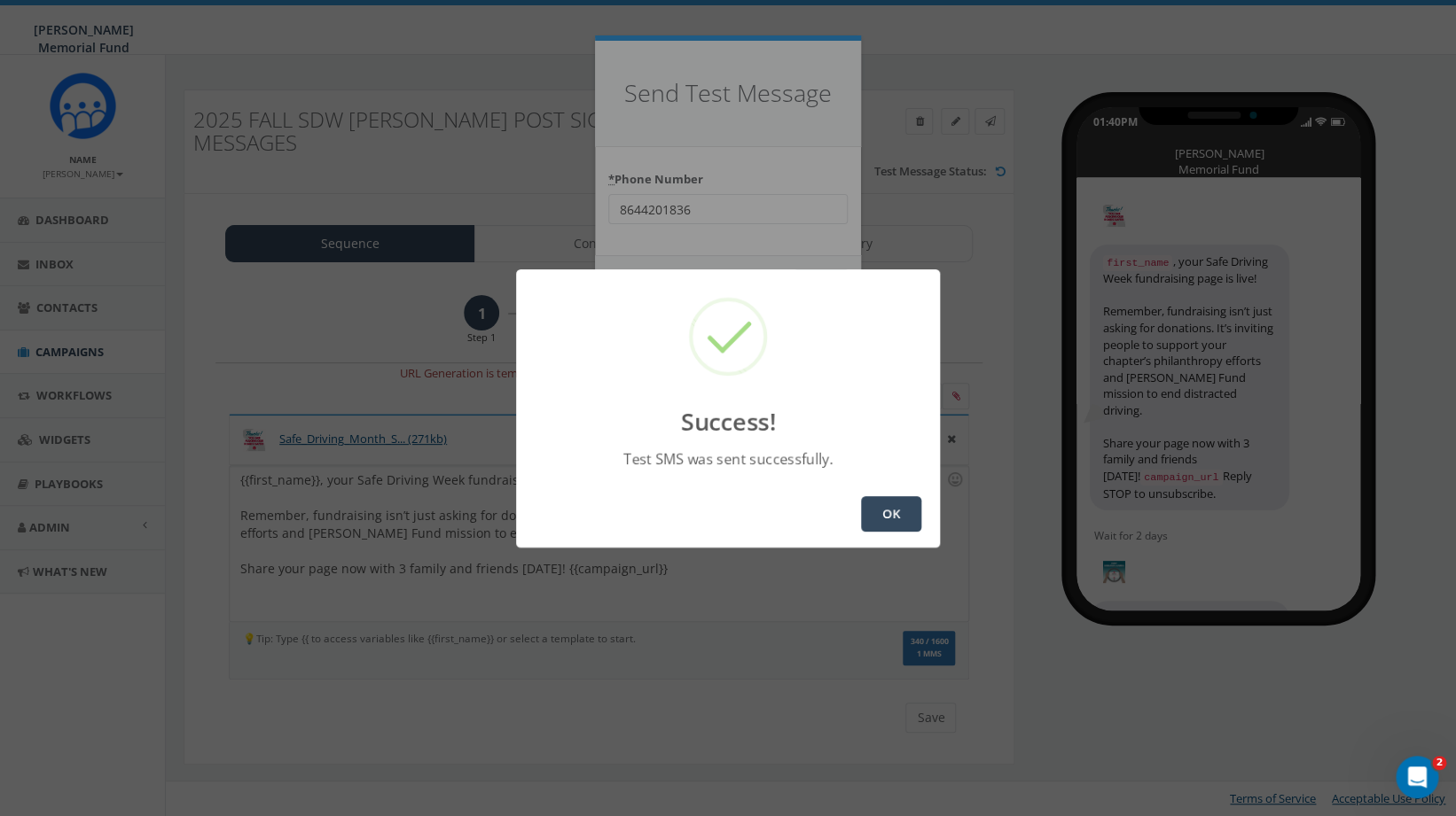
click at [880, 518] on button "OK" at bounding box center [891, 515] width 61 height 36
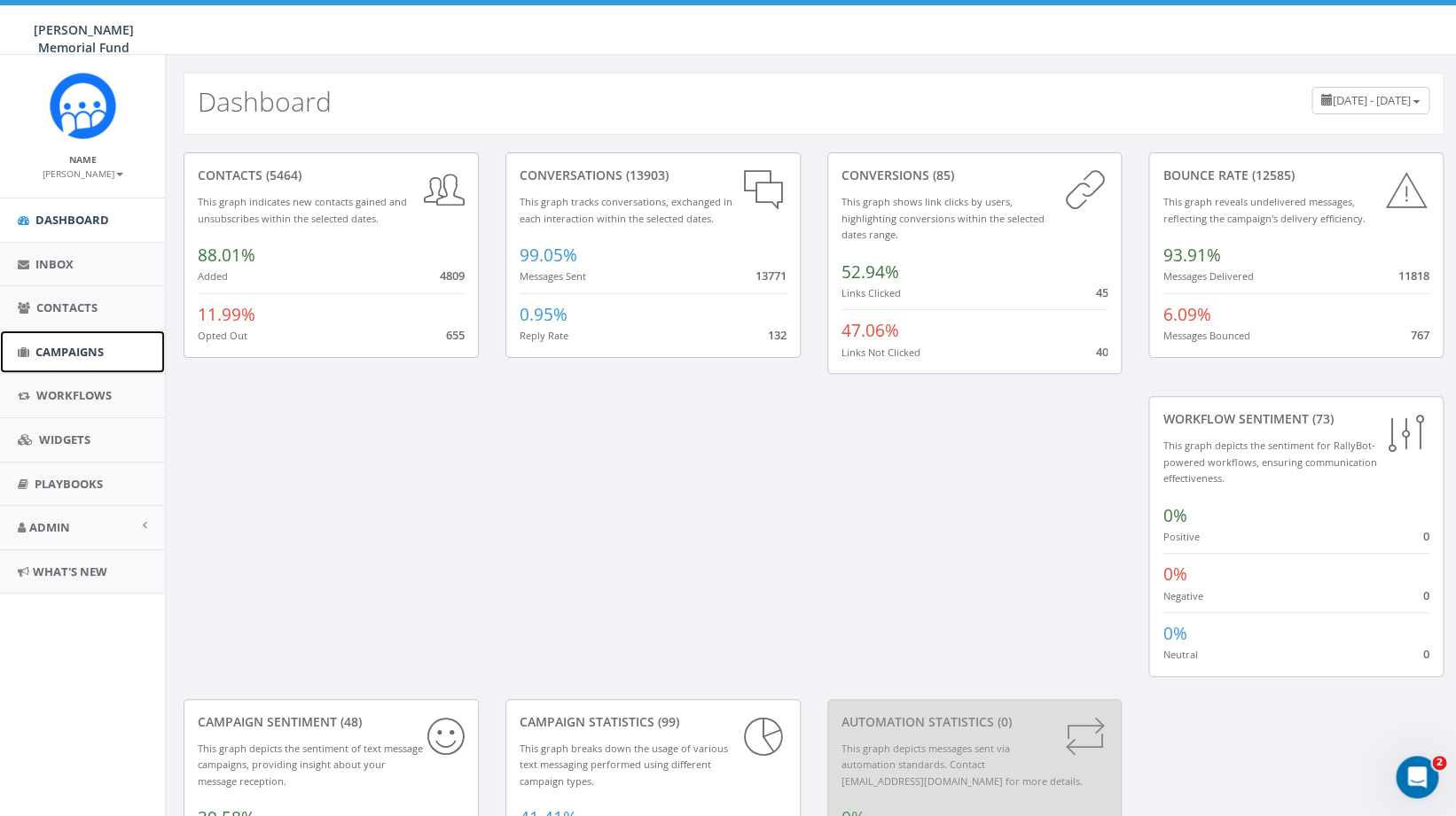
click at [60, 355] on span "Campaigns" at bounding box center [70, 352] width 69 height 16
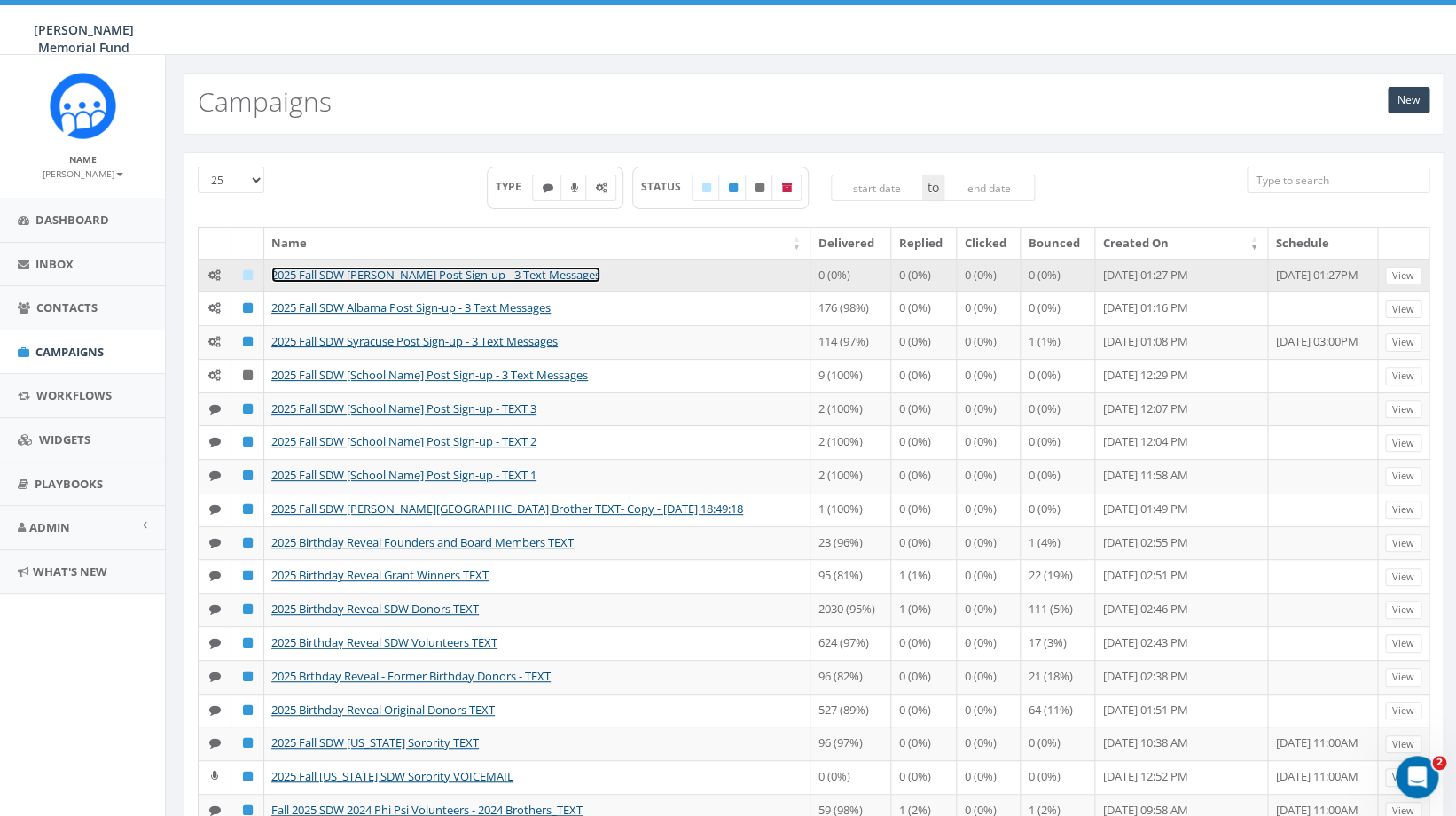
click at [333, 277] on link "2025 Fall SDW [PERSON_NAME] Post Sign-up - 3 Text Messages" at bounding box center [435, 275] width 329 height 16
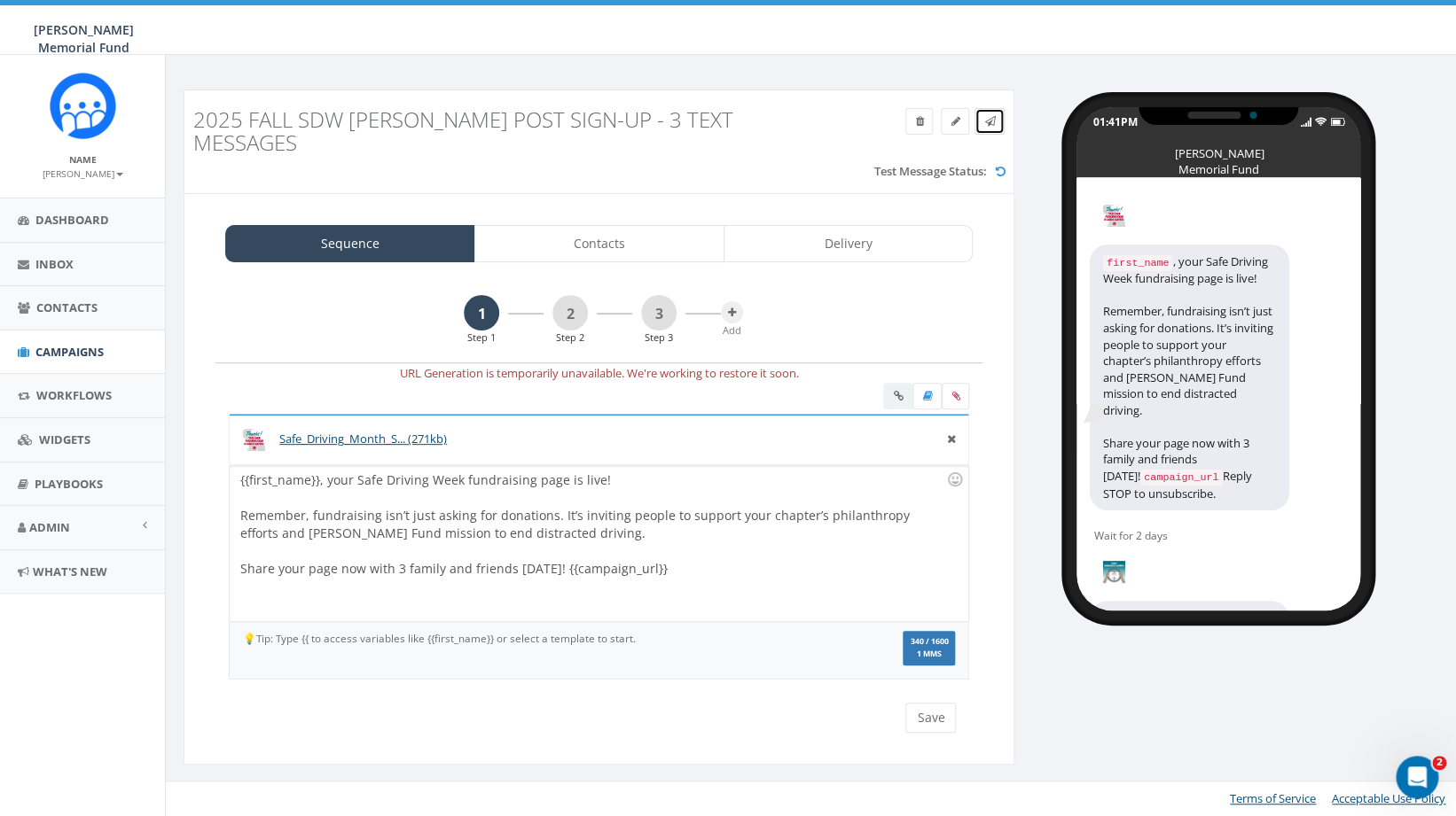
click at [994, 123] on icon at bounding box center [989, 121] width 11 height 11
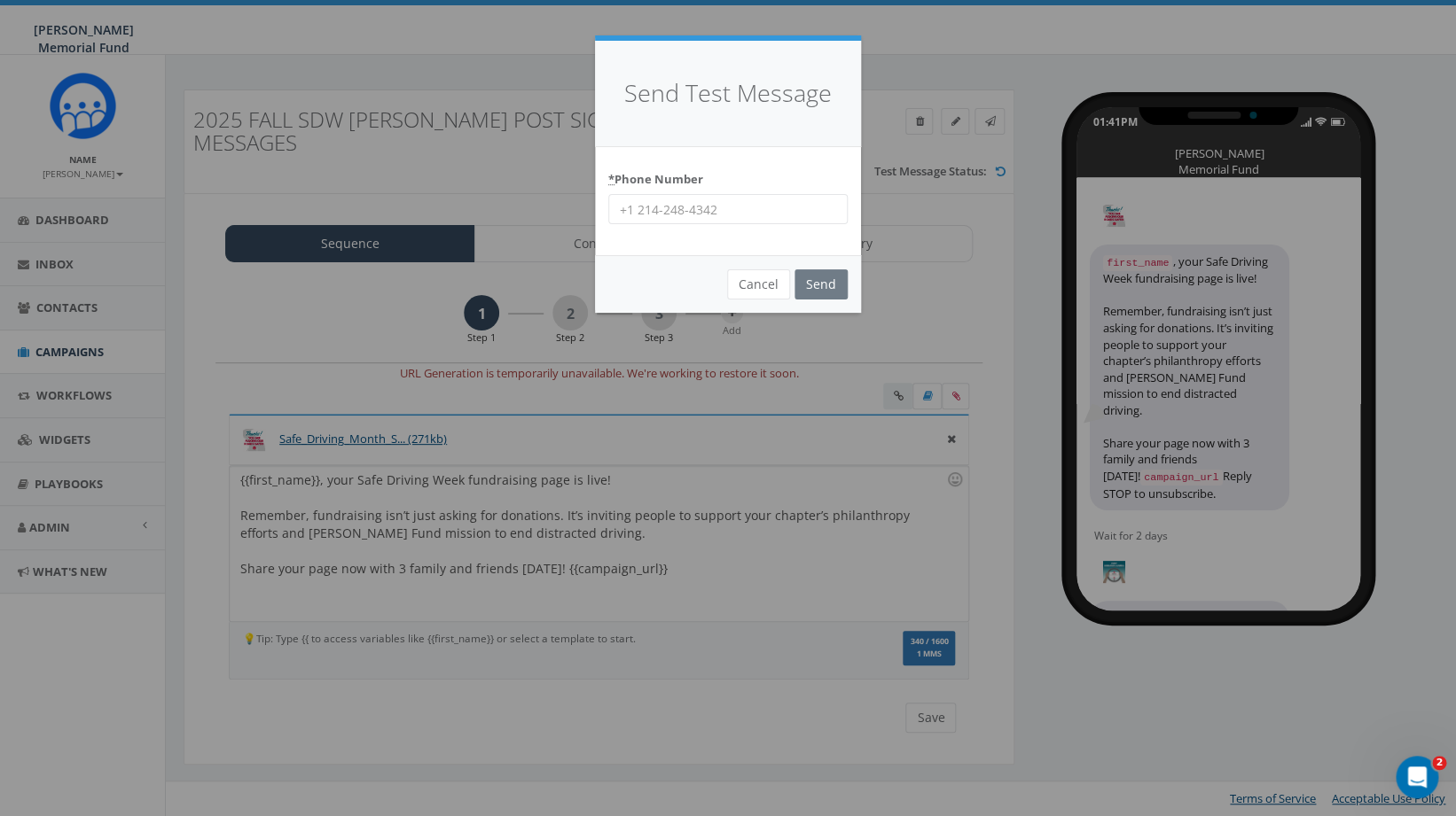
click at [648, 213] on input "* Phone Number" at bounding box center [728, 210] width 239 height 30
type input "8644201836"
click at [826, 284] on input "Send" at bounding box center [821, 284] width 54 height 30
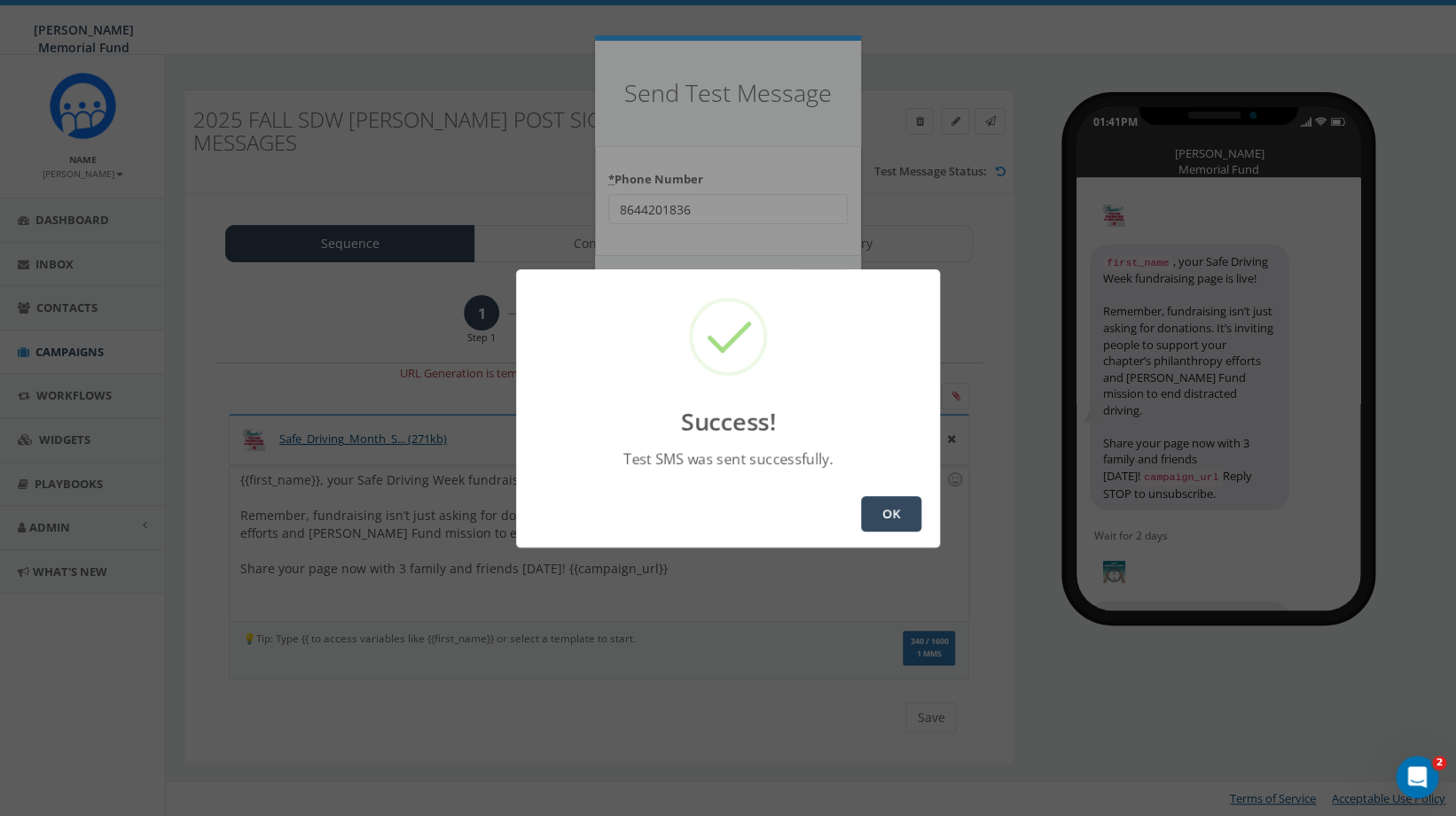
click at [881, 525] on button "OK" at bounding box center [891, 515] width 61 height 36
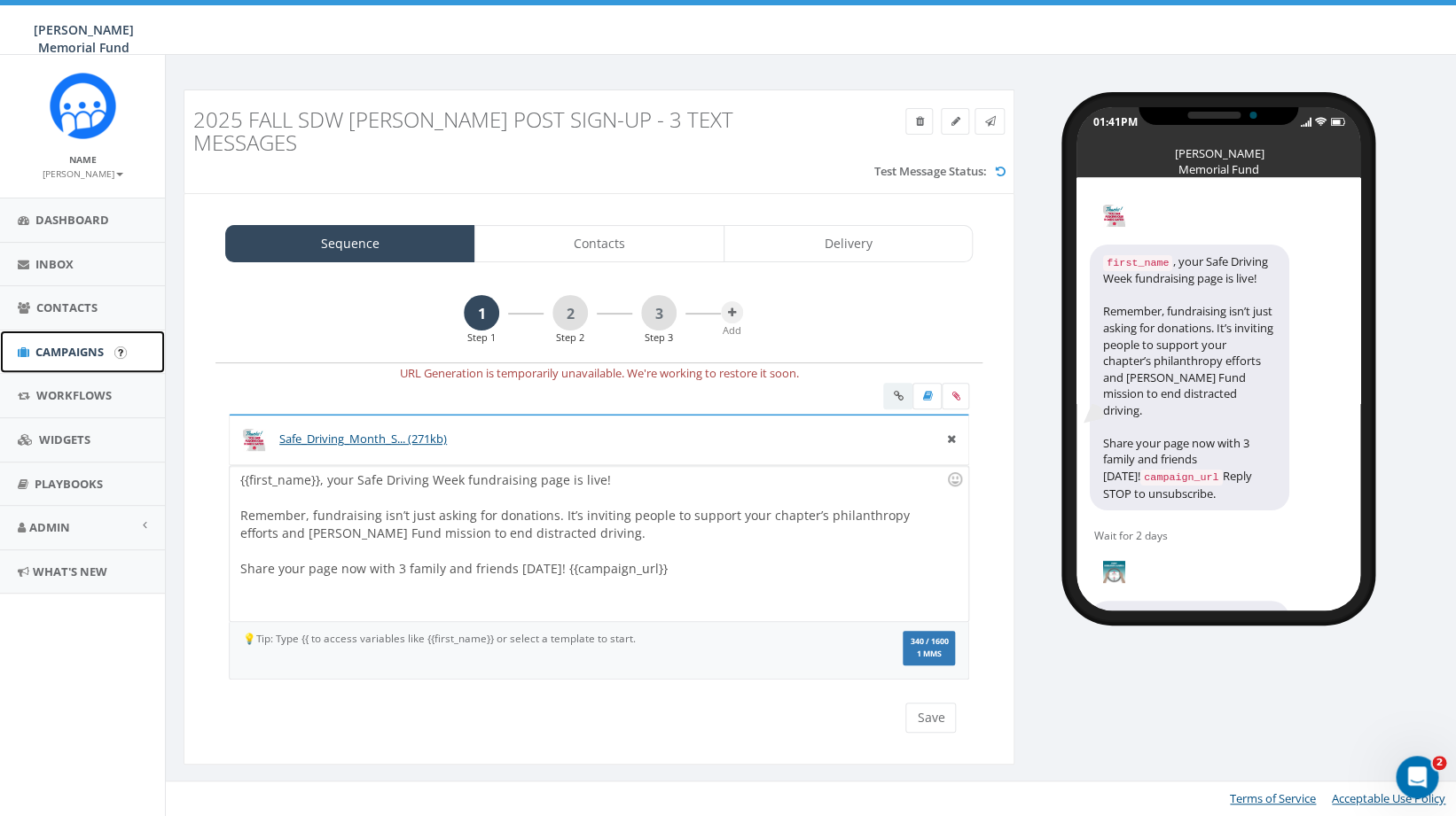
click at [76, 356] on span "Campaigns" at bounding box center [70, 352] width 69 height 16
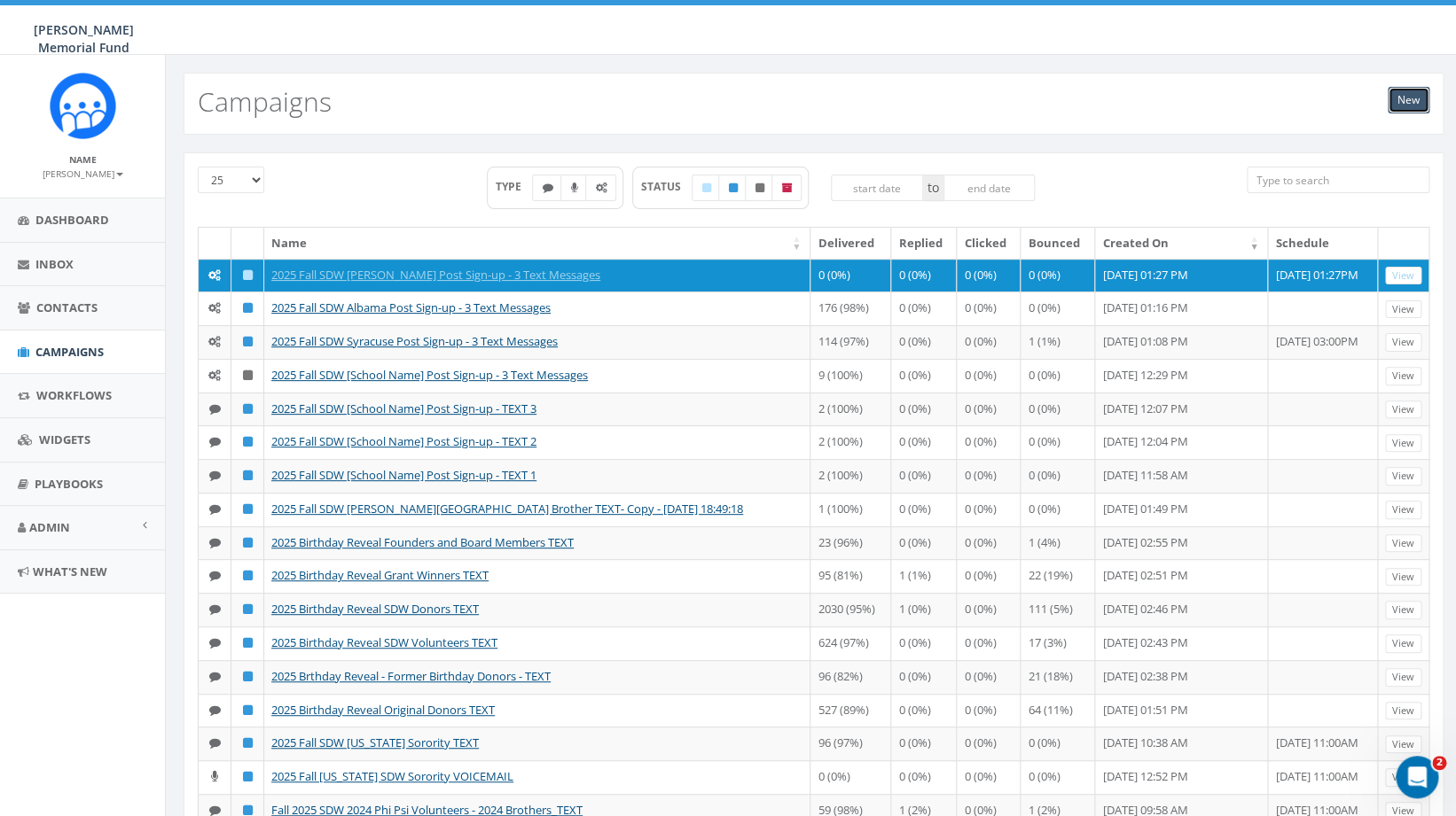
click at [1407, 98] on link "New" at bounding box center [1408, 100] width 42 height 27
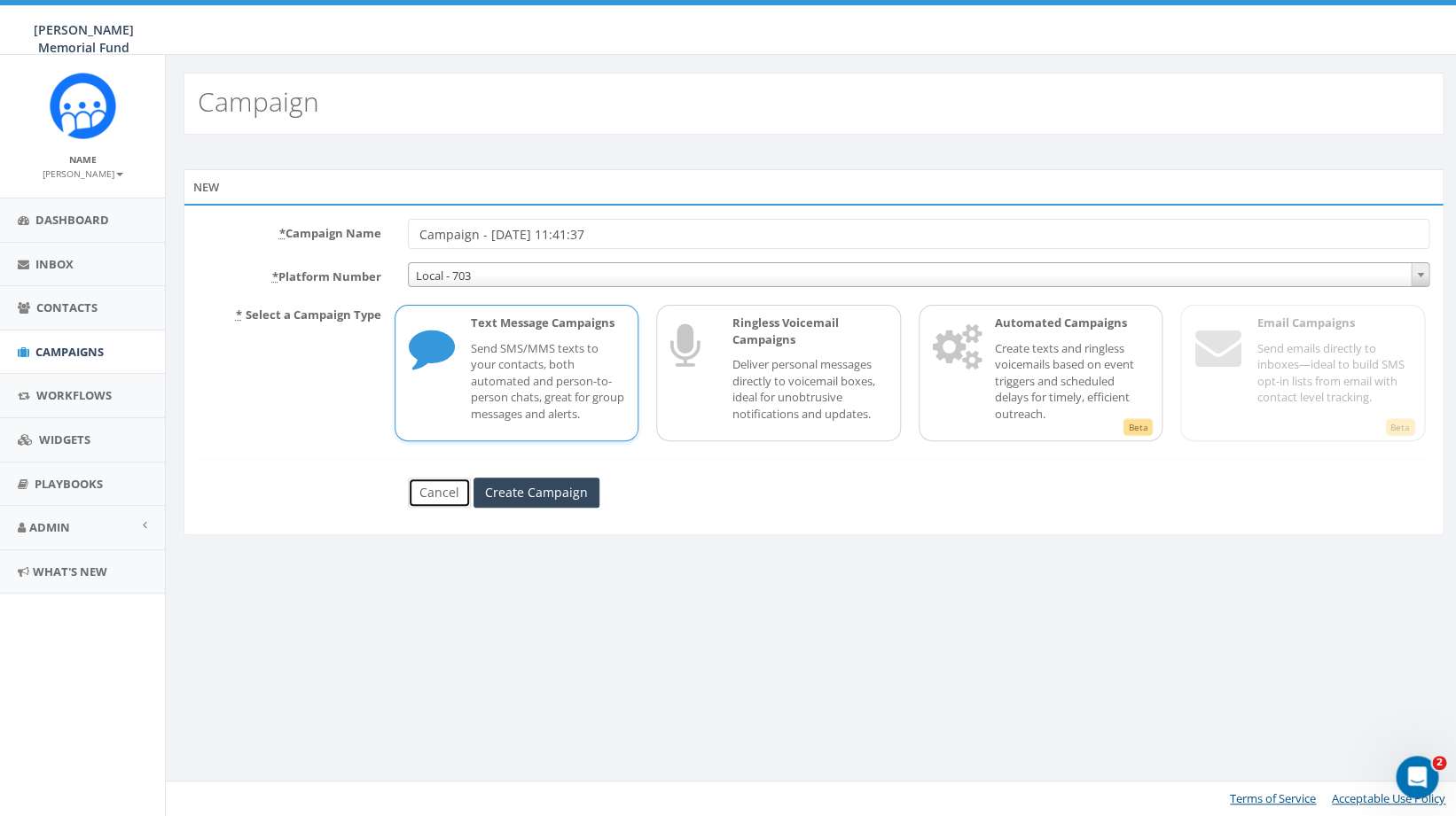
click at [443, 497] on link "Cancel" at bounding box center [439, 493] width 63 height 30
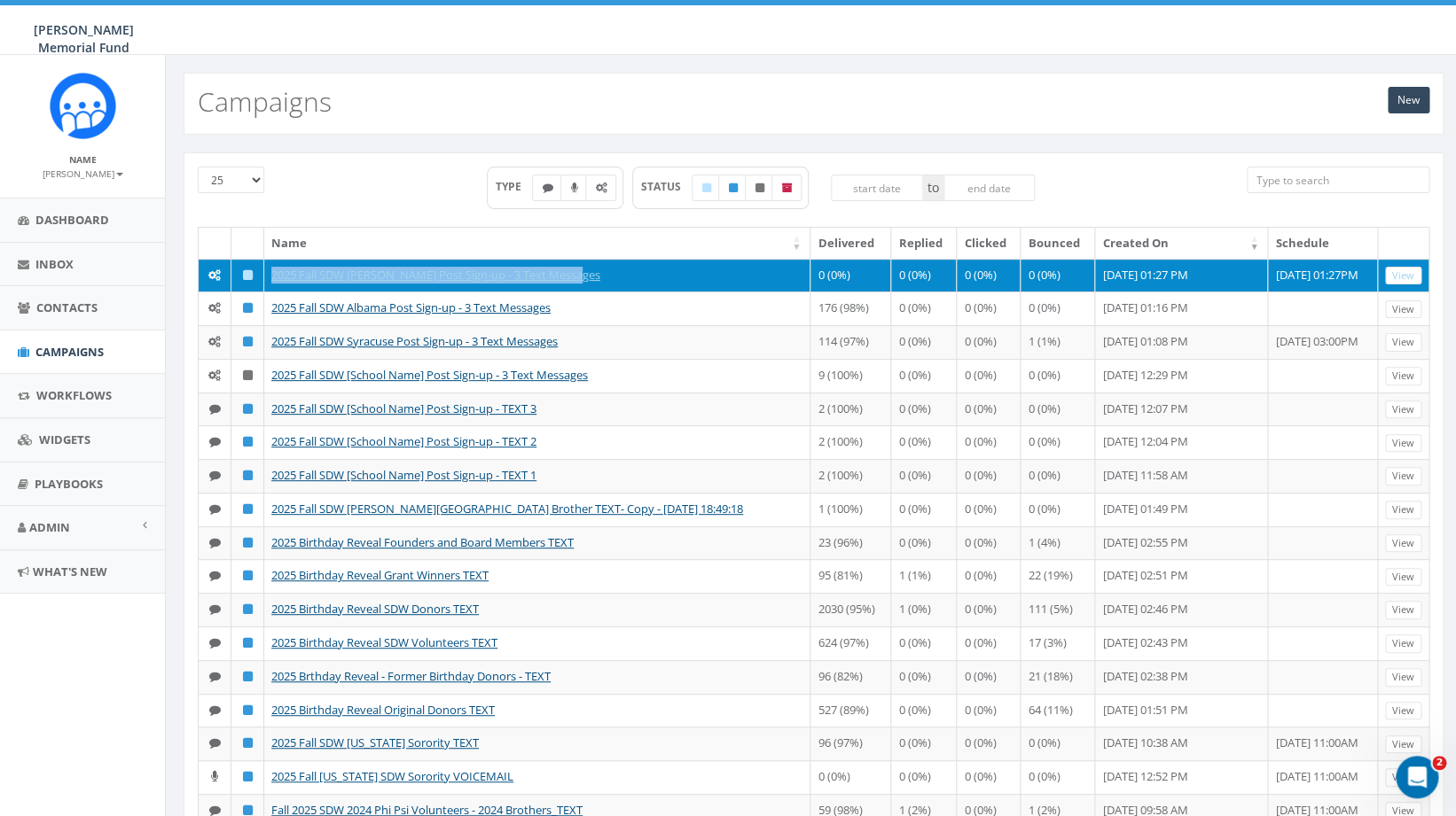
drag, startPoint x: 616, startPoint y: 277, endPoint x: 259, endPoint y: 279, distance: 357.0
click at [259, 279] on tr "2025 Fall SDW [PERSON_NAME] Post Sign-up - 3 Text Messages 0 (0%) 0 (0%) 0 (0%)…" at bounding box center [814, 276] width 1230 height 34
copy tr "2025 Fall SDW [PERSON_NAME] Post Sign-up - 3 Text Messages"
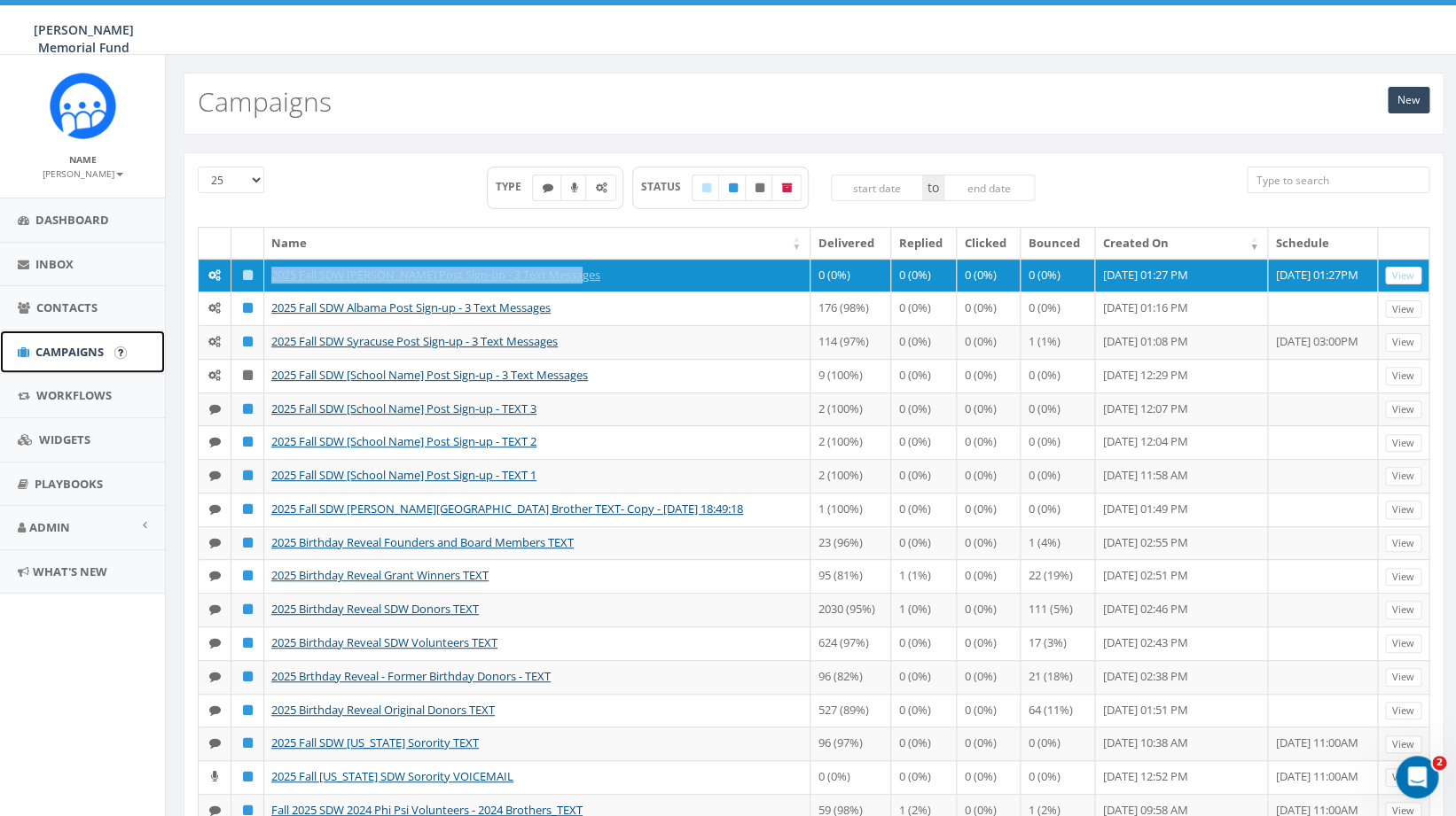
click at [87, 346] on span "Campaigns" at bounding box center [70, 352] width 69 height 16
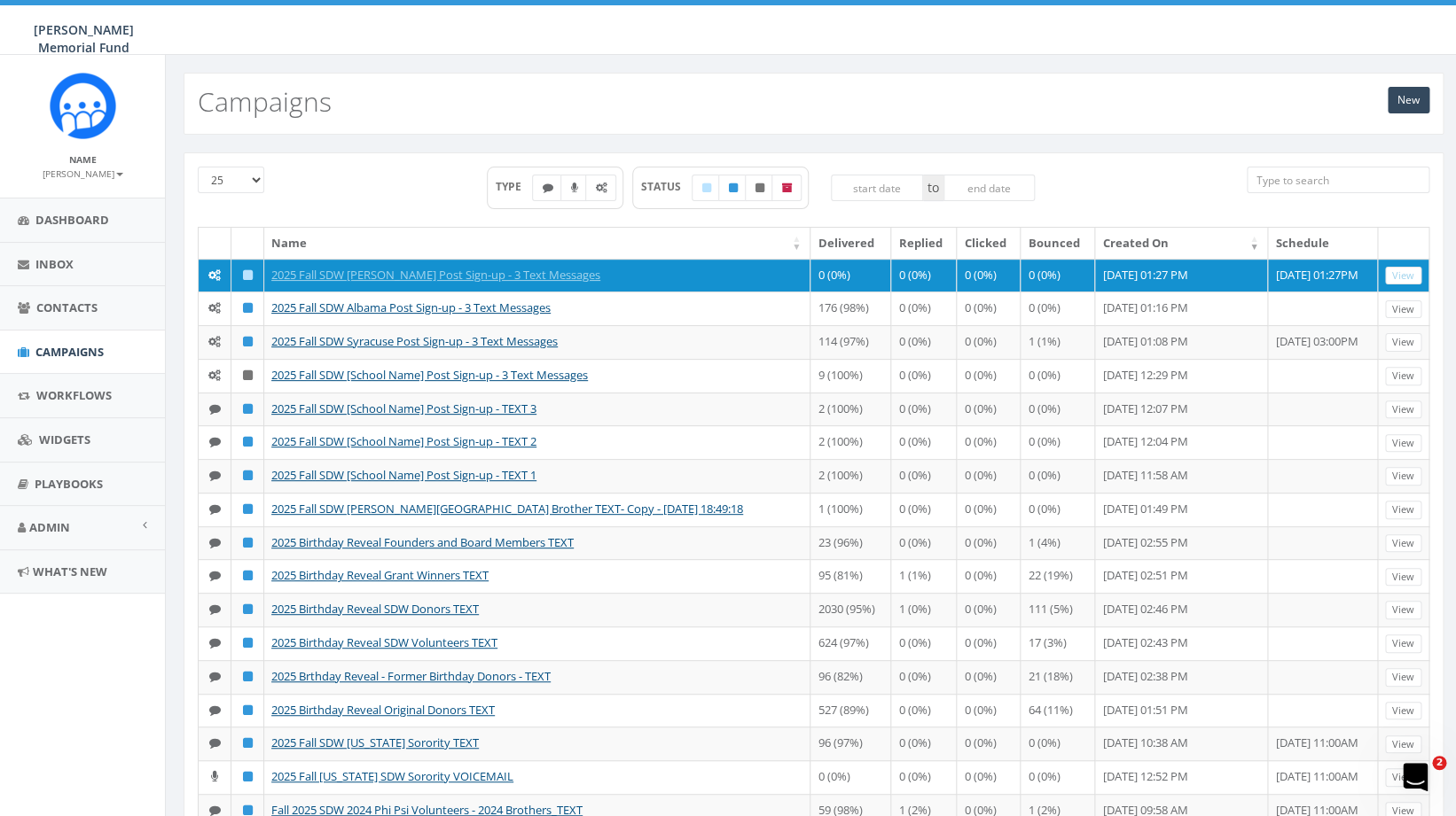
click at [1407, 99] on link "New" at bounding box center [1408, 100] width 42 height 27
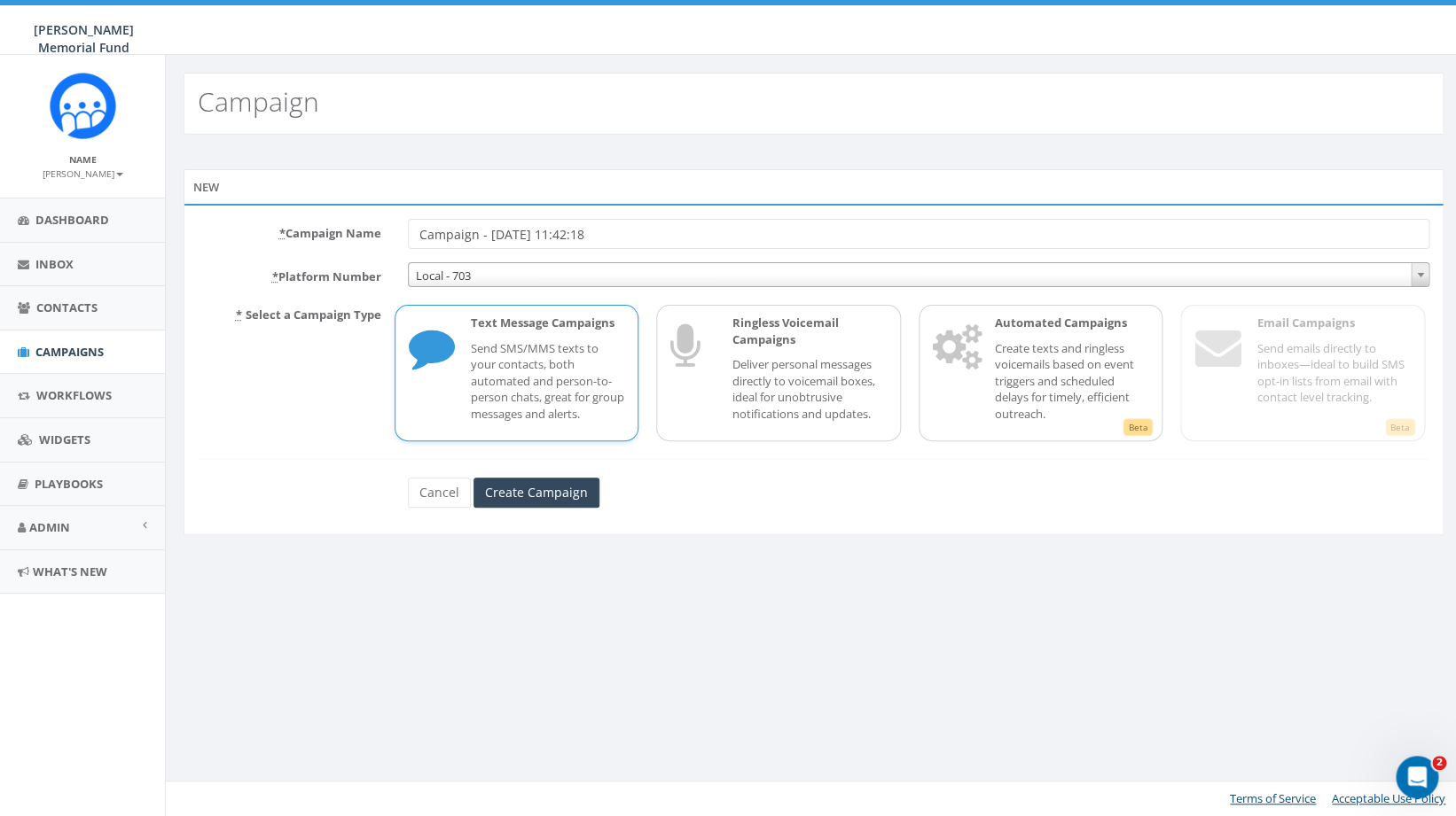
drag, startPoint x: 644, startPoint y: 230, endPoint x: 379, endPoint y: 230, distance: 265.0
click at [408, 231] on input "Campaign - 09/11/2025, 11:42:18" at bounding box center [919, 234] width 1022 height 30
drag, startPoint x: 450, startPoint y: 234, endPoint x: 328, endPoint y: 227, distance: 122.2
click at [408, 229] on input "2025 Fall SDW Wittenberg Post Sign-up - 3 Text Messages" at bounding box center [919, 234] width 1022 height 30
type input "2025 Fall SDW Wittenberg Post Sign-up - 3 Text Messages"
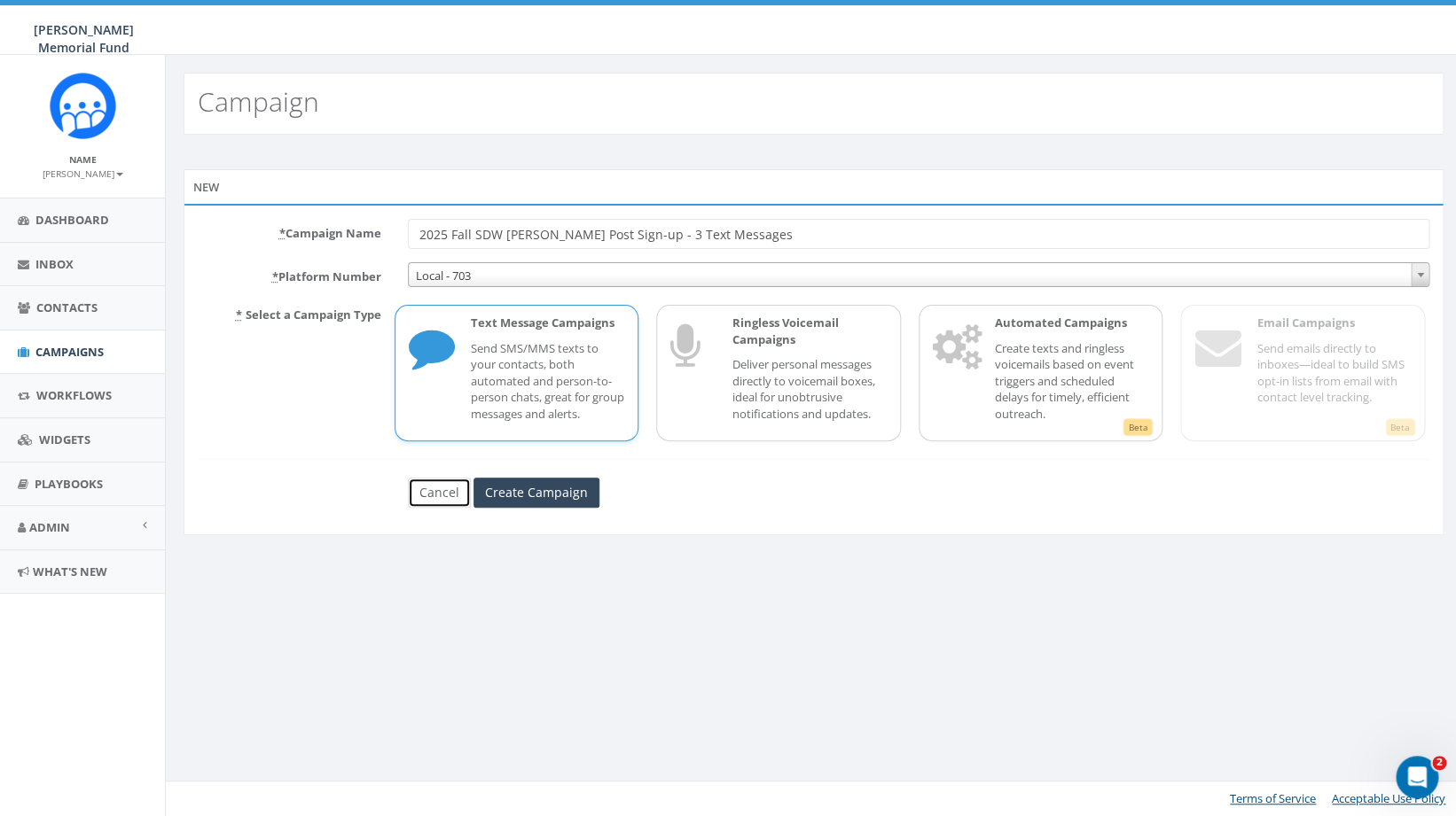
click at [455, 491] on link "Cancel" at bounding box center [439, 493] width 63 height 30
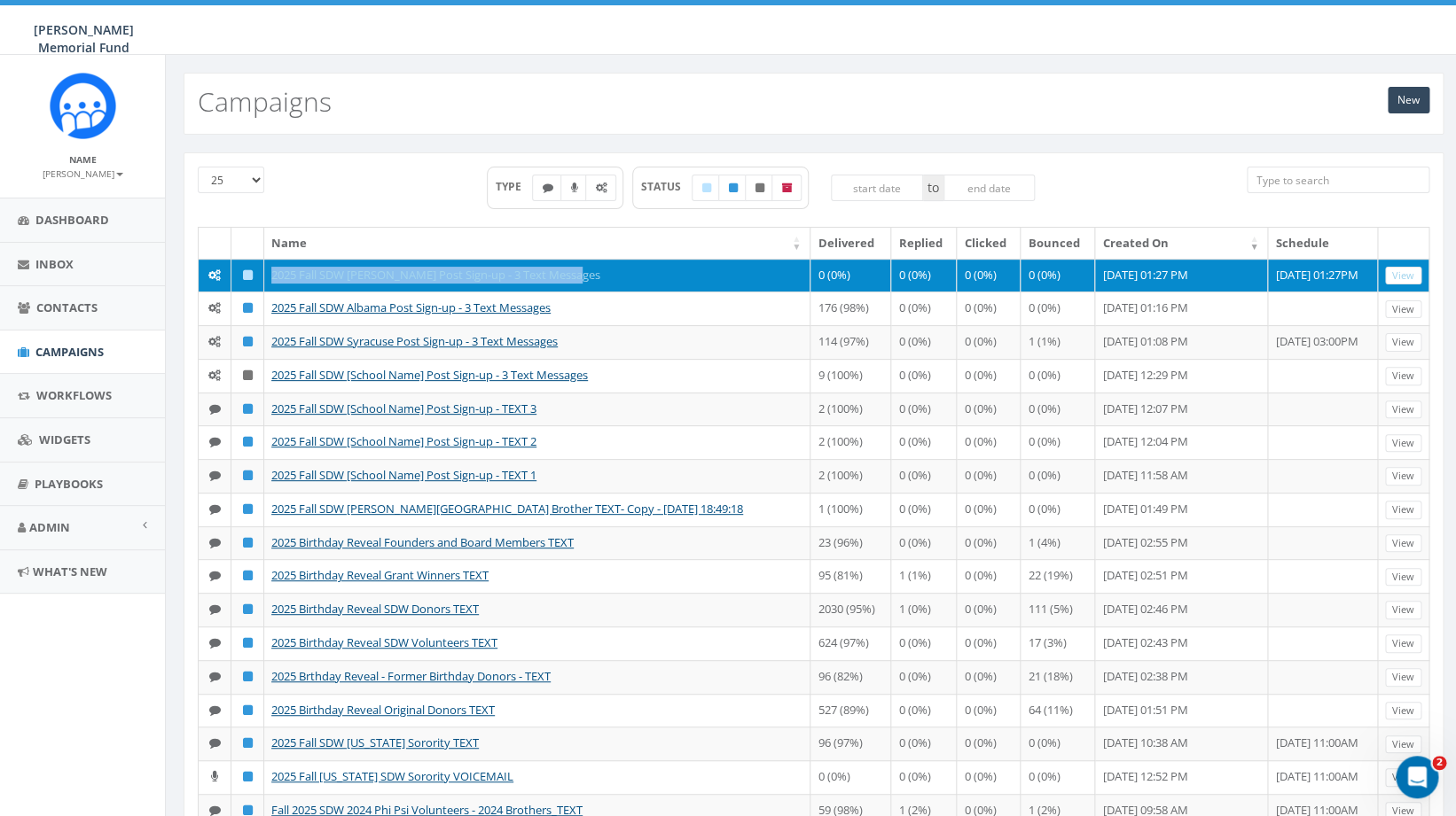
drag, startPoint x: 590, startPoint y: 272, endPoint x: 274, endPoint y: 277, distance: 316.0
click at [273, 277] on td "2025 Fall SDW [PERSON_NAME] Post Sign-up - 3 Text Messages" at bounding box center [537, 276] width 546 height 34
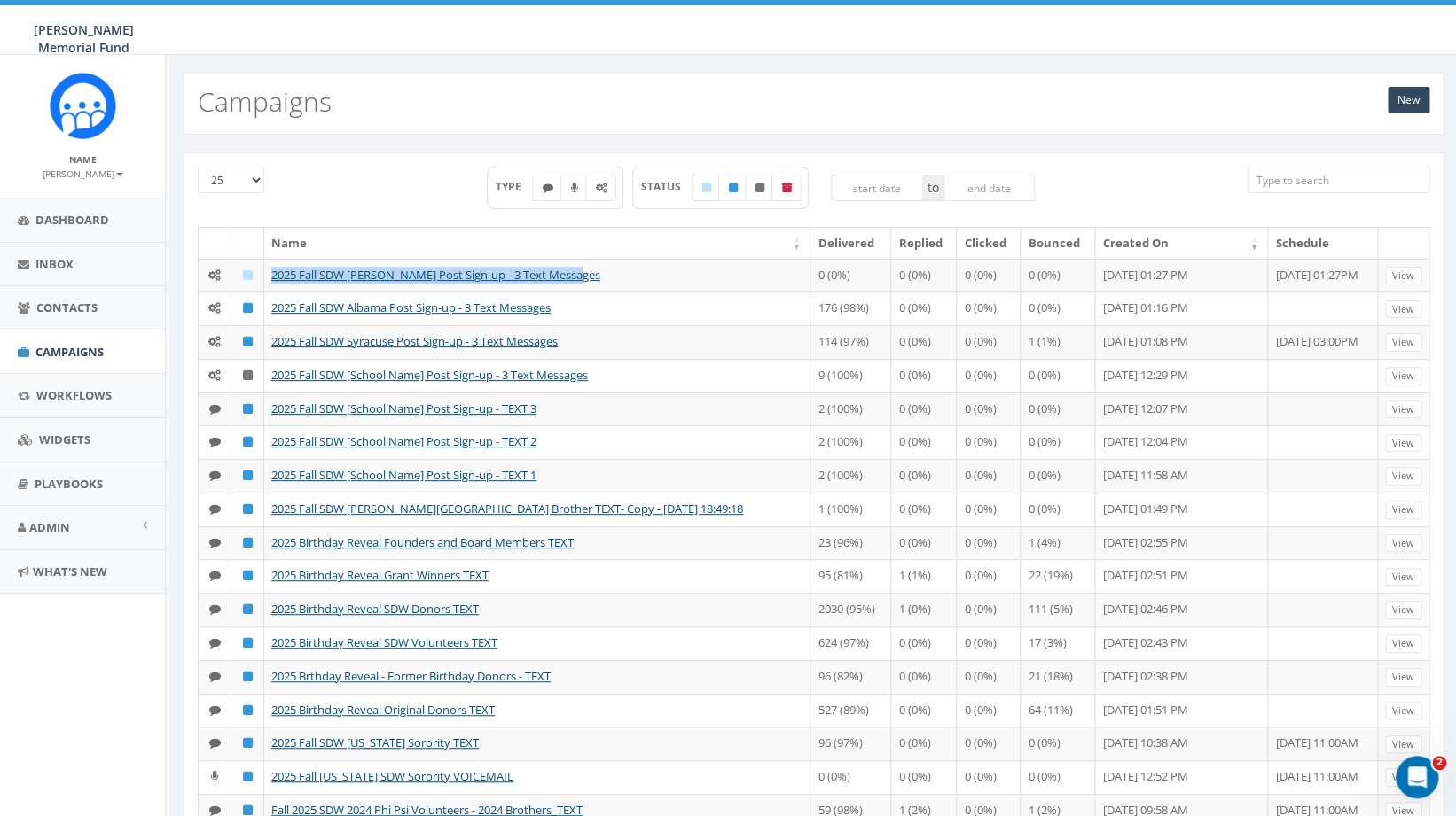
copy link "2025 Fall SDW [PERSON_NAME] Post Sign-up - 3 Text Messages"
click at [1412, 95] on link "New" at bounding box center [1408, 100] width 42 height 27
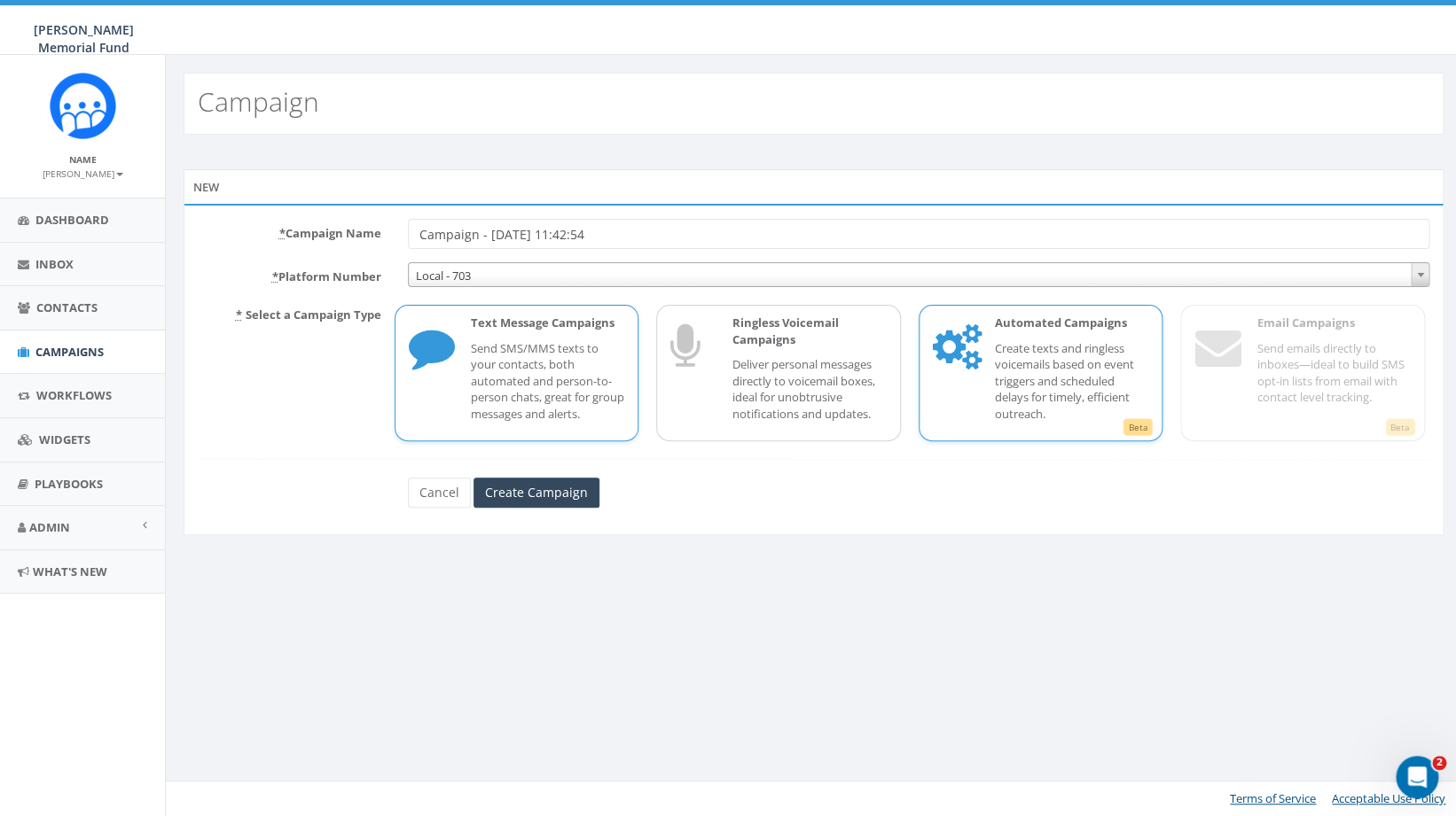
click at [1021, 337] on div "Automated Campaigns Create texts and ringless voicemails based on event trigger…" at bounding box center [1063, 373] width 172 height 116
drag, startPoint x: 625, startPoint y: 234, endPoint x: 355, endPoint y: 236, distance: 270.0
click at [408, 236] on input "Campaign - [DATE] 11:42:54" at bounding box center [919, 234] width 1022 height 30
paste input "2025 Fall SDW [PERSON_NAME] Post Sign-up - 3 Text Messages"
click at [533, 231] on input "2025 Fall SDW [PERSON_NAME] Post Sign-up - 3 Text Messages" at bounding box center [919, 234] width 1022 height 30
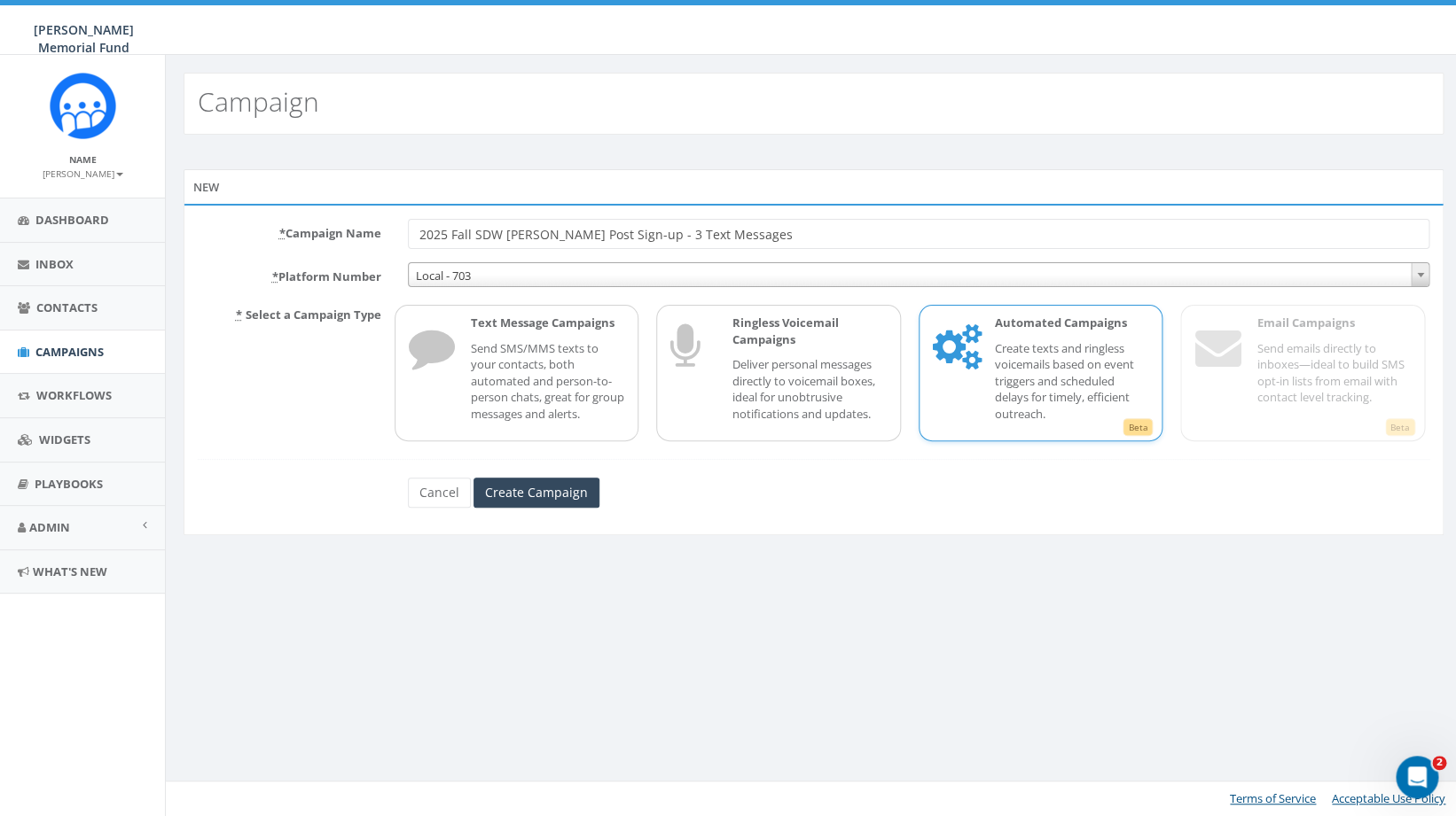
click at [533, 231] on input "2025 Fall SDW [PERSON_NAME] Post Sign-up - 3 Text Messages" at bounding box center [919, 234] width 1022 height 30
type input "2025 Fall SDW [PERSON_NAME] Post Sign-up - 3 Text Messages"
click at [545, 493] on input "Create Campaign" at bounding box center [536, 493] width 126 height 30
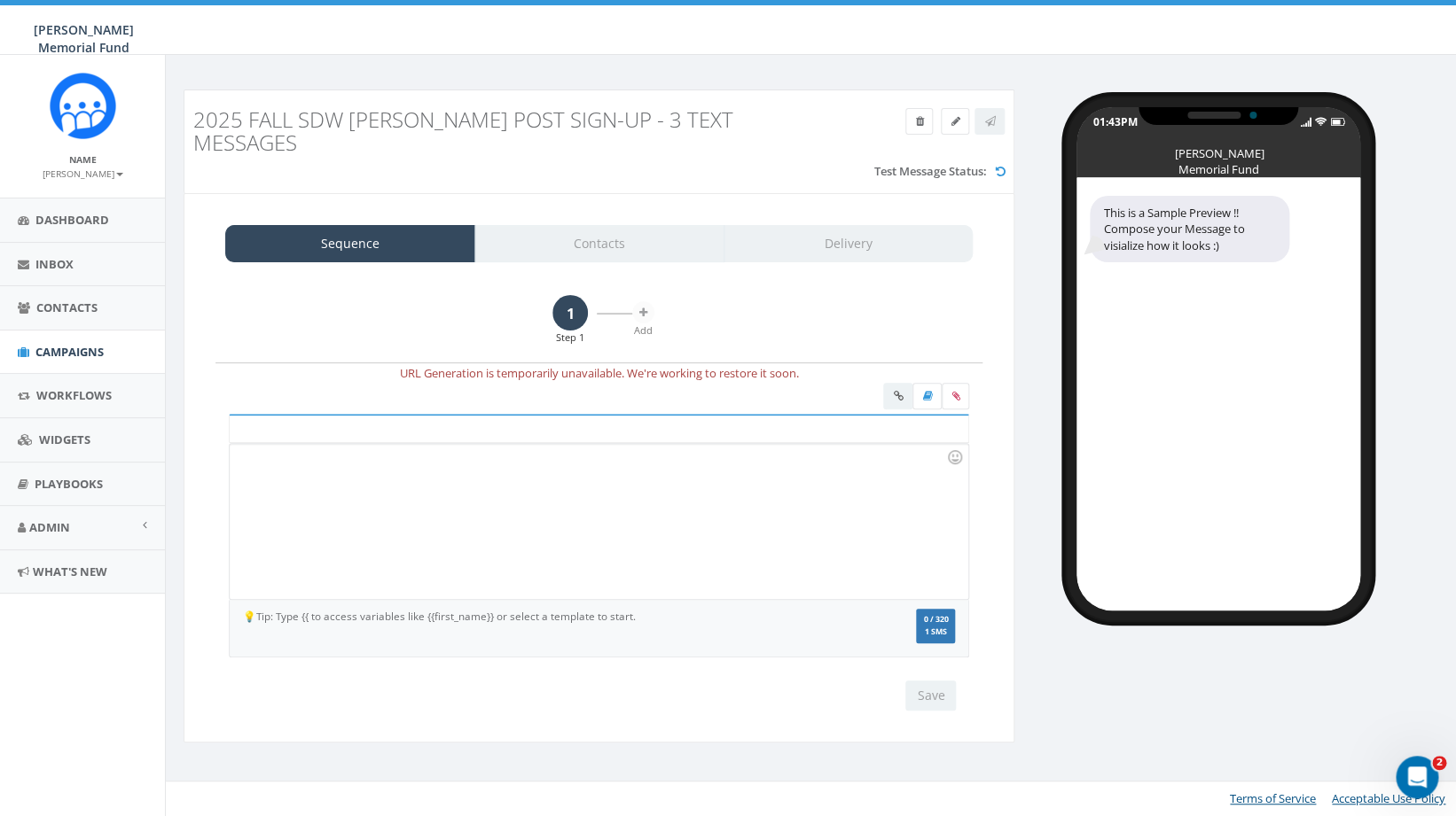
click at [414, 504] on div at bounding box center [598, 522] width 738 height 155
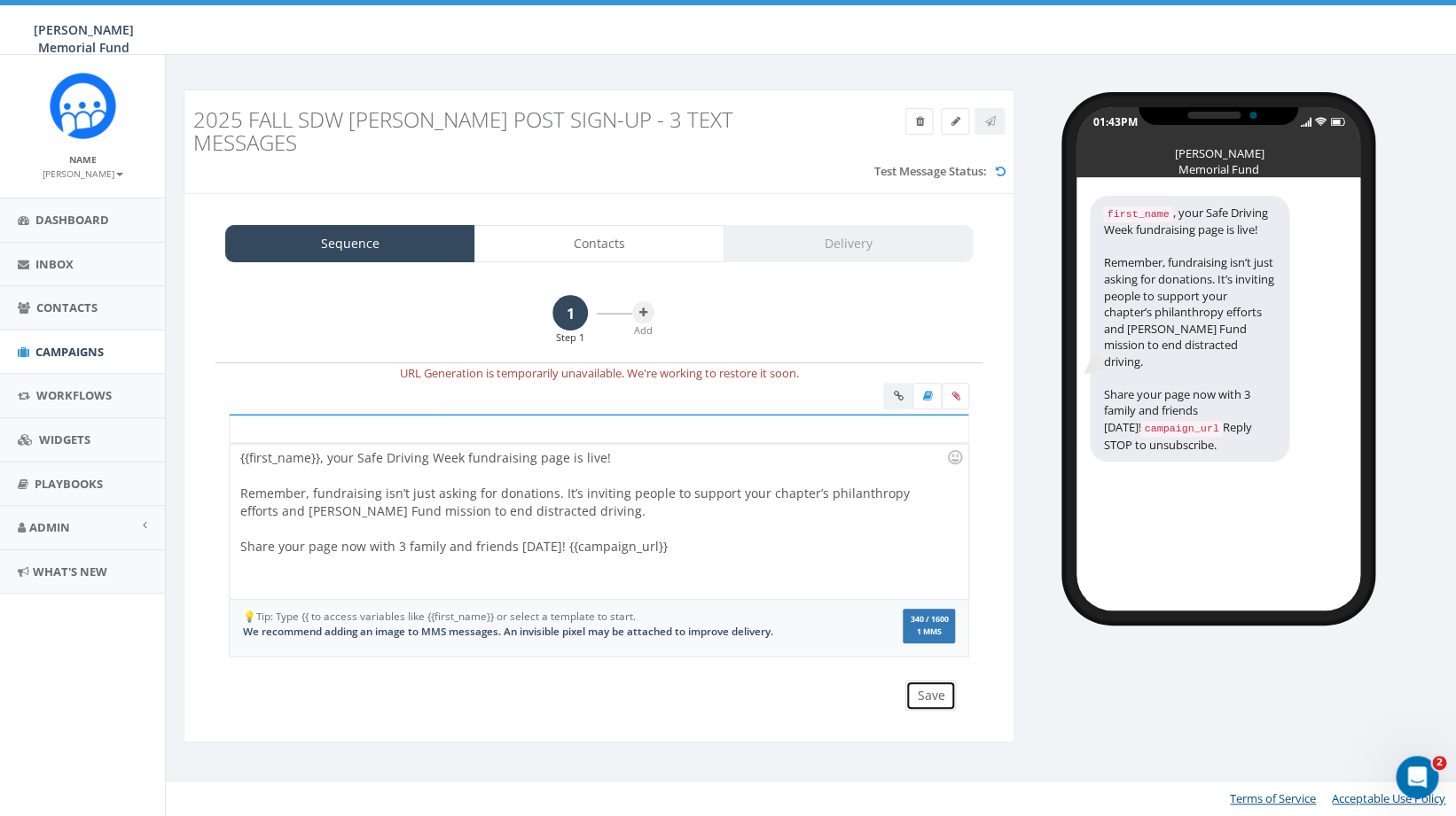
click at [933, 680] on button "Save" at bounding box center [931, 696] width 51 height 30
click at [637, 301] on button at bounding box center [643, 312] width 22 height 22
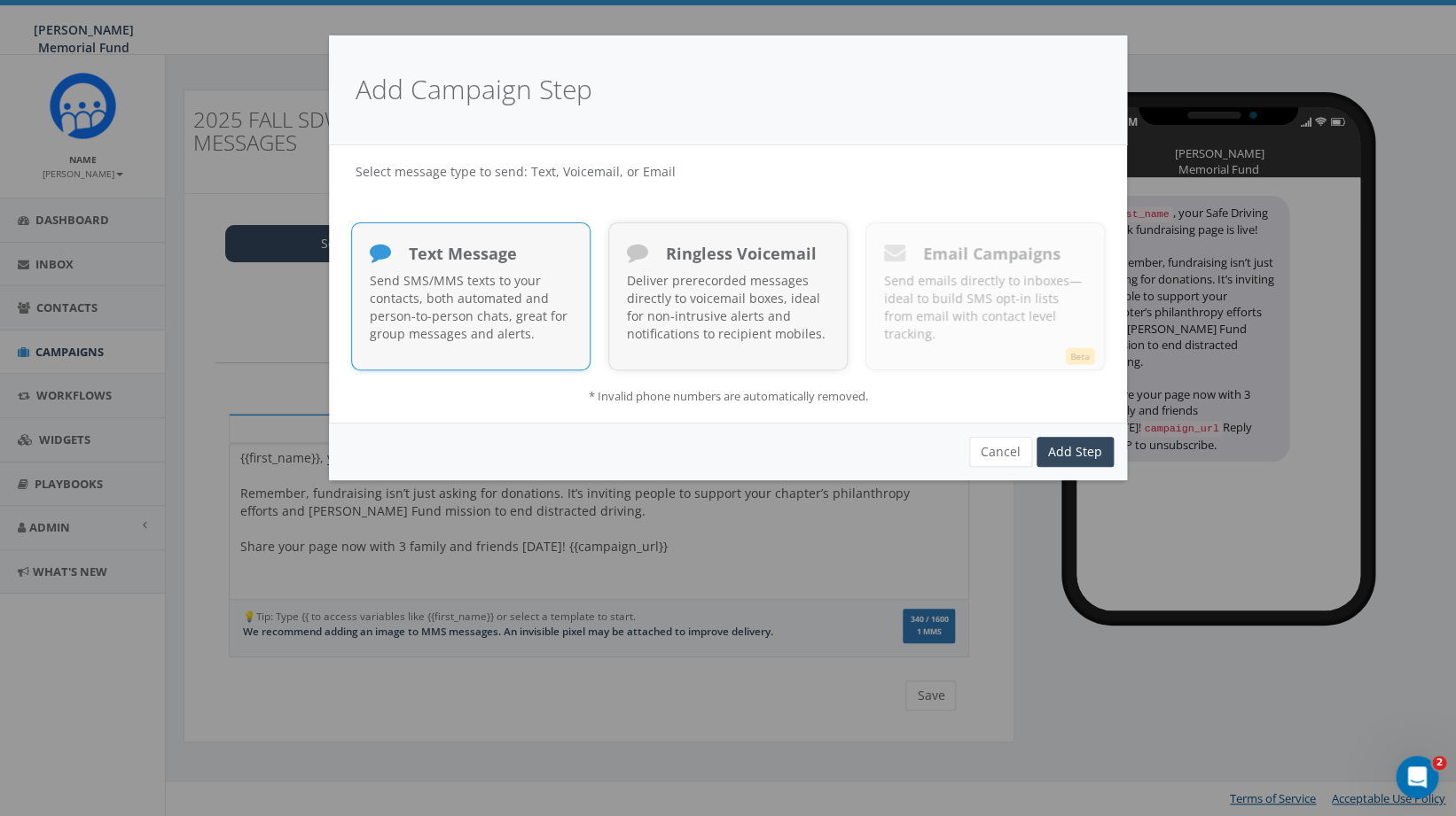
click at [501, 318] on p "Send SMS/MMS texts to your contacts, both automated and person-to-person chats,…" at bounding box center [470, 308] width 203 height 71
click at [1079, 457] on link "Add Step" at bounding box center [1075, 452] width 77 height 30
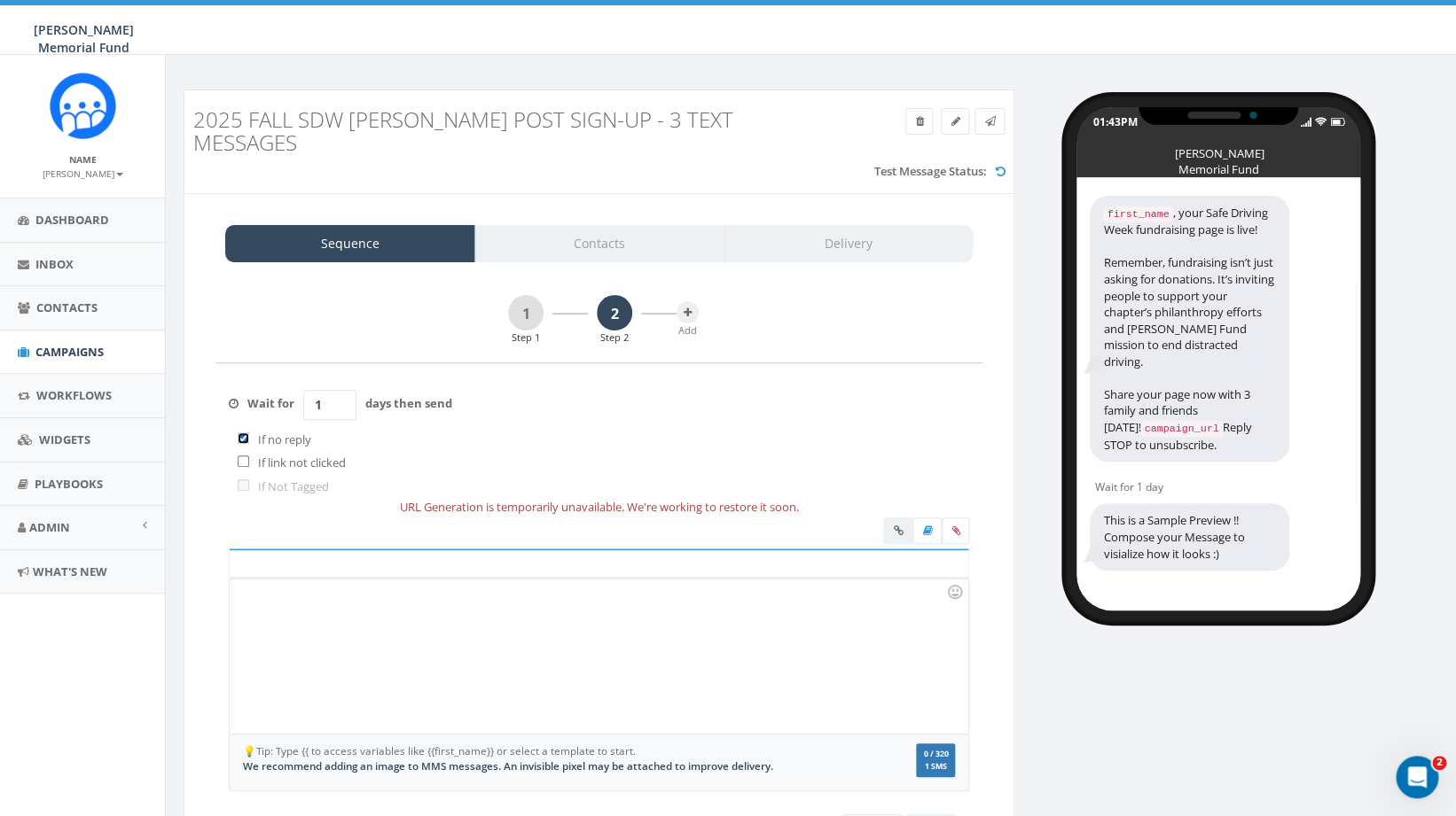
click at [244, 433] on input "checkbox" at bounding box center [243, 438] width 12 height 12
checkbox input "false"
drag, startPoint x: 333, startPoint y: 380, endPoint x: 305, endPoint y: 383, distance: 28.2
click at [305, 390] on input "1" at bounding box center [330, 405] width 54 height 30
type input "2"
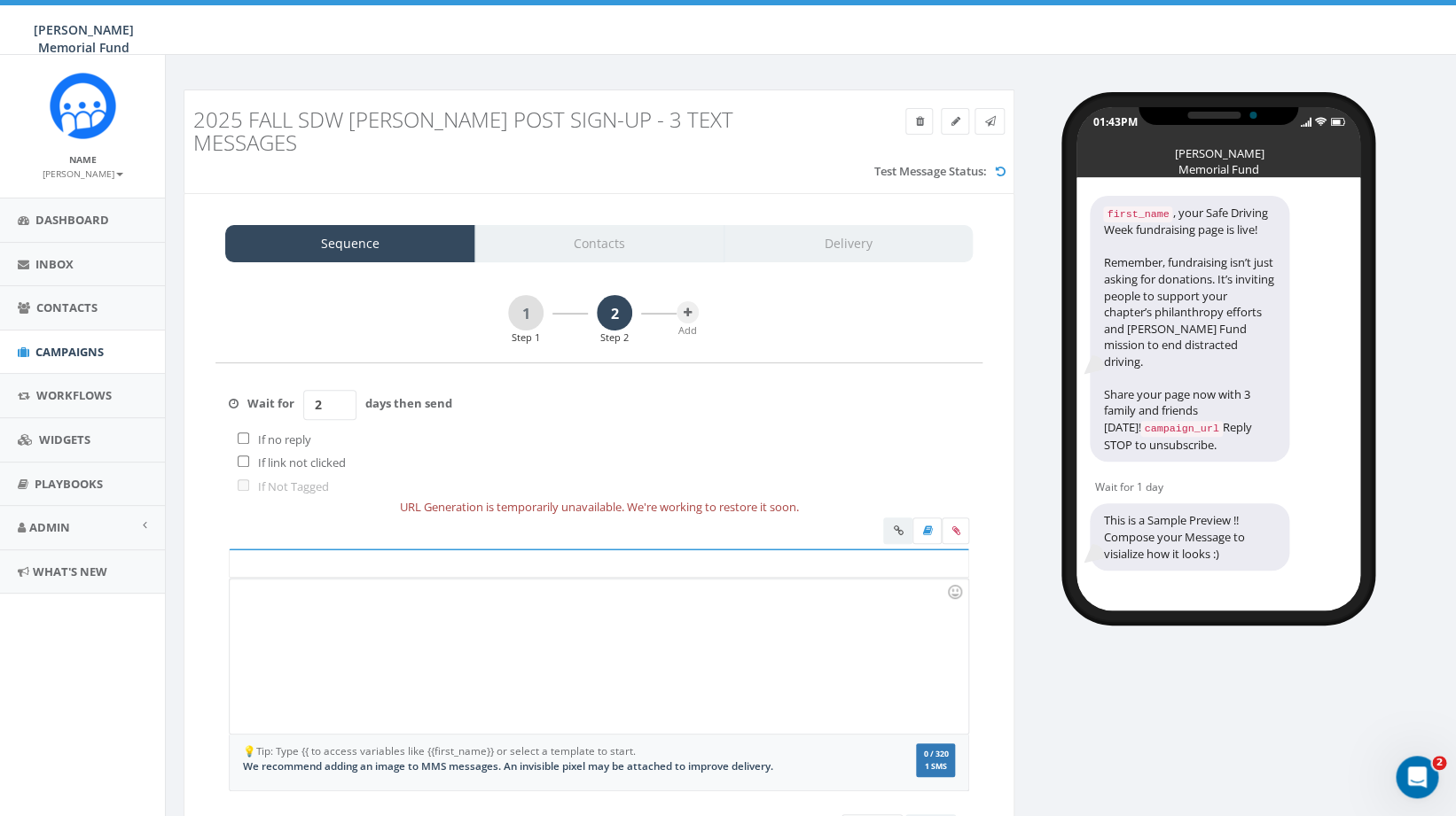
click at [307, 583] on div at bounding box center [598, 656] width 738 height 155
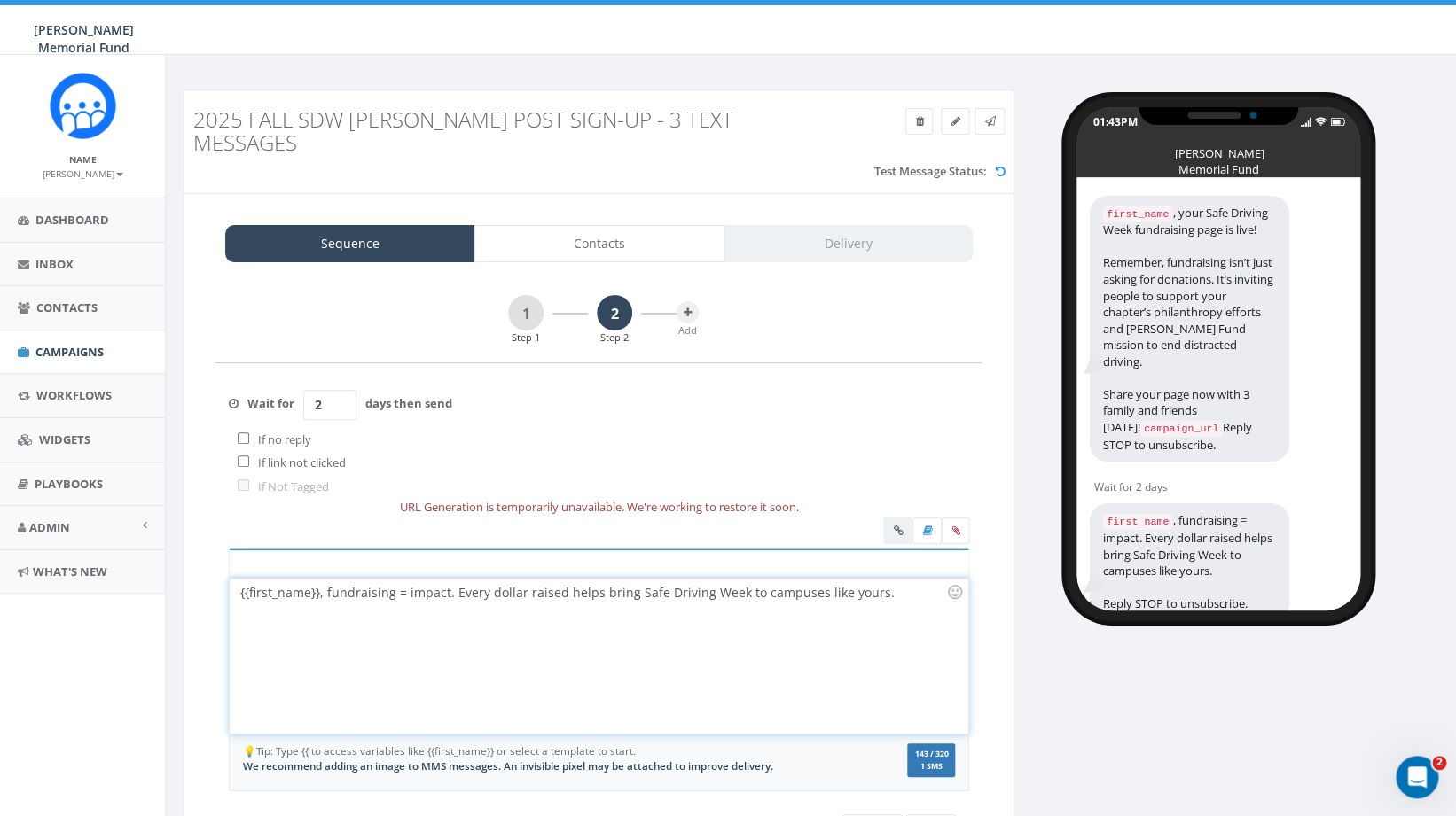
click at [550, 642] on div "{{first_name}}, fundraising = impact. Every dollar raised helps bring Safe Driv…" at bounding box center [598, 656] width 738 height 155
click at [935, 814] on button "Save" at bounding box center [931, 829] width 51 height 30
click at [686, 308] on icon at bounding box center [687, 313] width 8 height 11
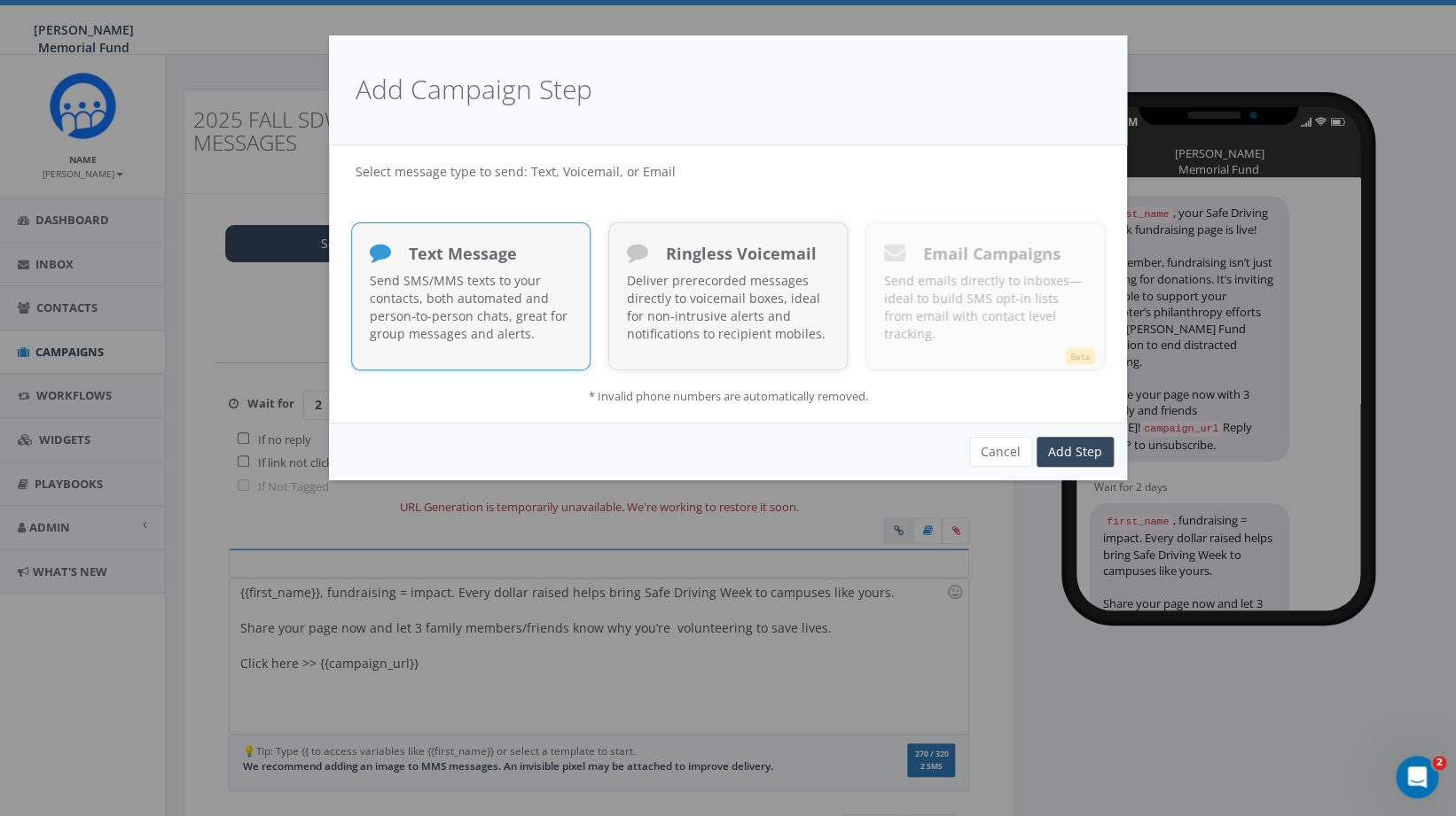
click at [467, 285] on p "Send SMS/MMS texts to your contacts, both automated and person-to-person chats,…" at bounding box center [470, 308] width 203 height 71
click at [1056, 451] on link "Add Step" at bounding box center [1075, 452] width 77 height 30
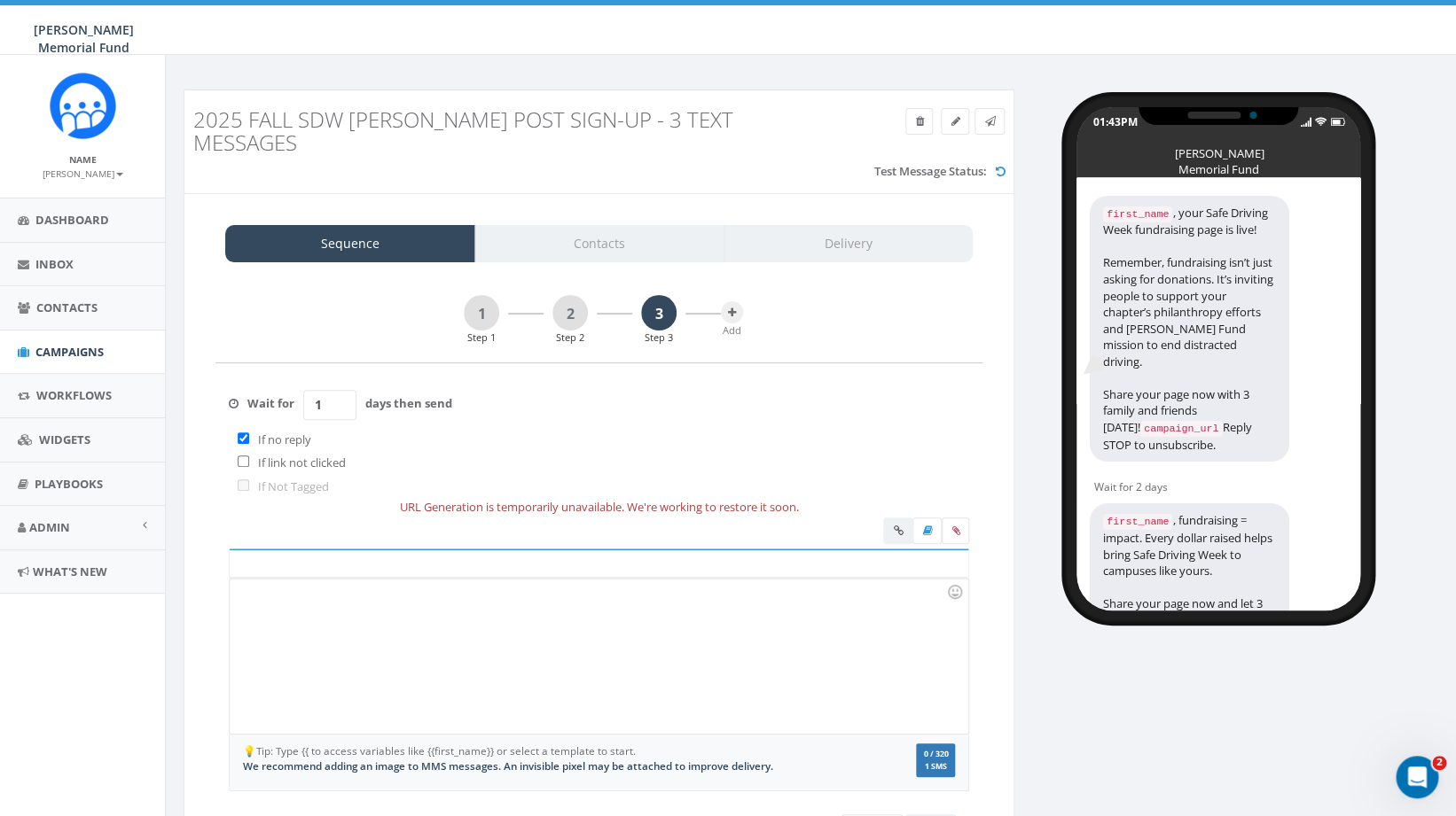
drag, startPoint x: 330, startPoint y: 387, endPoint x: 297, endPoint y: 386, distance: 33.0
click at [303, 390] on input "1" at bounding box center [330, 405] width 54 height 30
type input "2"
click at [242, 433] on input "checkbox" at bounding box center [243, 438] width 12 height 12
checkbox input "false"
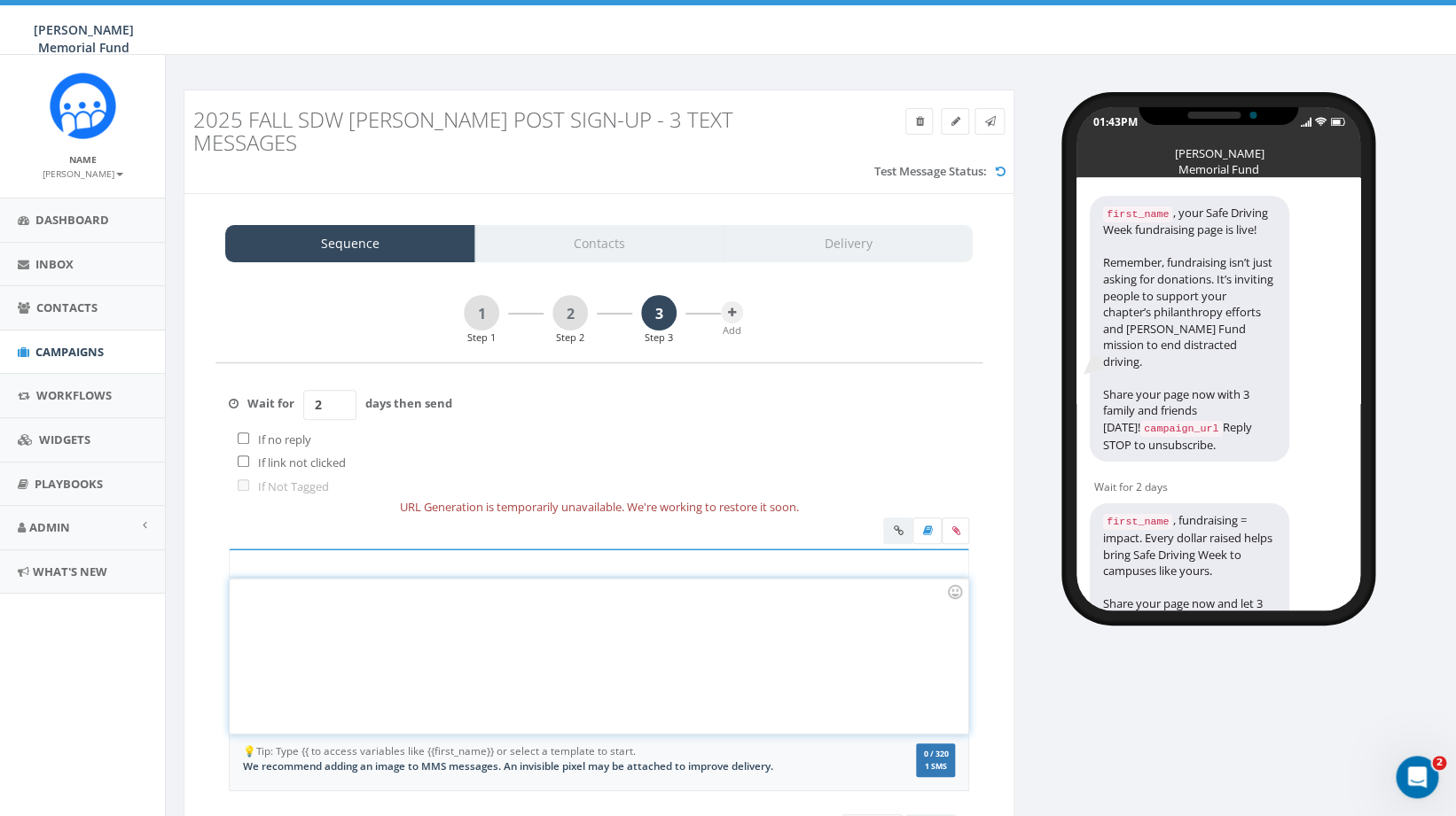
click at [356, 606] on div at bounding box center [598, 656] width 738 height 155
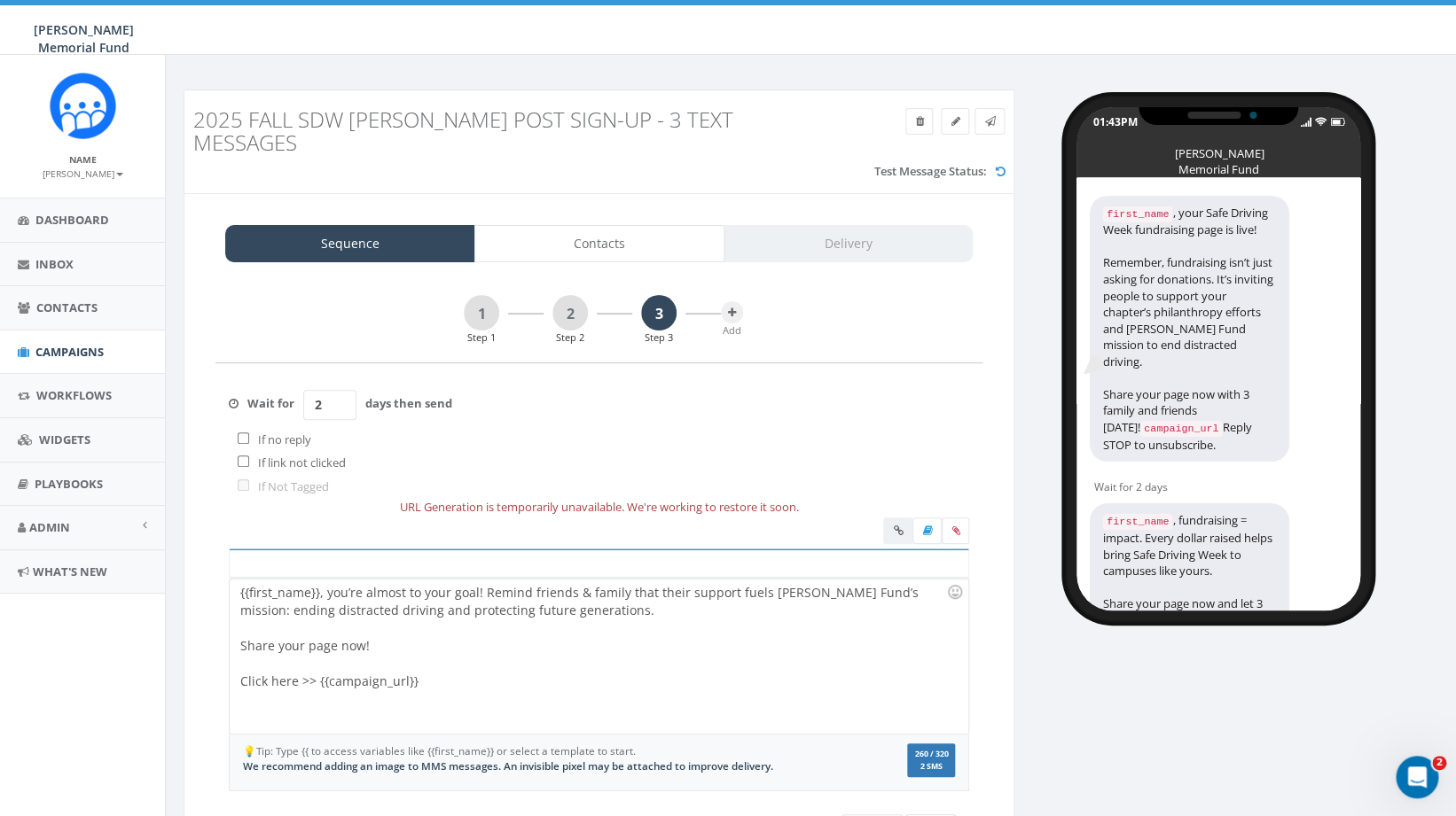
click at [929, 814] on button "Save" at bounding box center [931, 829] width 51 height 30
click at [957, 525] on icon at bounding box center [955, 531] width 8 height 11
click at [0, 0] on input "file" at bounding box center [0, 0] width 0 height 0
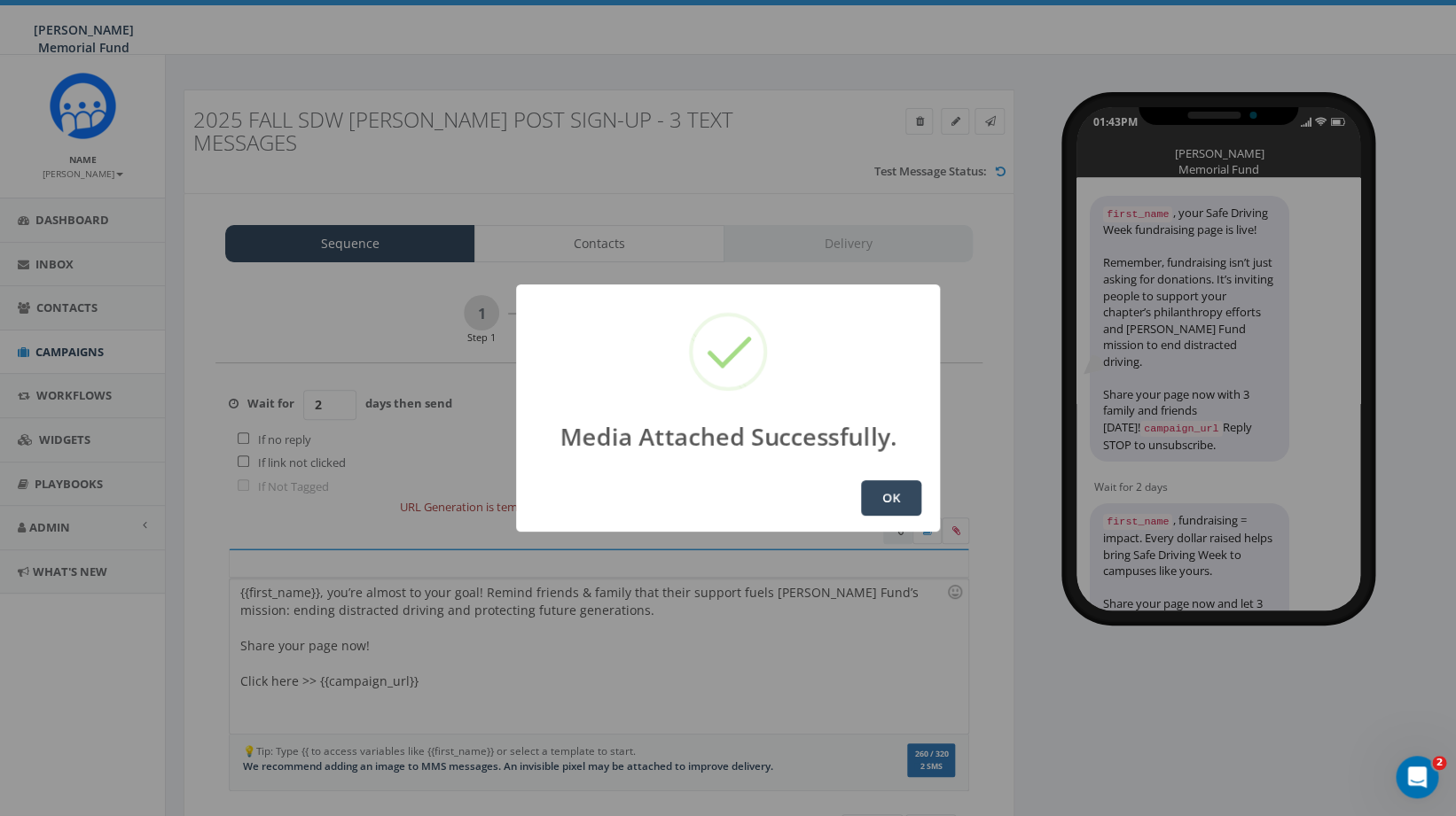
click at [889, 504] on button "OK" at bounding box center [891, 499] width 61 height 36
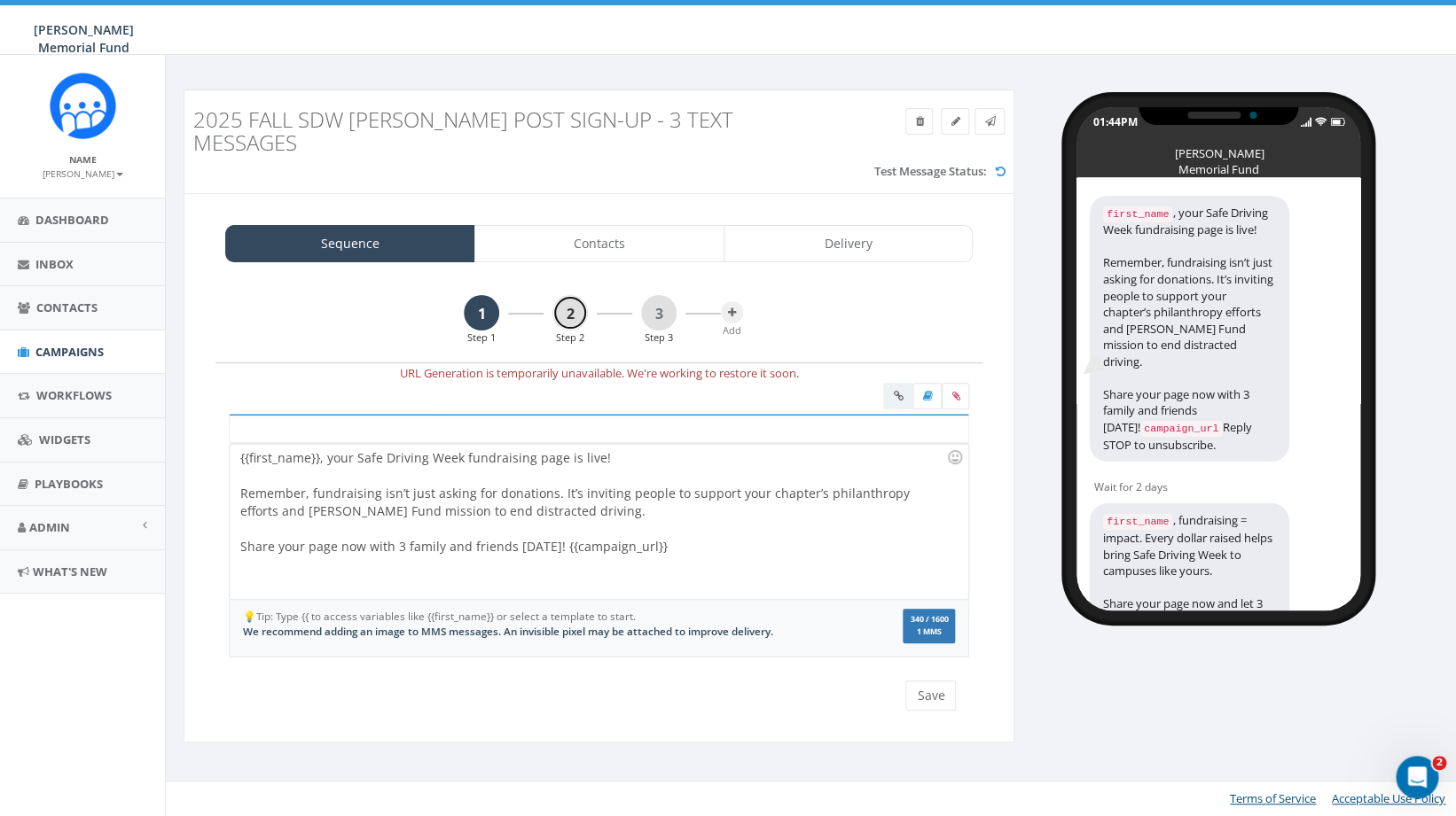
click at [573, 295] on link "2" at bounding box center [570, 313] width 36 height 36
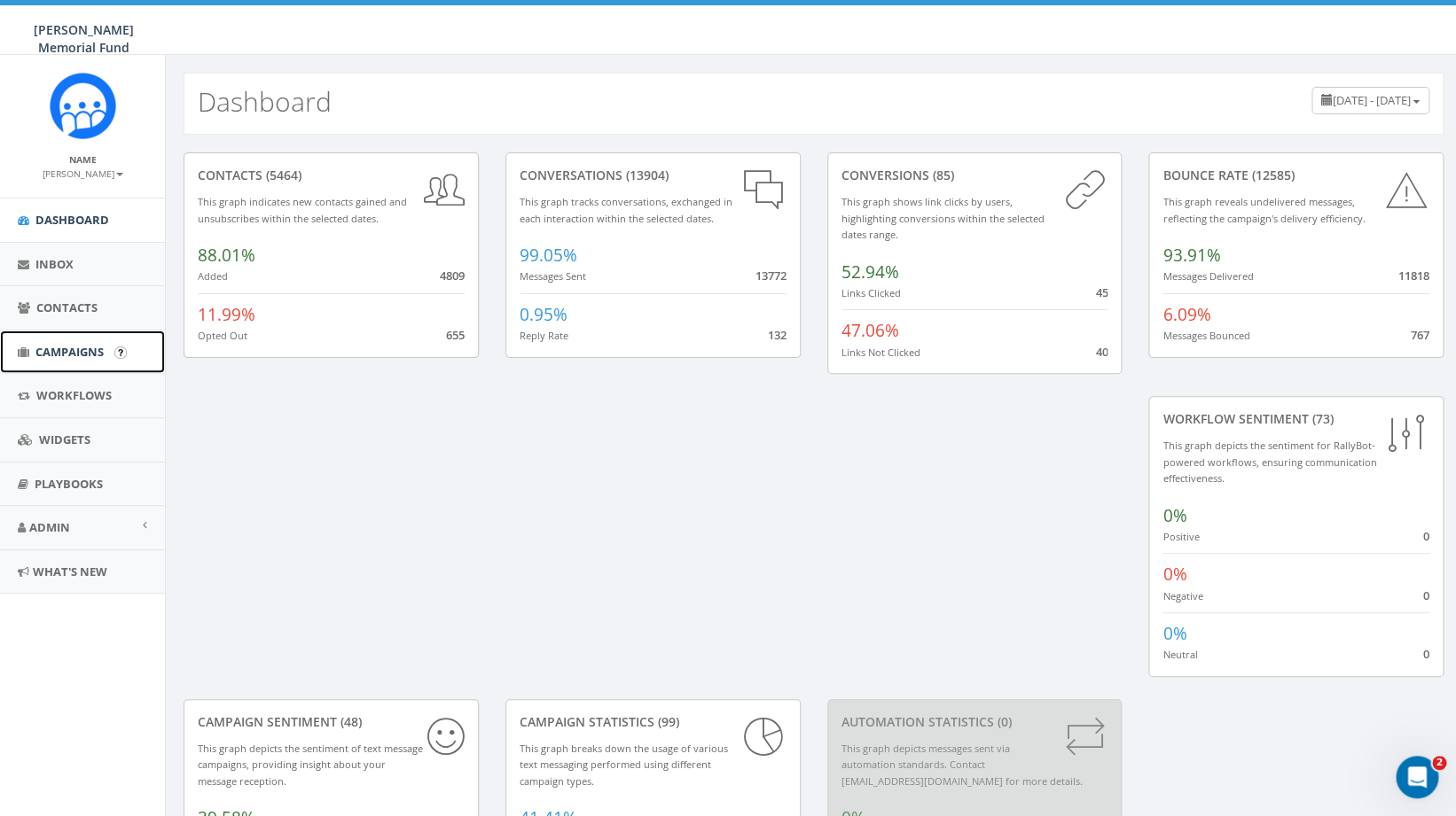
click at [55, 355] on span "Campaigns" at bounding box center [70, 352] width 69 height 16
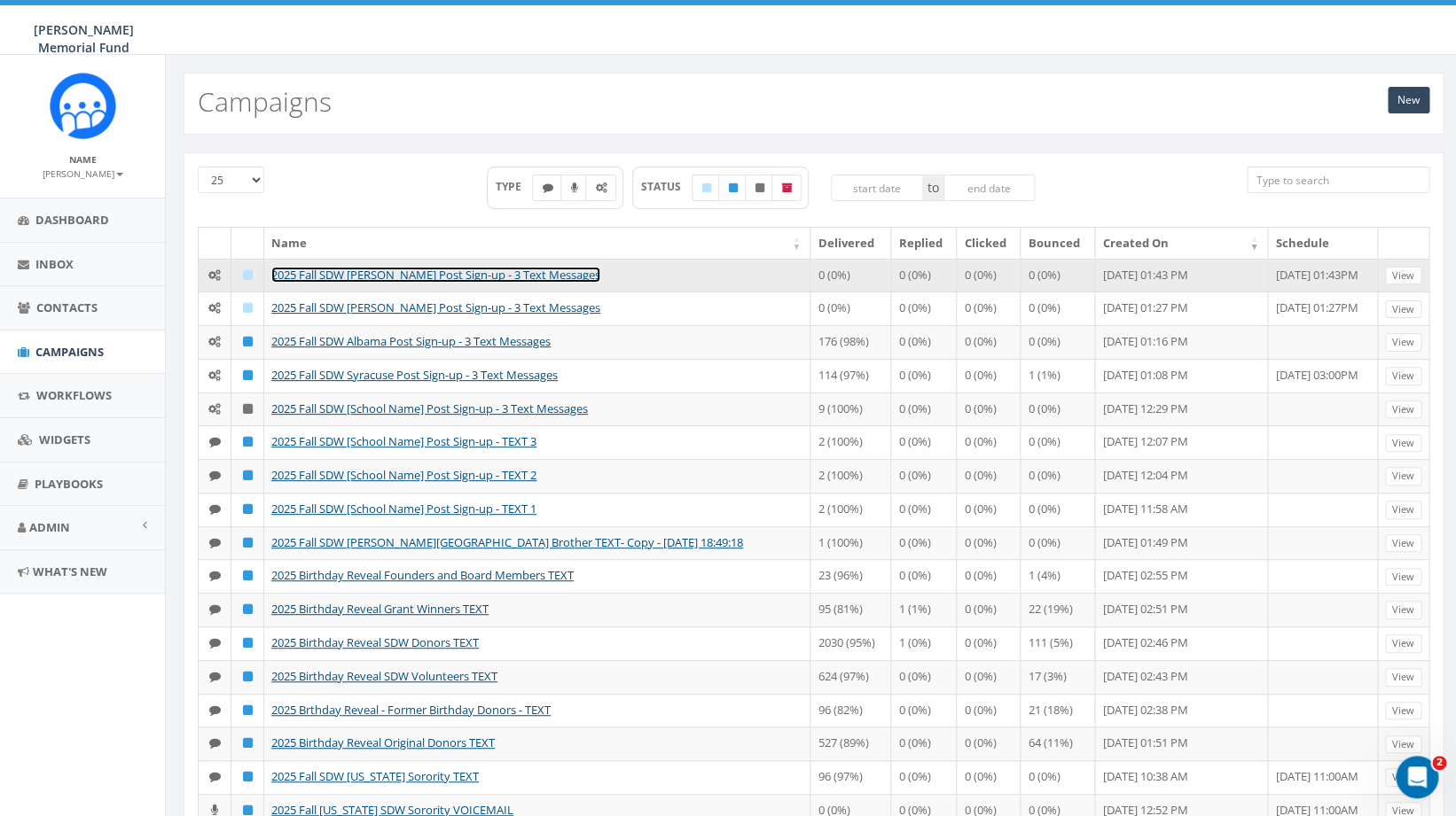
click at [395, 273] on link "2025 Fall SDW [PERSON_NAME] Post Sign-up - 3 Text Messages" at bounding box center [435, 275] width 329 height 16
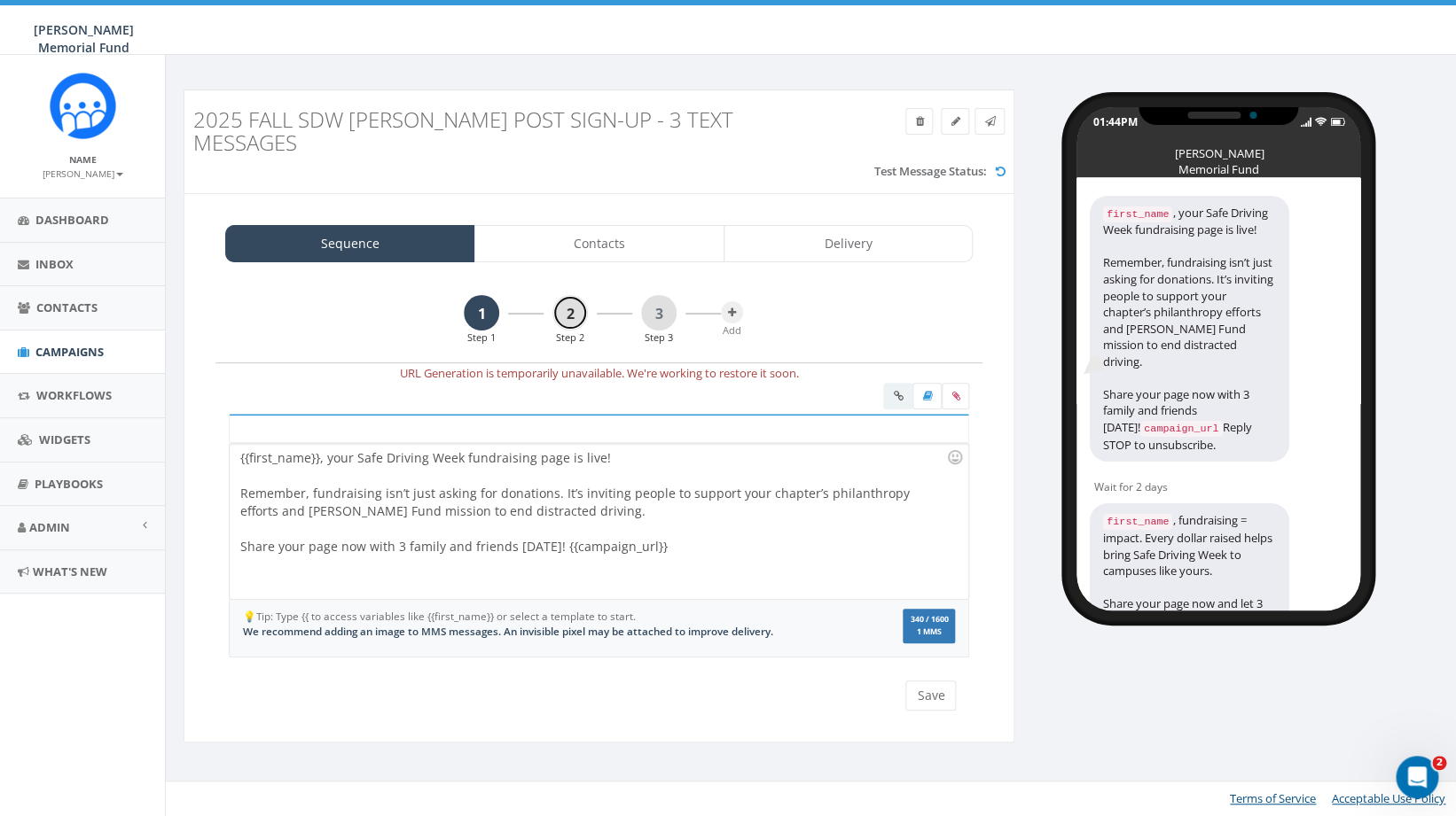
click at [570, 295] on link "2" at bounding box center [570, 313] width 36 height 36
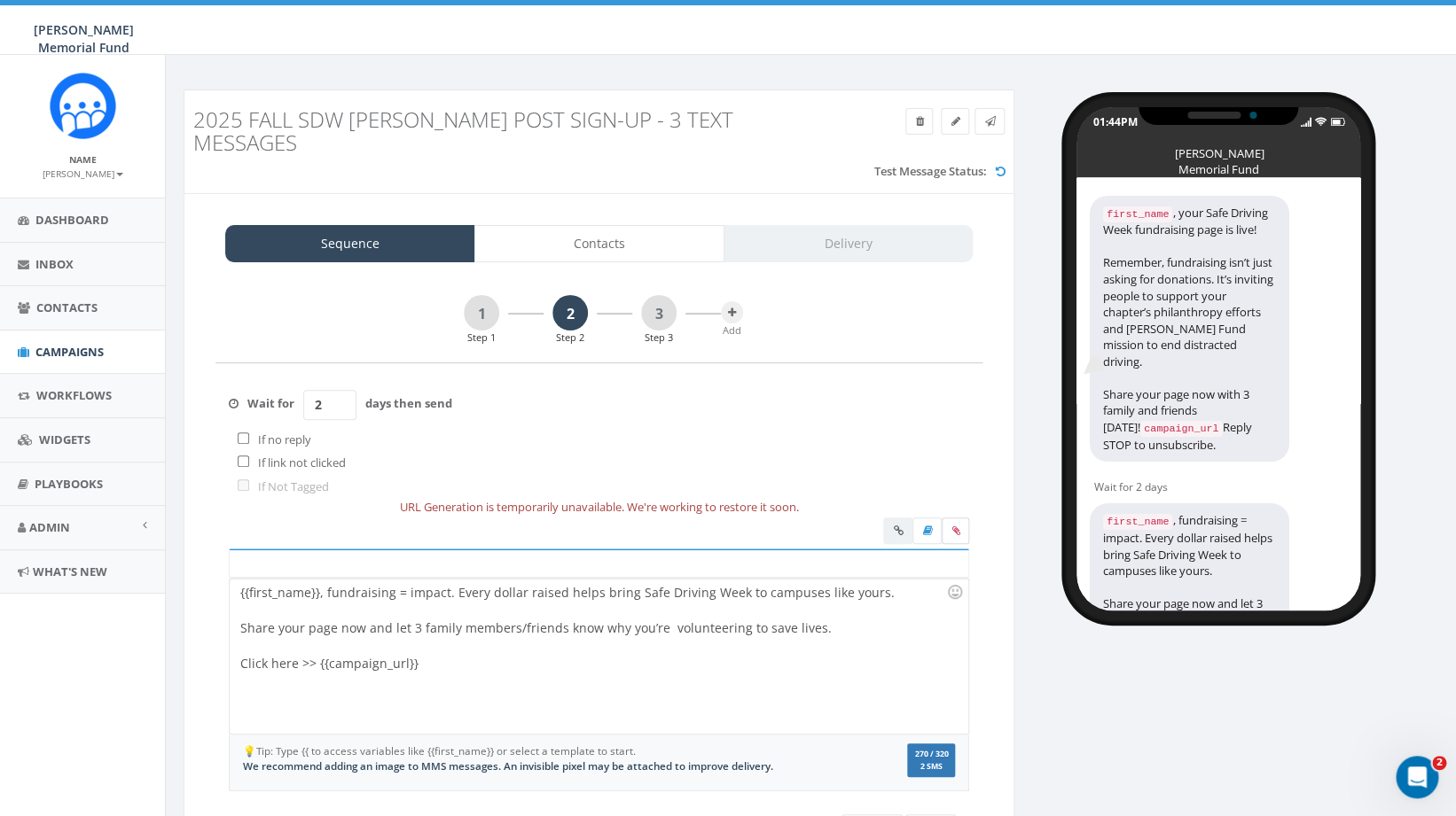
click at [951, 517] on label at bounding box center [955, 531] width 28 height 27
click at [0, 0] on input "file" at bounding box center [0, 0] width 0 height 0
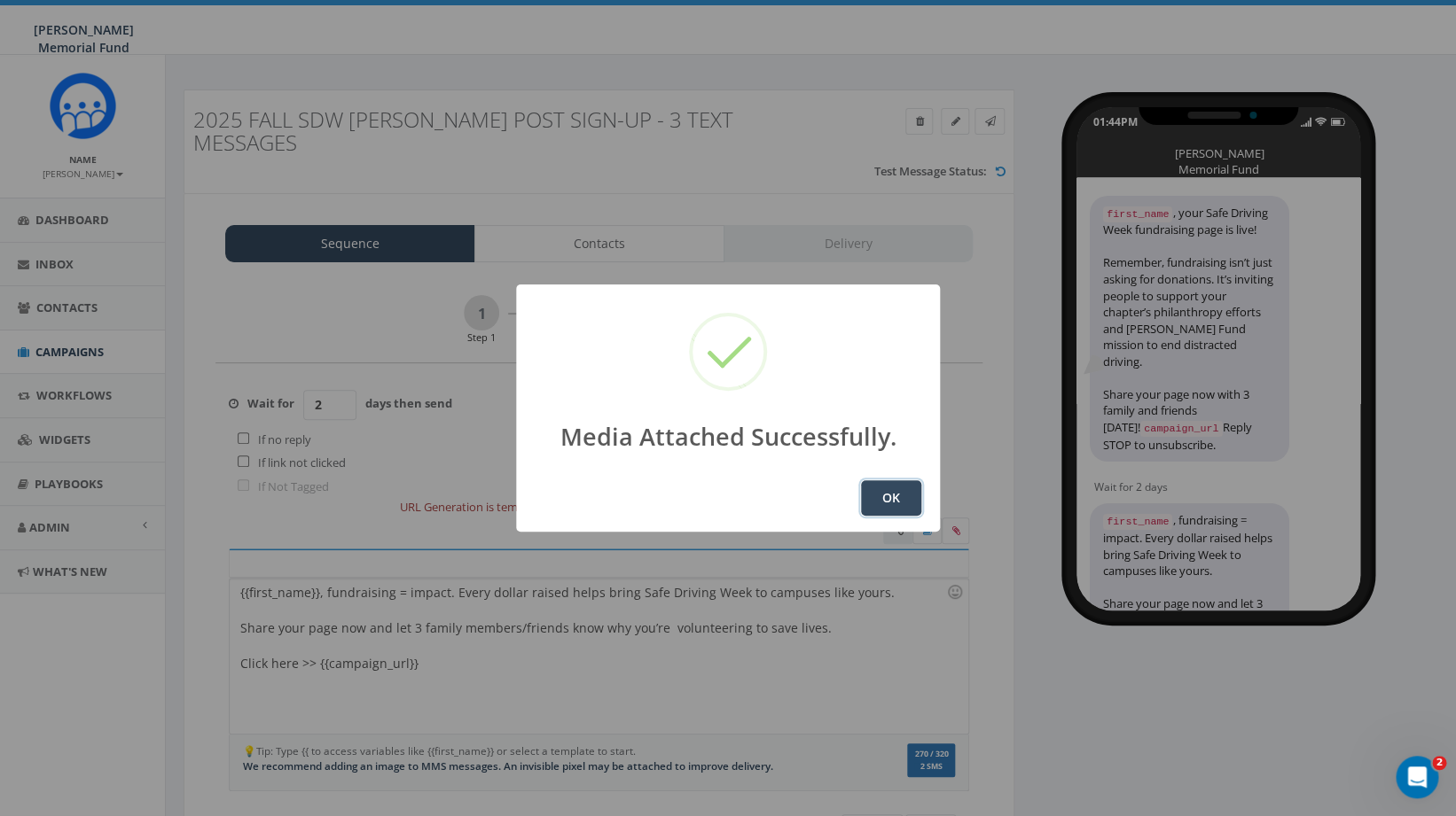
click at [891, 499] on button "OK" at bounding box center [891, 499] width 61 height 36
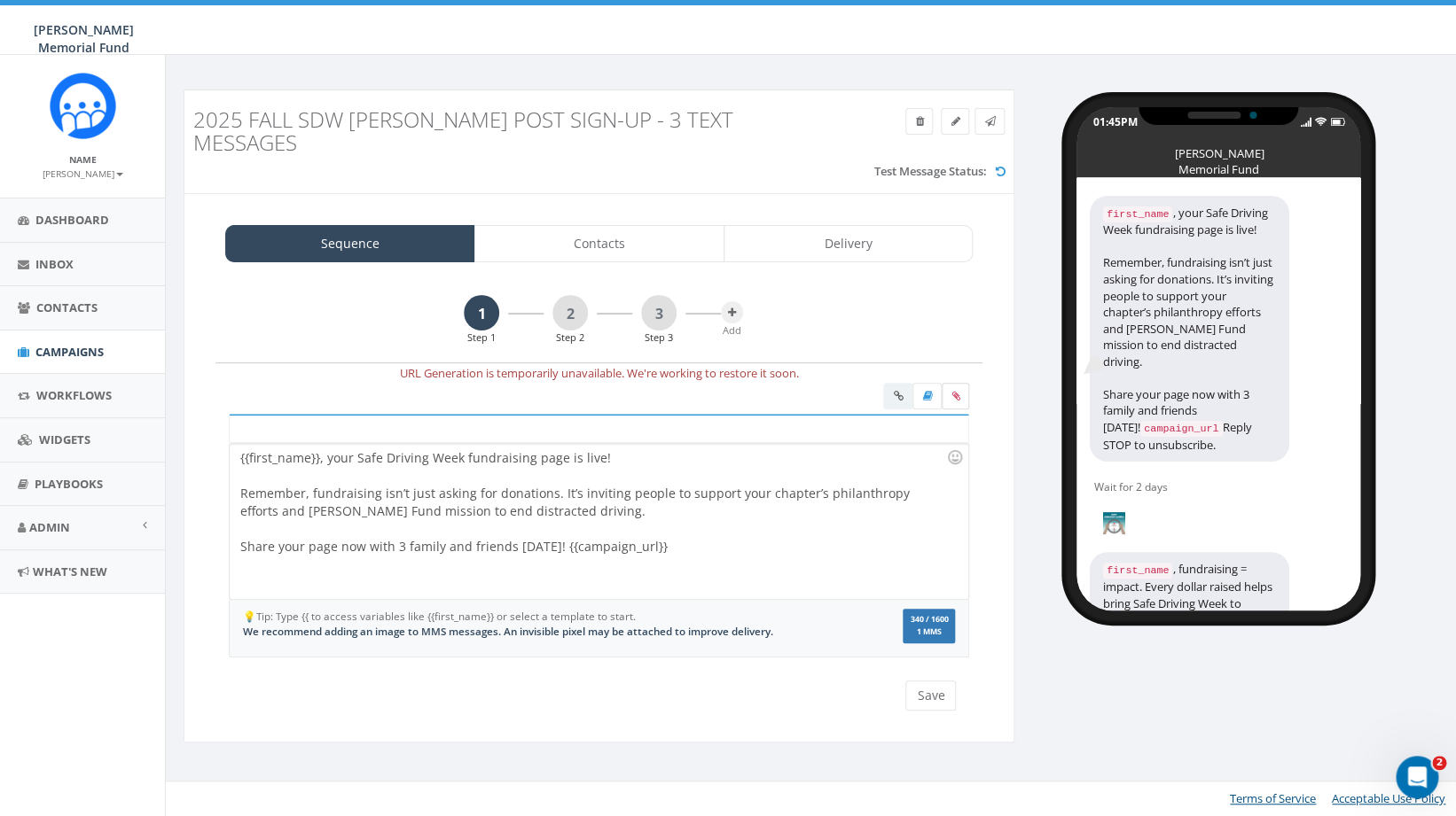
click at [953, 391] on icon at bounding box center [955, 396] width 8 height 11
click at [0, 0] on input "file" at bounding box center [0, 0] width 0 height 0
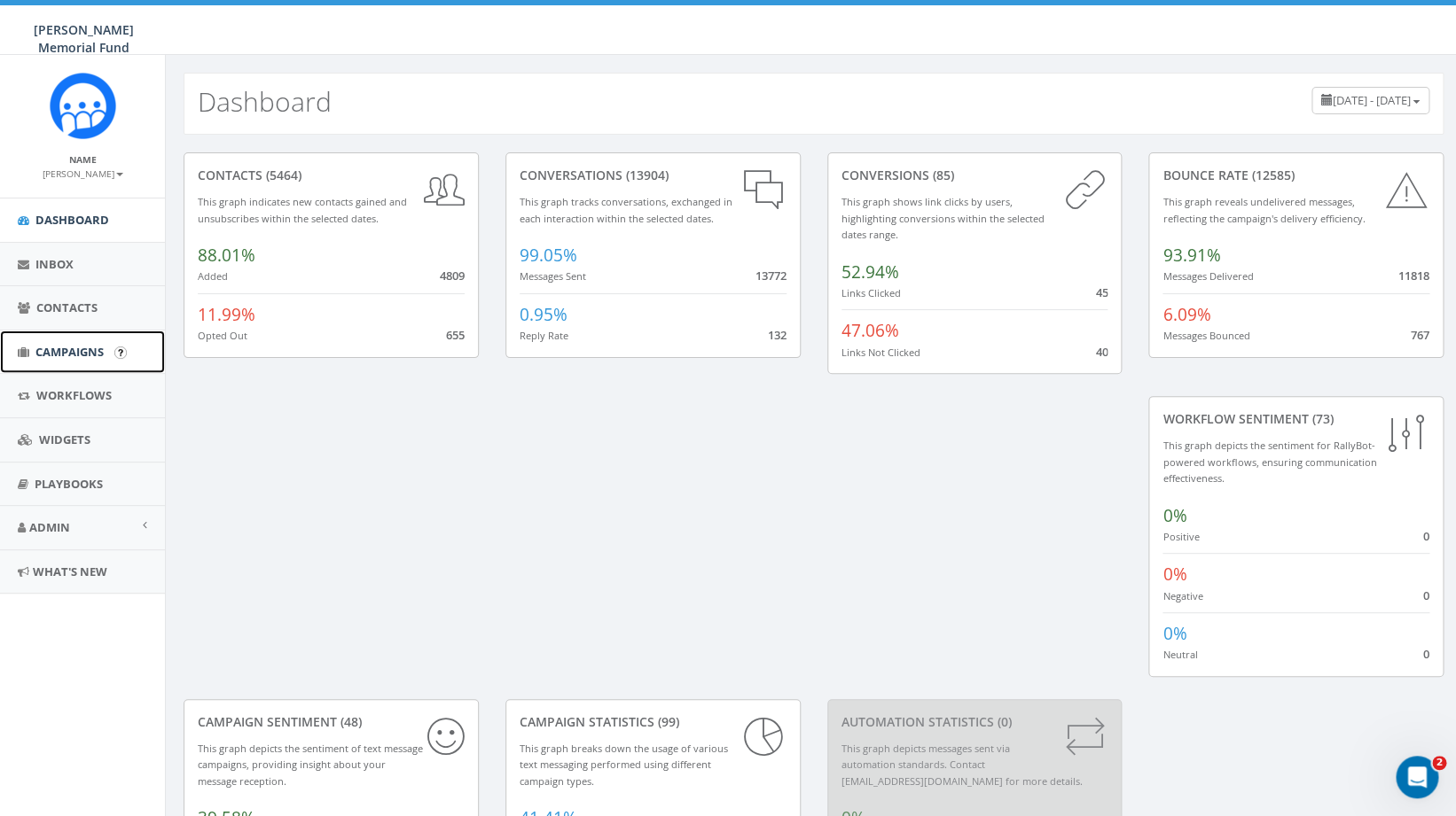
click at [79, 340] on link "Campaigns" at bounding box center [82, 352] width 165 height 44
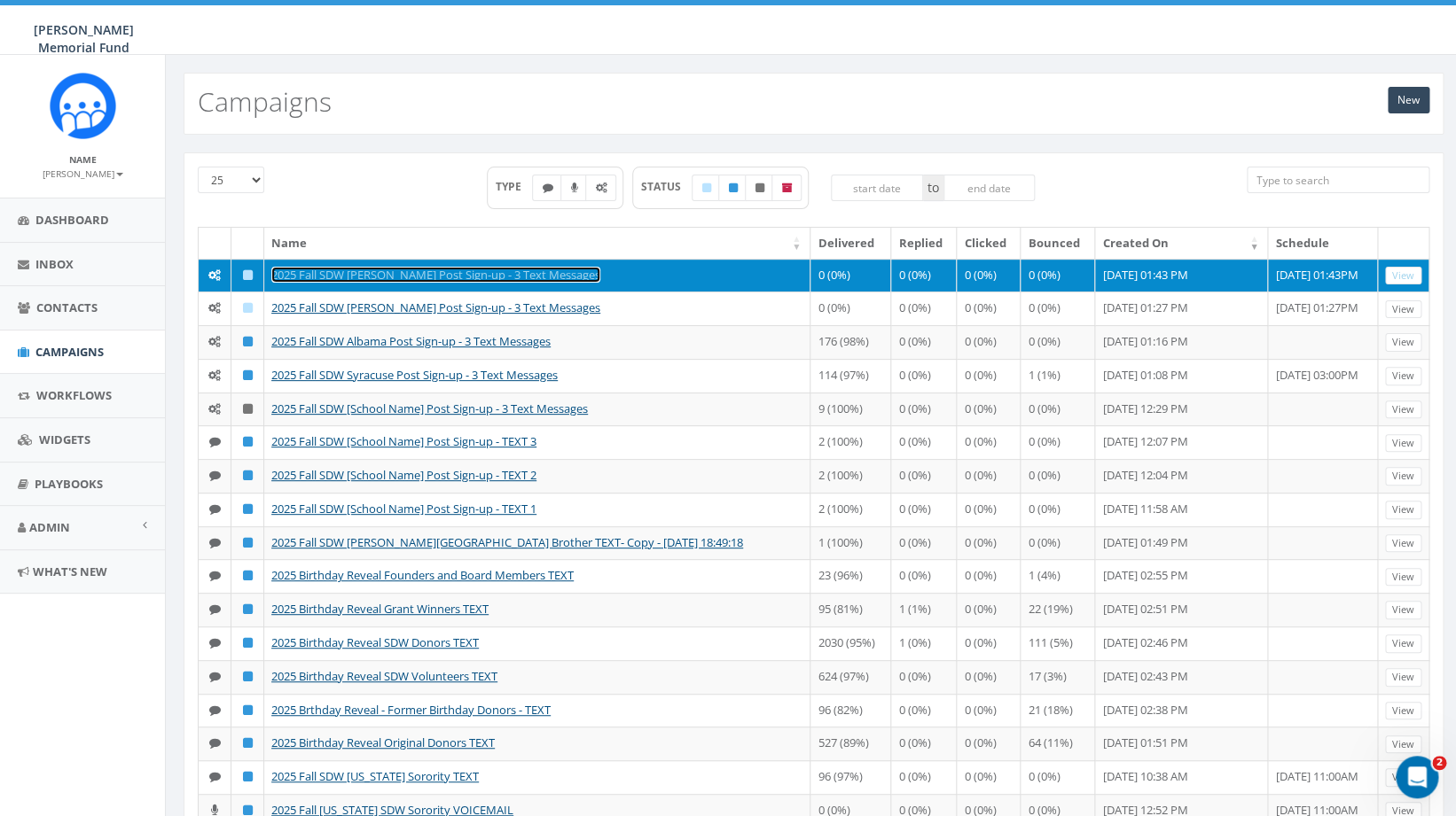
click at [494, 272] on link "2025 Fall SDW [PERSON_NAME] Post Sign-up - 3 Text Messages" at bounding box center [435, 275] width 329 height 16
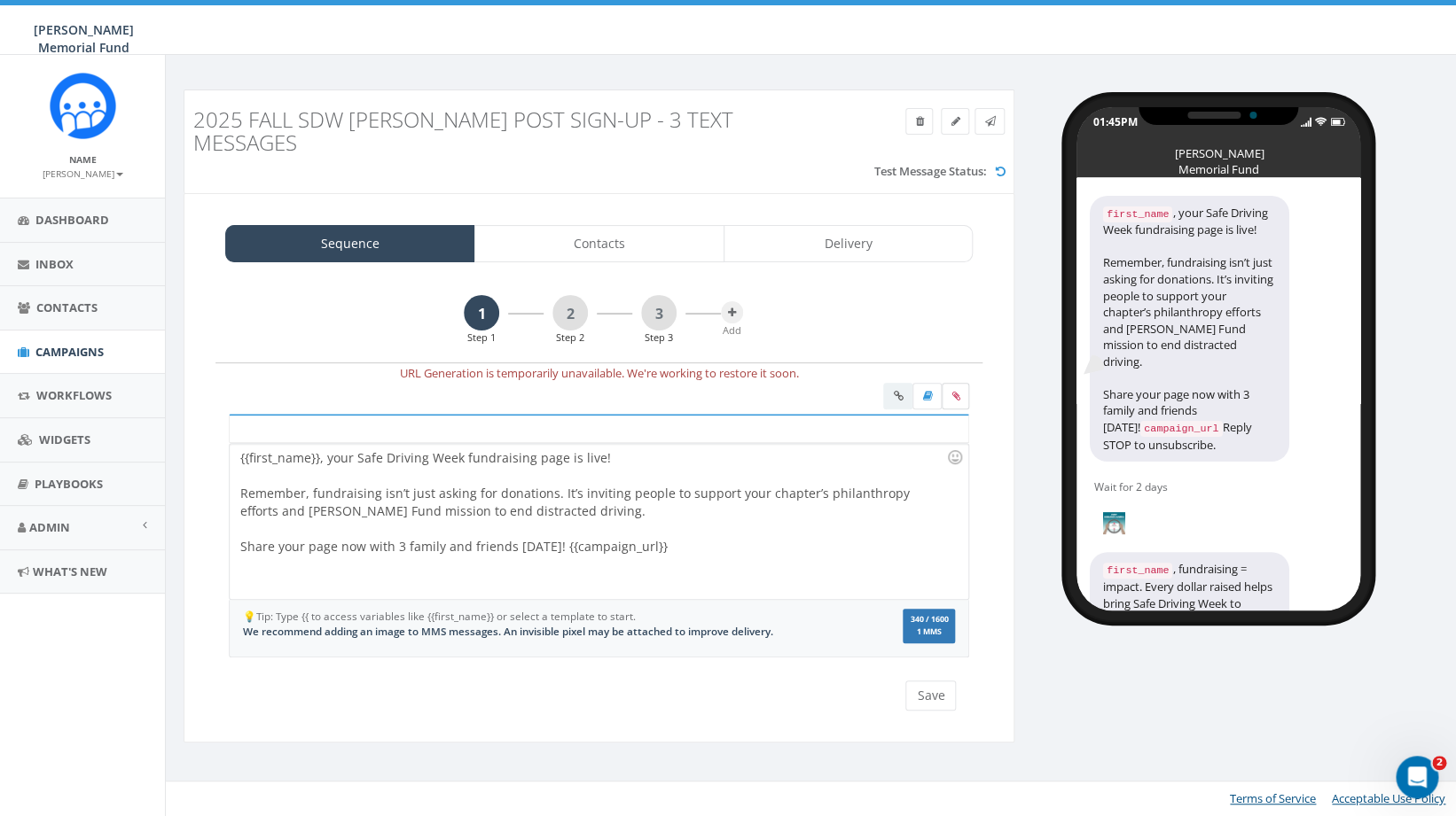
click at [956, 391] on icon at bounding box center [955, 396] width 8 height 11
click at [0, 0] on input "file" at bounding box center [0, 0] width 0 height 0
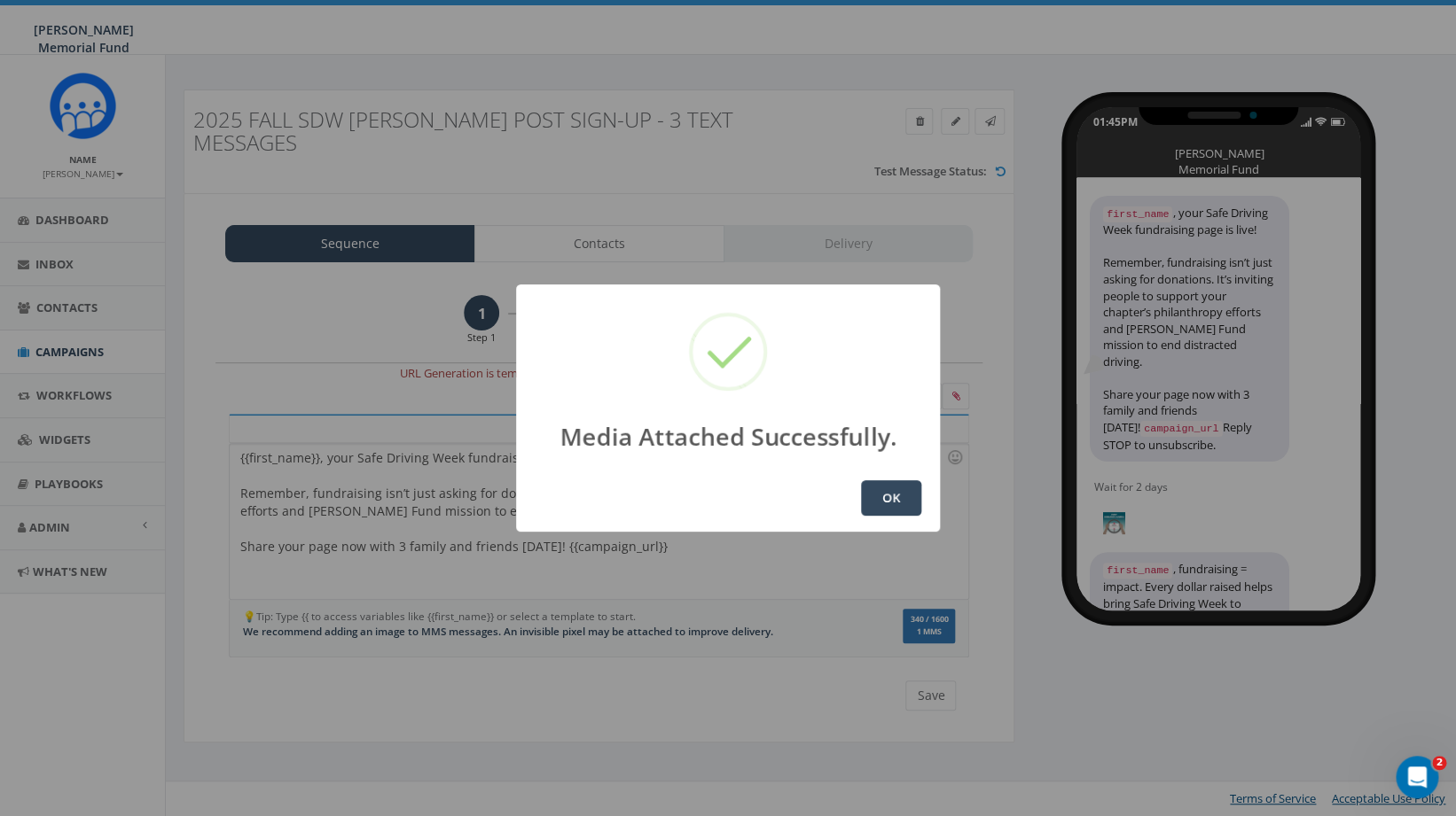
click at [894, 490] on button "OK" at bounding box center [891, 499] width 61 height 36
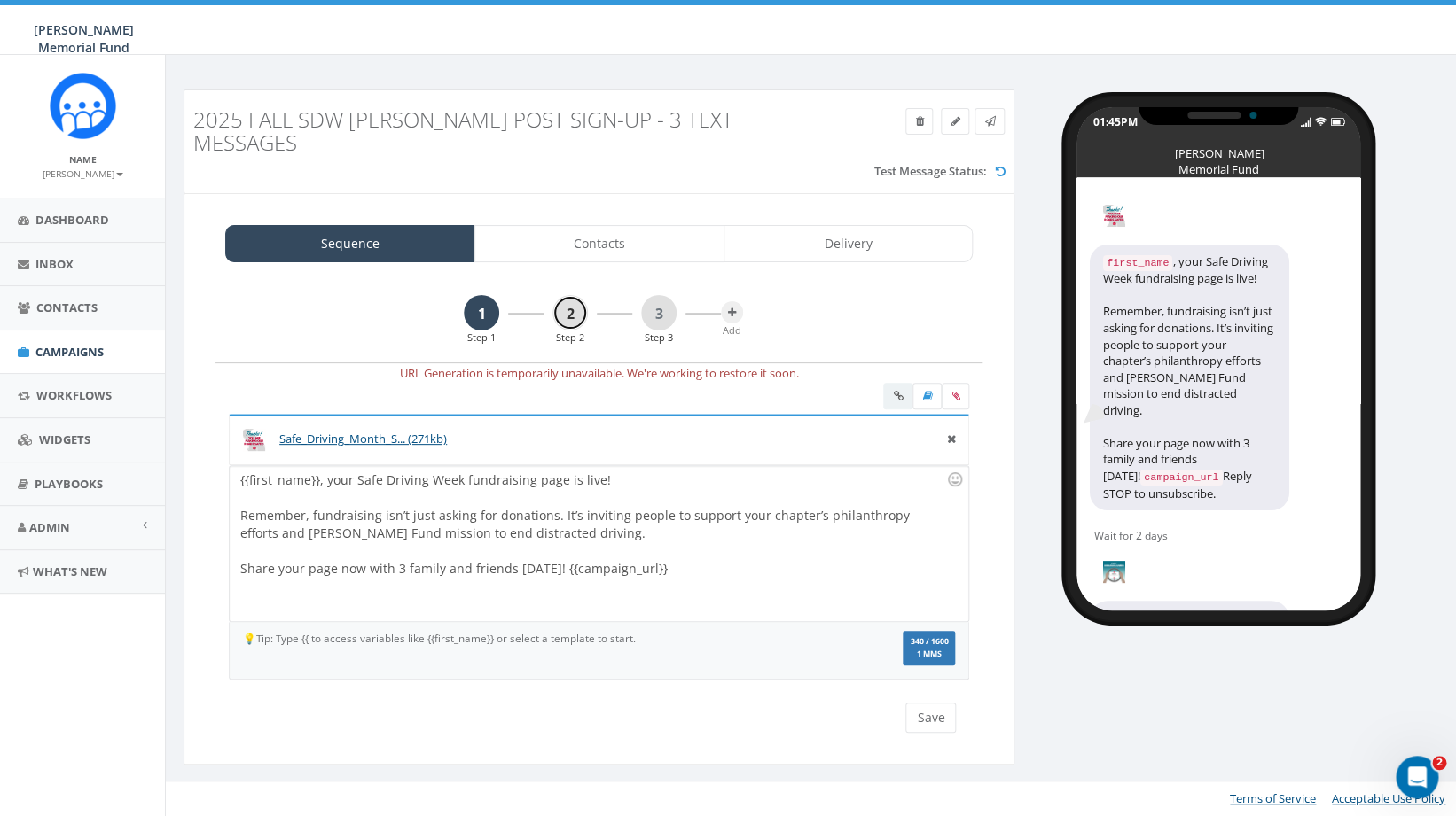
click at [565, 295] on link "2" at bounding box center [570, 313] width 36 height 36
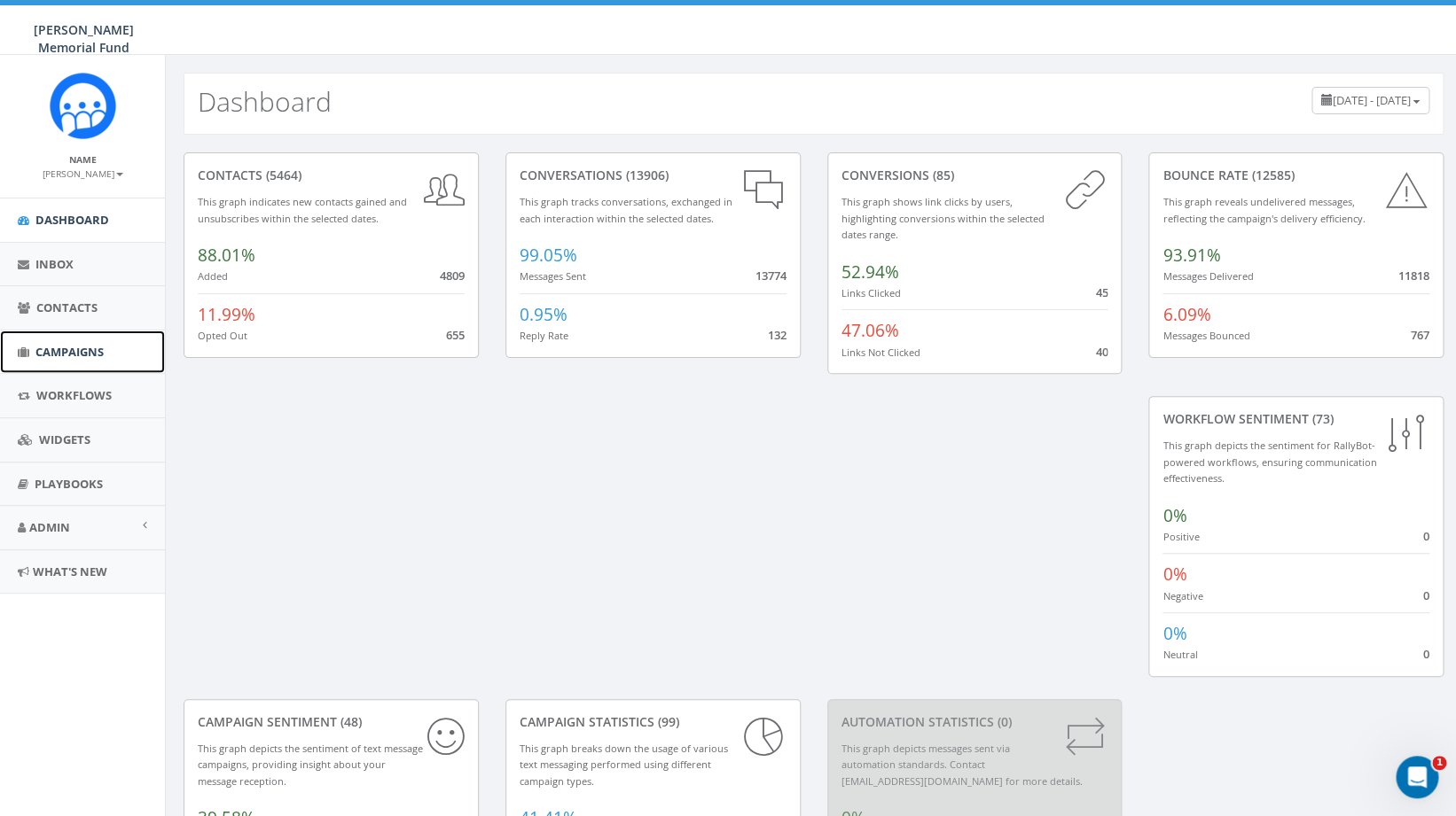
click at [64, 345] on span "Campaigns" at bounding box center [70, 352] width 69 height 16
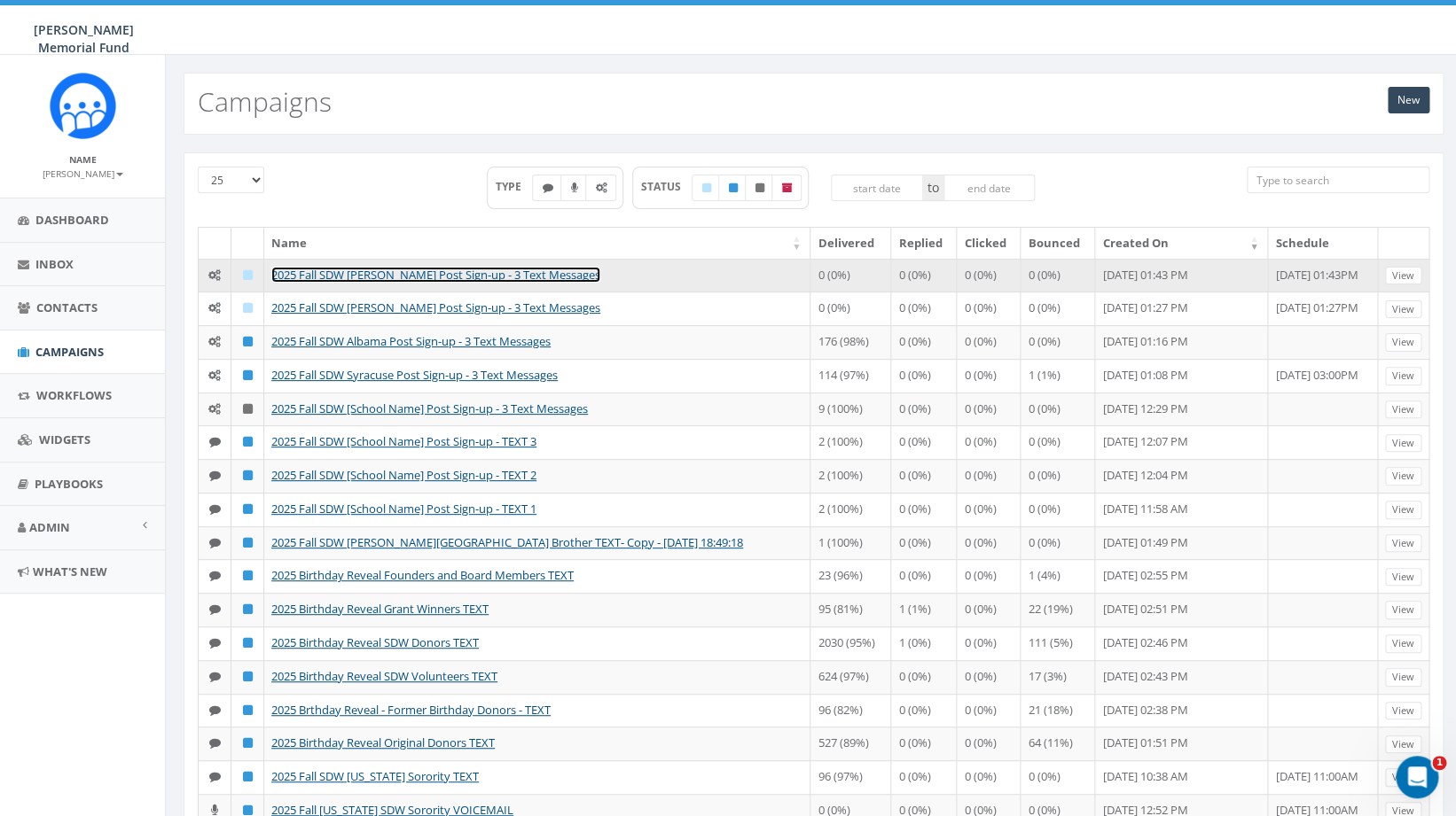
click at [368, 272] on link "2025 Fall SDW [PERSON_NAME] Post Sign-up - 3 Text Messages" at bounding box center [435, 275] width 329 height 16
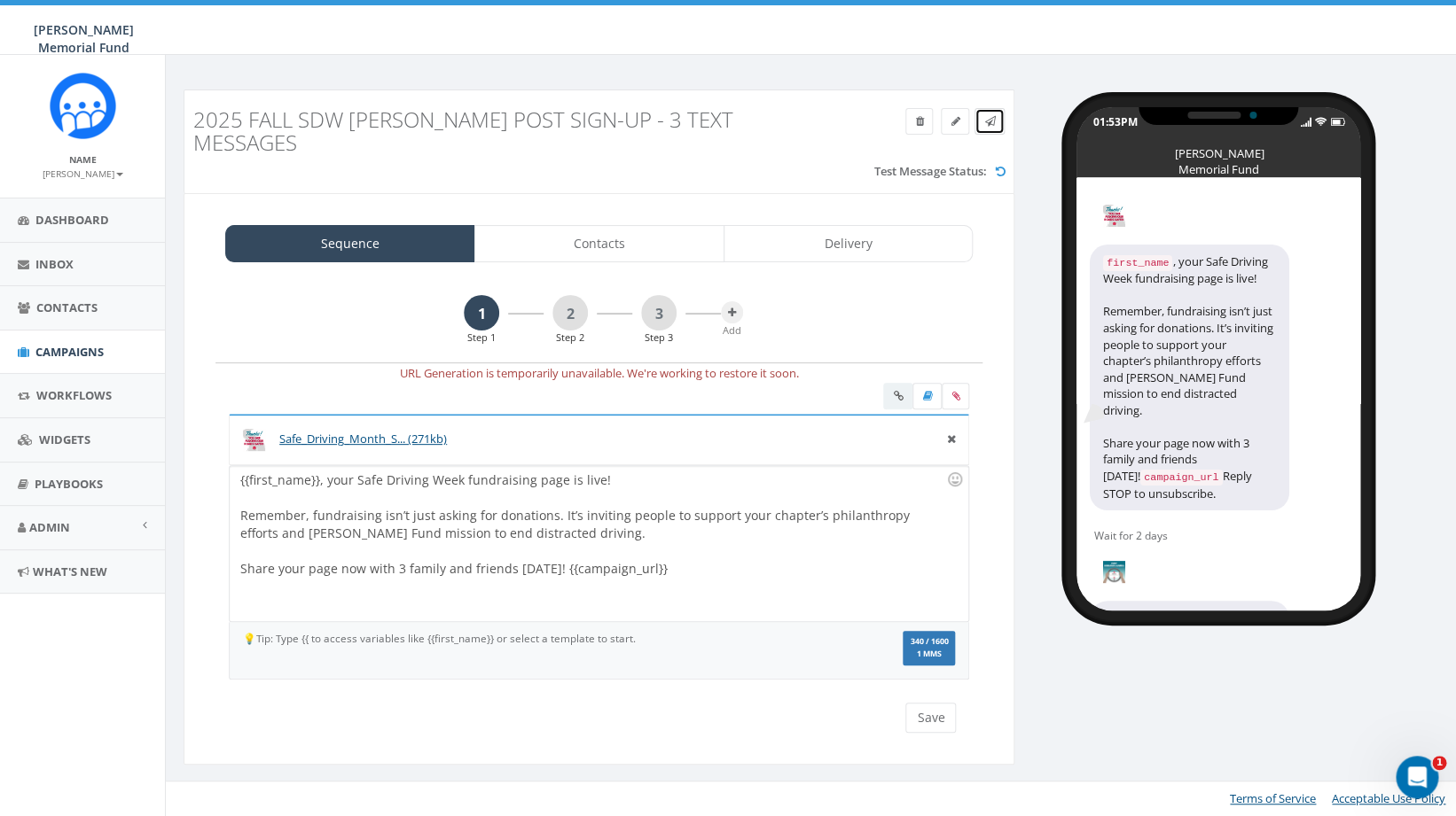
click at [989, 127] on icon at bounding box center [989, 121] width 11 height 11
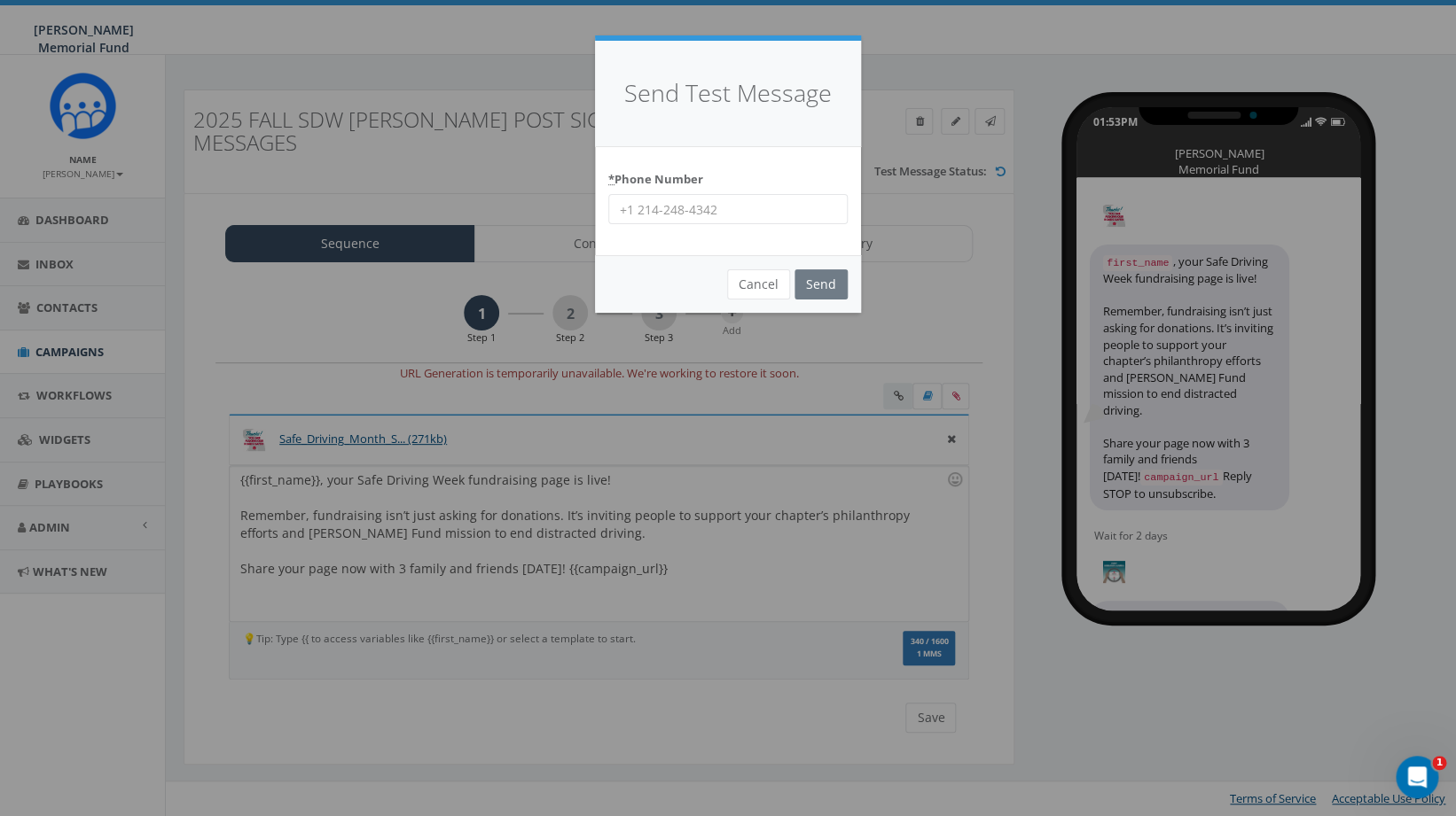
click at [720, 211] on input "* Phone Number" at bounding box center [728, 210] width 239 height 30
type input "8644201836"
click at [823, 289] on input "Send" at bounding box center [821, 284] width 54 height 30
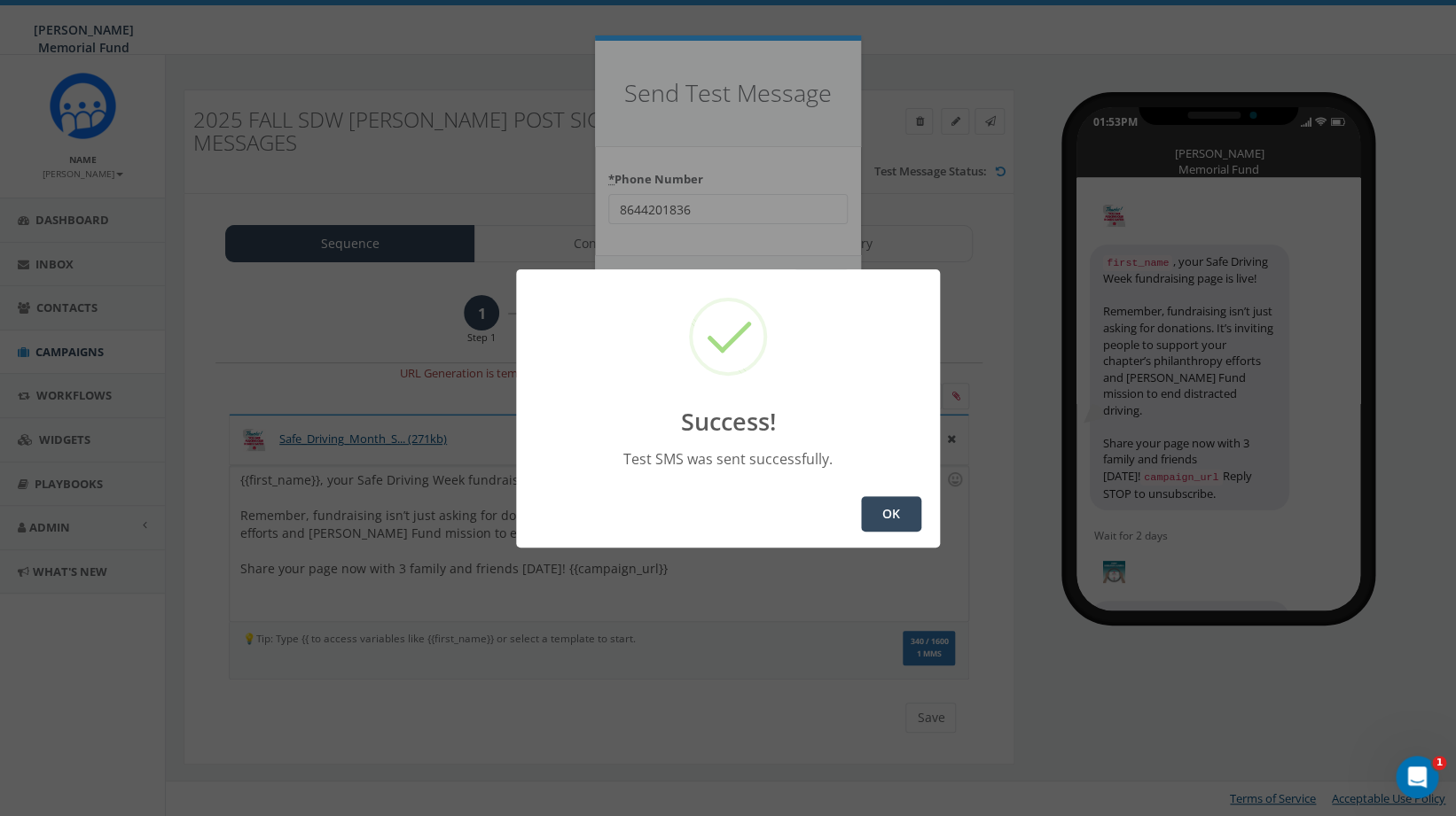
click at [876, 514] on button "OK" at bounding box center [891, 515] width 61 height 36
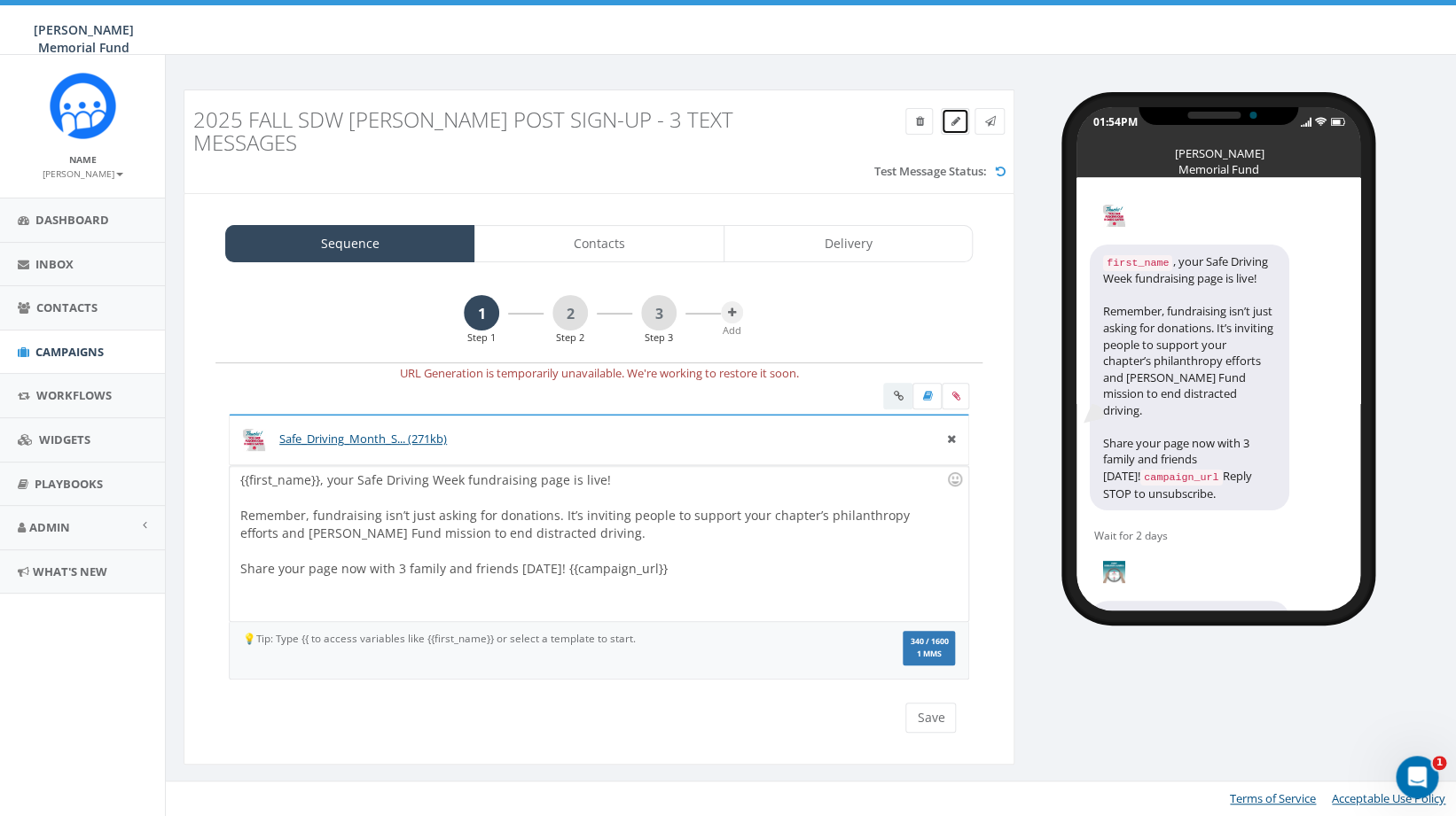
click at [955, 120] on icon at bounding box center [955, 121] width 9 height 11
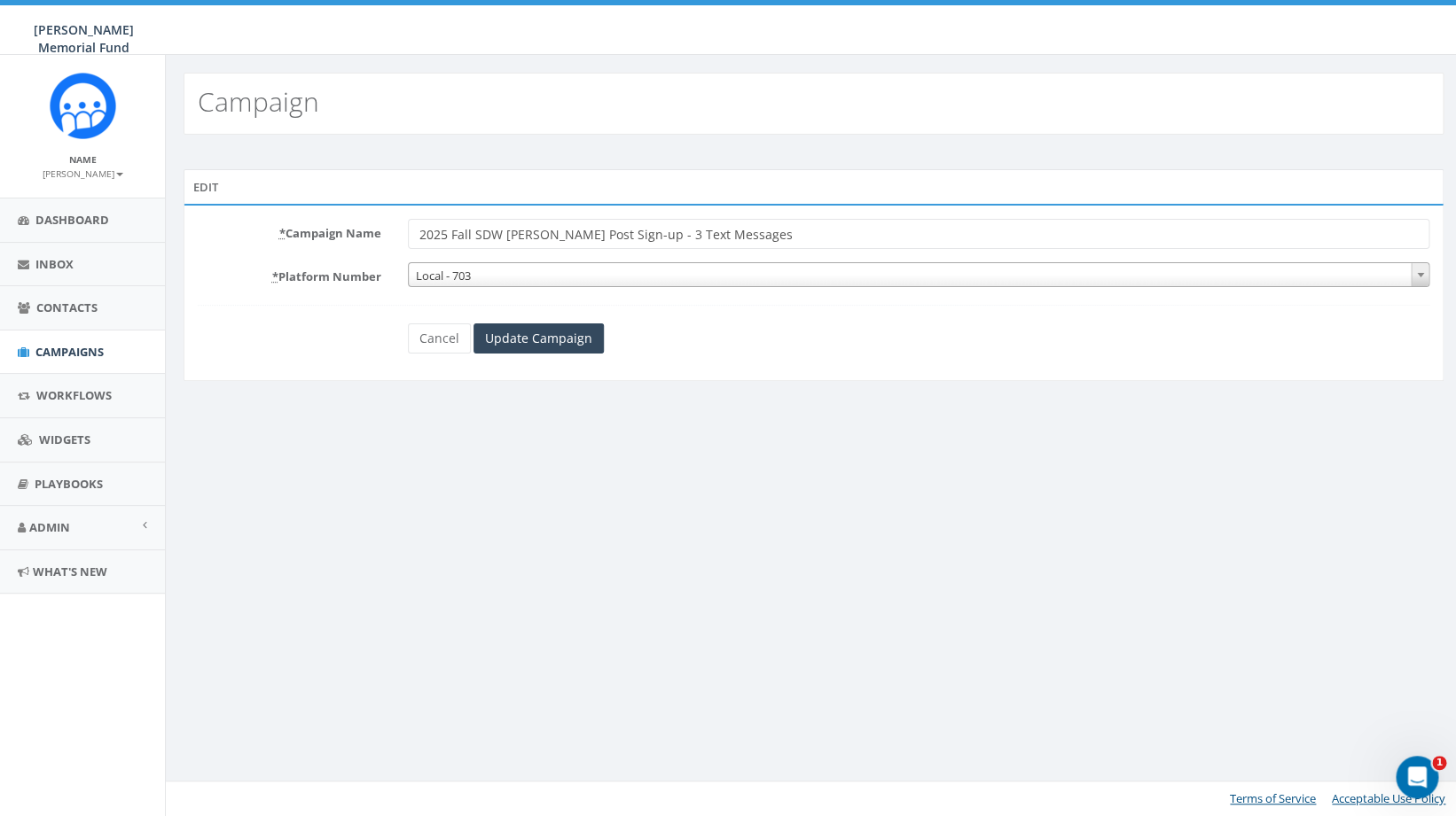
click at [743, 235] on input "2025 Fall SDW [PERSON_NAME] Post Sign-up - 3 Text Messages" at bounding box center [919, 234] width 1022 height 30
drag, startPoint x: 732, startPoint y: 232, endPoint x: 419, endPoint y: 227, distance: 313.0
click at [419, 227] on input "2025 Fall SDW [PERSON_NAME] Post Sign-up - 3 Text Messages_ImagesNOT WORKING" at bounding box center [919, 234] width 1022 height 30
type input "2025 Fall SDW [PERSON_NAME] Post Sign-up - 3 Text Messages_ImagesNOT WORKING"
click at [537, 339] on input "Update Campaign" at bounding box center [539, 339] width 130 height 30
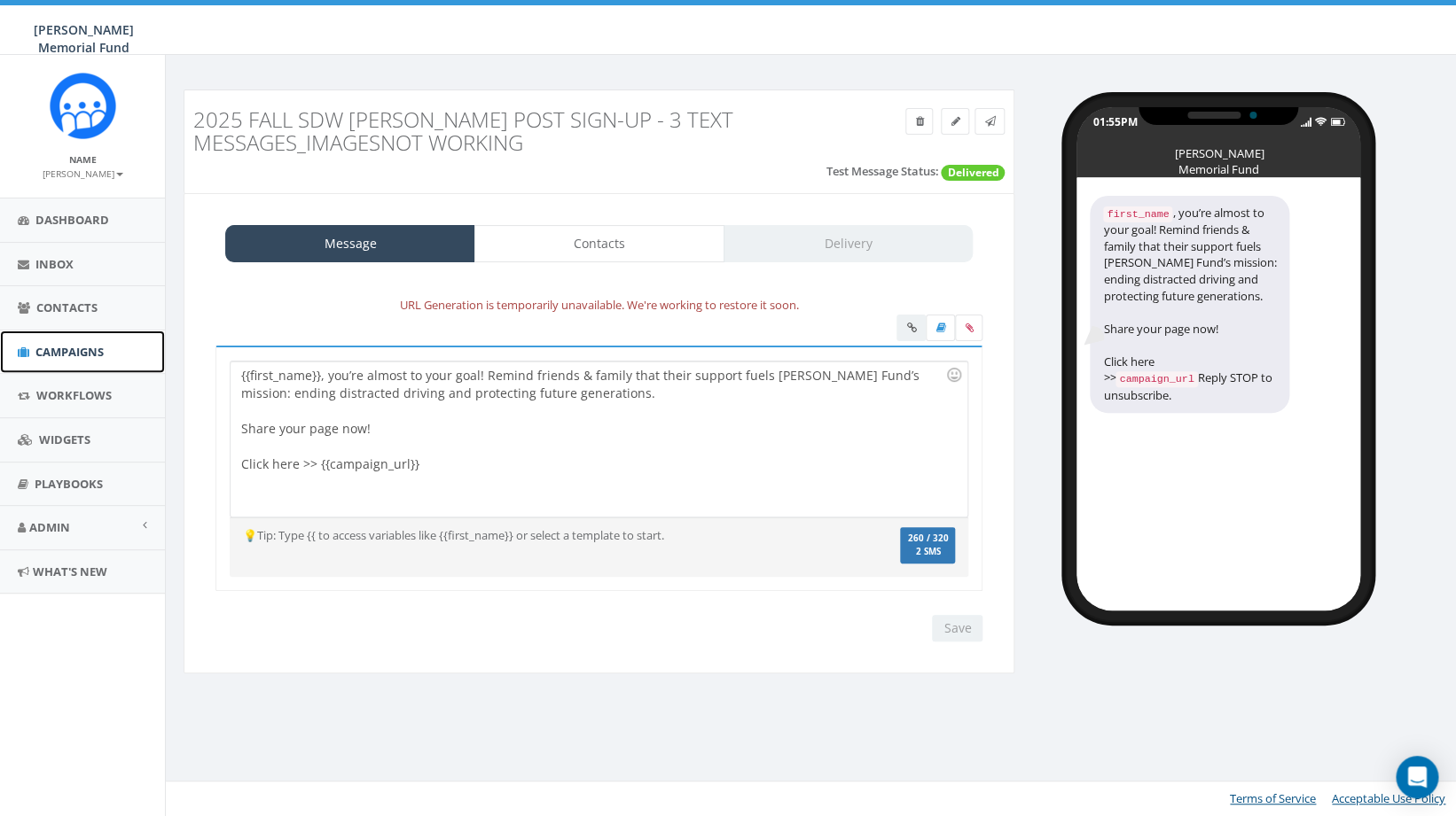
click at [77, 352] on span "Campaigns" at bounding box center [70, 352] width 69 height 16
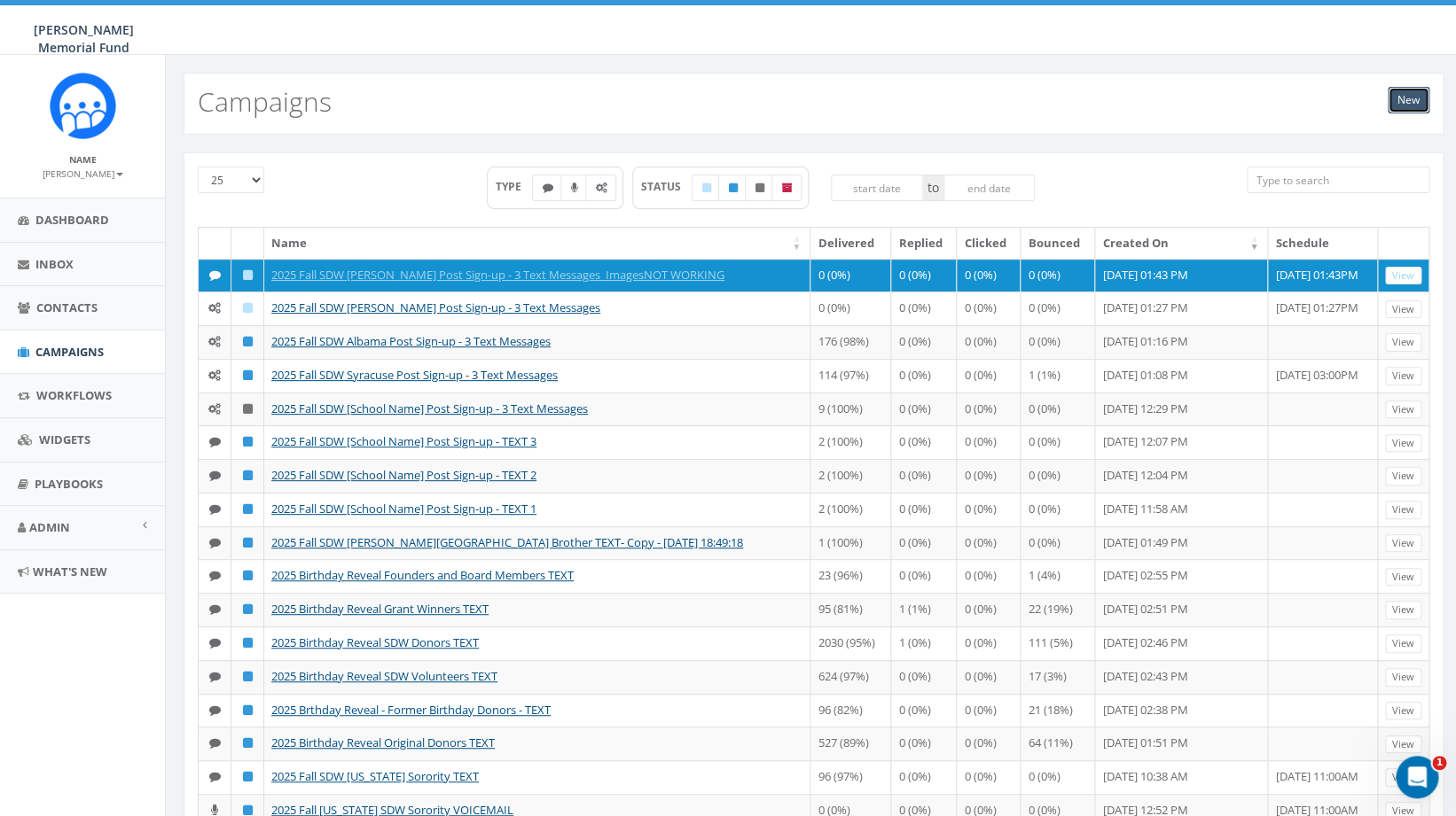
click at [1411, 102] on link "New" at bounding box center [1408, 100] width 42 height 27
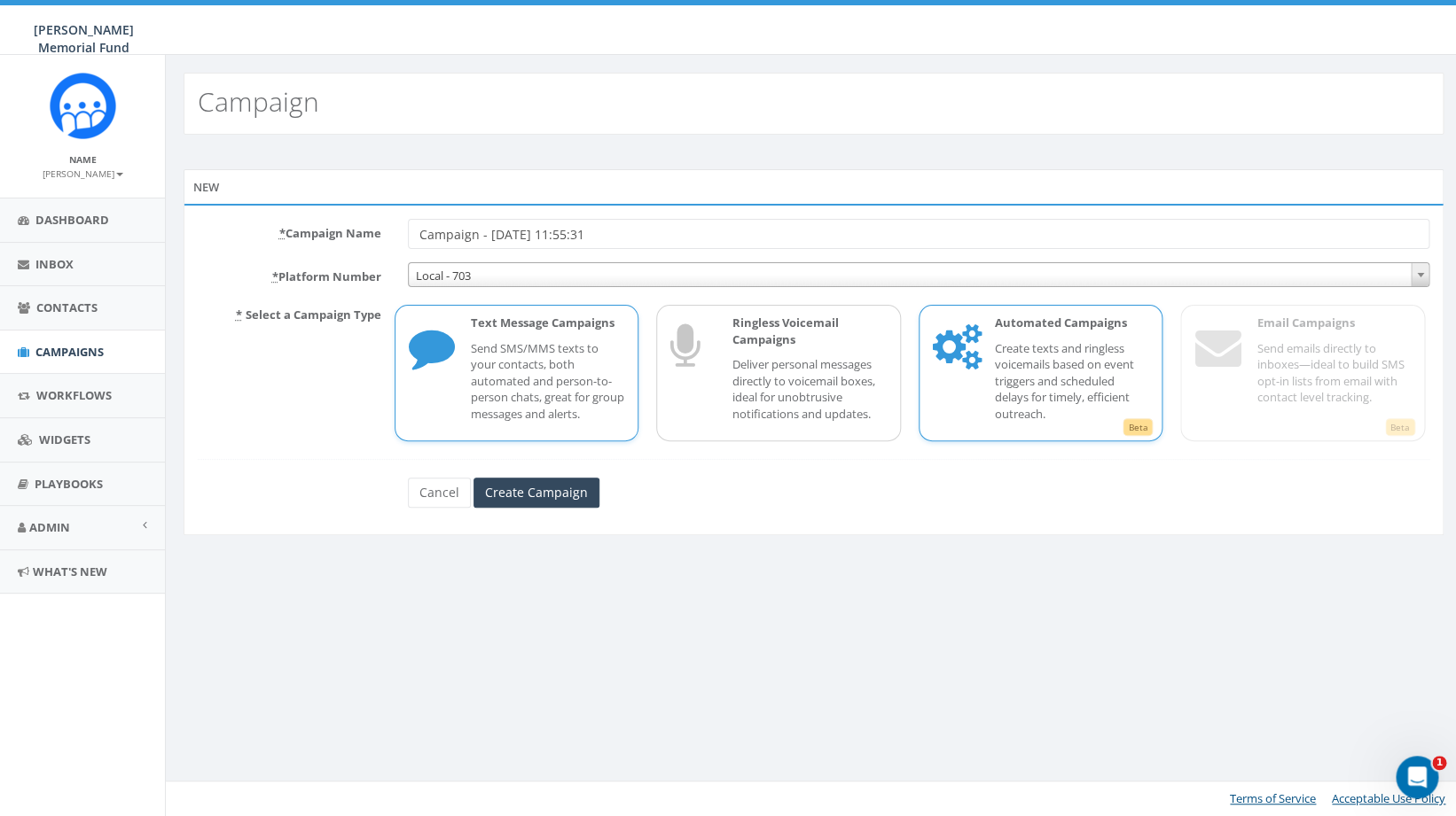
click at [1045, 342] on p "Create texts and ringless voicemails based on event triggers and scheduled dela…" at bounding box center [1071, 382] width 154 height 82
drag, startPoint x: 623, startPoint y: 240, endPoint x: 368, endPoint y: 235, distance: 255.0
click at [408, 235] on input "Campaign - 09/11/2025, 11:55:31" at bounding box center [919, 234] width 1022 height 30
paste input "2025 Fall SDW [PERSON_NAME] Post Sign-up - 3 Text Messages"
type input "2025 Fall SDW [PERSON_NAME] Post Sign-up - 3 Text Messages"
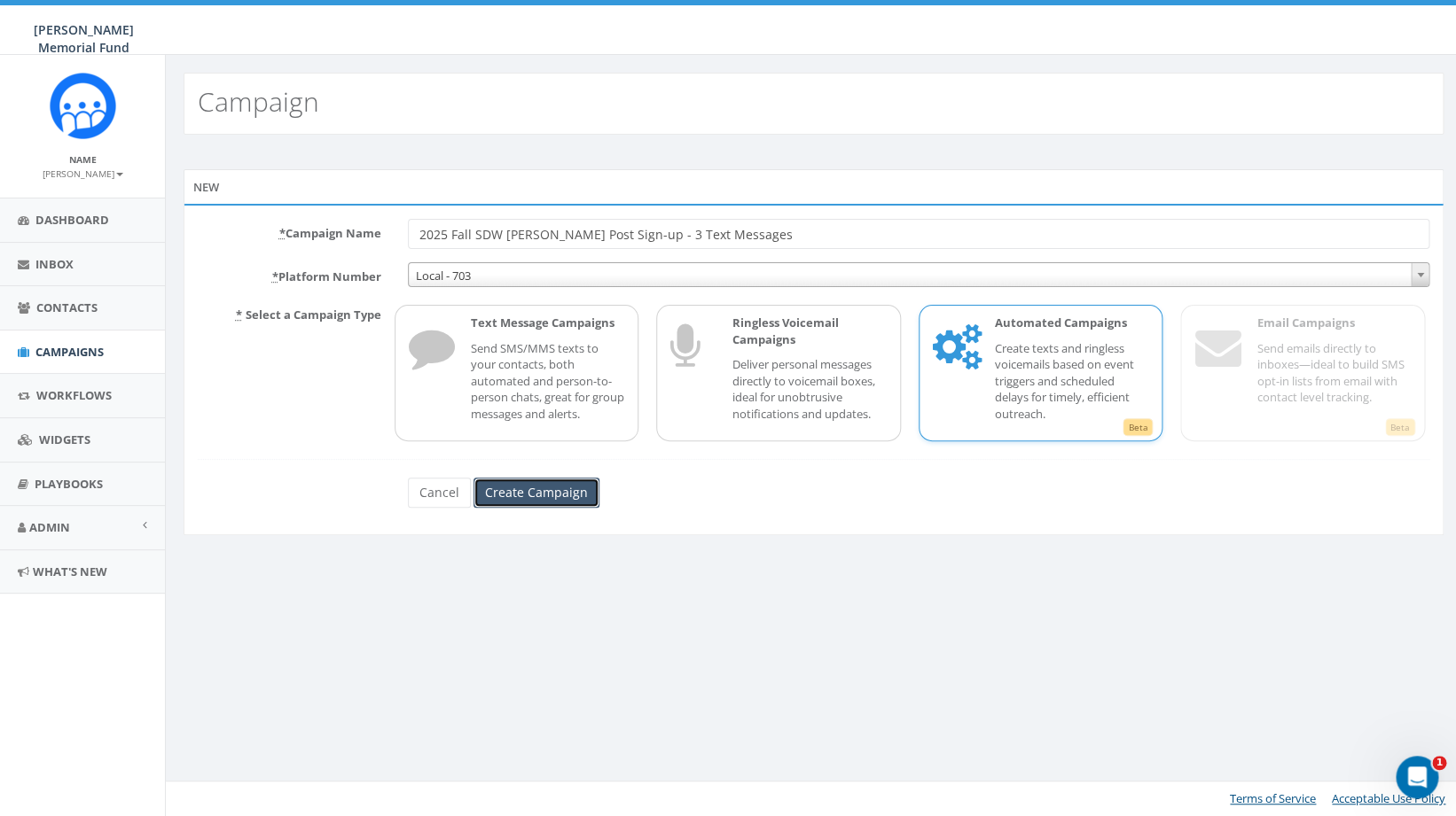
click at [517, 492] on input "Create Campaign" at bounding box center [536, 493] width 126 height 30
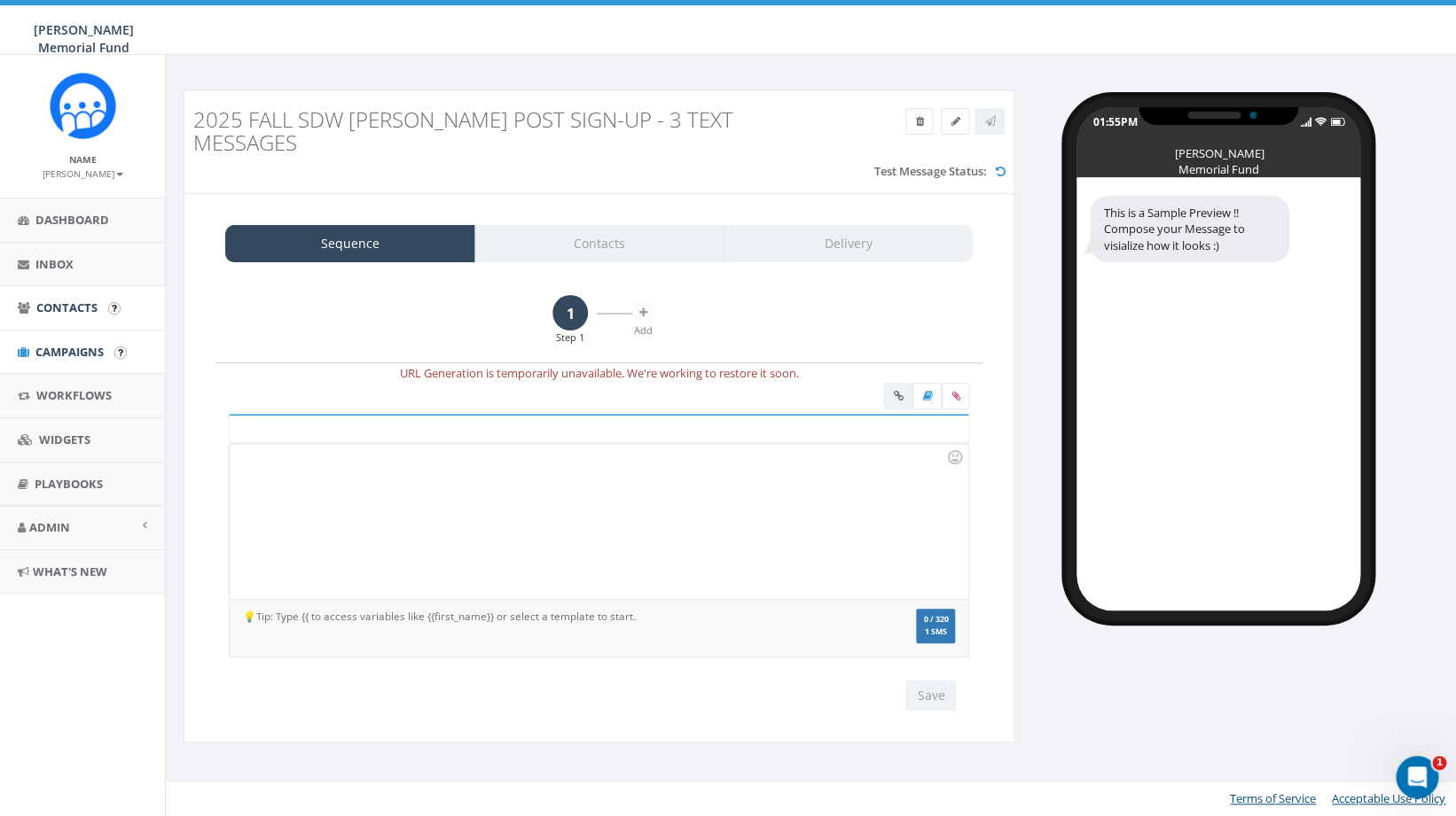
click at [355, 484] on div at bounding box center [598, 522] width 738 height 155
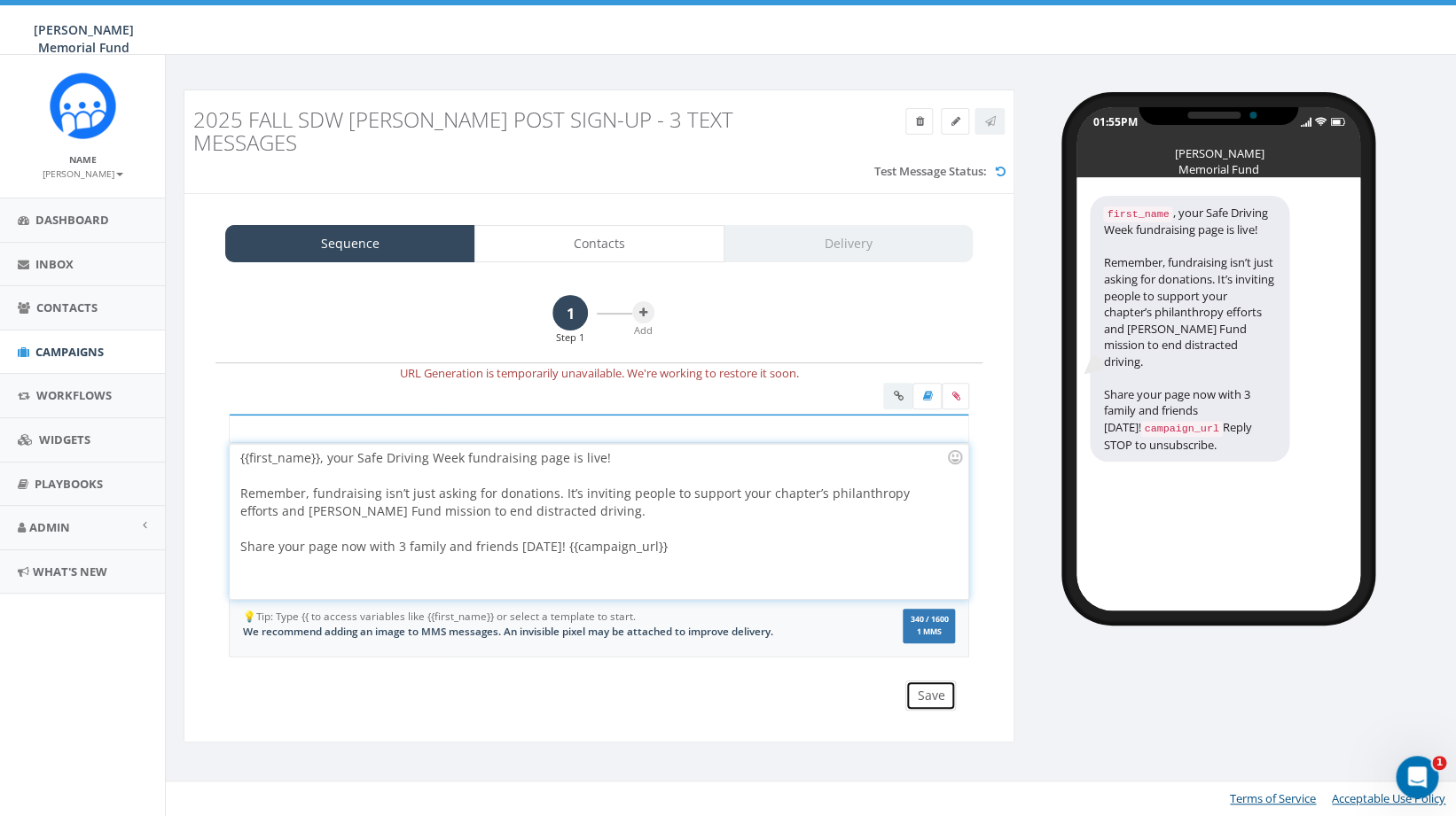
click at [937, 680] on button "Save" at bounding box center [931, 696] width 51 height 30
click at [953, 391] on icon at bounding box center [955, 396] width 8 height 11
click at [0, 0] on input "file" at bounding box center [0, 0] width 0 height 0
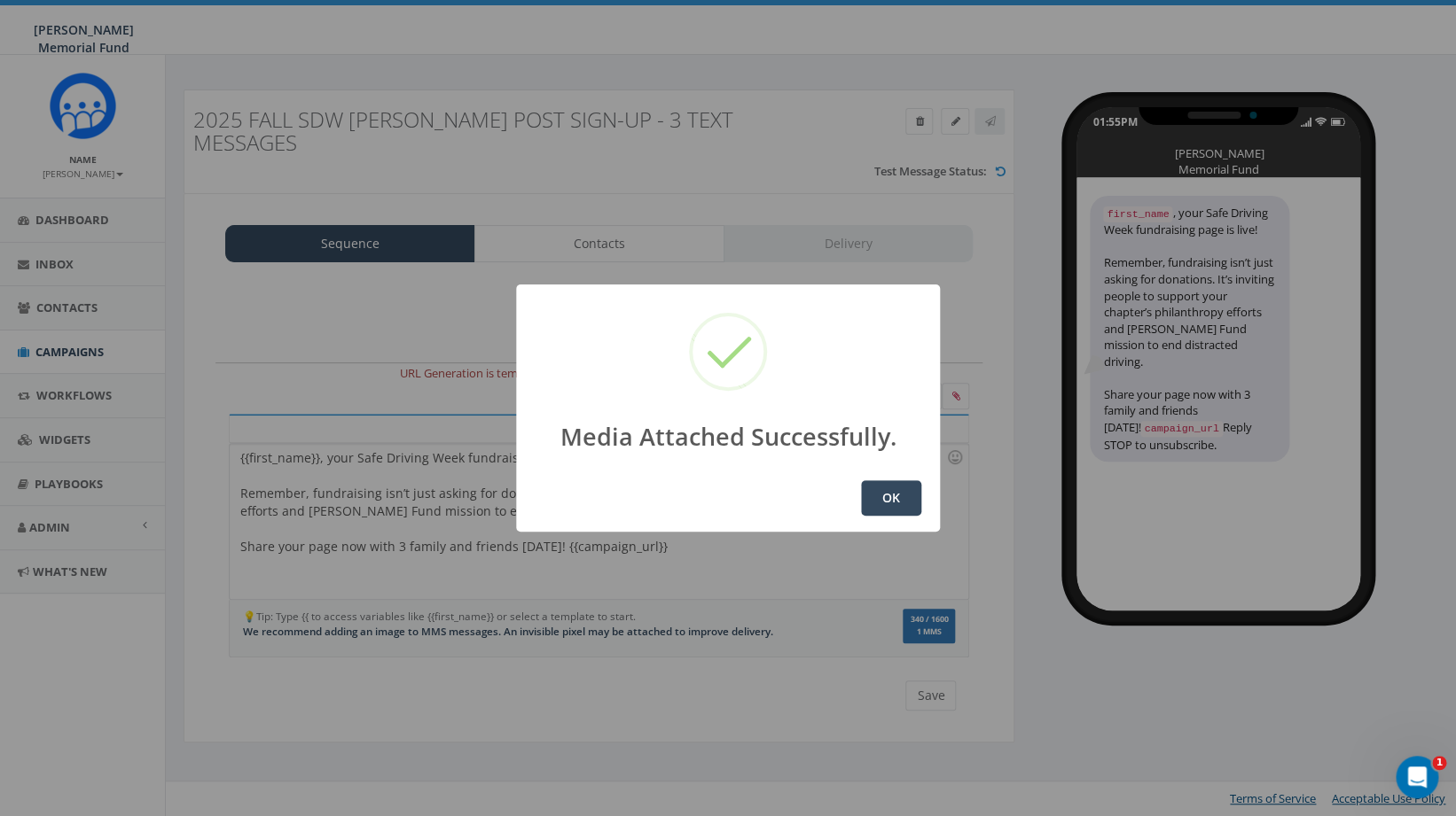
click at [915, 499] on button "OK" at bounding box center [891, 499] width 61 height 36
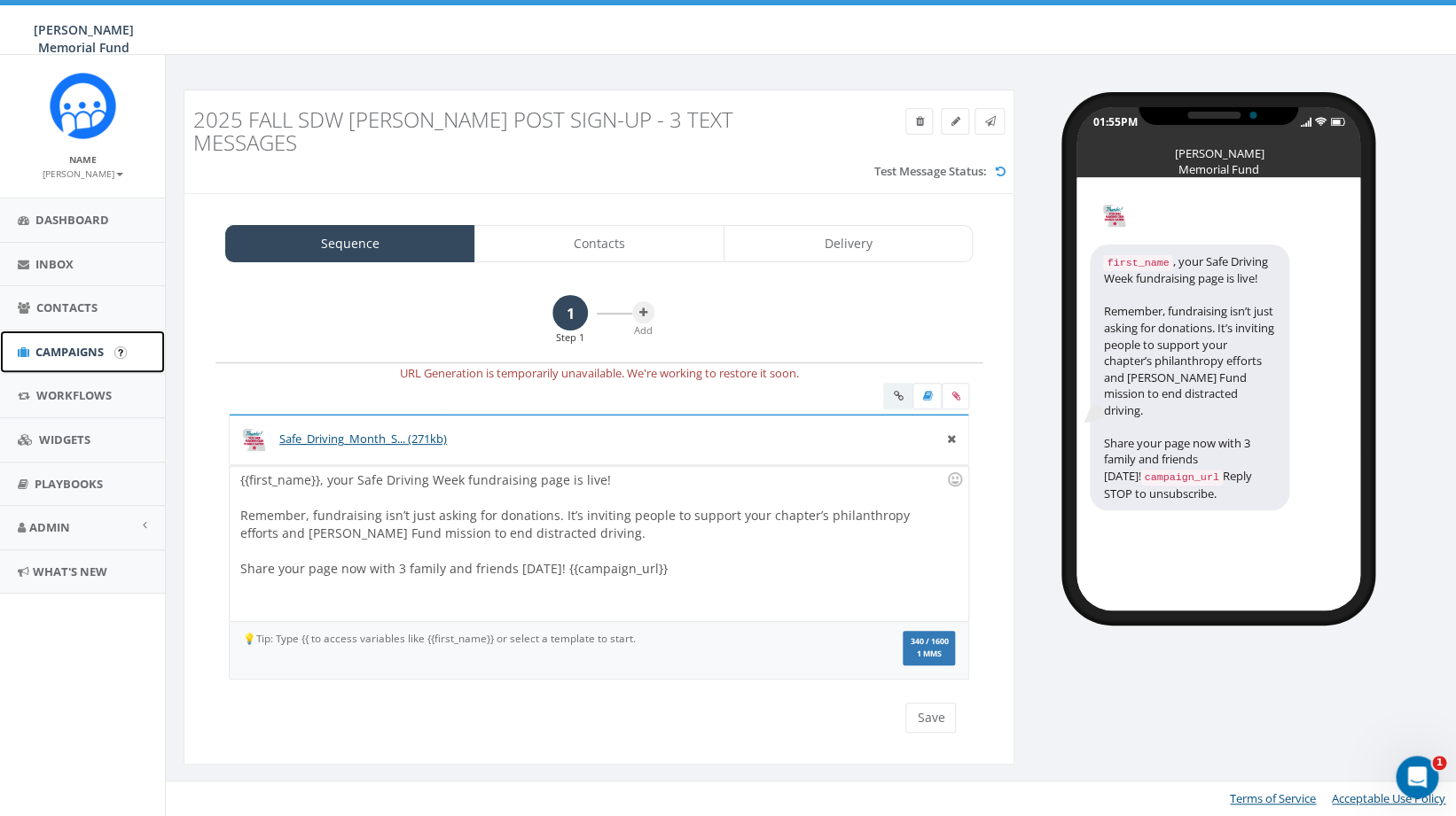
click at [58, 344] on link "Campaigns" at bounding box center [82, 352] width 165 height 44
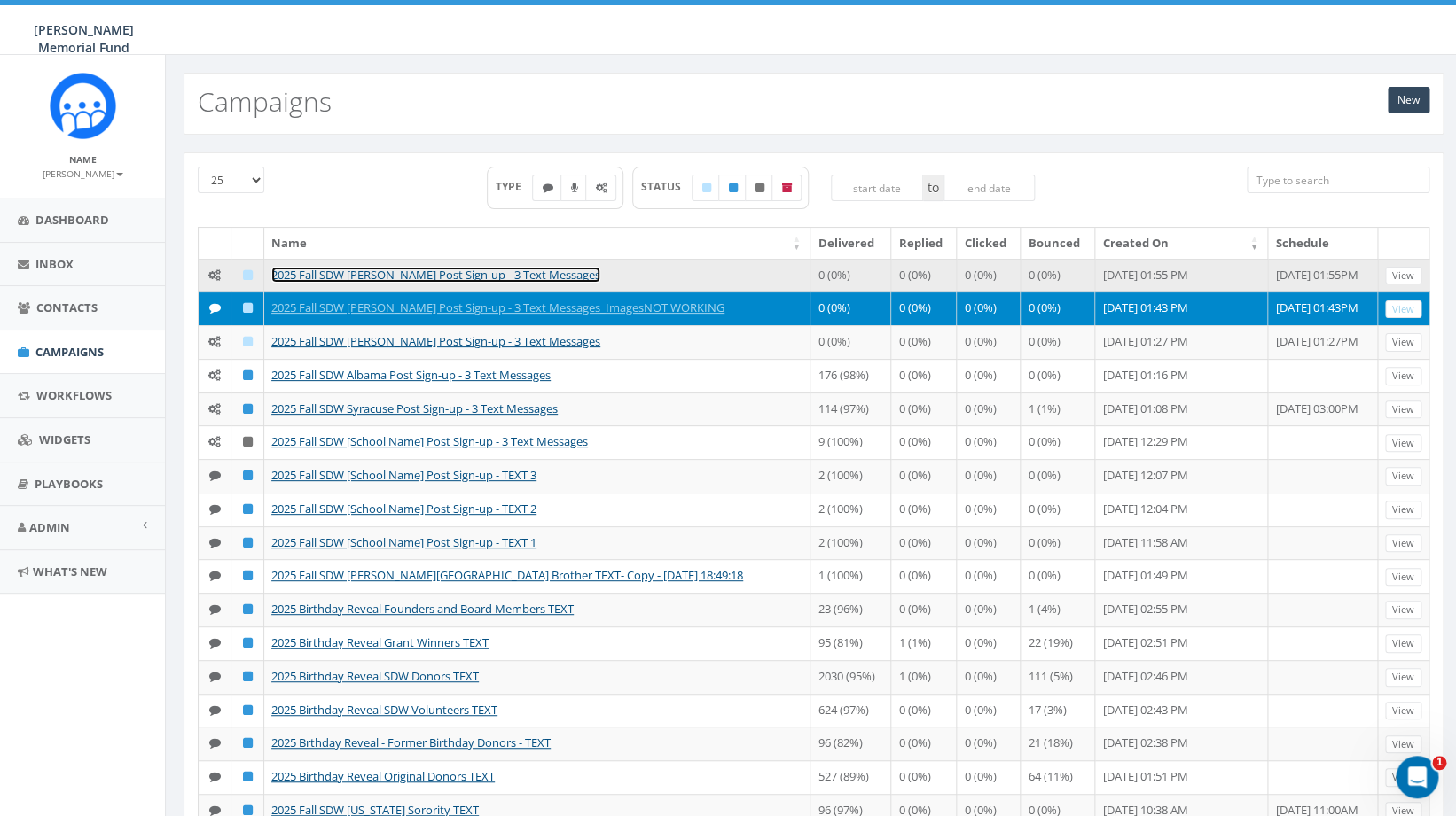
click at [509, 278] on link "2025 Fall SDW [PERSON_NAME] Post Sign-up - 3 Text Messages" at bounding box center [435, 275] width 329 height 16
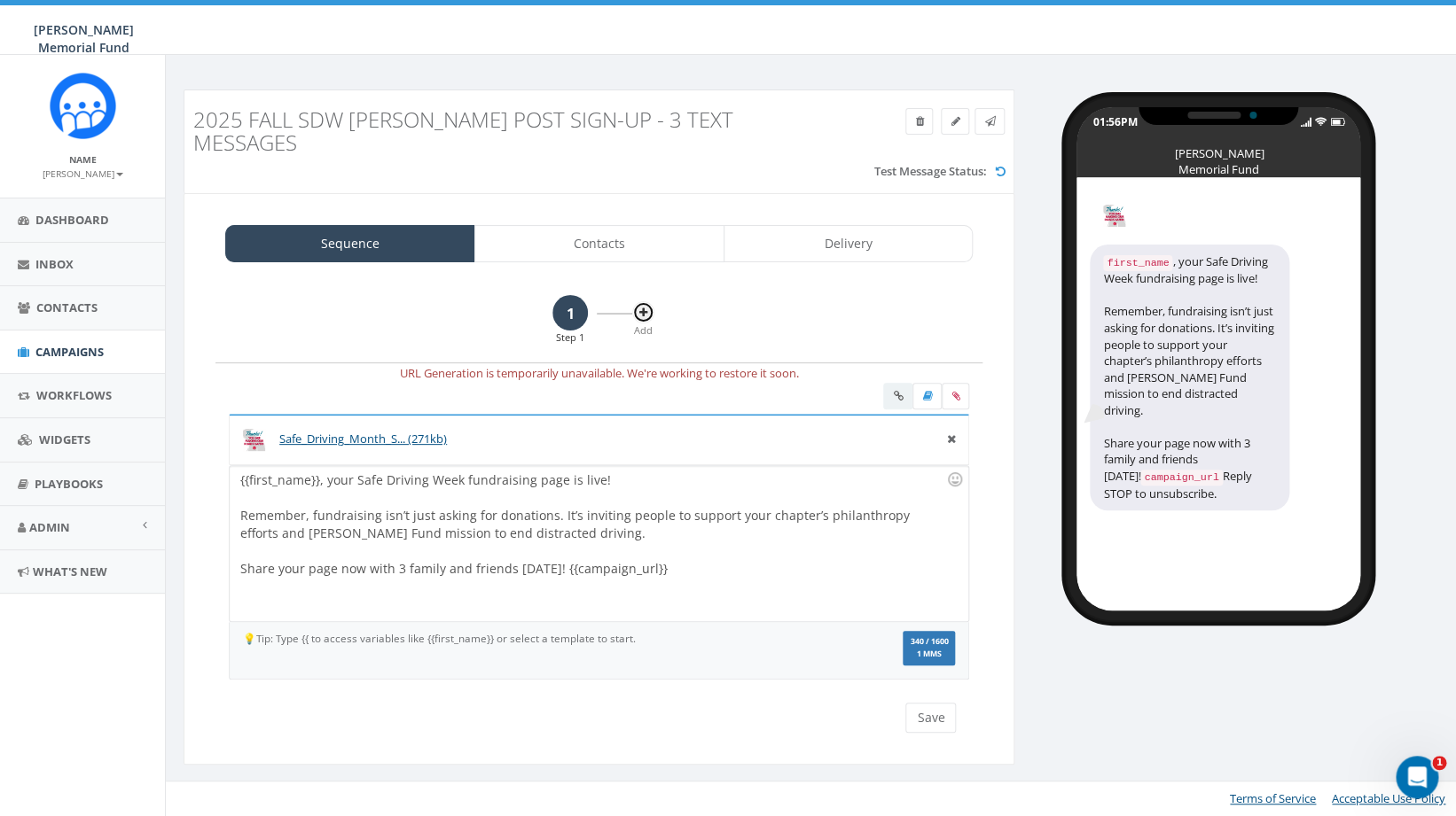
click at [644, 308] on icon at bounding box center [643, 313] width 8 height 11
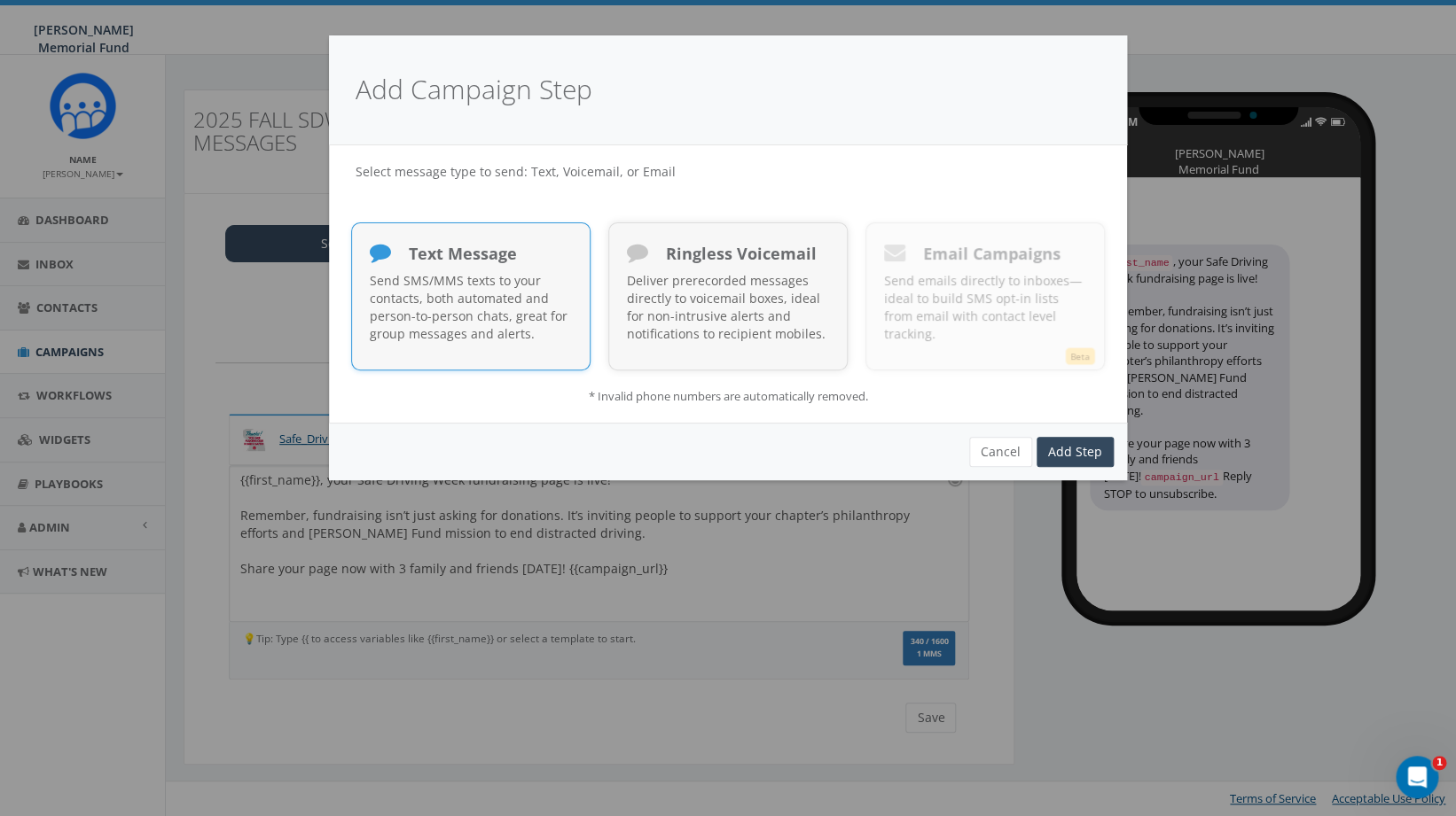
click at [507, 293] on p "Send SMS/MMS texts to your contacts, both automated and person-to-person chats,…" at bounding box center [470, 308] width 203 height 71
click at [1091, 445] on link "Add Step" at bounding box center [1075, 452] width 77 height 30
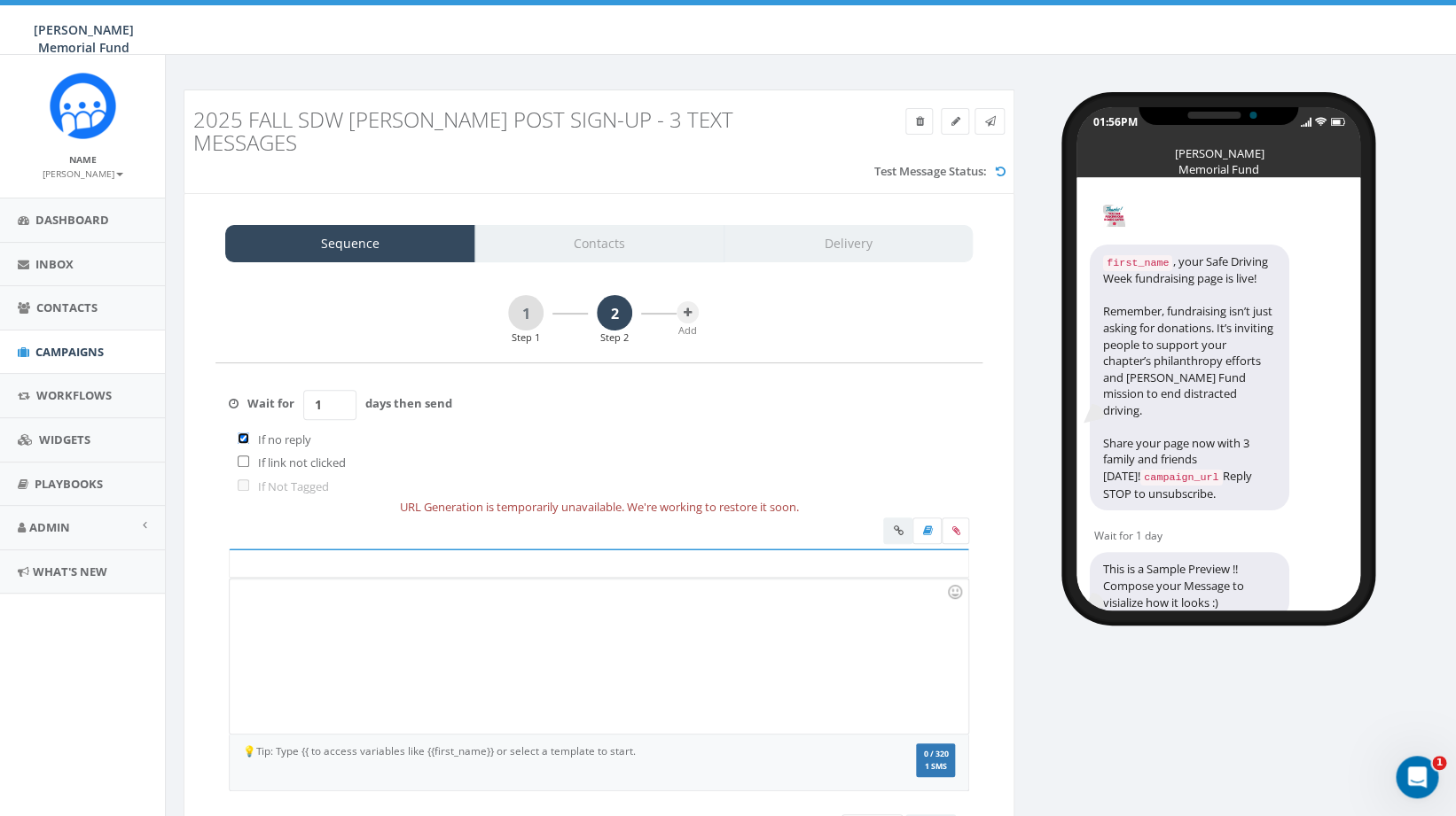
click at [249, 433] on input "checkbox" at bounding box center [243, 438] width 12 height 12
checkbox input "false"
drag, startPoint x: 335, startPoint y: 386, endPoint x: 299, endPoint y: 385, distance: 36.0
click at [303, 390] on input "1" at bounding box center [330, 405] width 54 height 30
type input "2"
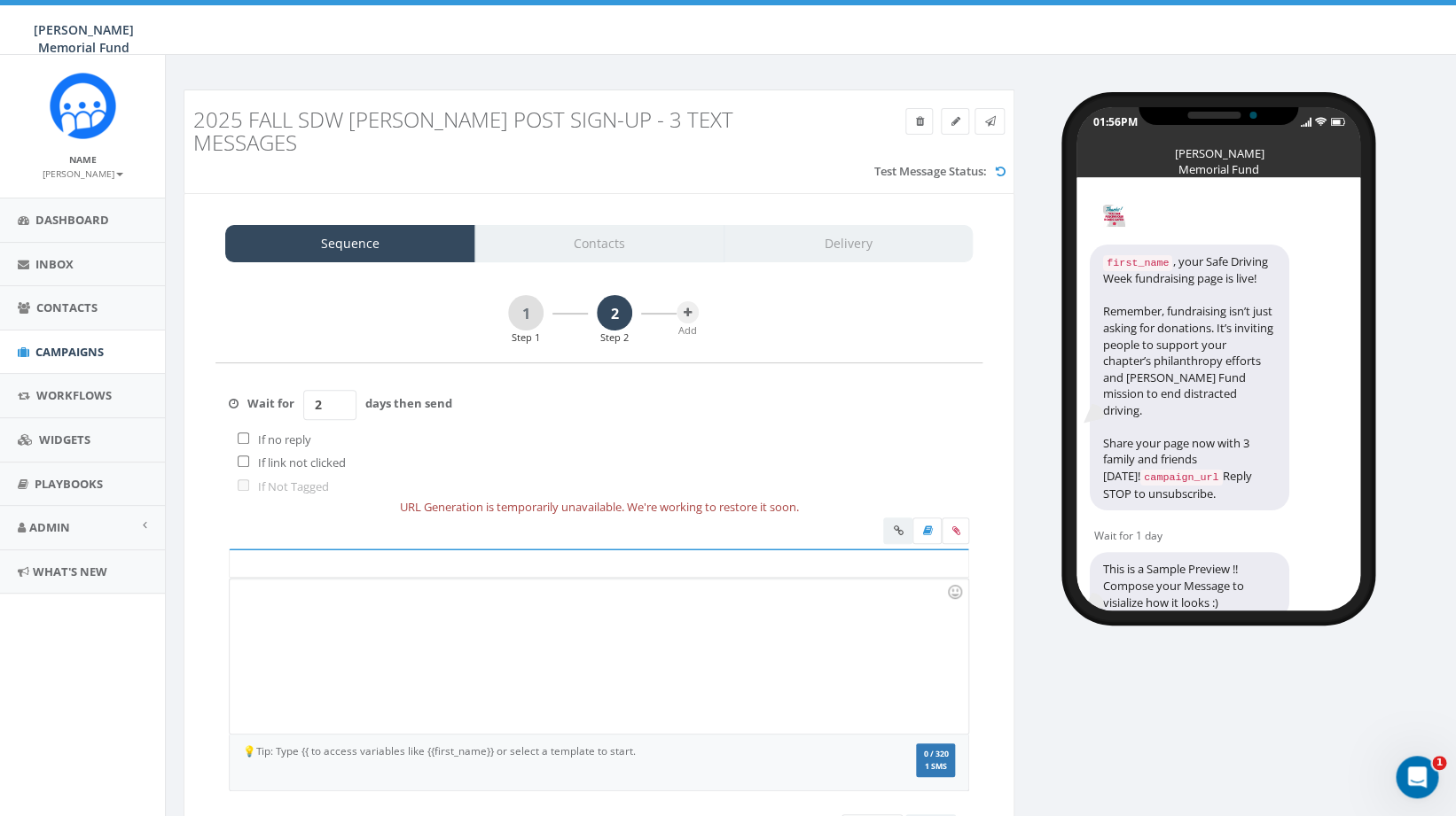
click at [349, 611] on div at bounding box center [598, 656] width 738 height 155
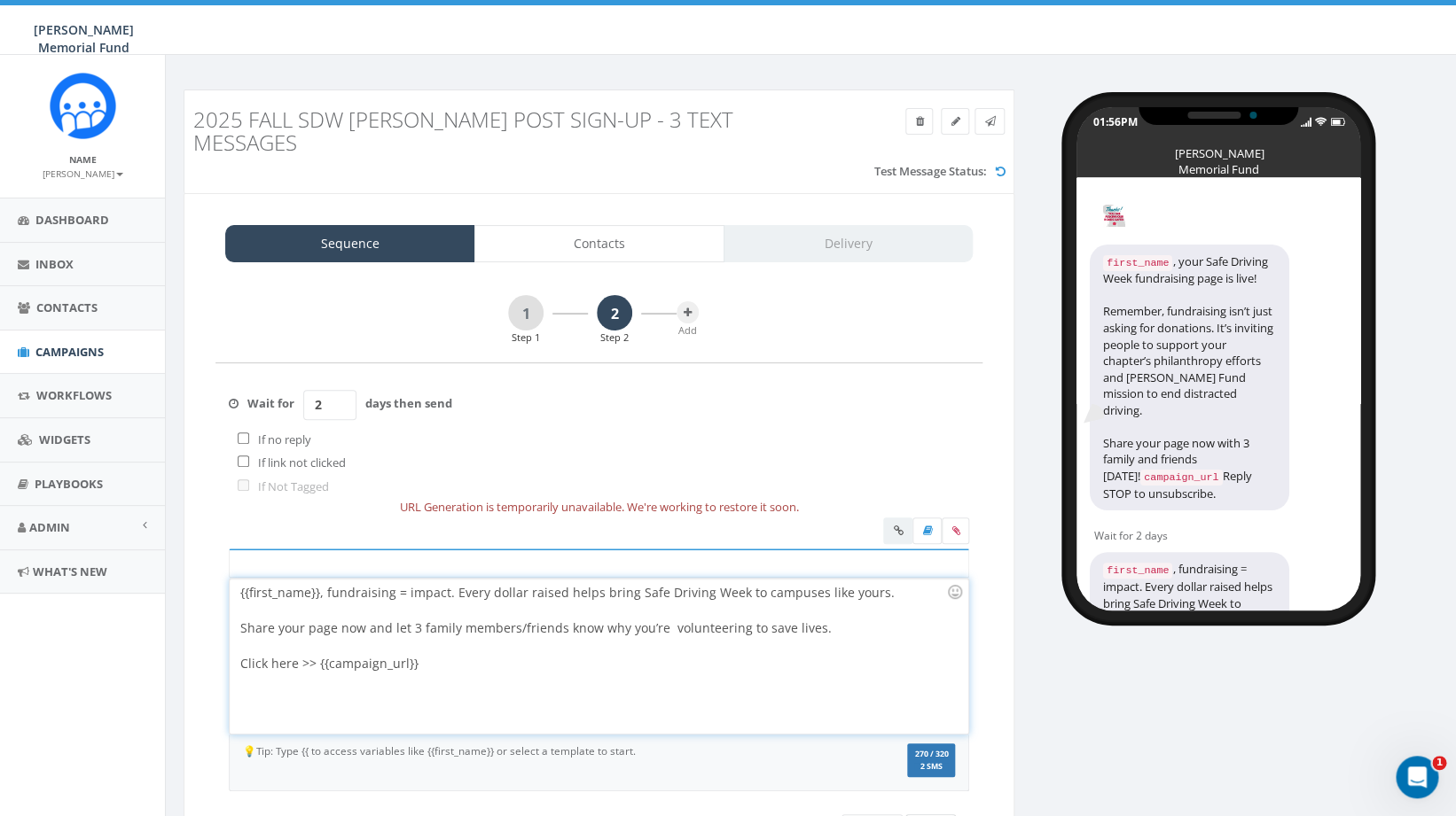
click at [931, 814] on button "Save" at bounding box center [931, 829] width 51 height 30
click at [955, 517] on label at bounding box center [955, 531] width 28 height 27
click at [0, 0] on input "file" at bounding box center [0, 0] width 0 height 0
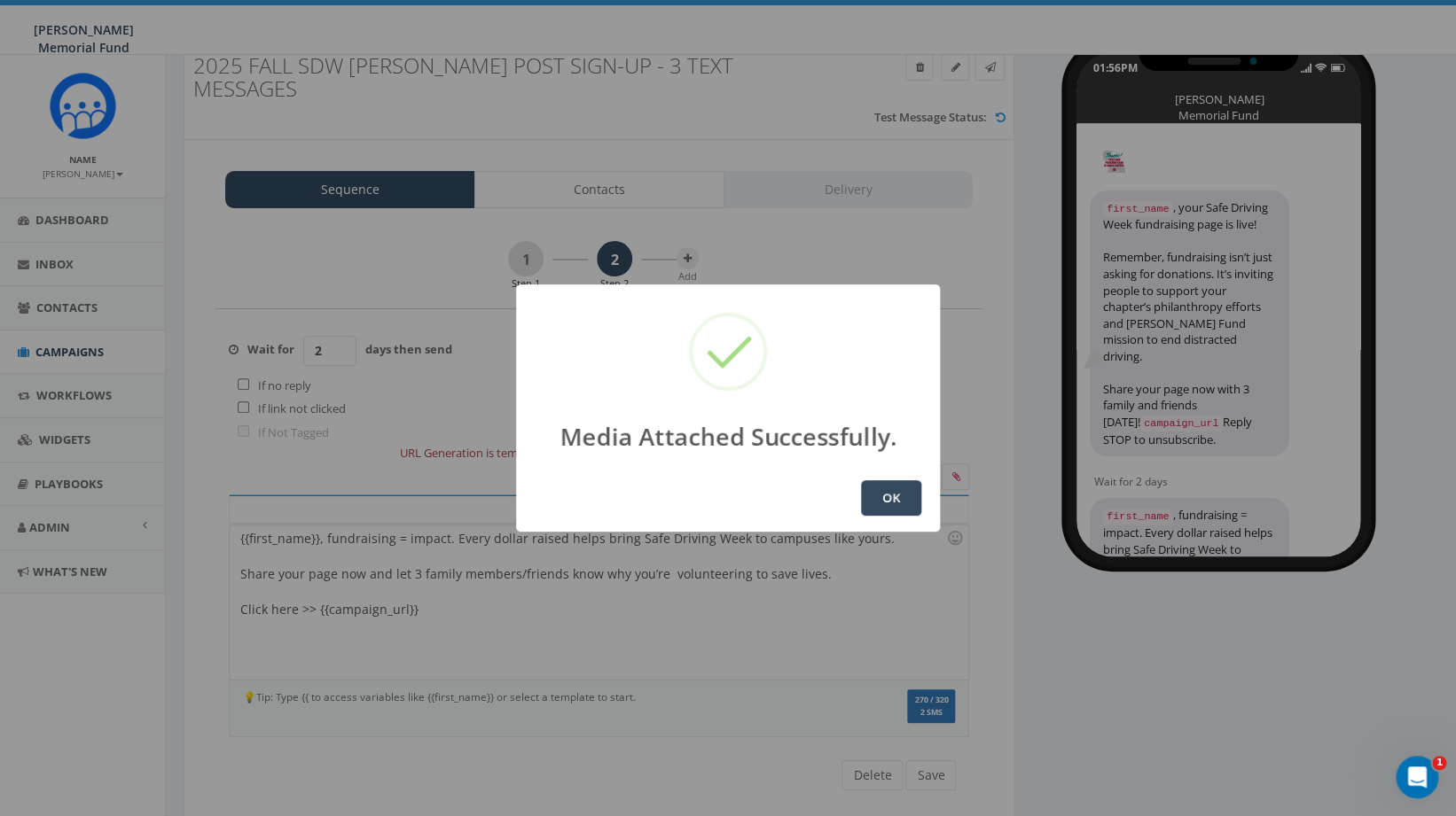
scroll to position [76, 0]
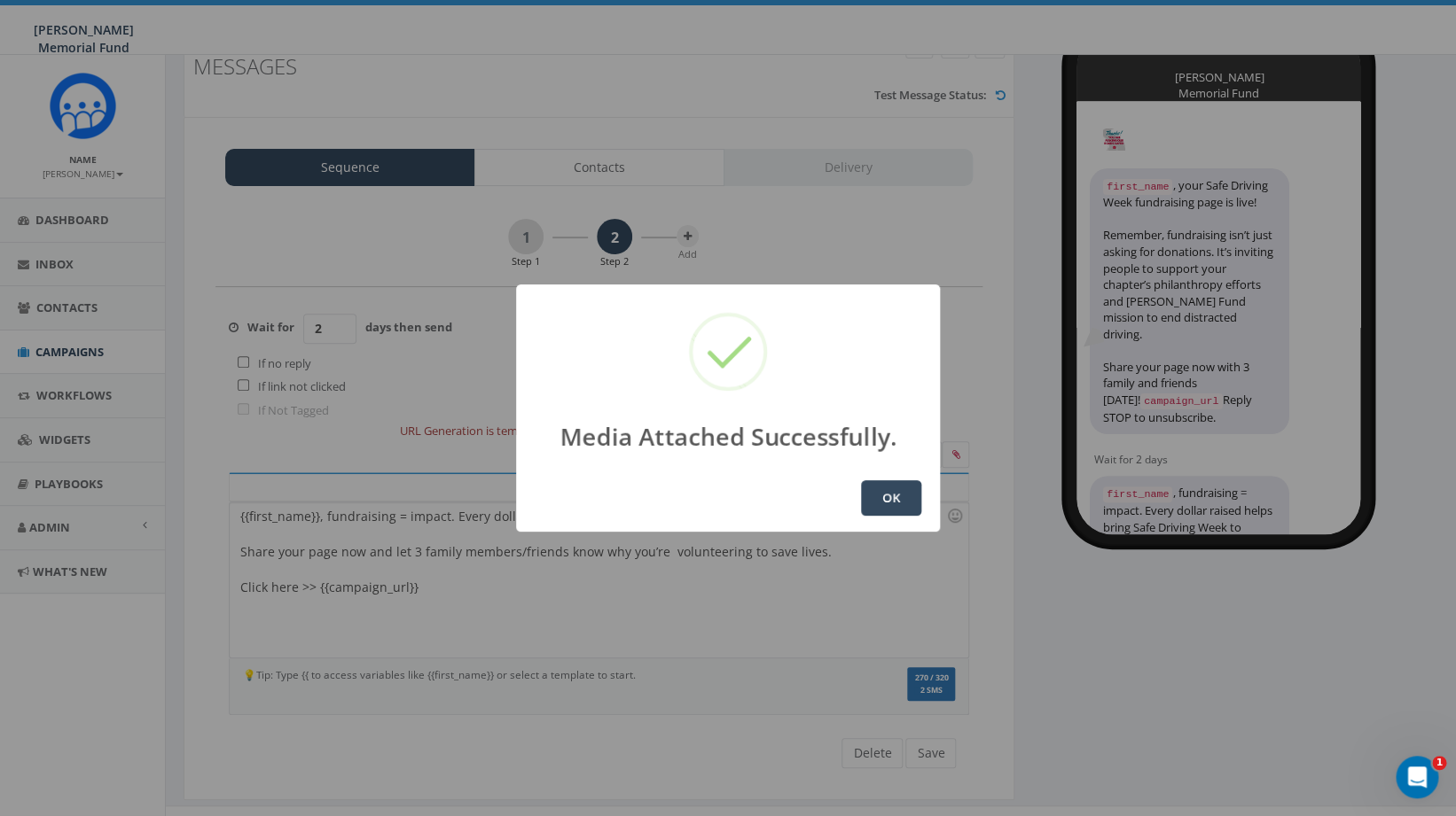
click at [891, 497] on button "OK" at bounding box center [891, 499] width 61 height 36
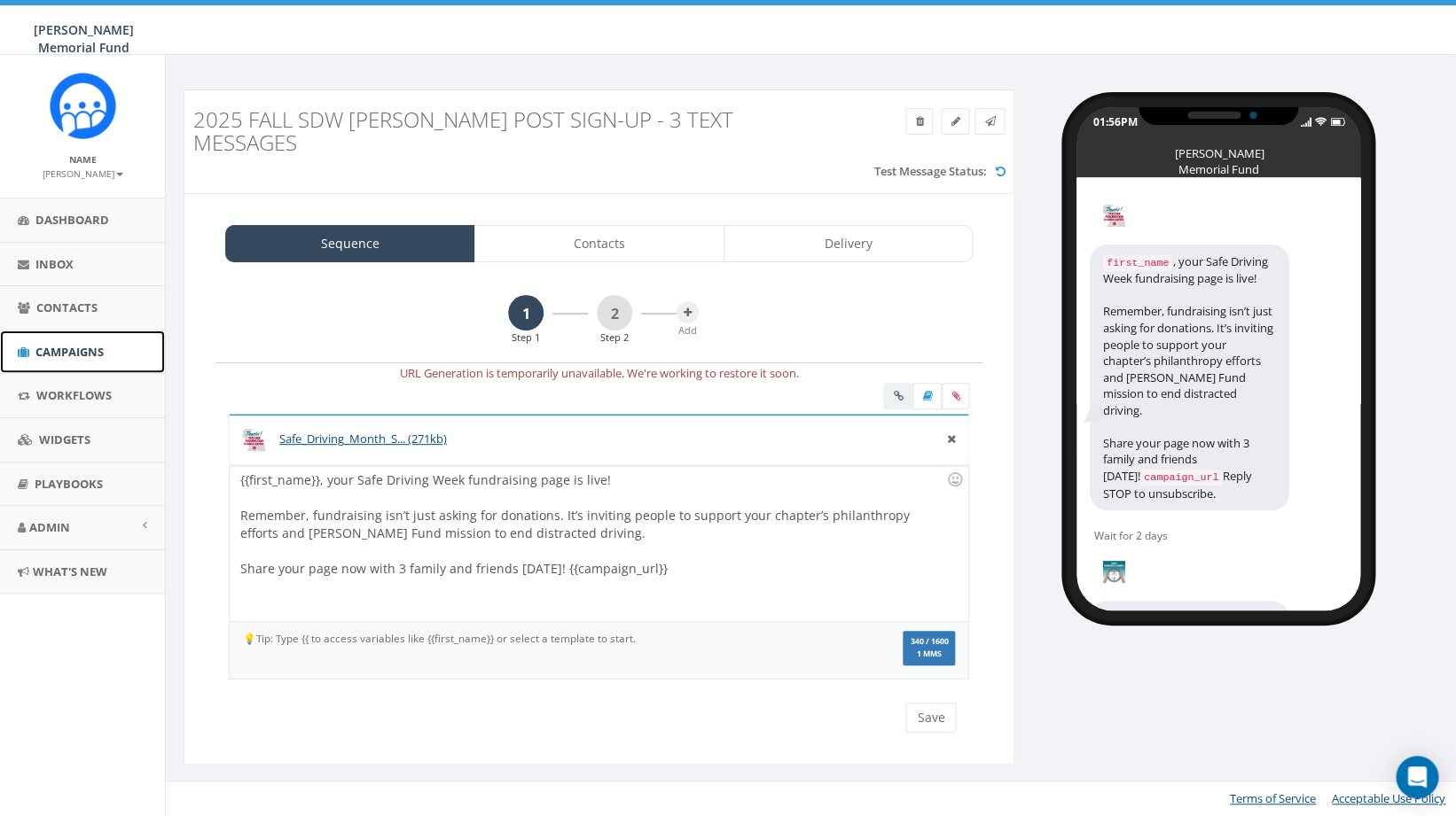
click at [51, 359] on span "Campaigns" at bounding box center [70, 352] width 69 height 16
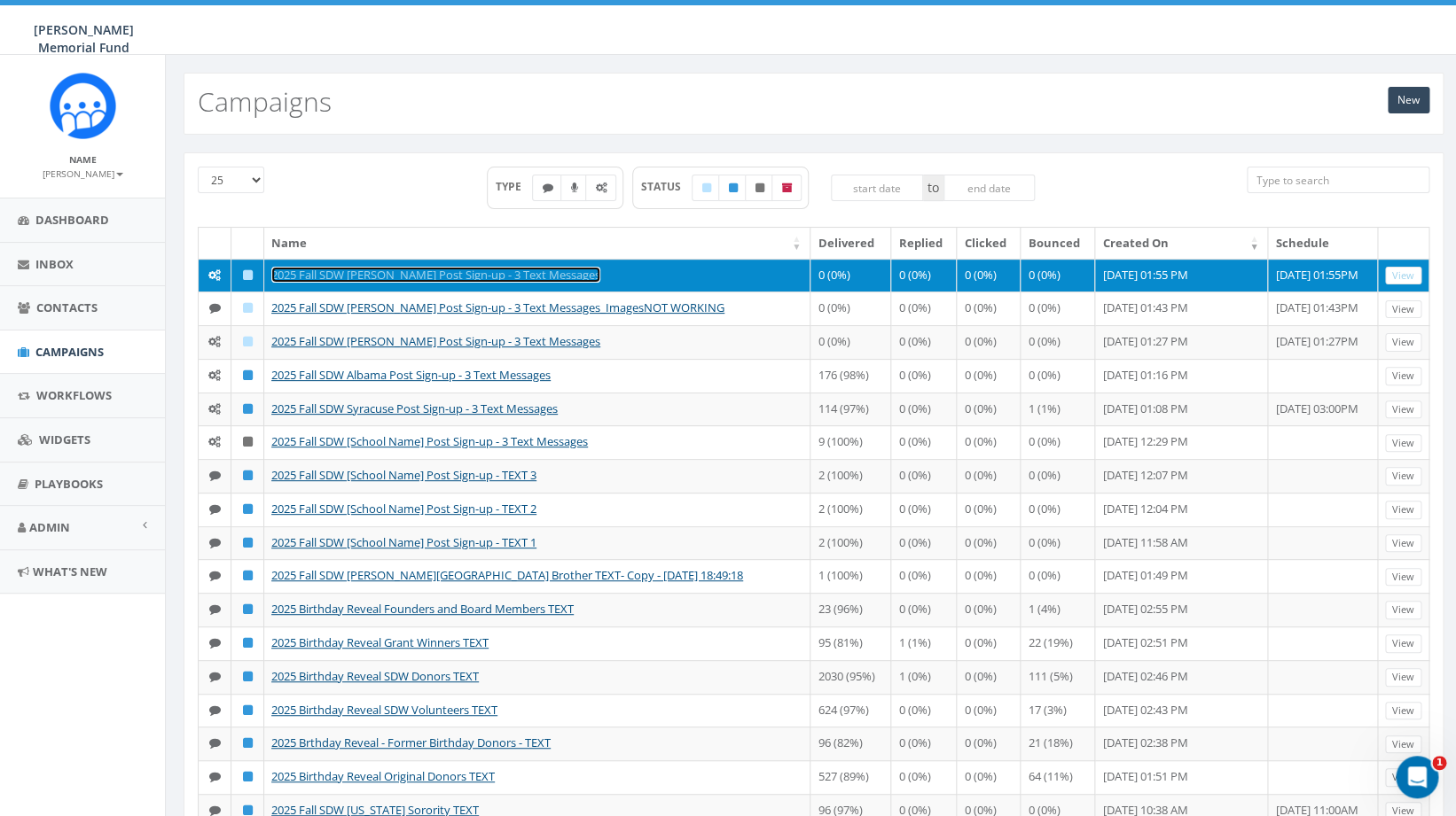
click at [461, 275] on link "2025 Fall SDW [PERSON_NAME] Post Sign-up - 3 Text Messages" at bounding box center [435, 275] width 329 height 16
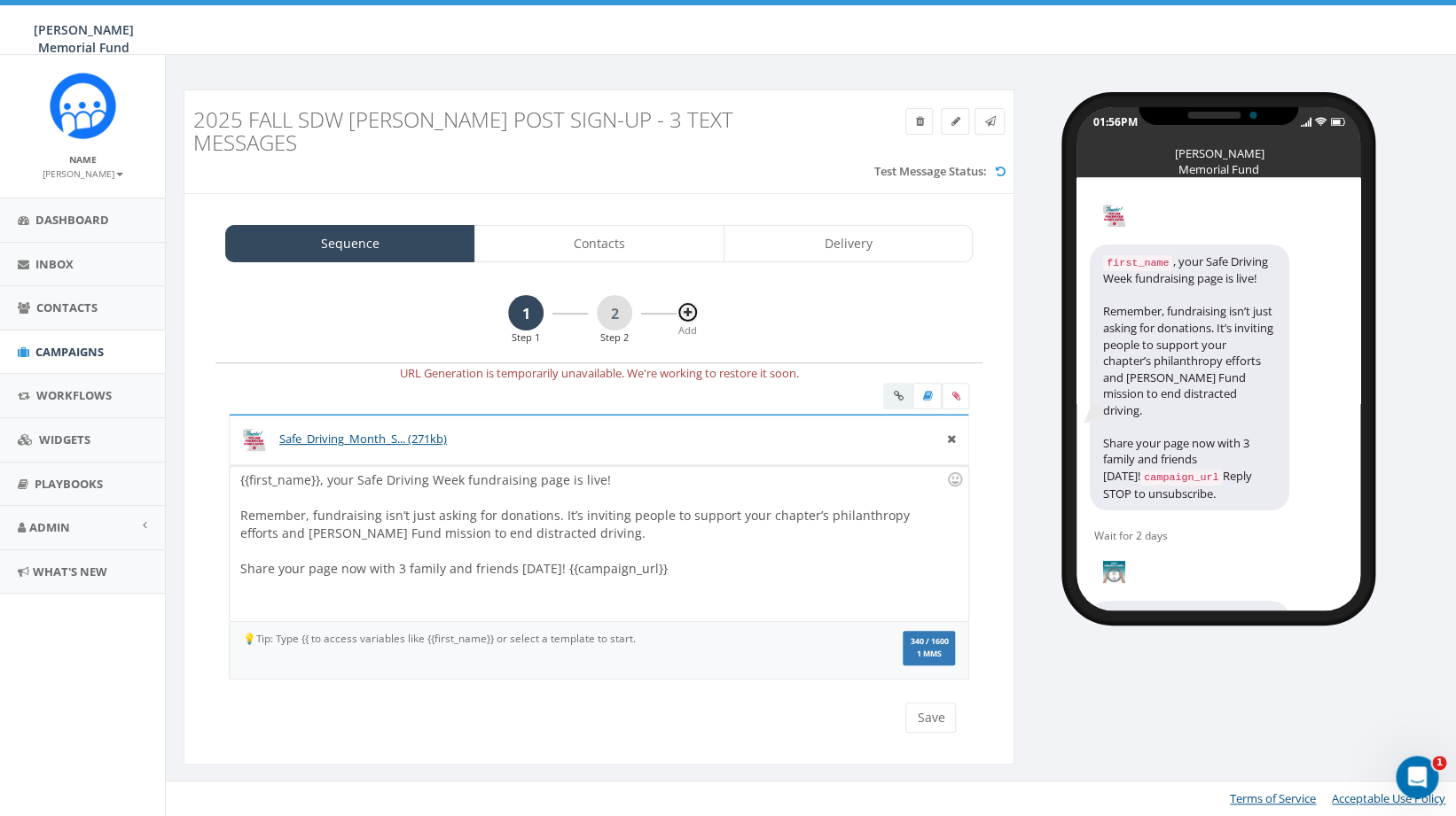
click at [687, 308] on icon at bounding box center [687, 313] width 8 height 11
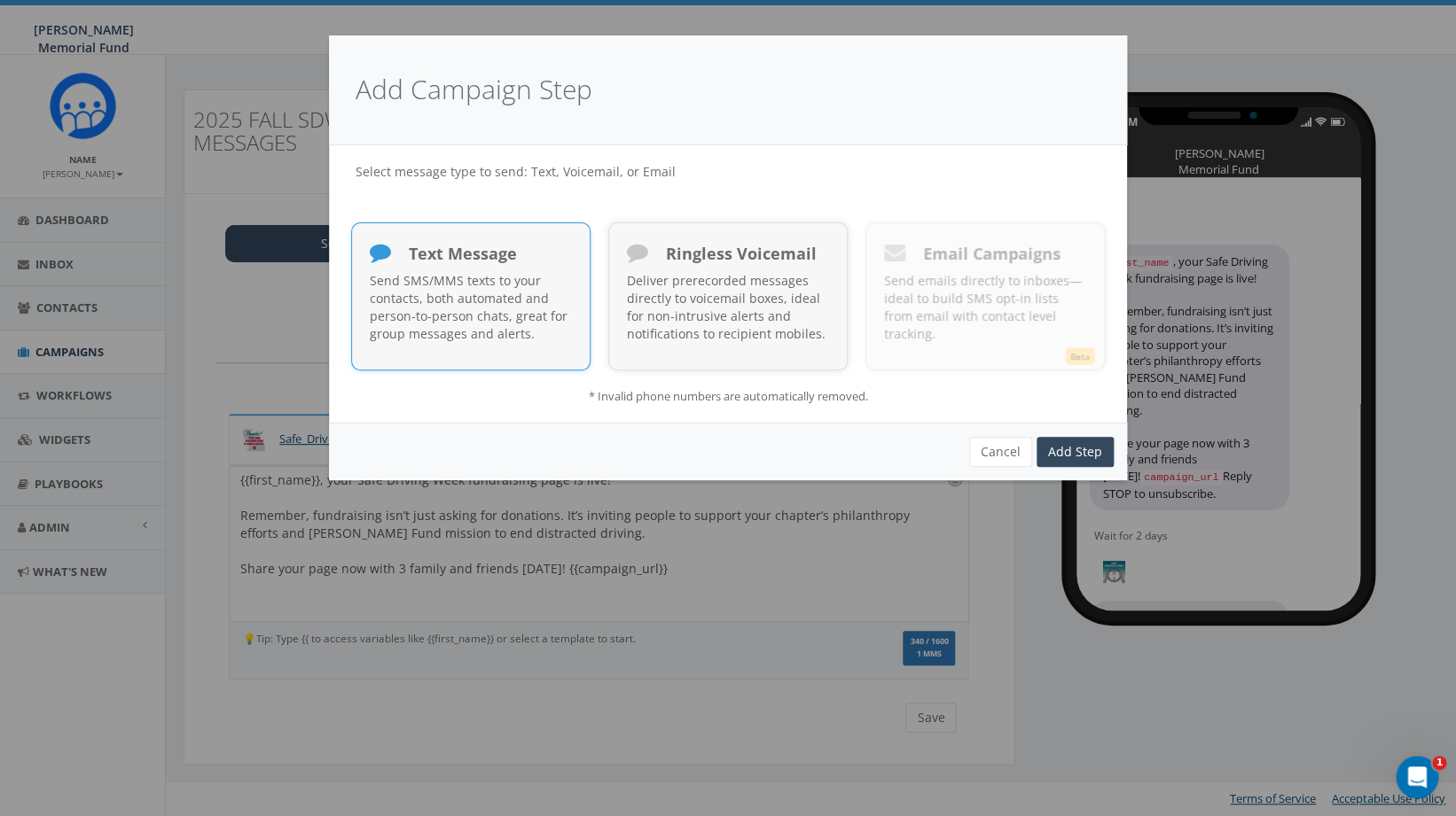
click at [534, 284] on p "Send SMS/MMS texts to your contacts, both automated and person-to-person chats,…" at bounding box center [470, 308] width 203 height 71
click at [1074, 445] on link "Add Step" at bounding box center [1075, 452] width 77 height 30
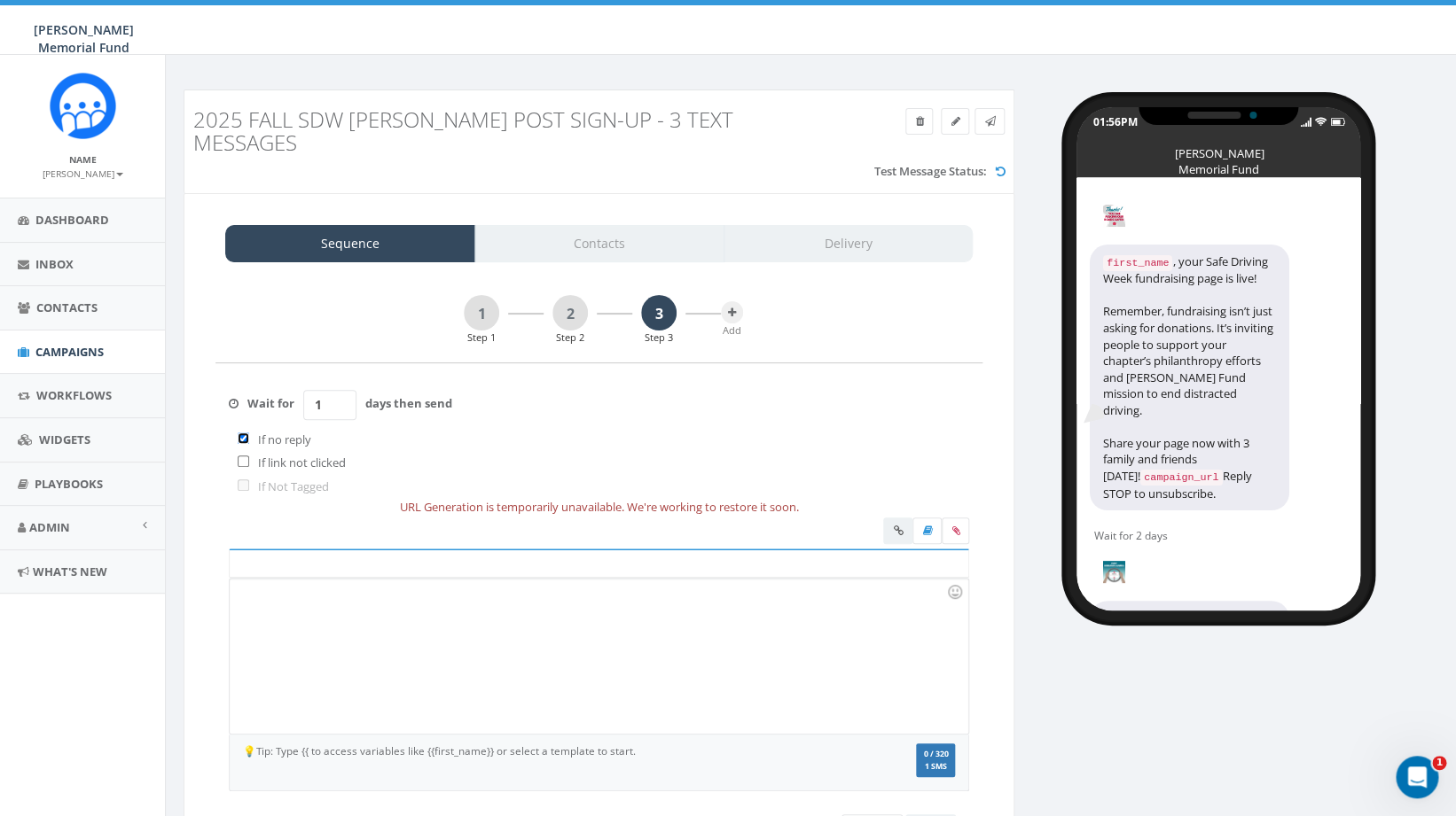
click at [241, 433] on input "checkbox" at bounding box center [243, 438] width 12 height 12
checkbox input "false"
drag, startPoint x: 330, startPoint y: 384, endPoint x: 301, endPoint y: 384, distance: 29.0
click at [303, 390] on input "1" at bounding box center [330, 405] width 54 height 30
type input "2"
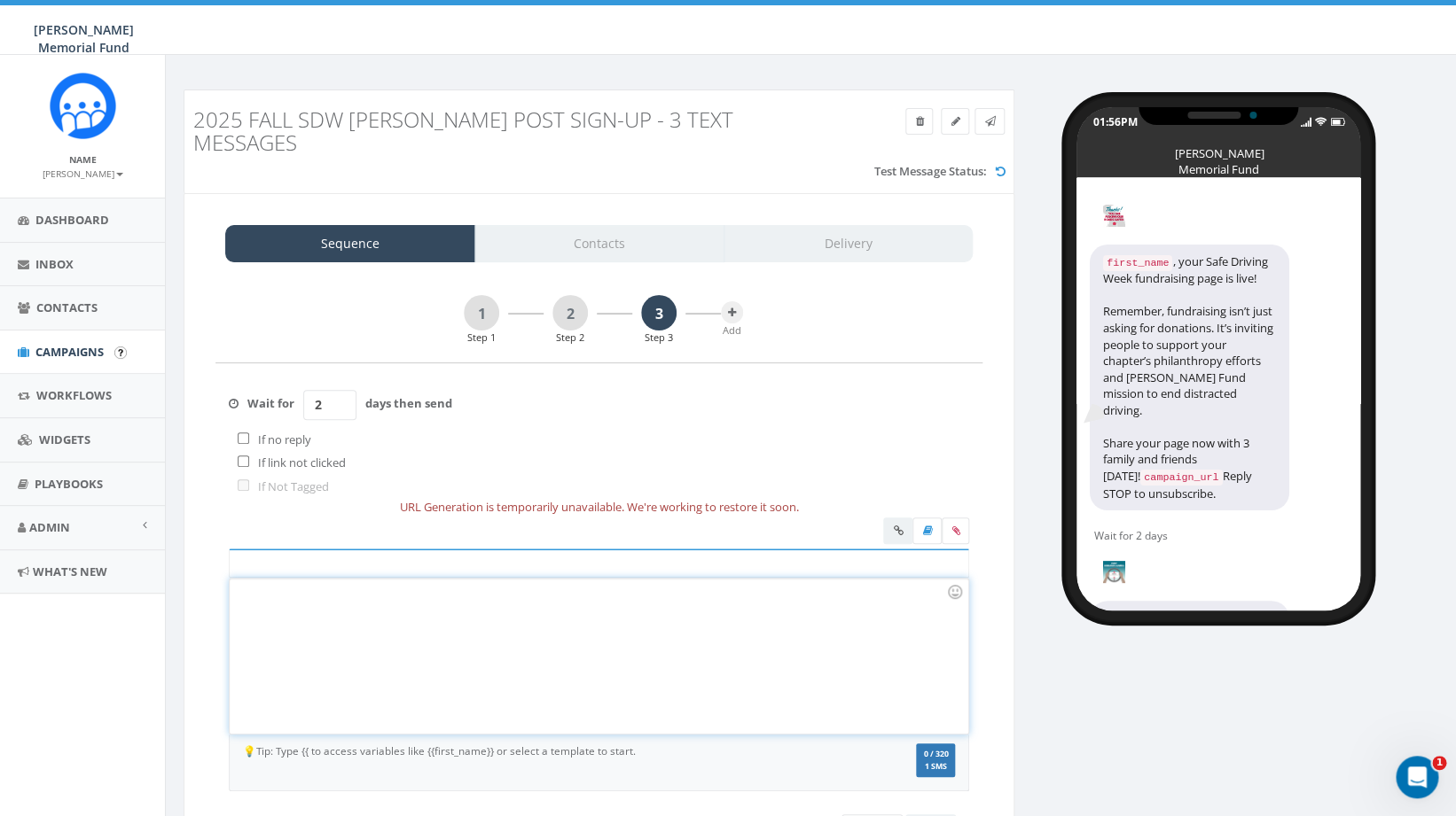
click at [385, 646] on div at bounding box center [598, 656] width 738 height 155
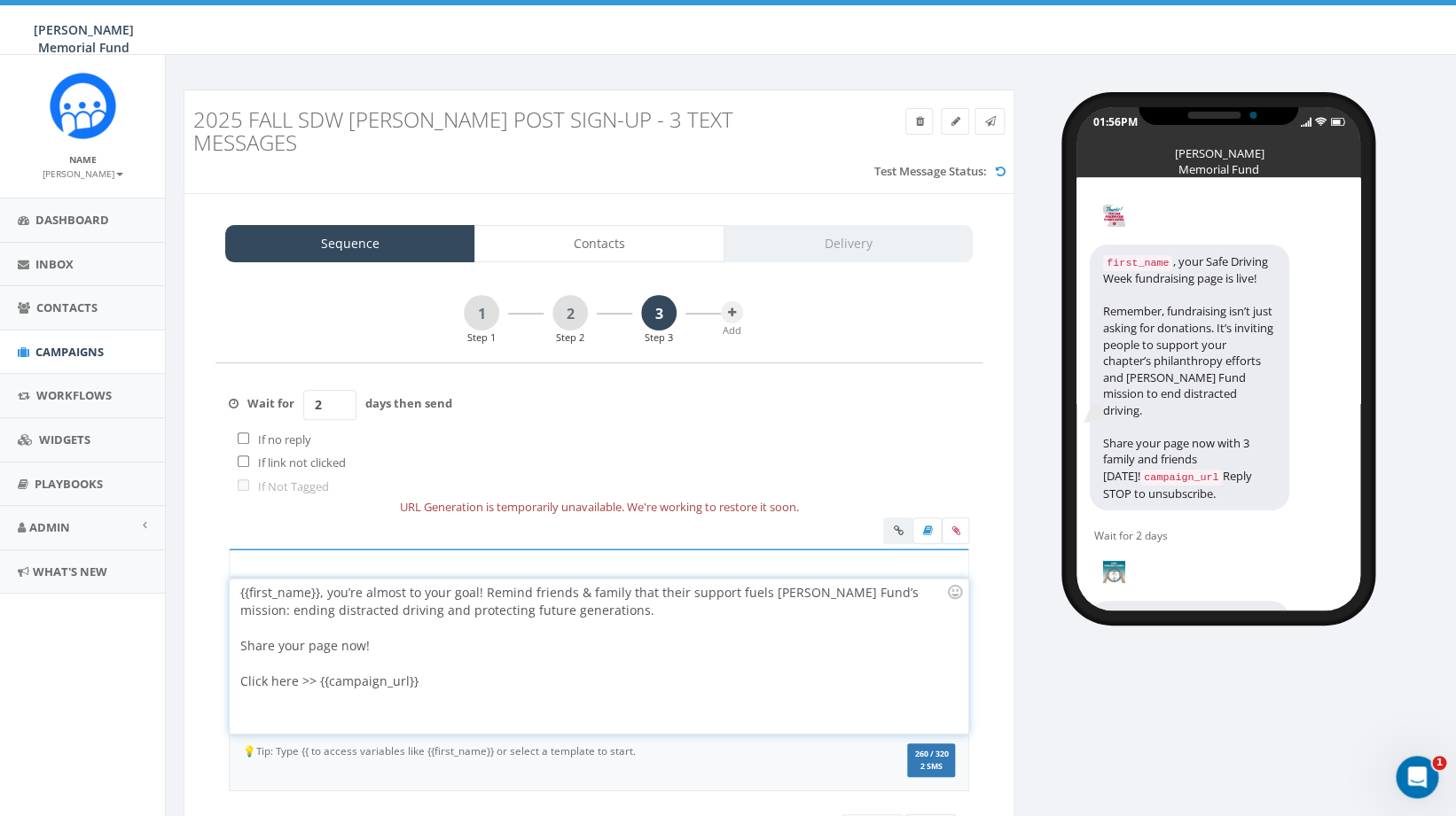
click at [932, 814] on button "Save" at bounding box center [931, 829] width 51 height 30
click at [956, 525] on icon at bounding box center [955, 531] width 8 height 11
click at [0, 0] on input "file" at bounding box center [0, 0] width 0 height 0
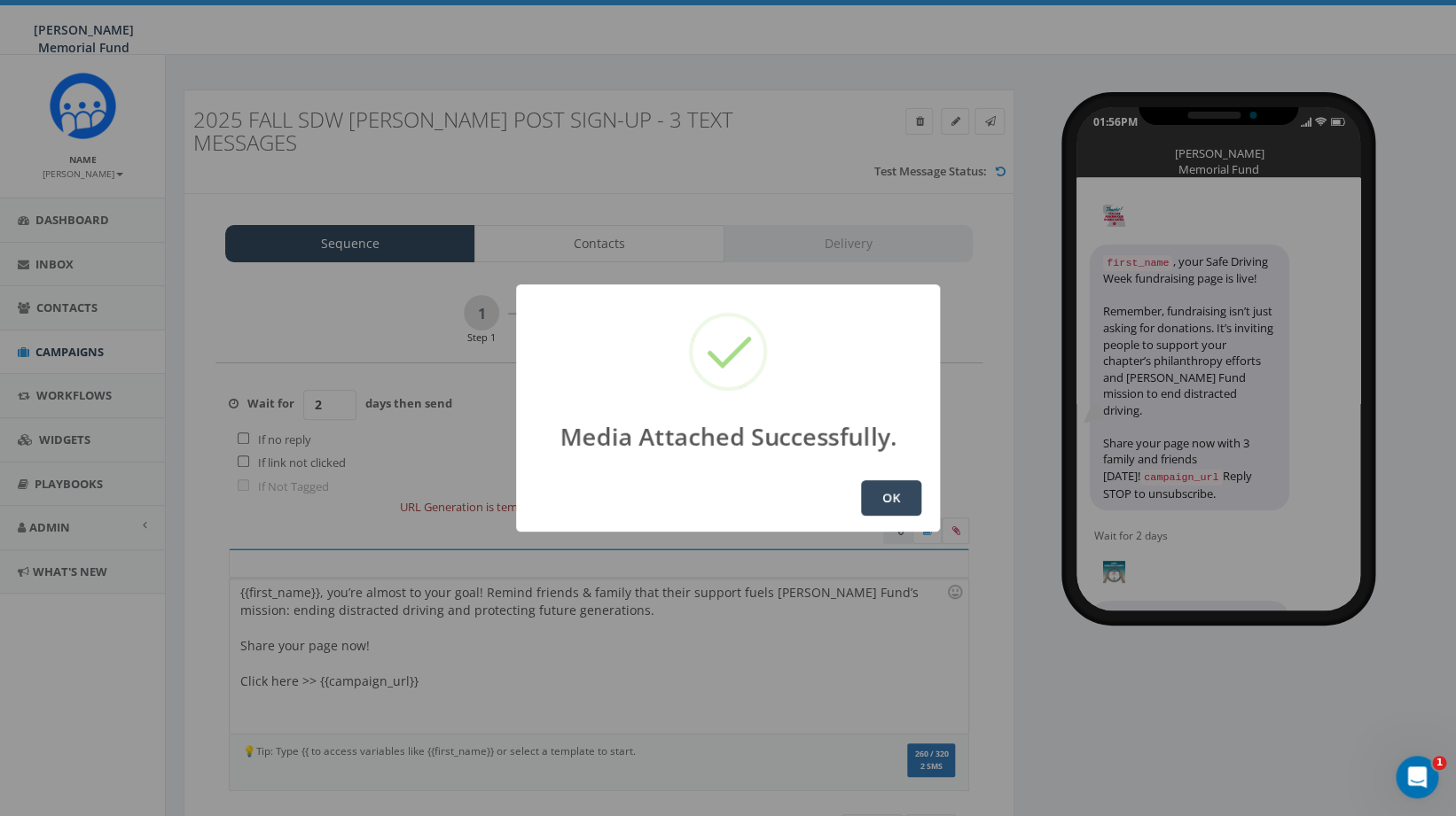
click at [870, 513] on button "OK" at bounding box center [891, 499] width 61 height 36
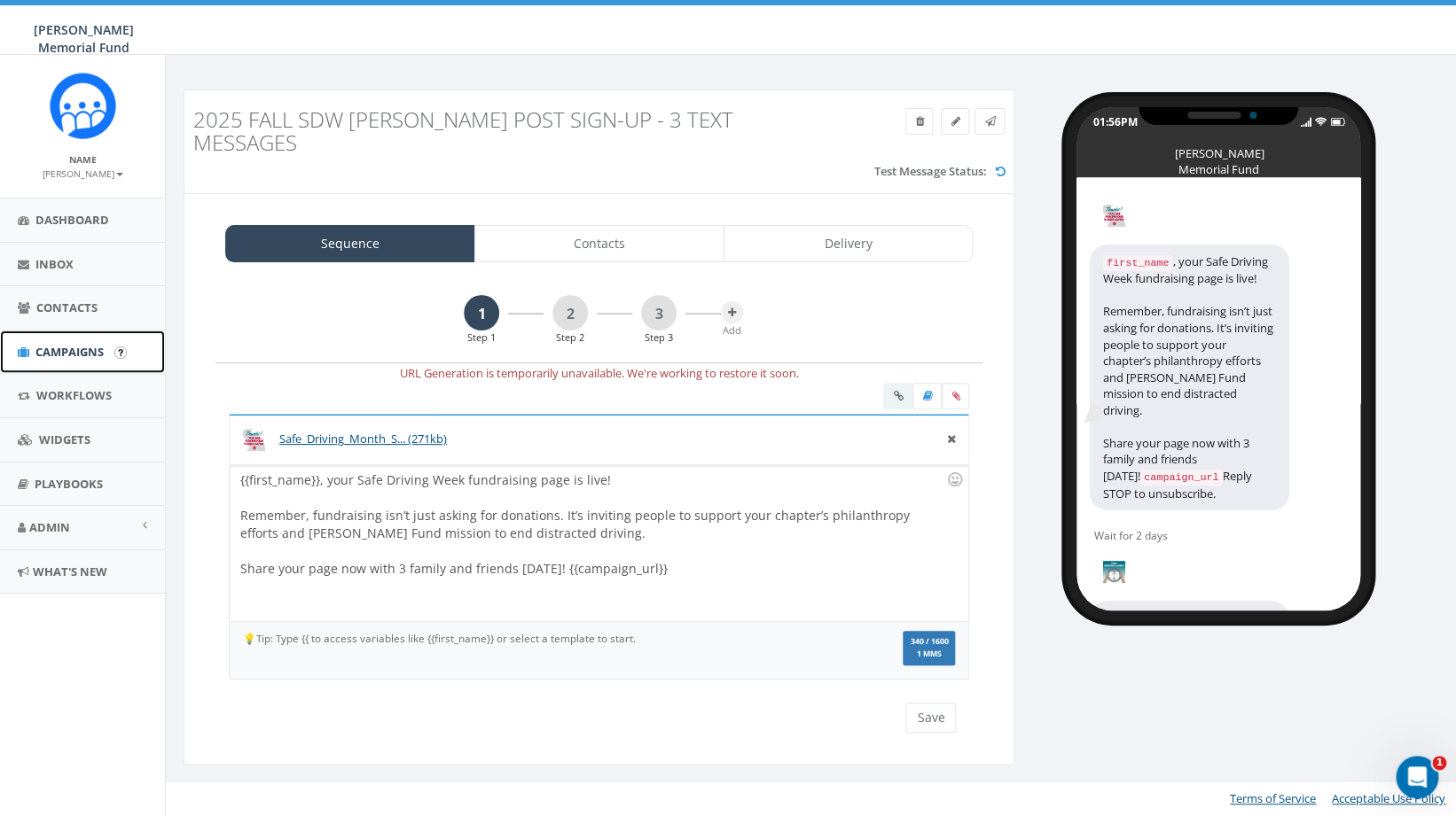
click at [70, 346] on span "Campaigns" at bounding box center [70, 352] width 69 height 16
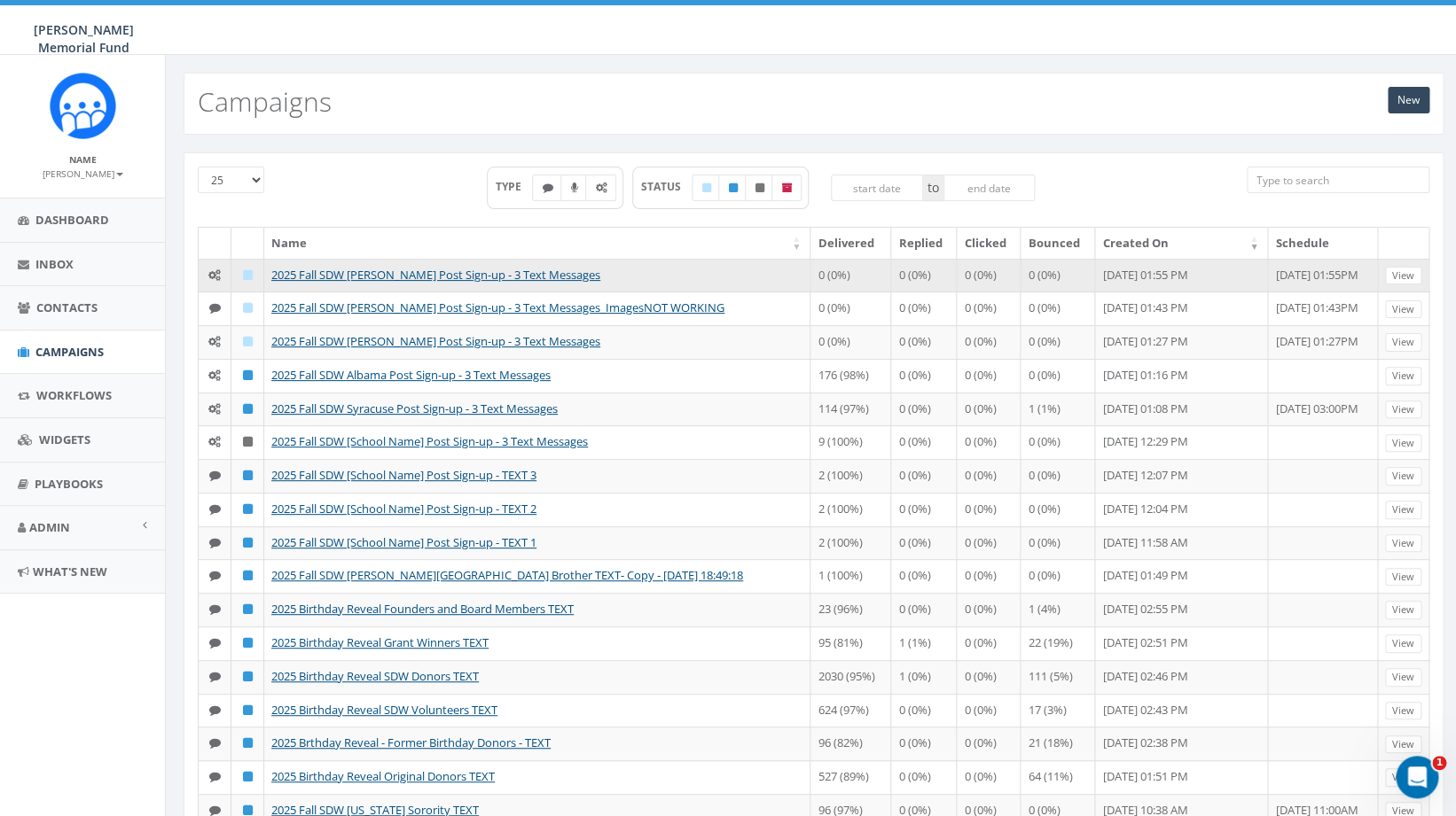
click at [455, 284] on td "2025 Fall SDW [PERSON_NAME] Post Sign-up - 3 Text Messages" at bounding box center [537, 276] width 546 height 34
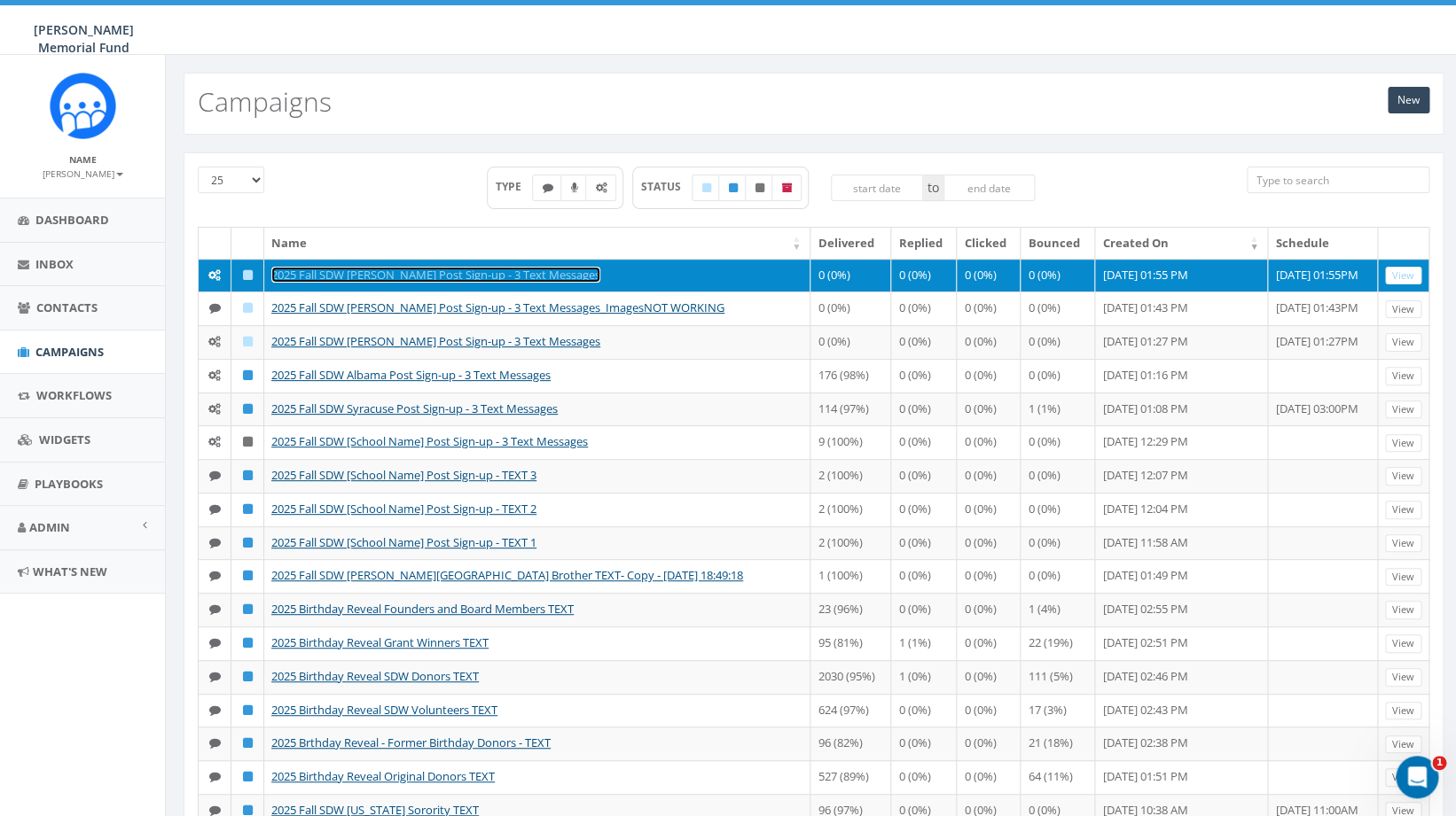
click at [445, 281] on link "2025 Fall SDW [PERSON_NAME] Post Sign-up - 3 Text Messages" at bounding box center [435, 275] width 329 height 16
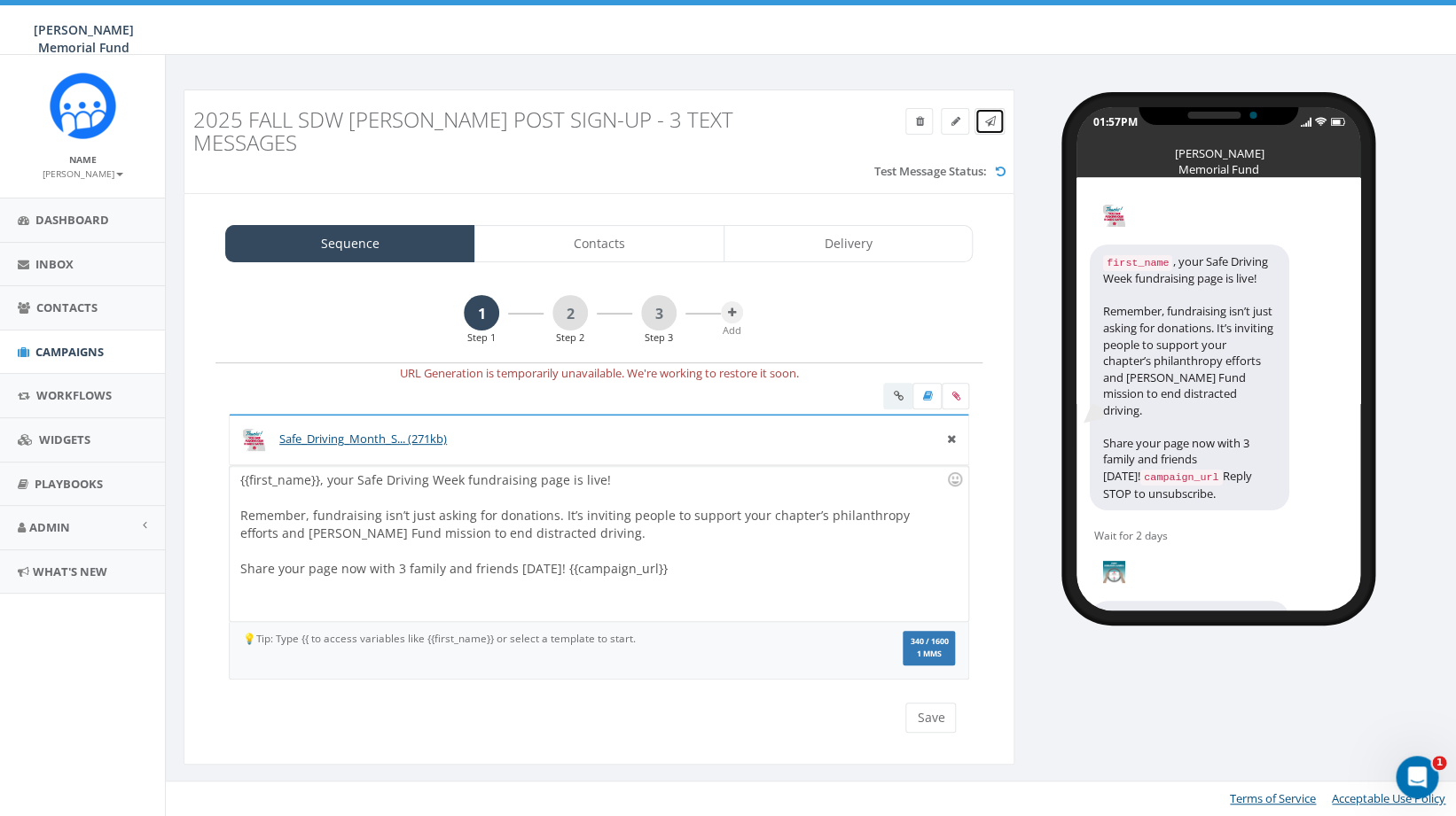
click at [987, 125] on icon at bounding box center [989, 121] width 11 height 11
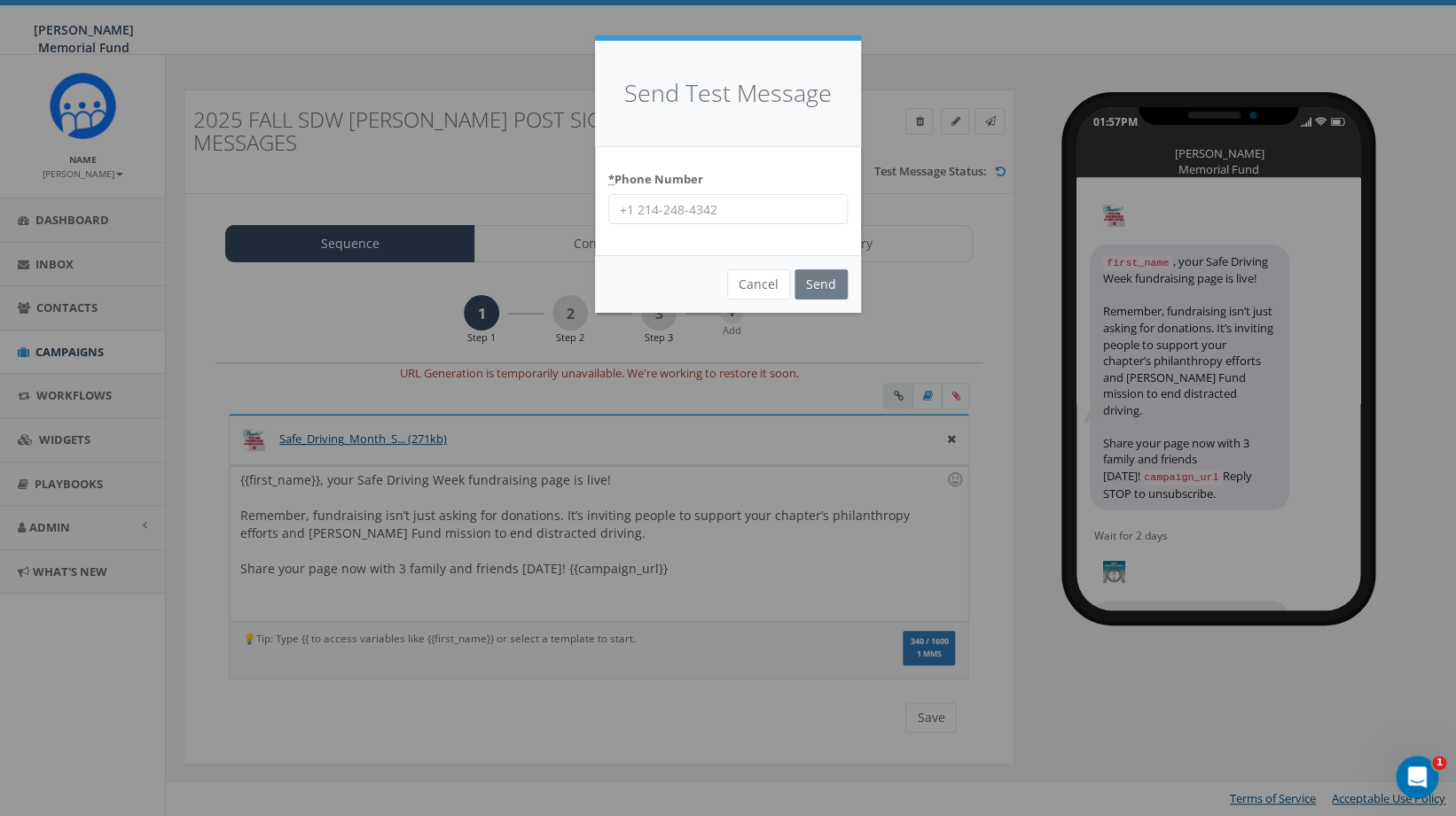
click at [666, 208] on input "* Phone Number" at bounding box center [728, 210] width 239 height 30
type input "8644201836"
click at [814, 284] on input "Send" at bounding box center [821, 284] width 54 height 30
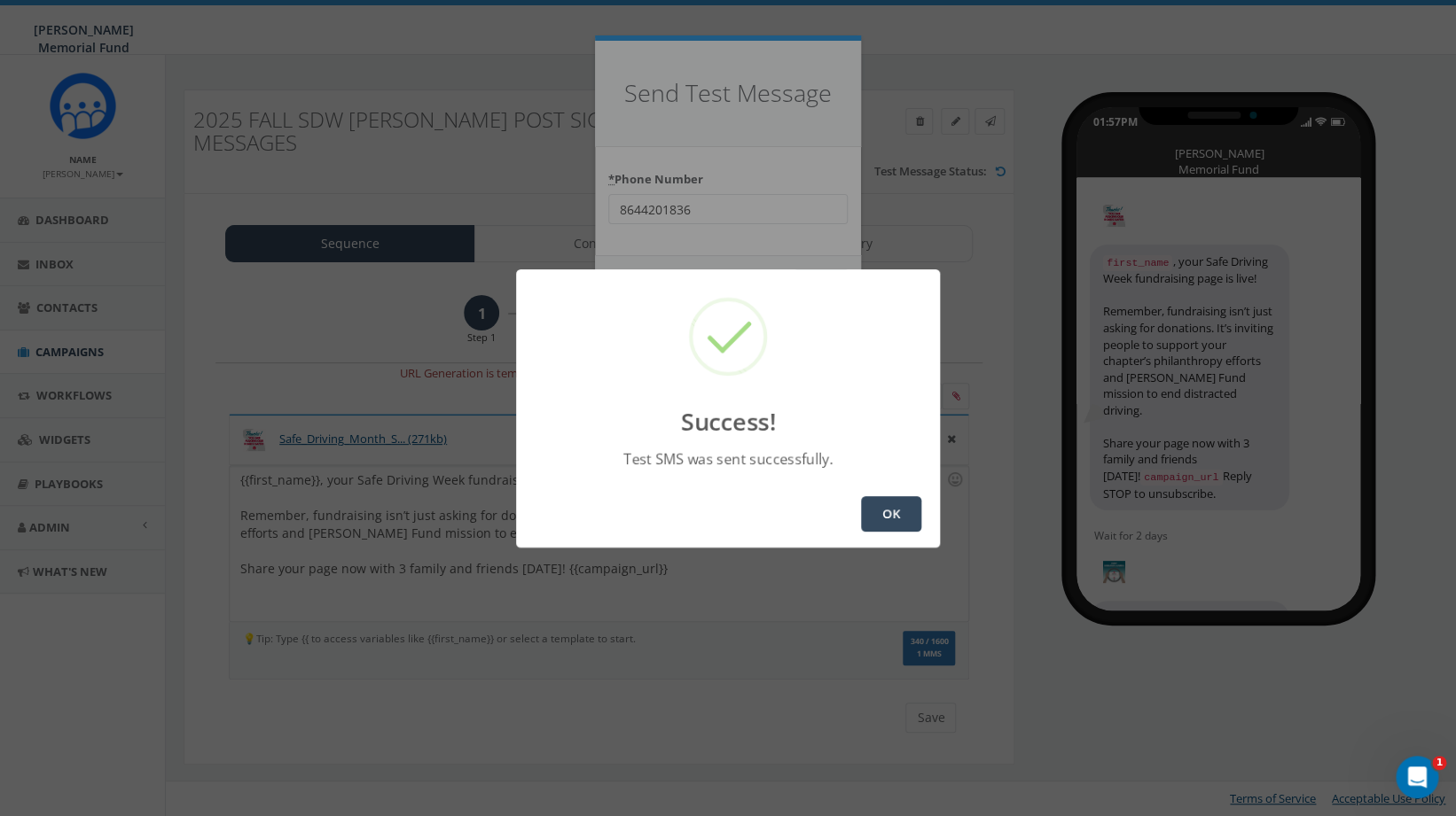
click at [877, 511] on button "OK" at bounding box center [891, 515] width 61 height 36
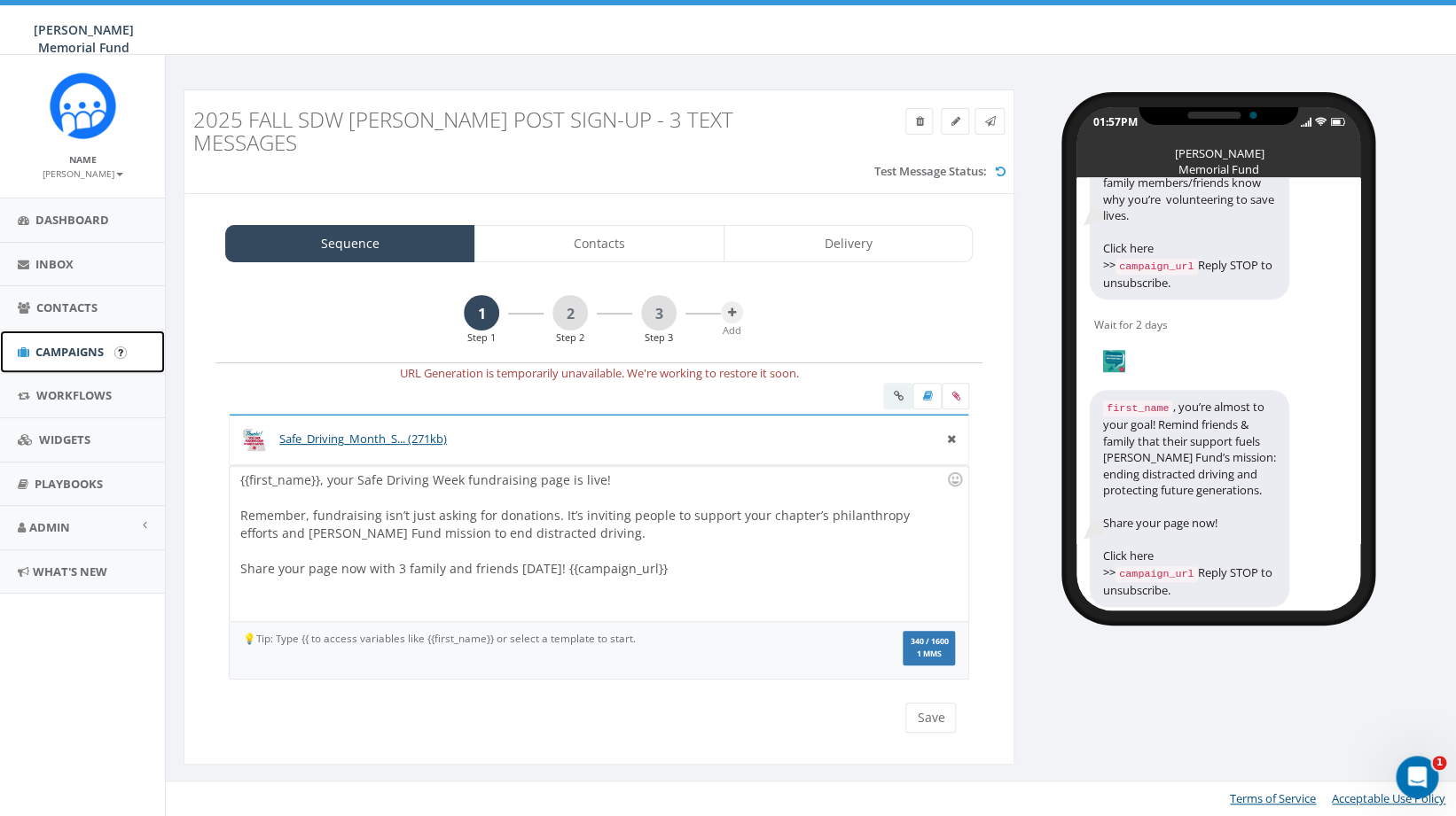
click at [75, 355] on span "Campaigns" at bounding box center [70, 352] width 69 height 16
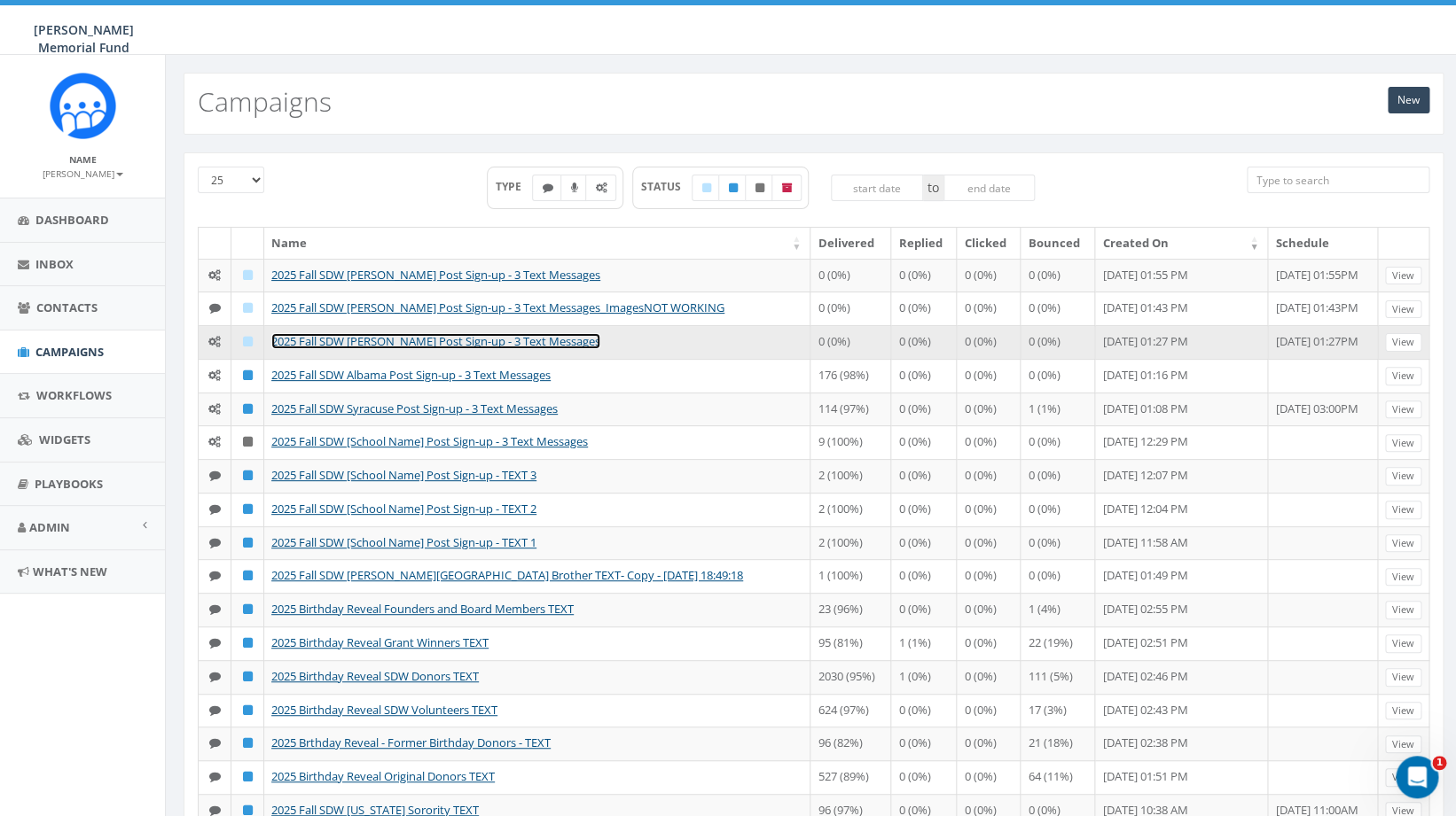
click at [318, 350] on link "2025 Fall SDW [PERSON_NAME] Post Sign-up - 3 Text Messages" at bounding box center [435, 342] width 329 height 16
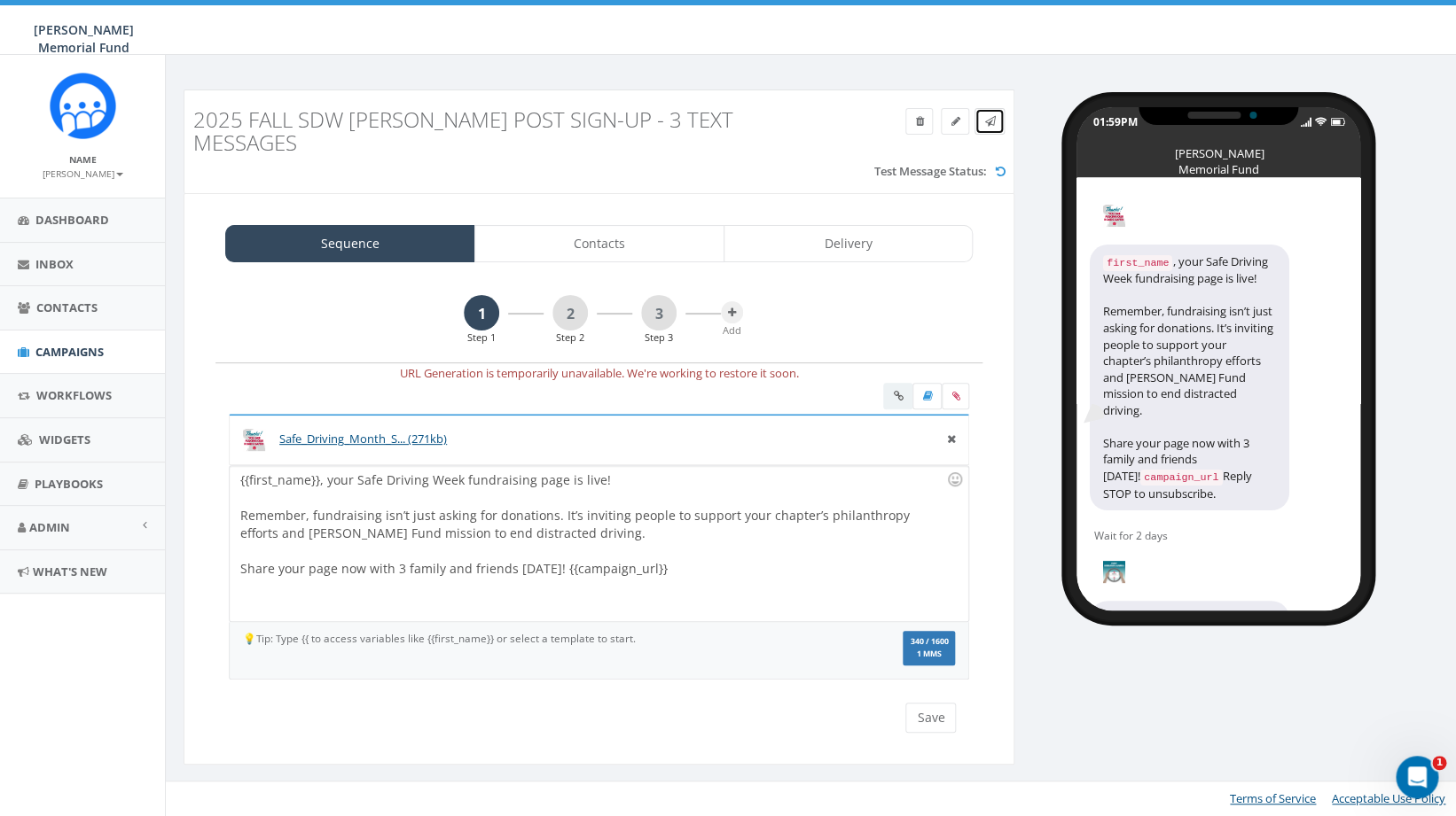
click at [991, 118] on icon at bounding box center [989, 121] width 11 height 11
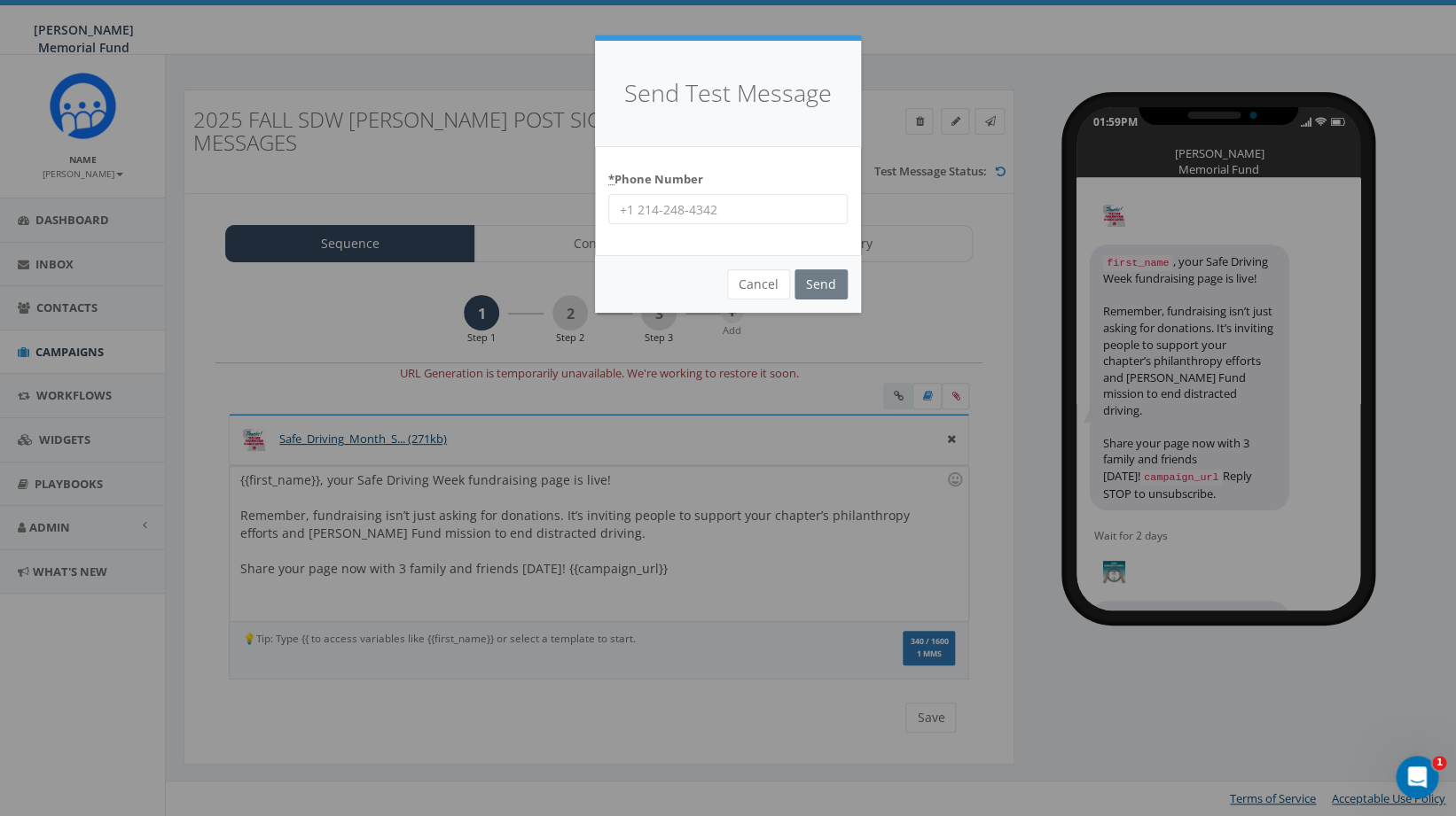
click at [637, 213] on input "* Phone Number" at bounding box center [728, 210] width 239 height 30
type input "8644201836"
click at [822, 282] on input "Send" at bounding box center [821, 284] width 54 height 30
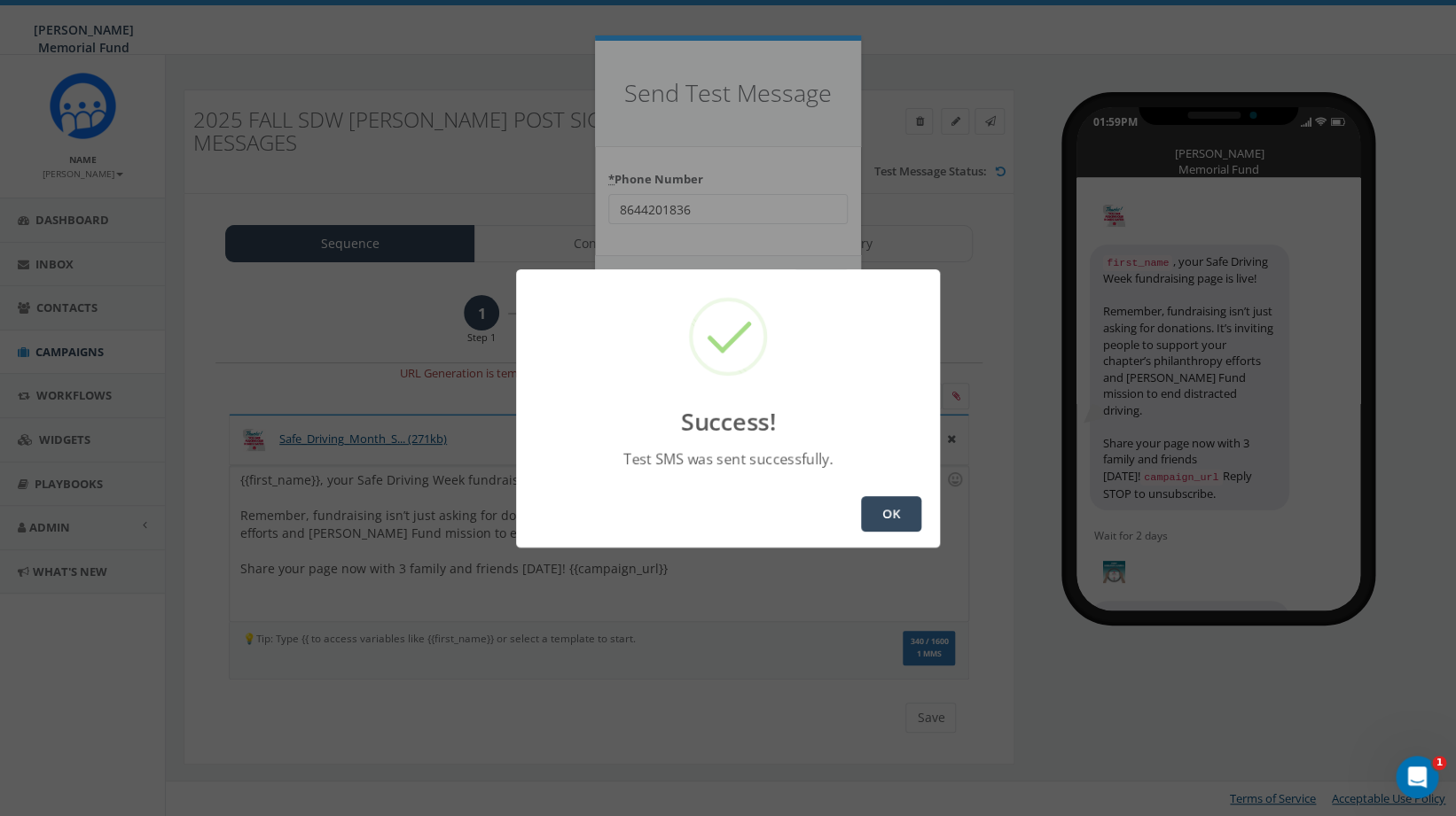
click at [877, 515] on button "OK" at bounding box center [891, 515] width 61 height 36
